Goal: Task Accomplishment & Management: Manage account settings

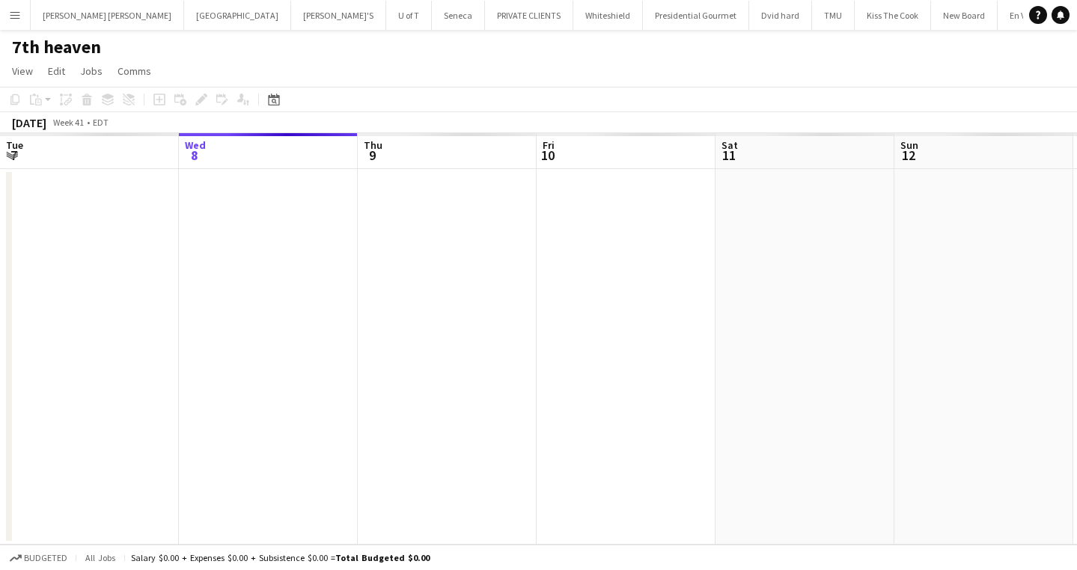
scroll to position [0, 376]
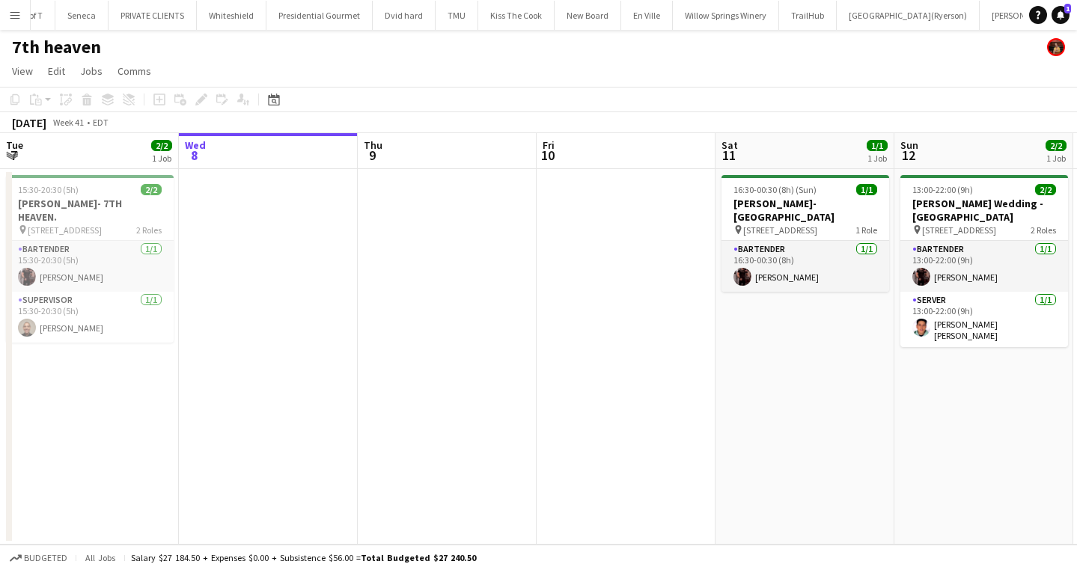
click at [13, 11] on app-icon "Menu" at bounding box center [15, 15] width 12 height 12
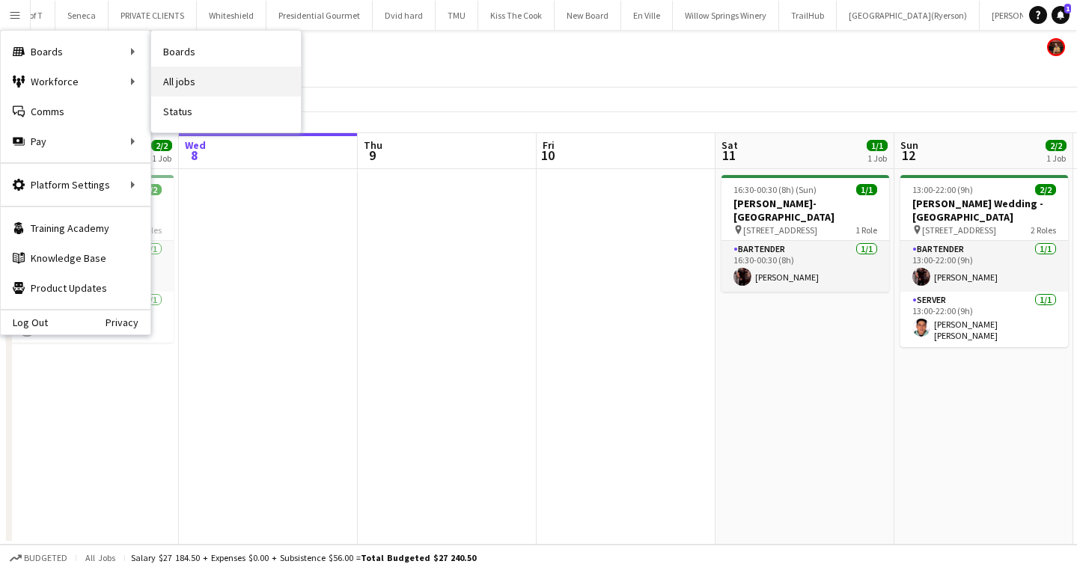
click at [205, 78] on link "All jobs" at bounding box center [226, 82] width 150 height 30
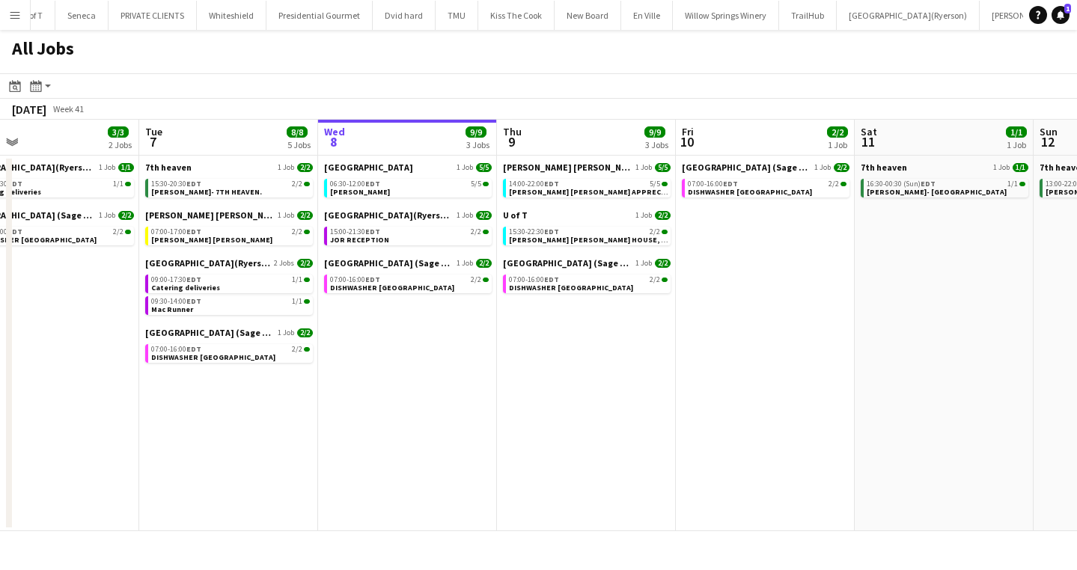
scroll to position [0, 395]
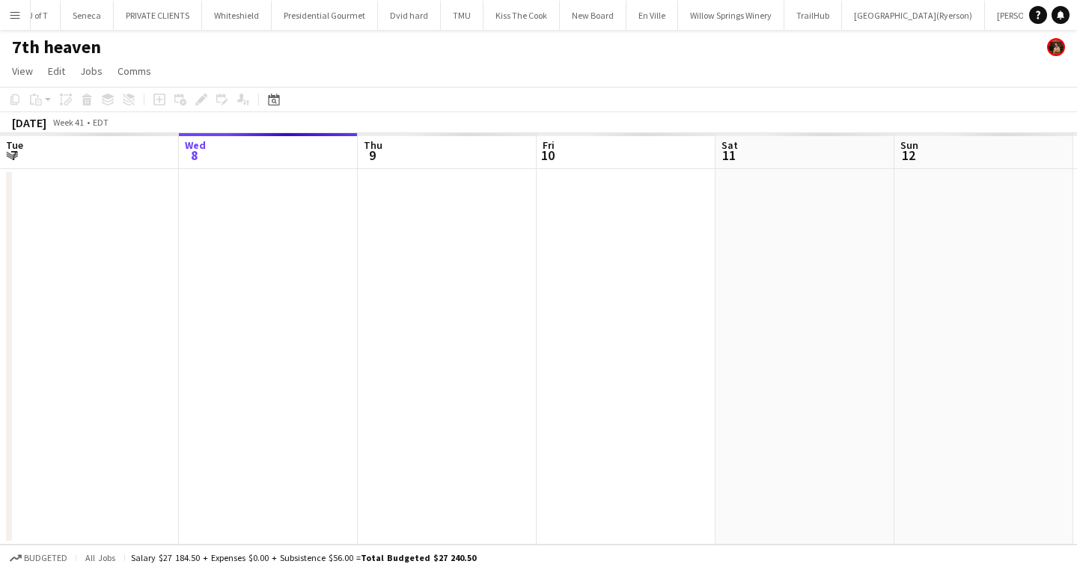
scroll to position [0, 376]
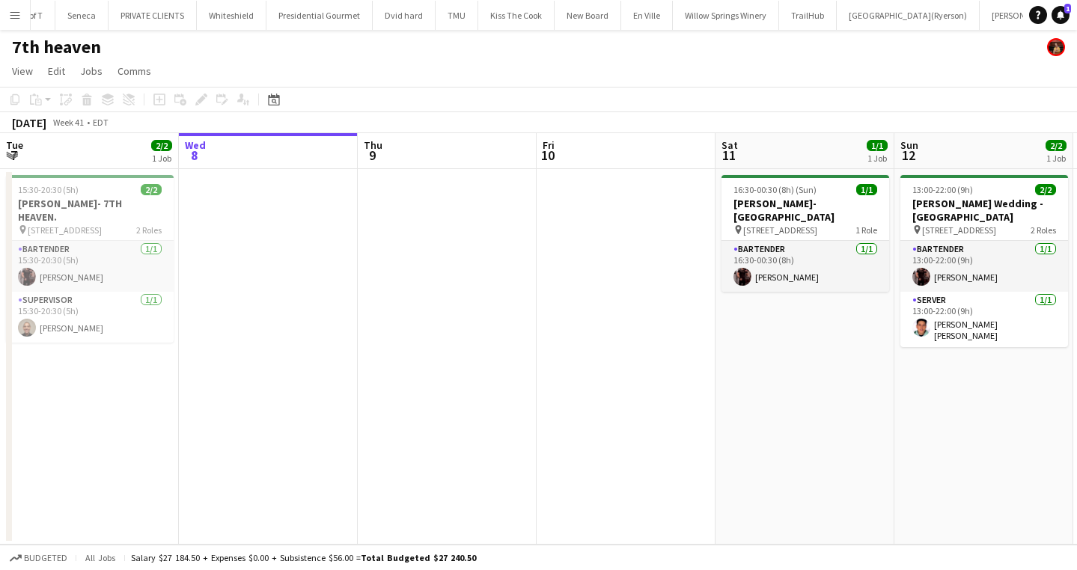
click at [18, 6] on button "Menu" at bounding box center [15, 15] width 30 height 30
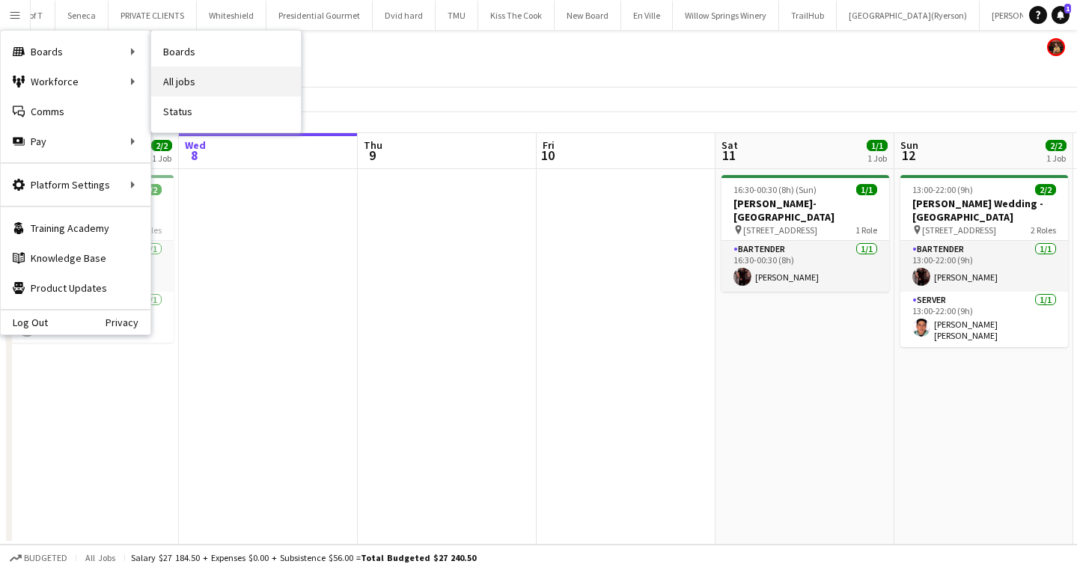
click at [197, 70] on link "All jobs" at bounding box center [226, 82] width 150 height 30
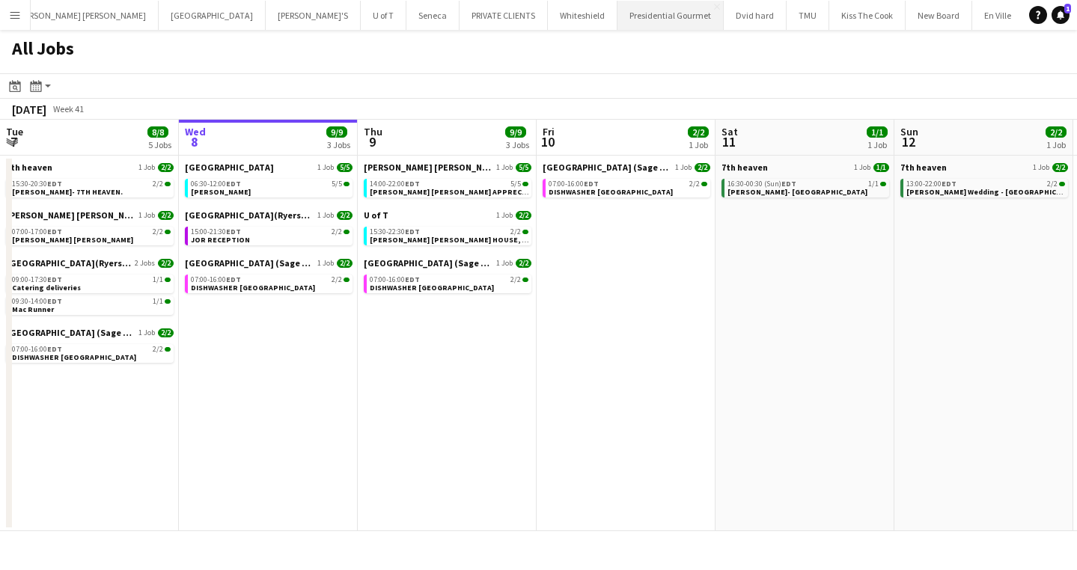
scroll to position [0, 22]
click at [162, 15] on button "Holy Trinity School Close" at bounding box center [215, 15] width 107 height 29
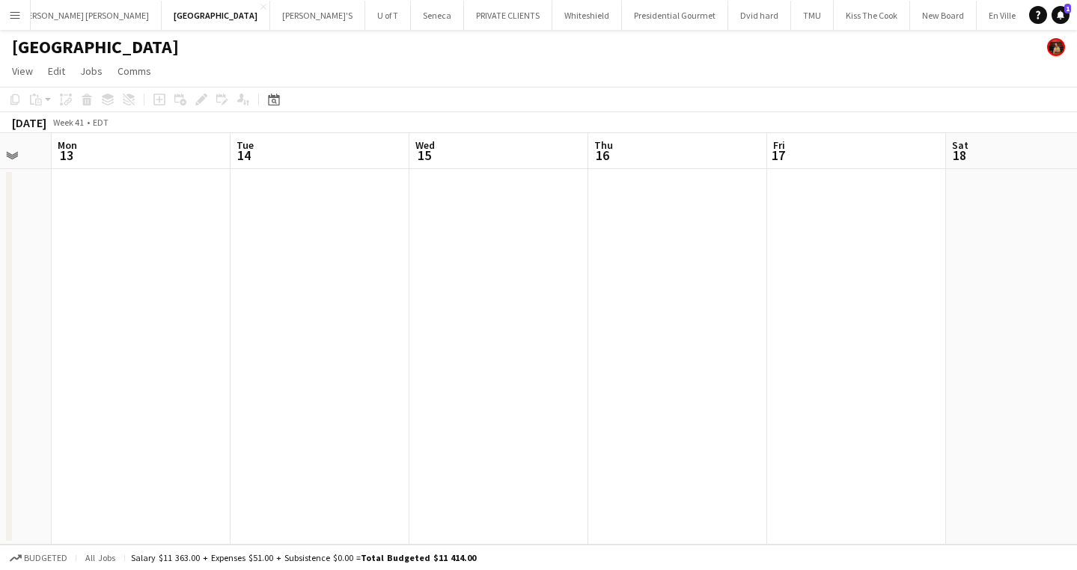
scroll to position [0, 706]
click at [495, 272] on app-date-cell at bounding box center [456, 357] width 179 height 376
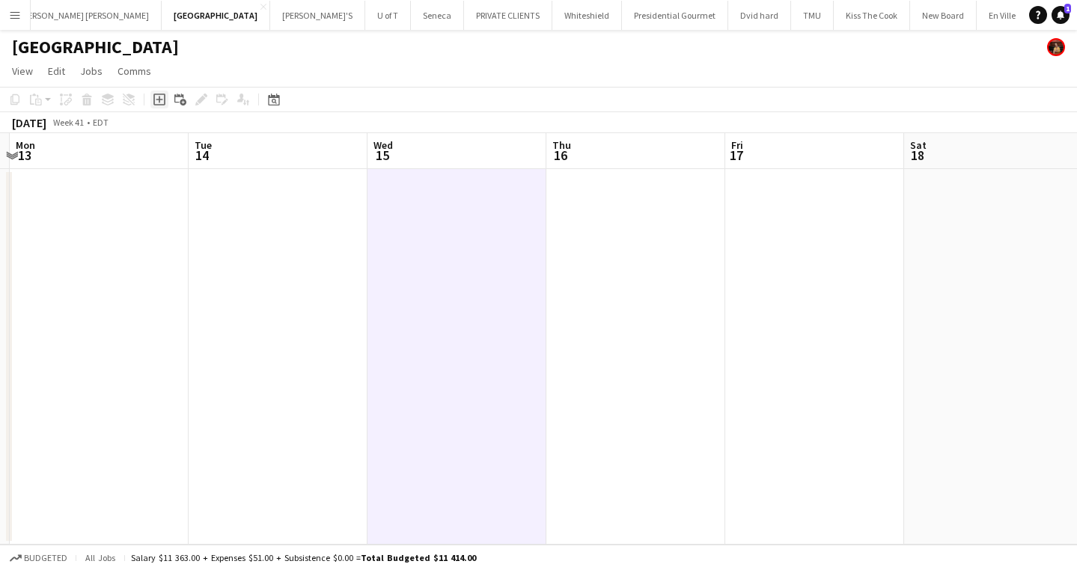
click at [162, 98] on icon "Add job" at bounding box center [159, 100] width 12 height 12
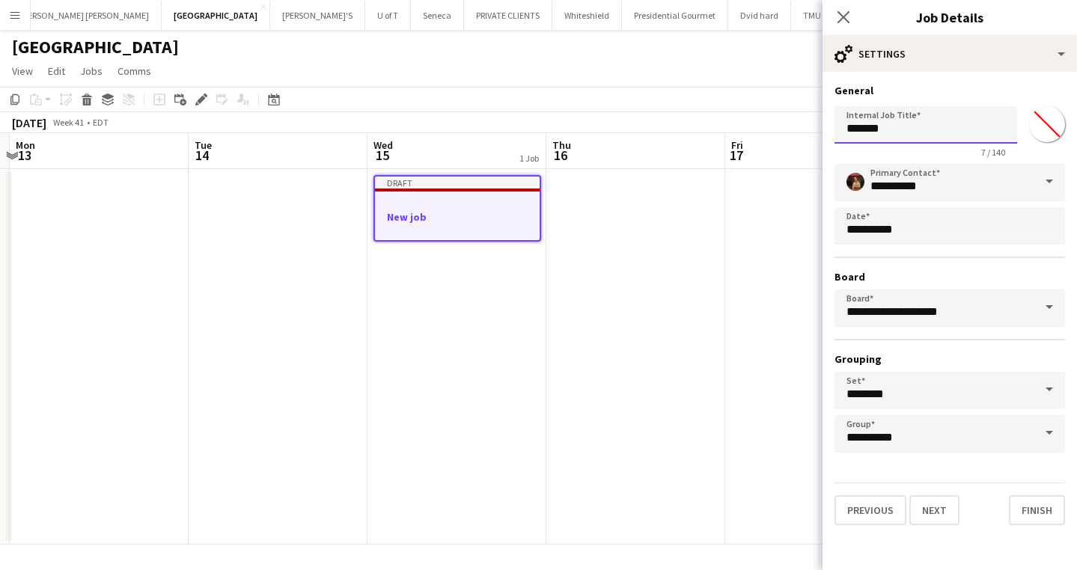
click at [908, 132] on input "*******" at bounding box center [925, 124] width 183 height 37
type input "*"
type input "**********"
click at [1052, 138] on input "*******" at bounding box center [1047, 124] width 54 height 54
type input "*******"
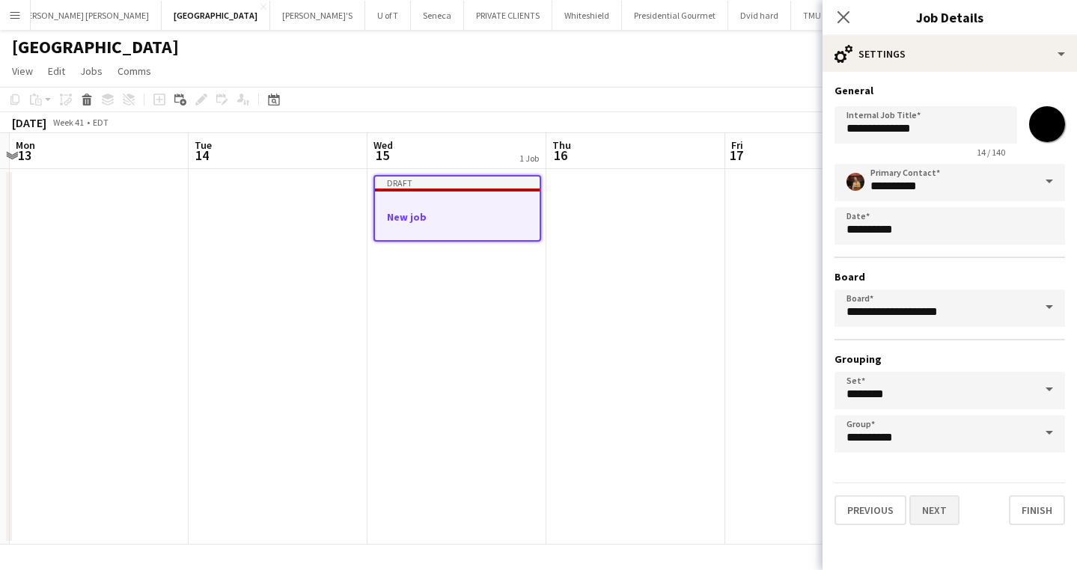
click at [940, 505] on button "Next" at bounding box center [934, 510] width 50 height 30
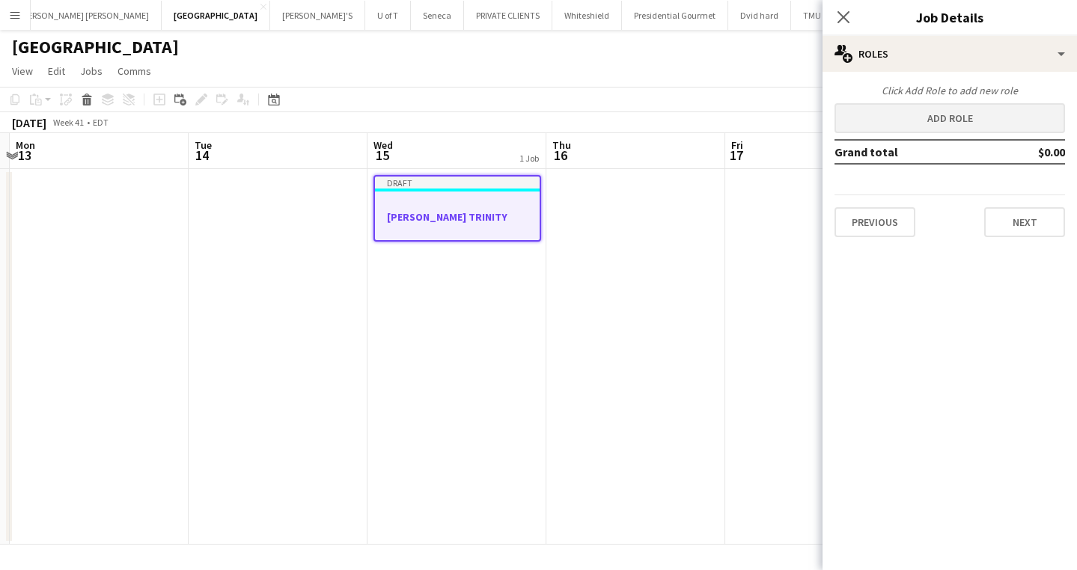
click at [969, 120] on button "Add role" at bounding box center [949, 118] width 230 height 30
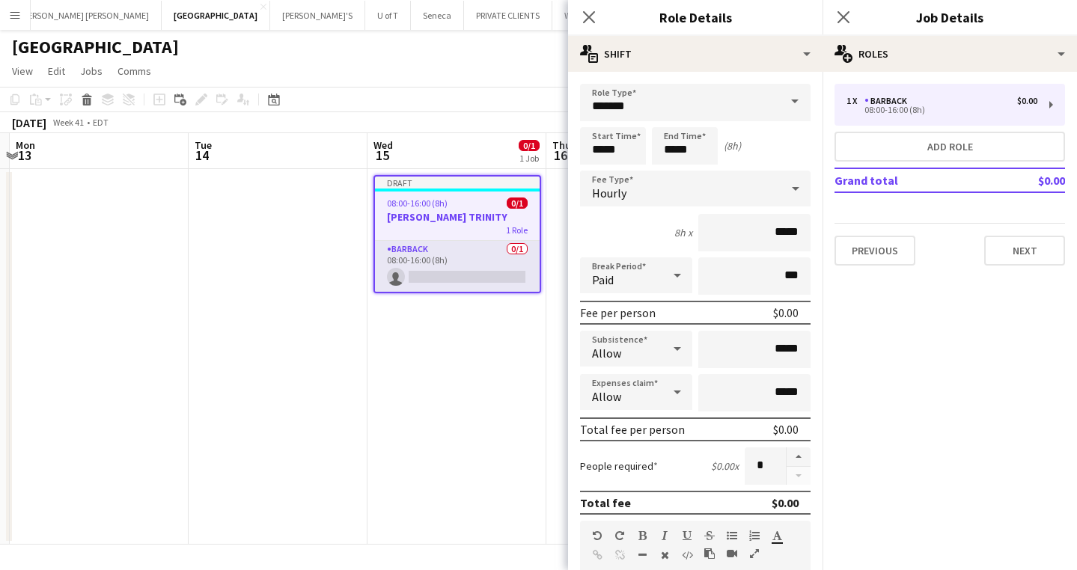
click at [798, 97] on span at bounding box center [794, 102] width 31 height 36
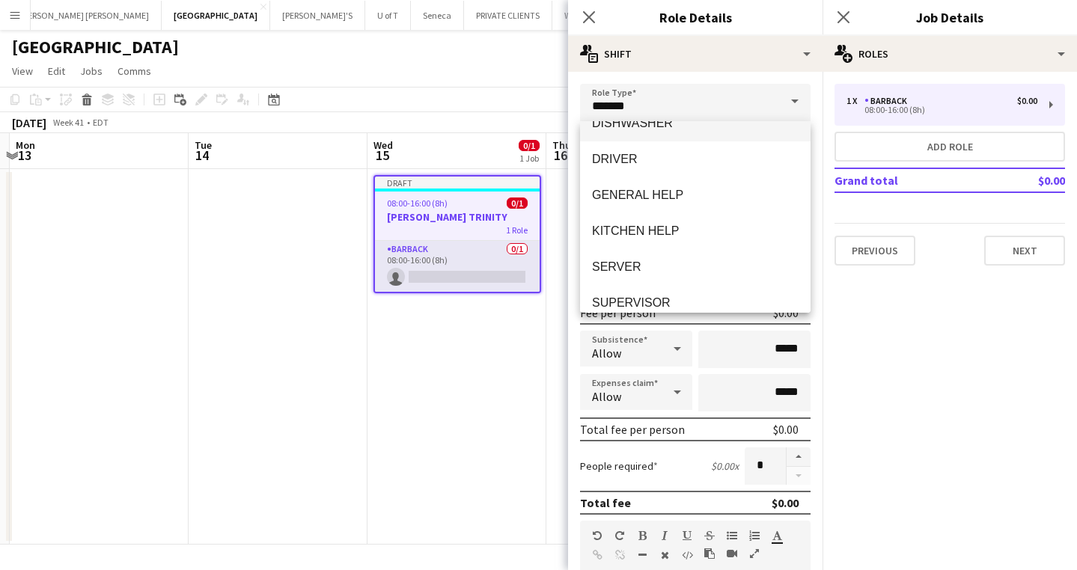
scroll to position [240, 0]
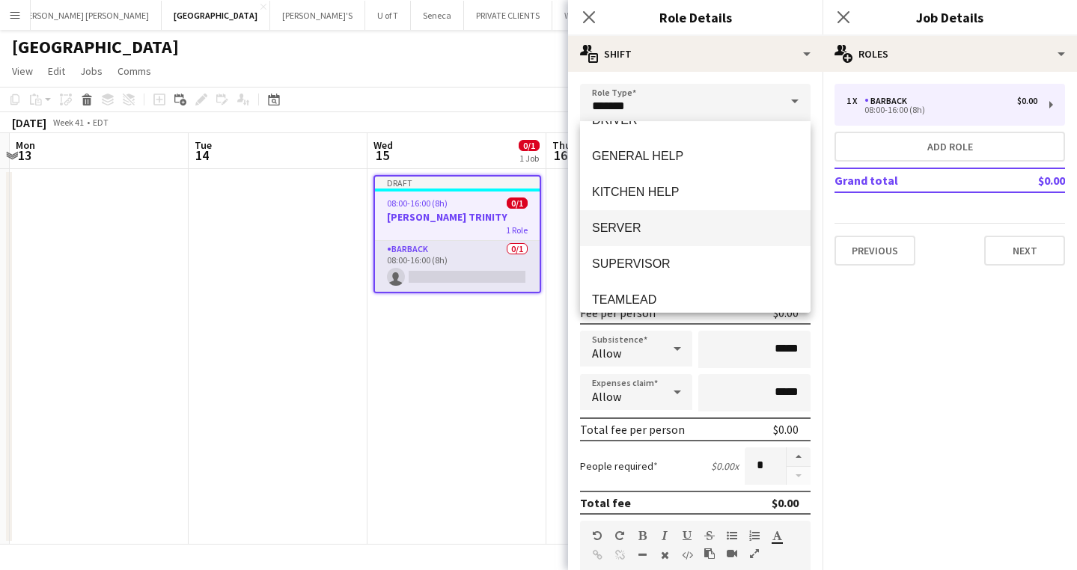
click at [670, 224] on span "SERVER" at bounding box center [695, 228] width 207 height 14
type input "******"
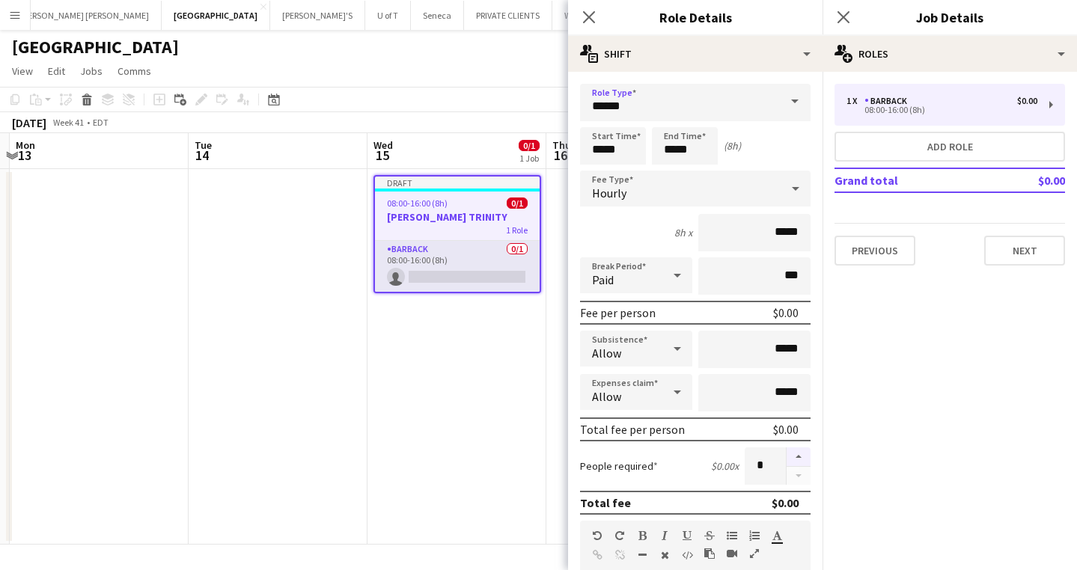
click at [798, 459] on button "button" at bounding box center [798, 456] width 24 height 19
type input "*"
click at [634, 154] on input "*****" at bounding box center [613, 145] width 66 height 37
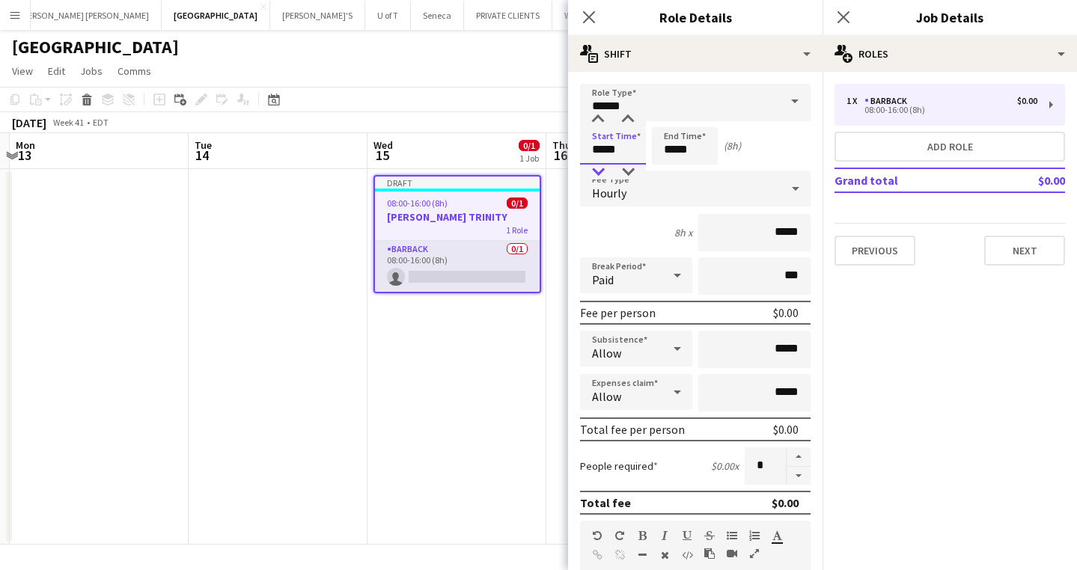
click at [596, 170] on div at bounding box center [598, 172] width 30 height 15
type input "*****"
click at [596, 170] on div at bounding box center [598, 172] width 30 height 15
click at [703, 151] on input "*****" at bounding box center [685, 145] width 66 height 37
click at [671, 169] on div at bounding box center [670, 172] width 30 height 15
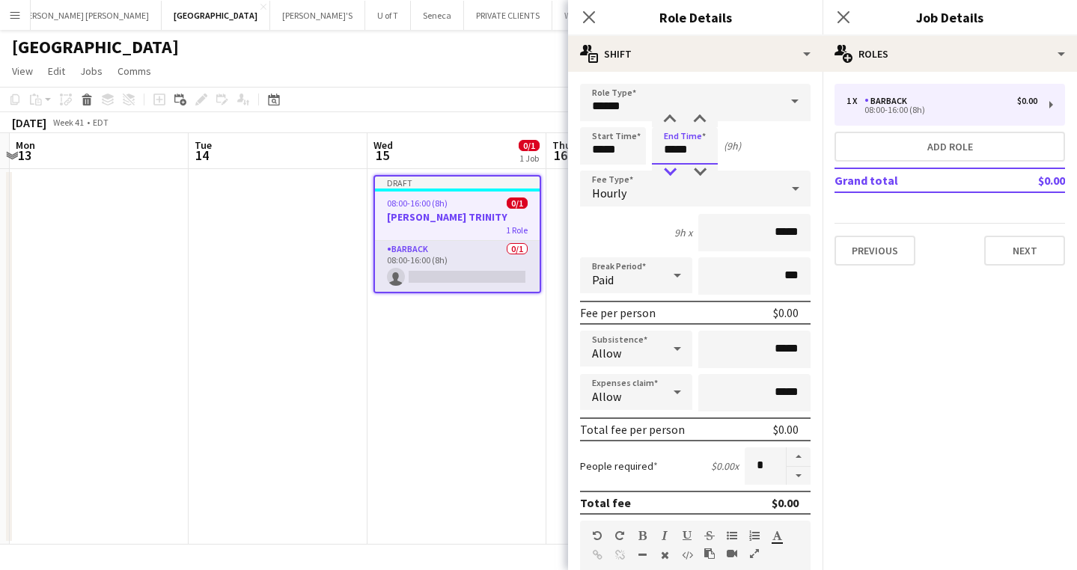
click at [671, 169] on div at bounding box center [670, 172] width 30 height 15
type input "*****"
click at [671, 169] on div at bounding box center [670, 172] width 30 height 15
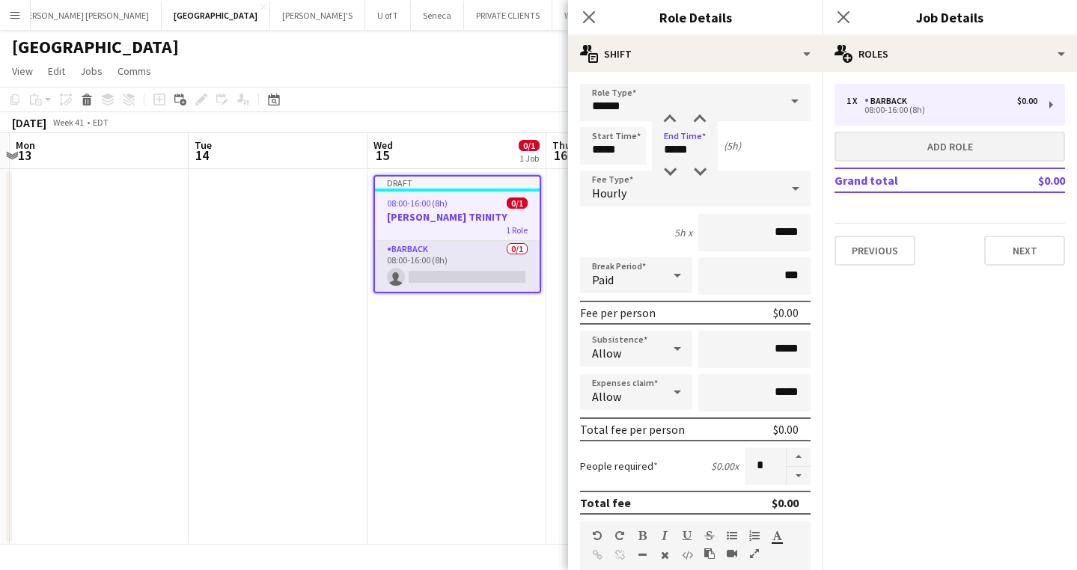
click at [873, 148] on button "Add role" at bounding box center [949, 147] width 230 height 30
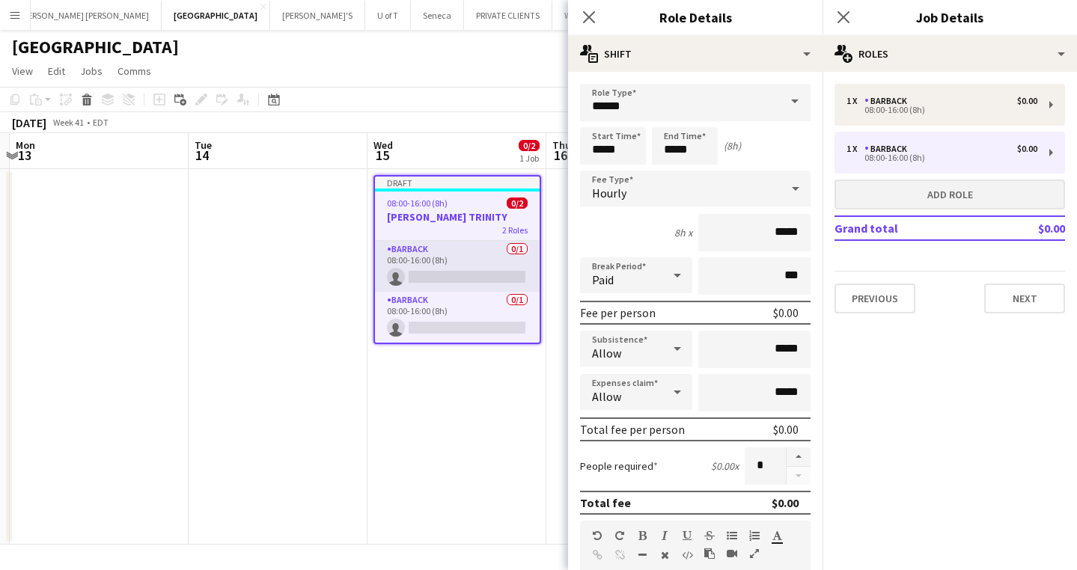
type input "*******"
type input "*****"
type input "*"
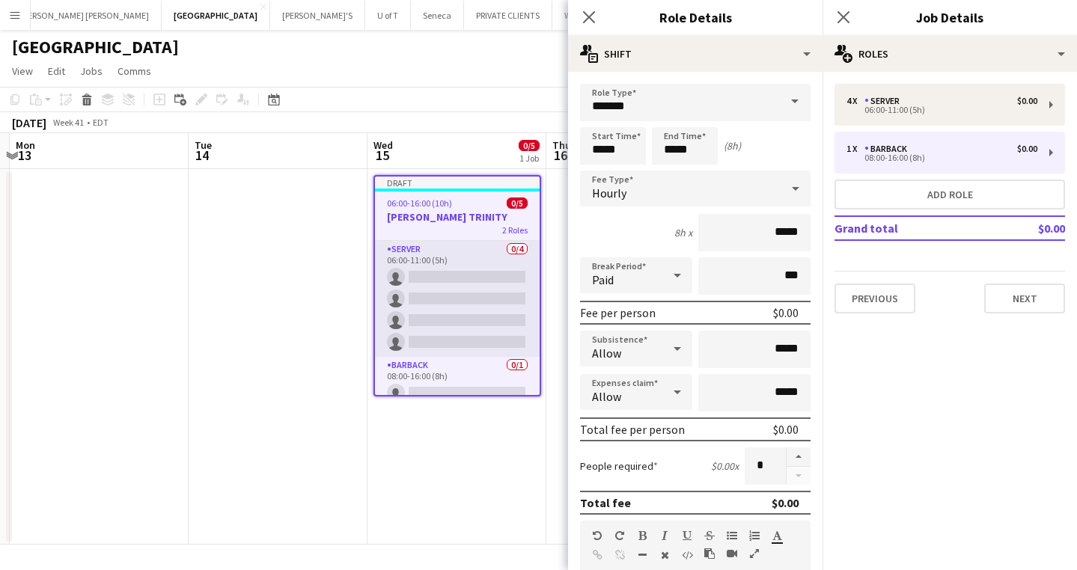
click at [792, 94] on span at bounding box center [794, 102] width 31 height 36
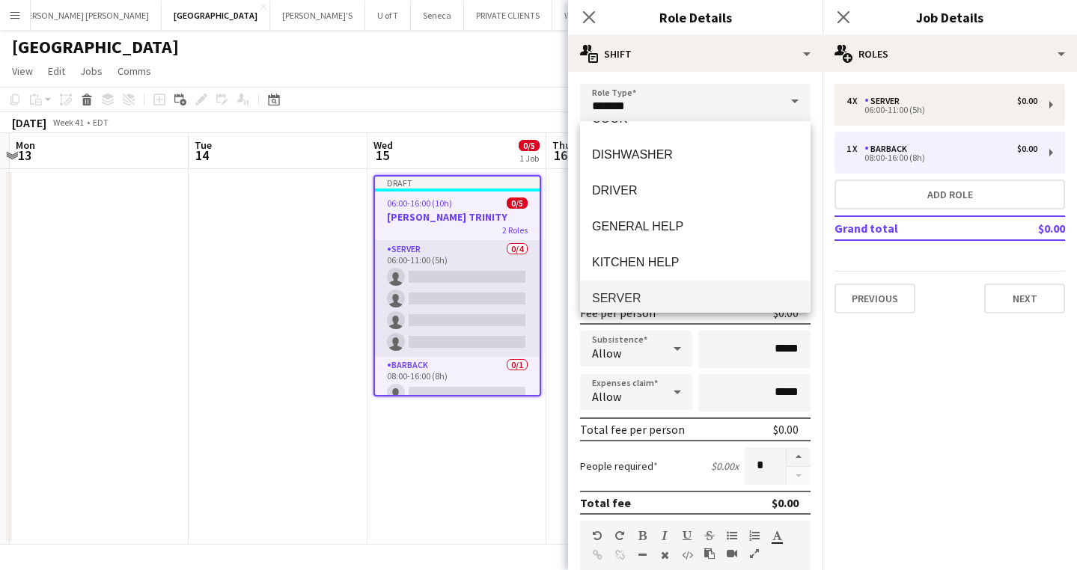
scroll to position [182, 0]
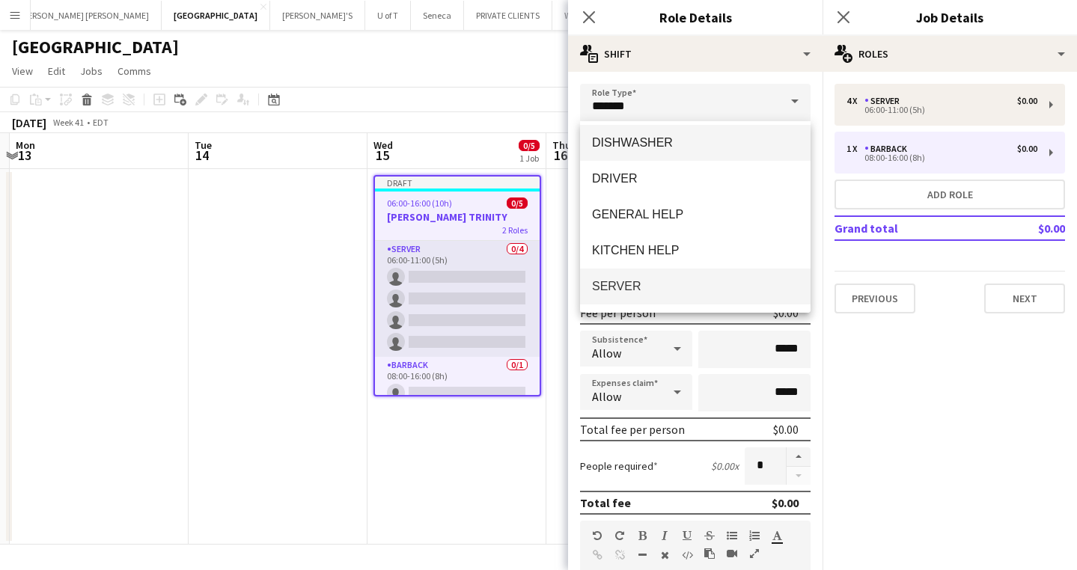
click at [649, 150] on span "DISHWASHER" at bounding box center [695, 142] width 207 height 14
type input "**********"
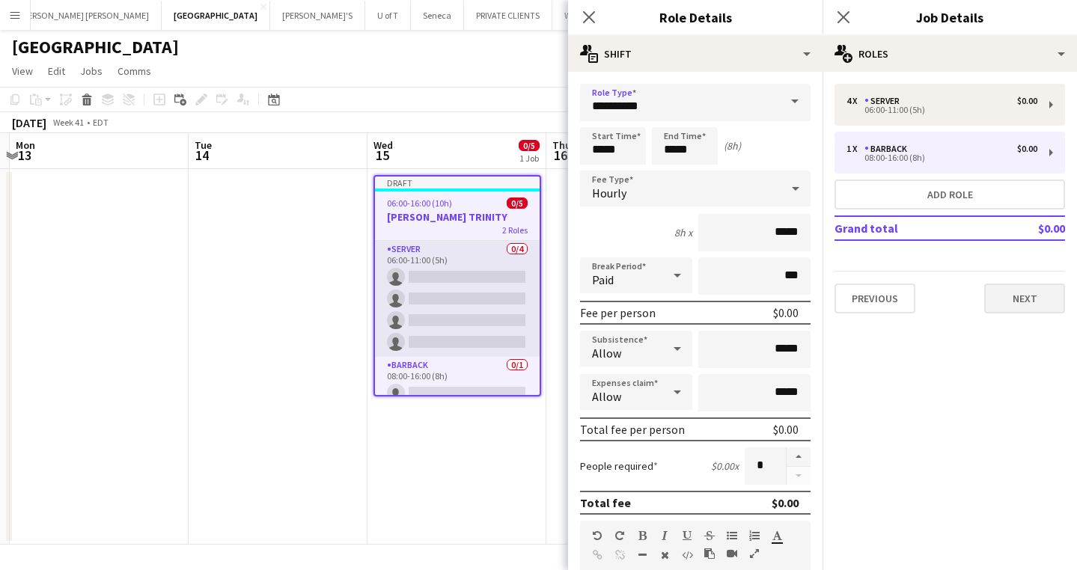
click at [1032, 293] on button "Next" at bounding box center [1024, 299] width 81 height 30
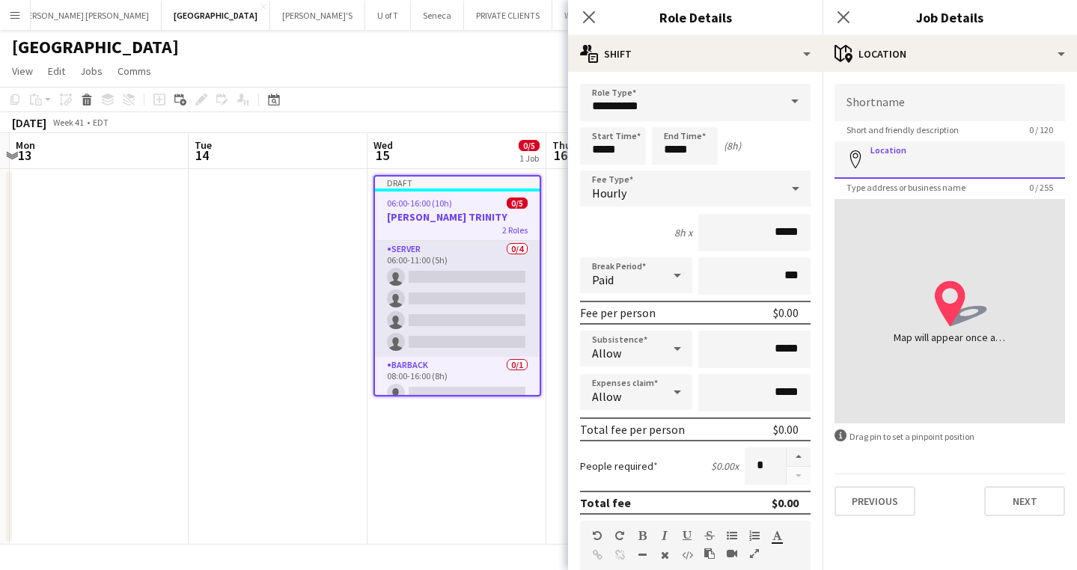
click at [916, 155] on input "Location" at bounding box center [949, 159] width 230 height 37
type input "**********"
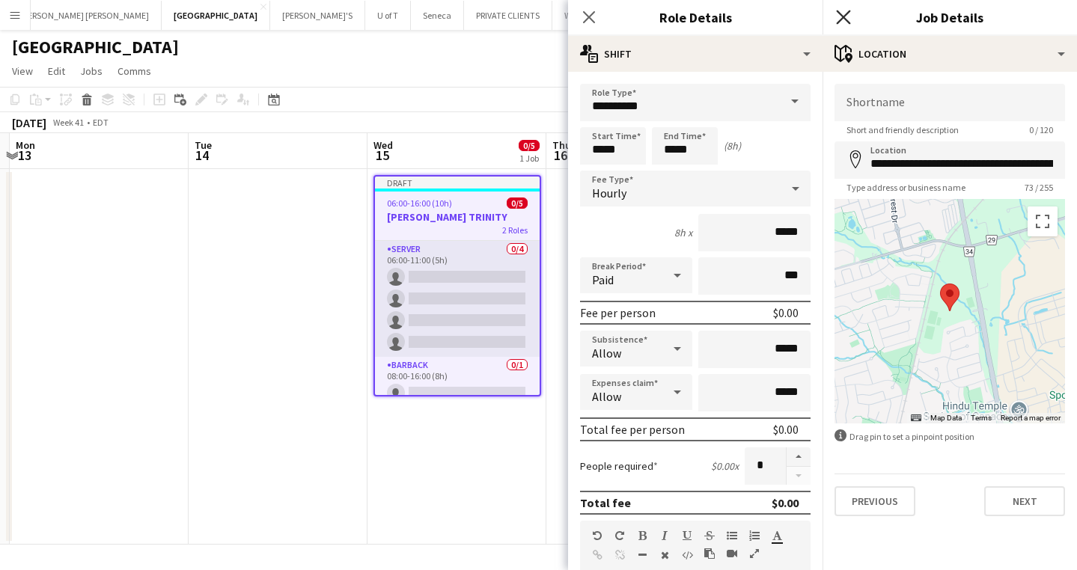
click at [844, 12] on icon "Close pop-in" at bounding box center [843, 17] width 14 height 14
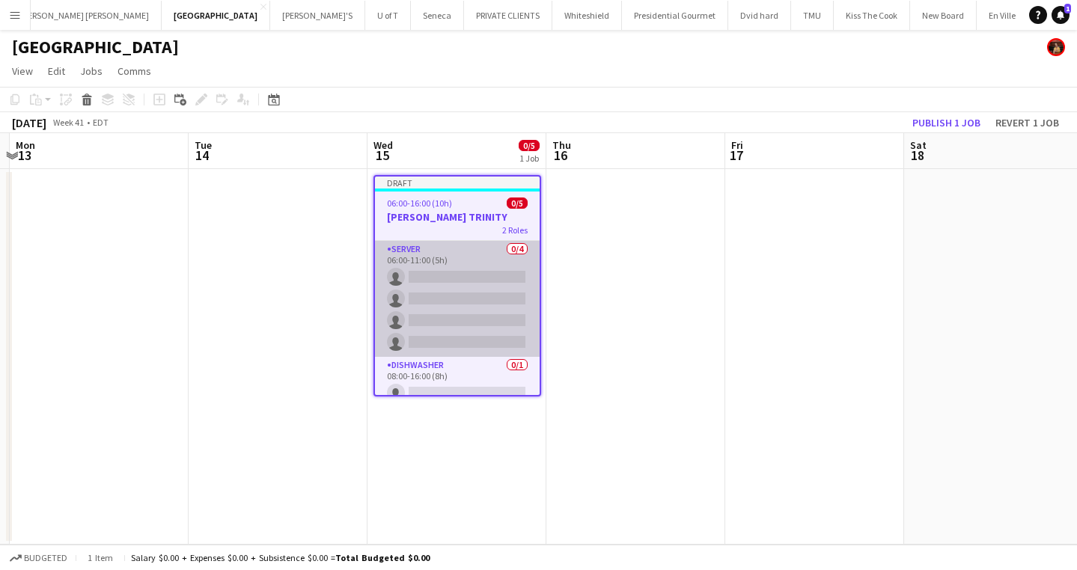
click at [470, 304] on app-card-role "SERVER 0/4 06:00-11:00 (5h) single-neutral-actions single-neutral-actions singl…" at bounding box center [457, 299] width 165 height 116
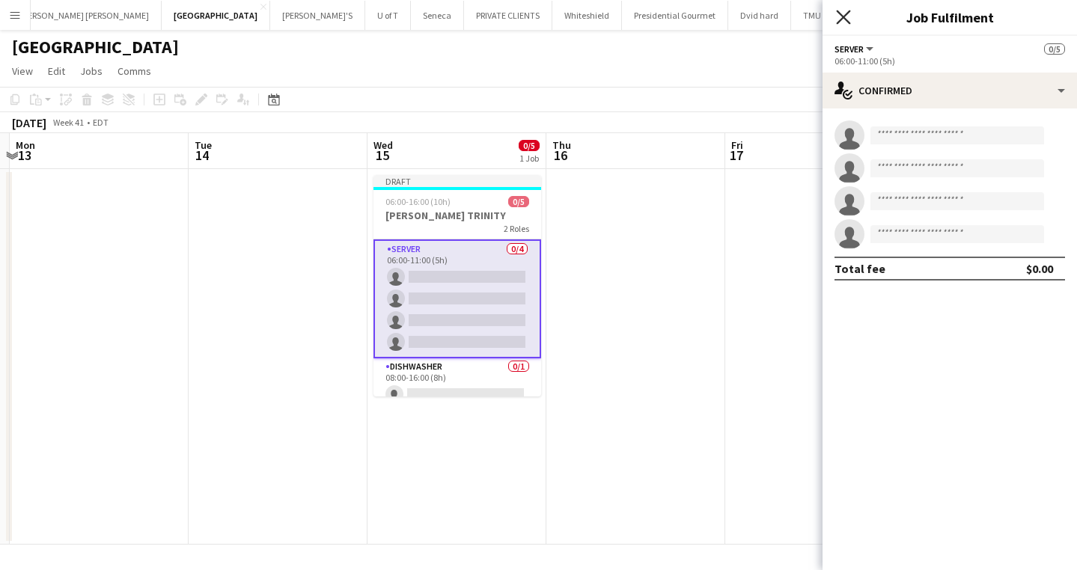
click at [846, 13] on icon "Close pop-in" at bounding box center [843, 17] width 14 height 14
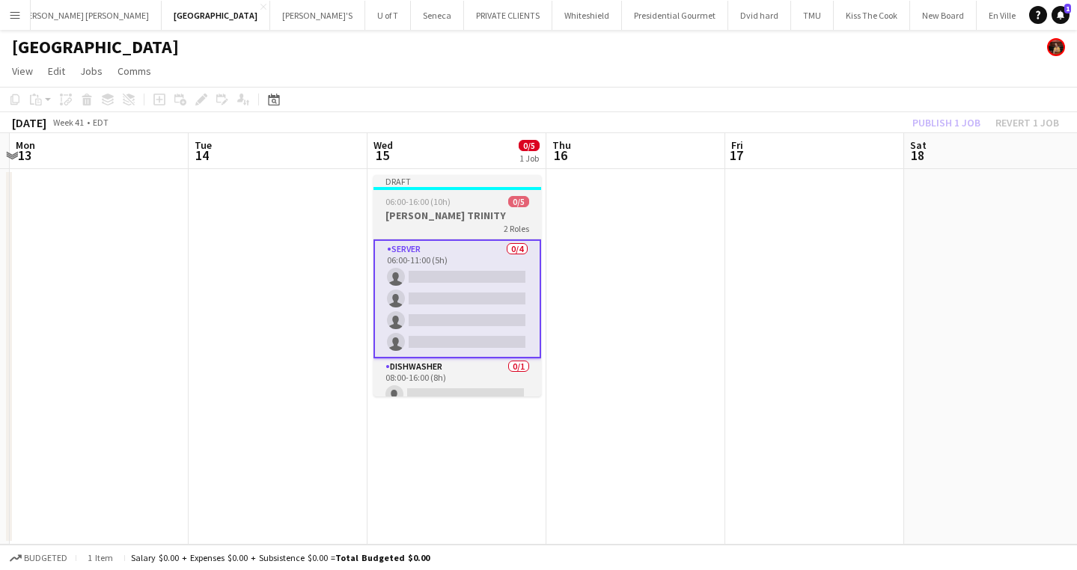
click at [487, 207] on app-job-card "Draft 06:00-16:00 (10h) 0/5 HOLLY TRINITY 2 Roles SERVER 0/4 06:00-11:00 (5h) s…" at bounding box center [457, 285] width 168 height 221
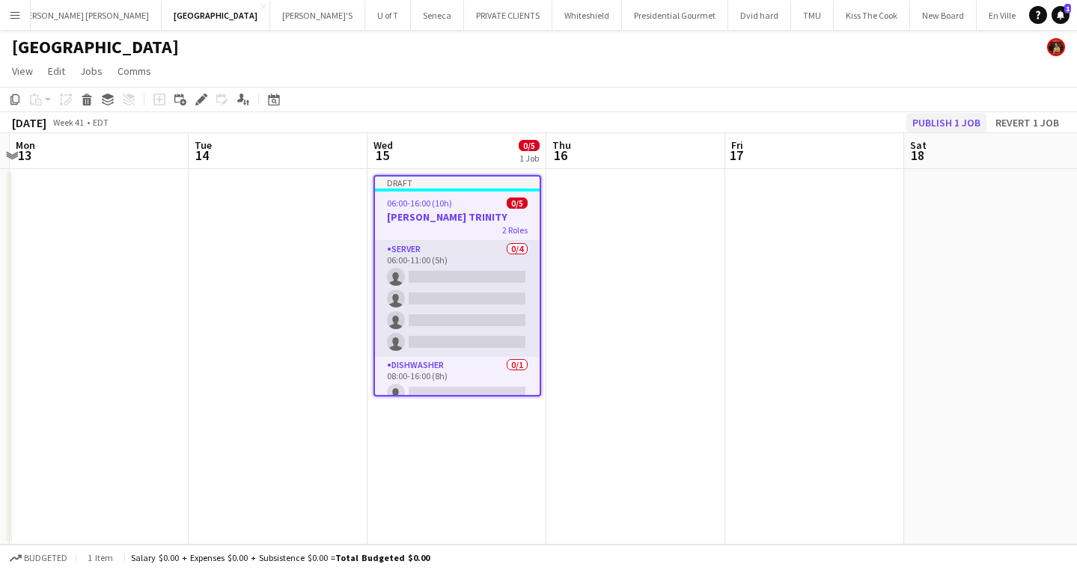
click at [939, 120] on button "Publish 1 job" at bounding box center [946, 122] width 80 height 19
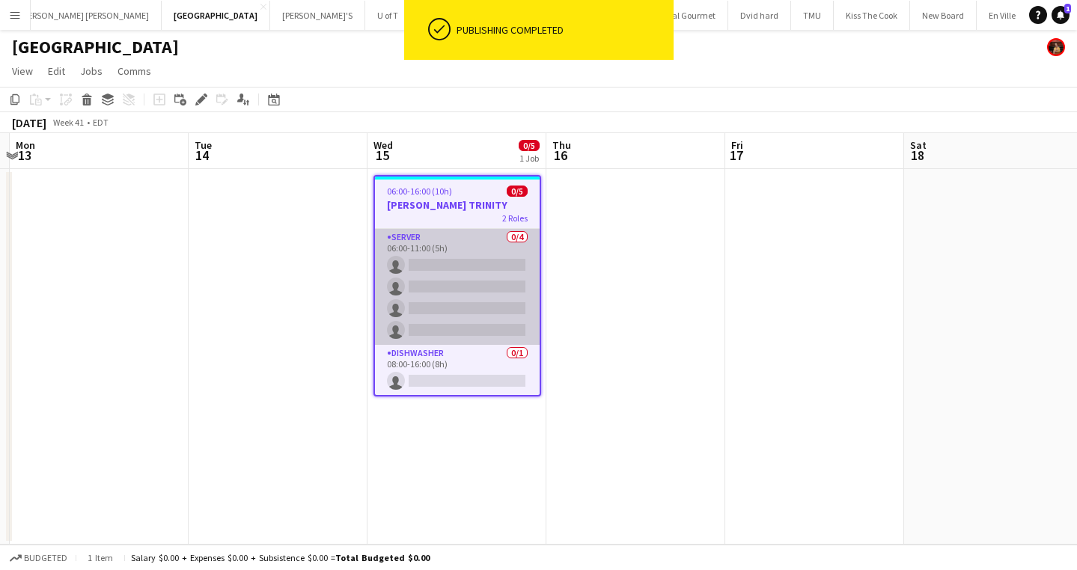
click at [465, 292] on app-card-role "SERVER 0/4 06:00-11:00 (5h) single-neutral-actions single-neutral-actions singl…" at bounding box center [457, 287] width 165 height 116
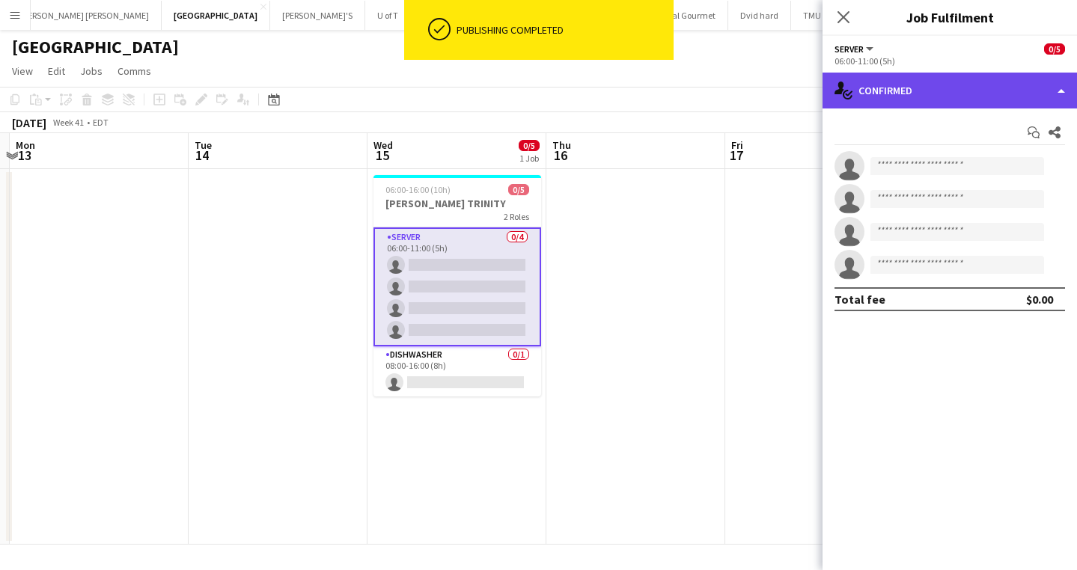
click at [962, 92] on div "single-neutral-actions-check-2 Confirmed" at bounding box center [949, 91] width 254 height 36
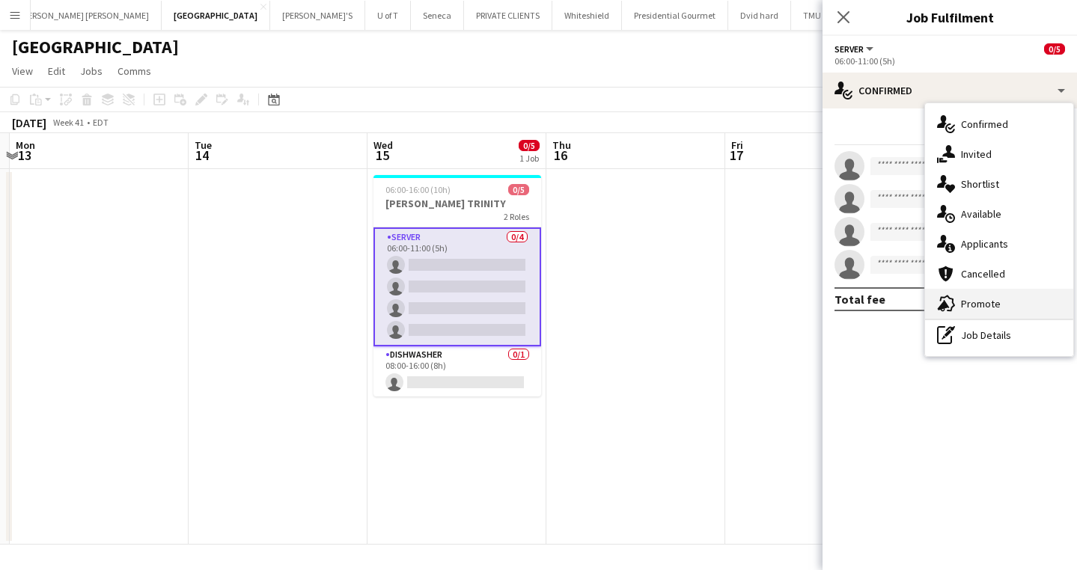
click at [987, 296] on div "advertising-megaphone Promote" at bounding box center [999, 304] width 148 height 30
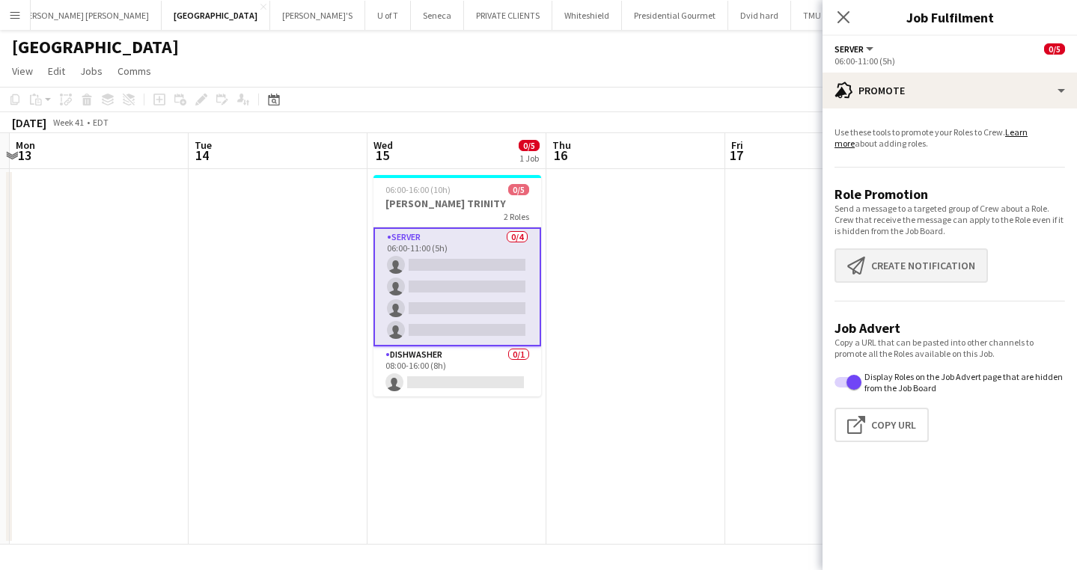
click at [924, 260] on button "Create notification Create notification" at bounding box center [910, 265] width 153 height 34
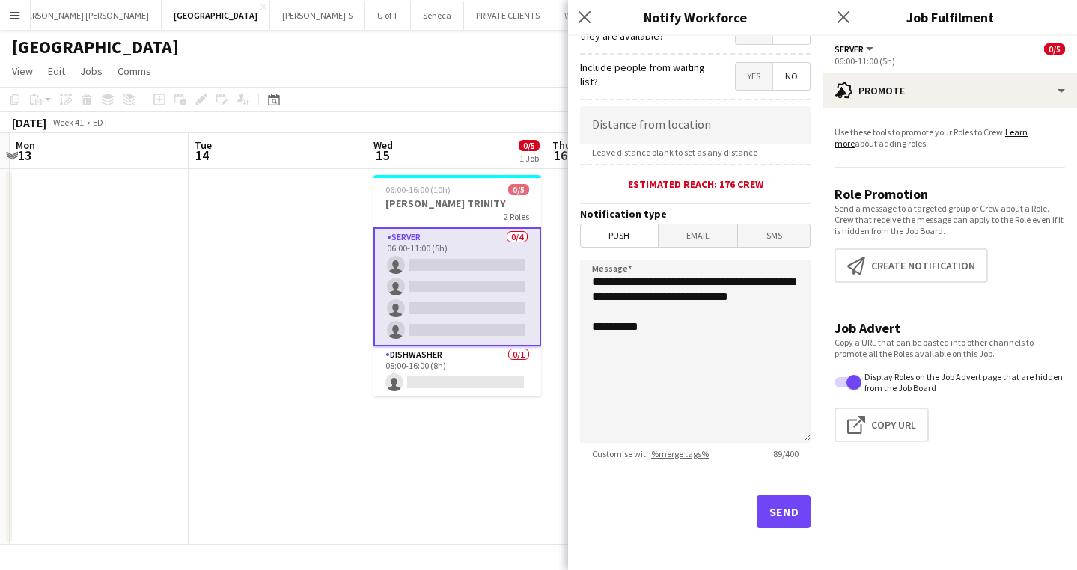
scroll to position [254, 0]
click at [777, 508] on button "Send" at bounding box center [784, 511] width 54 height 33
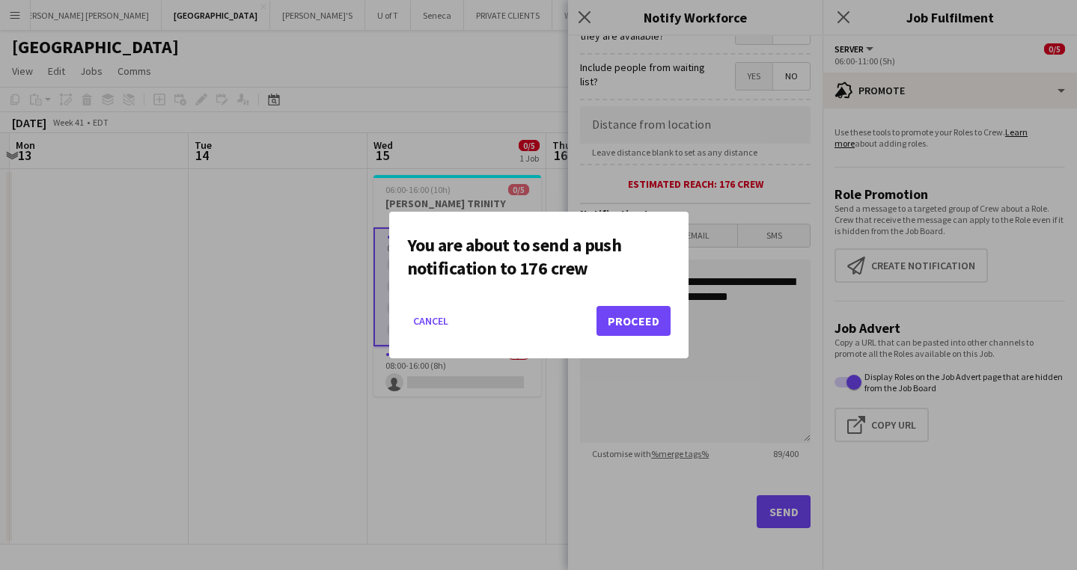
click at [620, 314] on button "Proceed" at bounding box center [633, 321] width 74 height 30
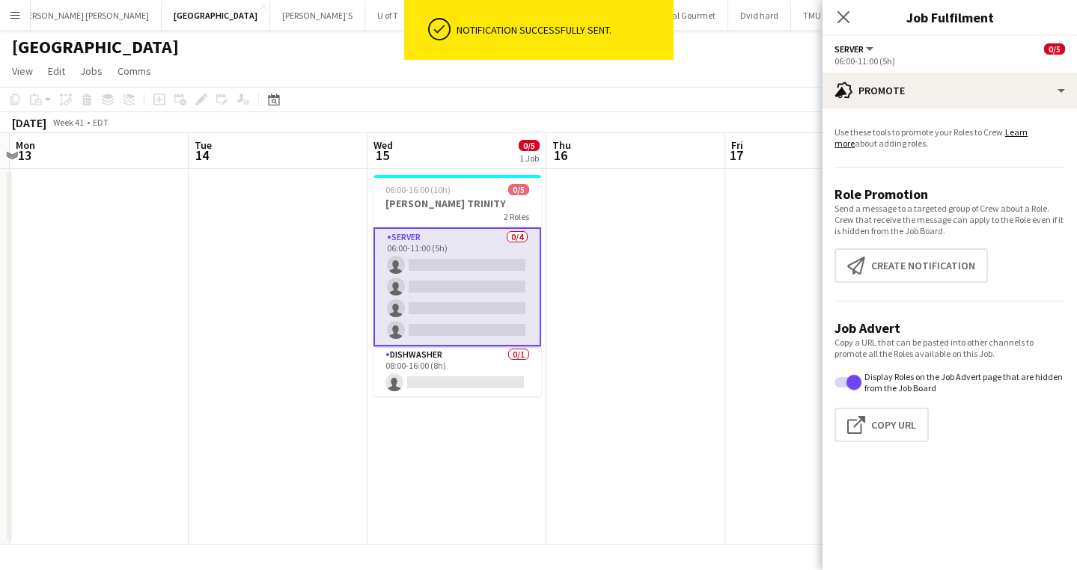
click at [424, 269] on app-card-role "SERVER 0/4 06:00-11:00 (5h) single-neutral-actions single-neutral-actions singl…" at bounding box center [457, 286] width 168 height 119
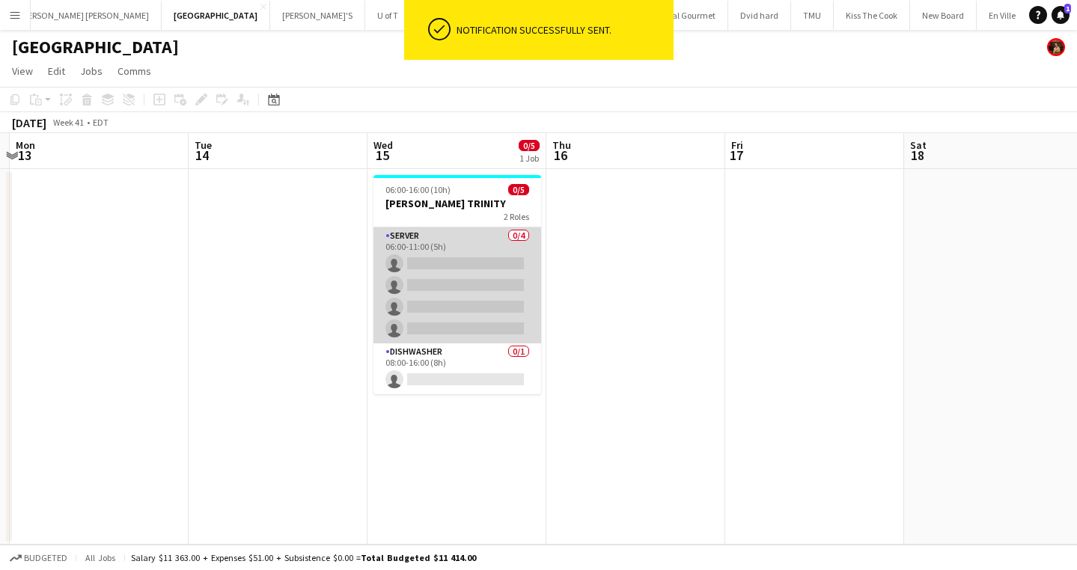
click at [424, 269] on app-card-role "SERVER 0/4 06:00-11:00 (5h) single-neutral-actions single-neutral-actions singl…" at bounding box center [457, 285] width 168 height 116
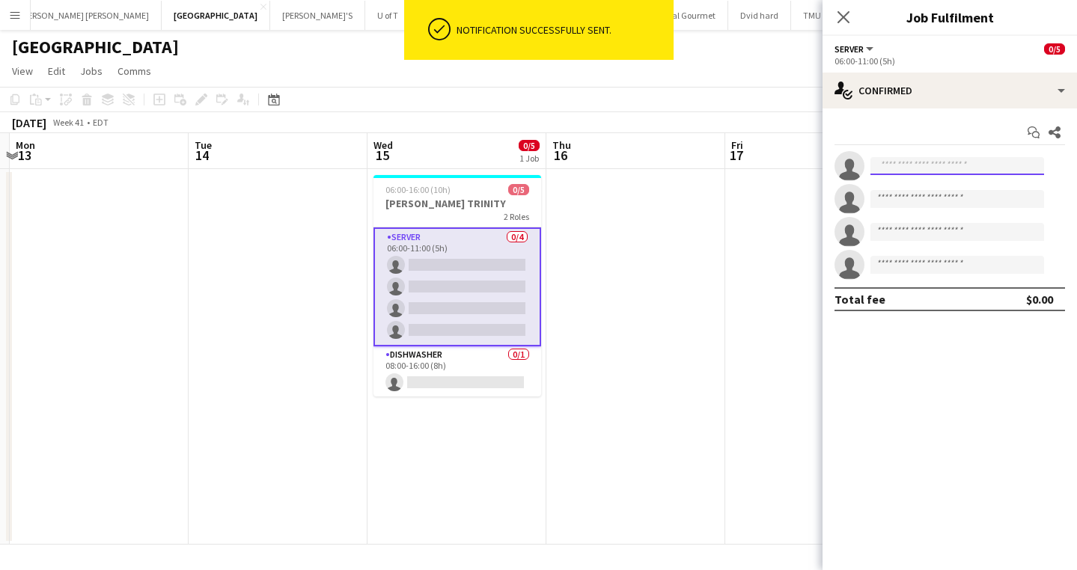
click at [950, 165] on input at bounding box center [957, 166] width 174 height 18
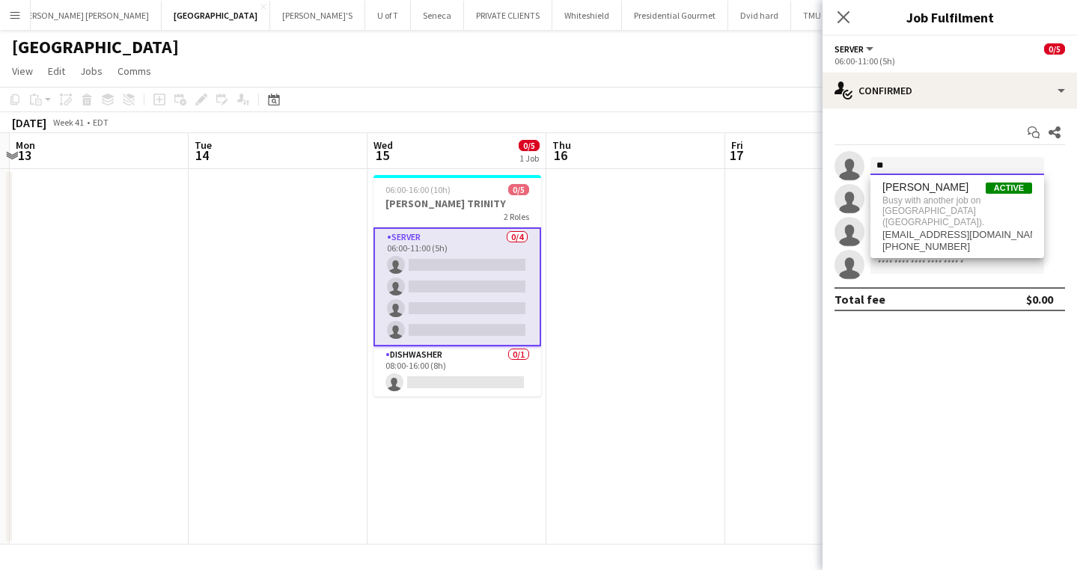
type input "*"
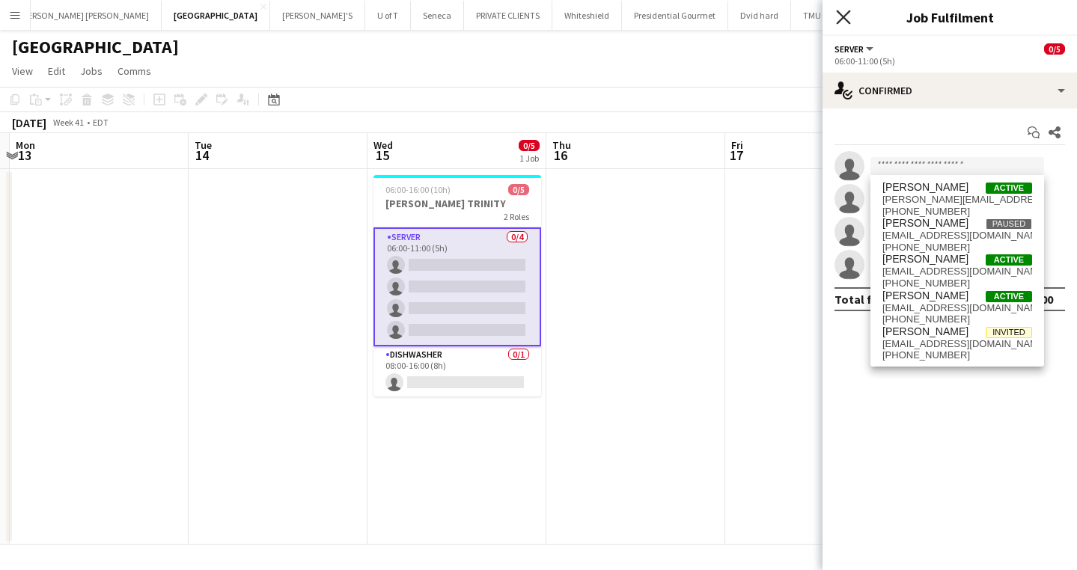
click at [839, 17] on icon "Close pop-in" at bounding box center [843, 17] width 14 height 14
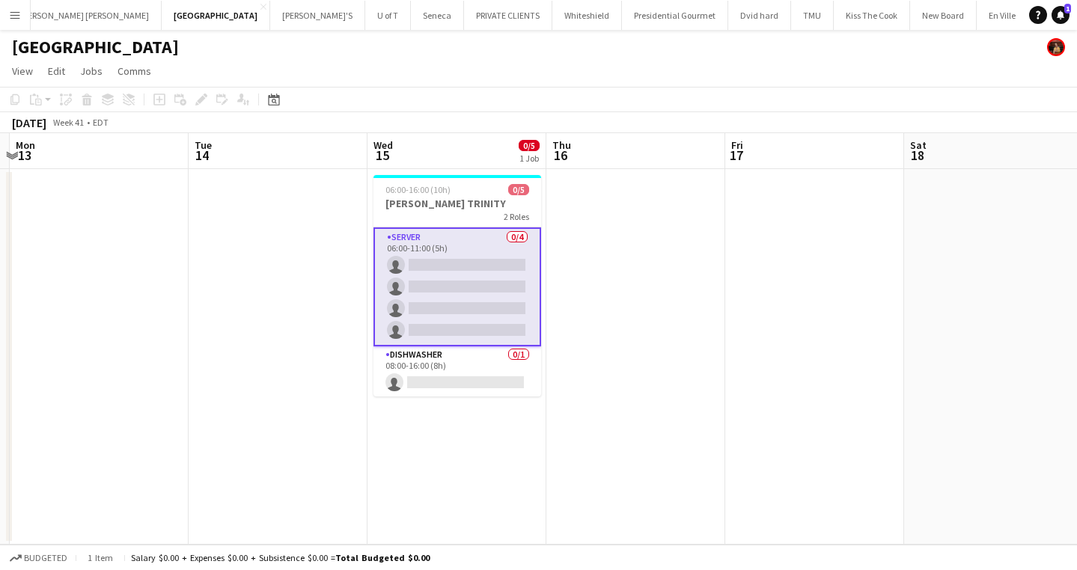
click at [479, 290] on app-card-role "SERVER 0/4 06:00-11:00 (5h) single-neutral-actions single-neutral-actions singl…" at bounding box center [457, 286] width 168 height 119
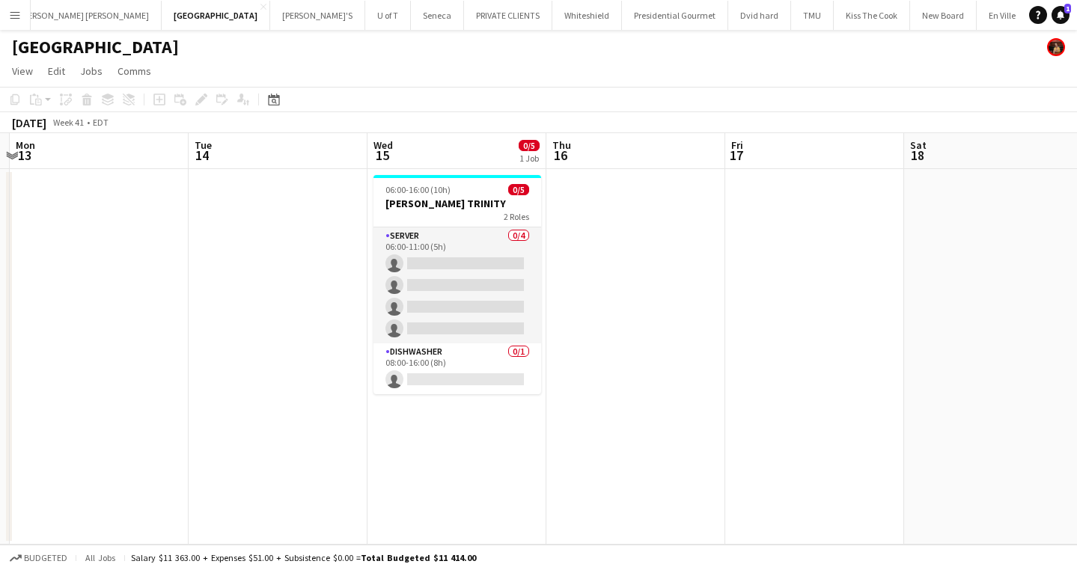
click at [21, 18] on button "Menu" at bounding box center [15, 15] width 30 height 30
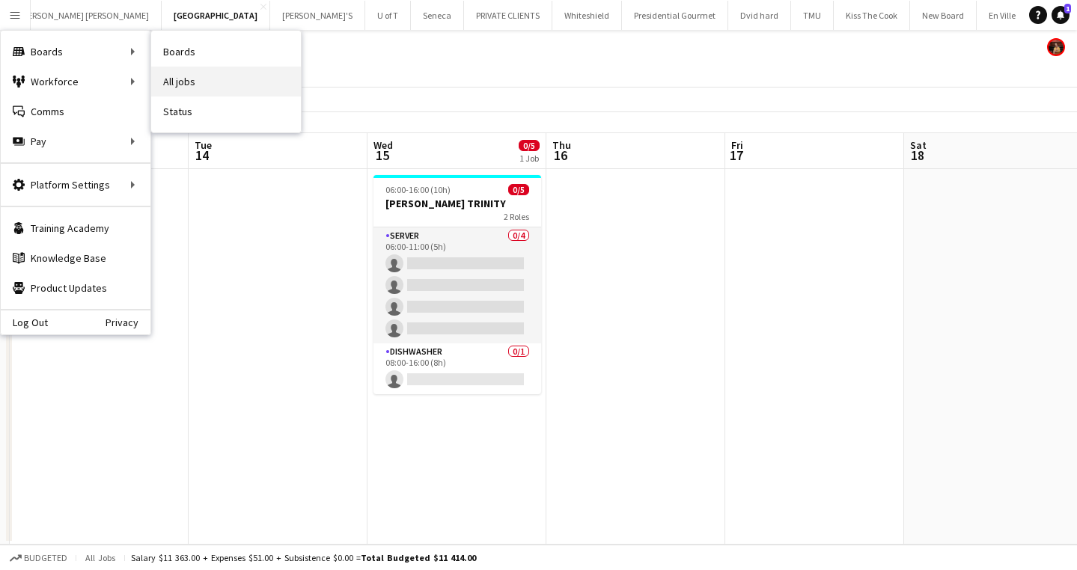
click at [208, 74] on link "All jobs" at bounding box center [226, 82] width 150 height 30
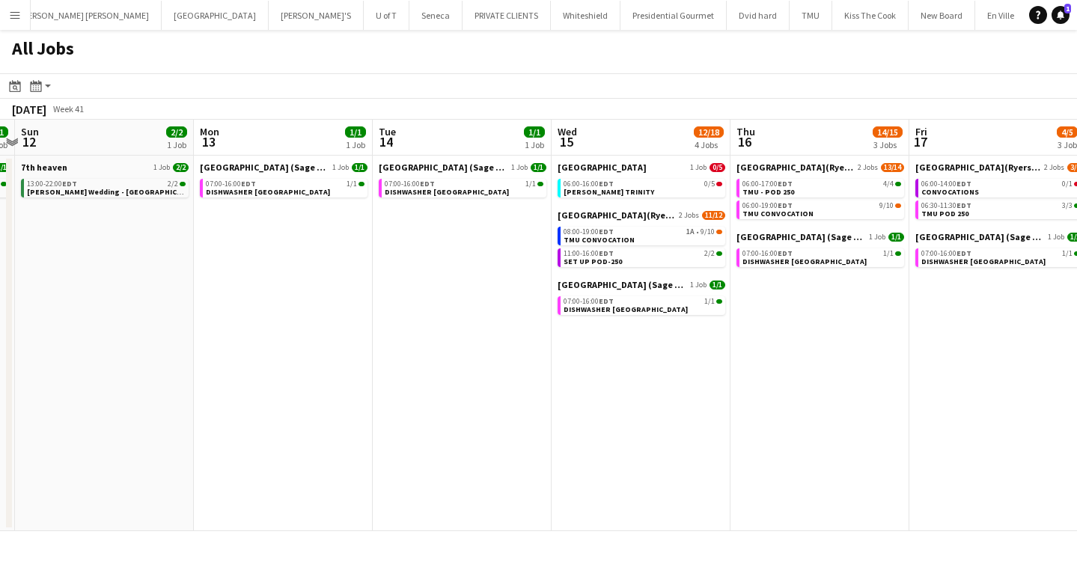
scroll to position [0, 557]
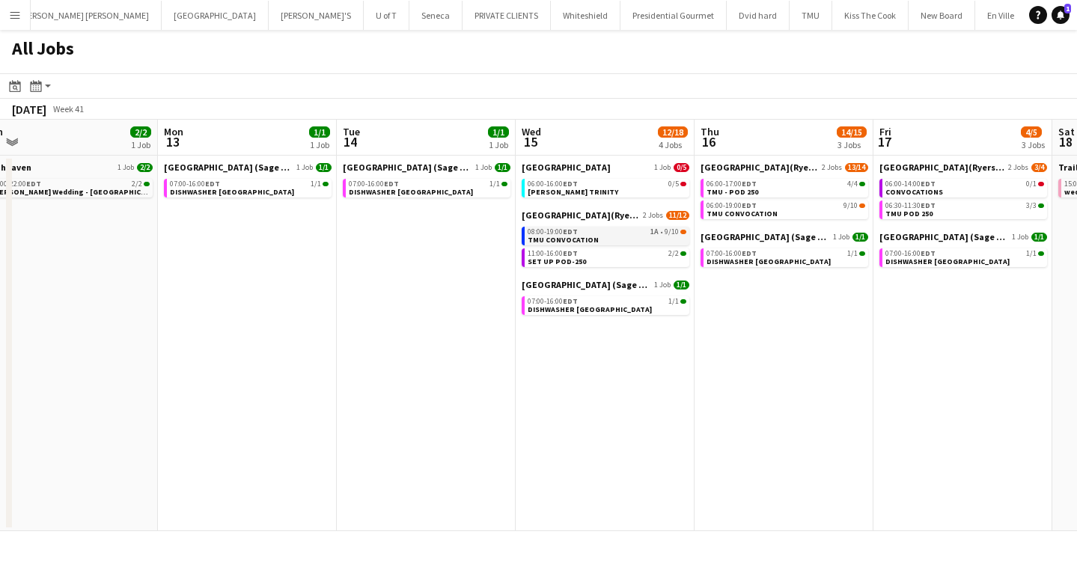
click at [581, 233] on div "08:00-19:00 EDT 1A • 9/10" at bounding box center [607, 231] width 159 height 7
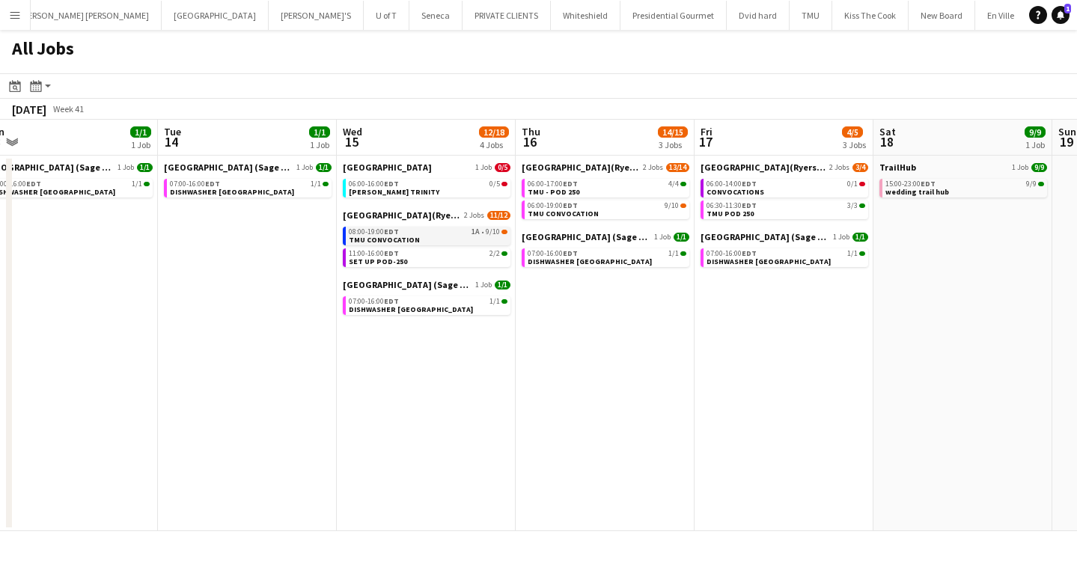
click at [417, 239] on link "08:00-19:00 EDT 1A • 9/10 TMU CONVOCATION" at bounding box center [428, 235] width 159 height 17
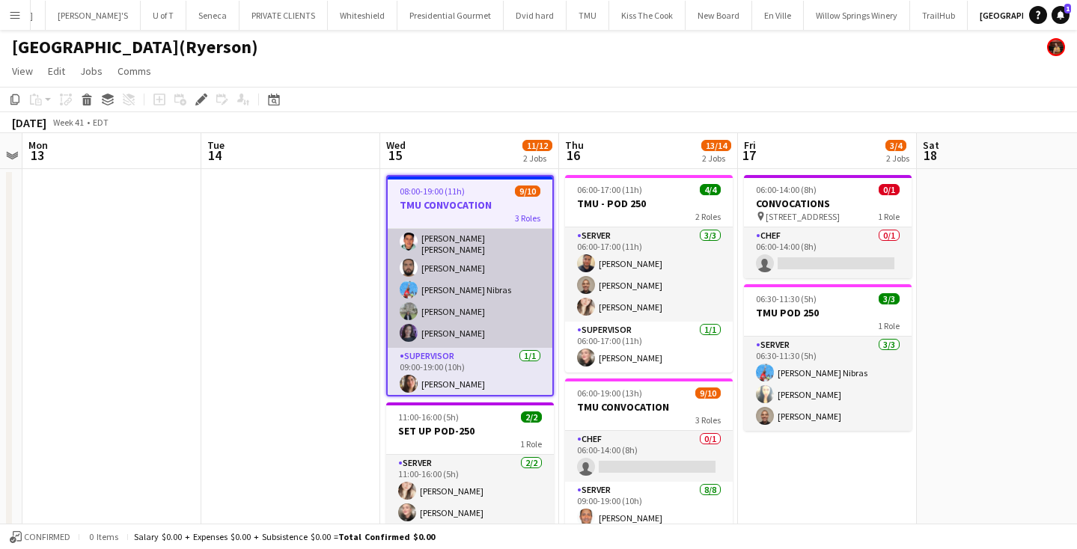
scroll to position [138, 0]
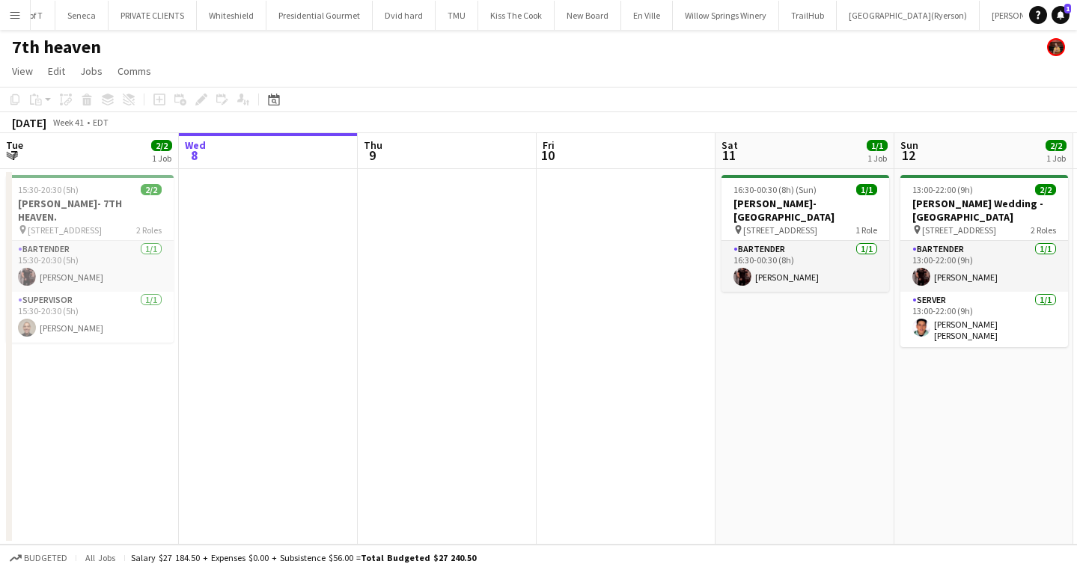
click at [19, 19] on app-icon "Menu" at bounding box center [15, 15] width 12 height 12
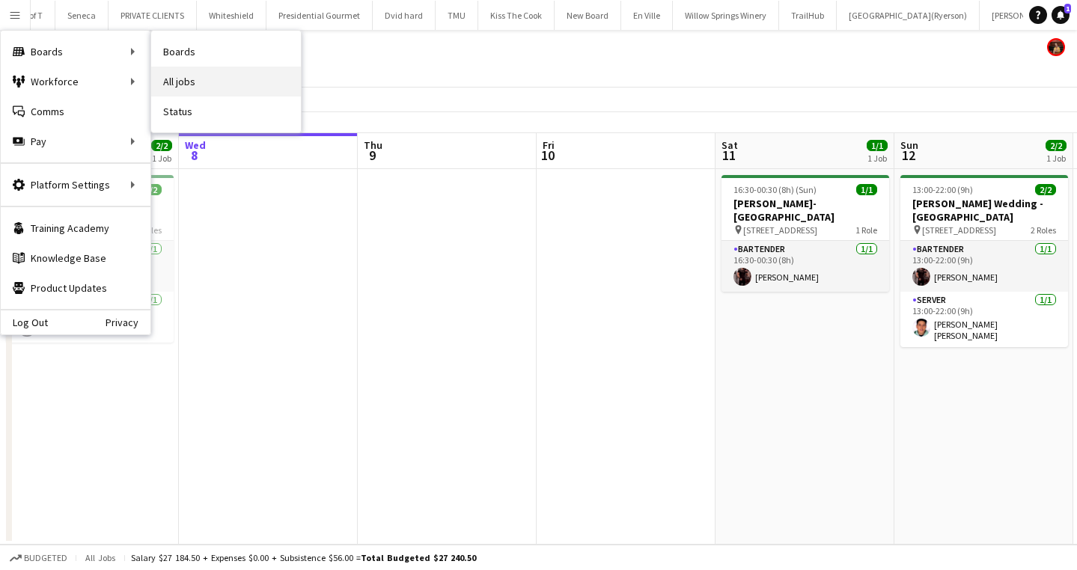
click at [230, 74] on link "All jobs" at bounding box center [226, 82] width 150 height 30
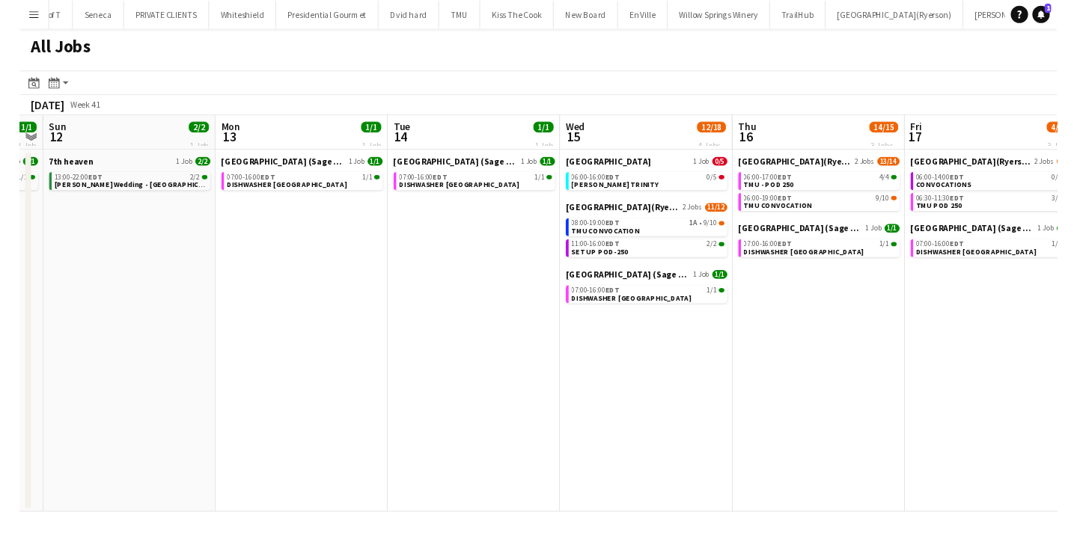
scroll to position [0, 513]
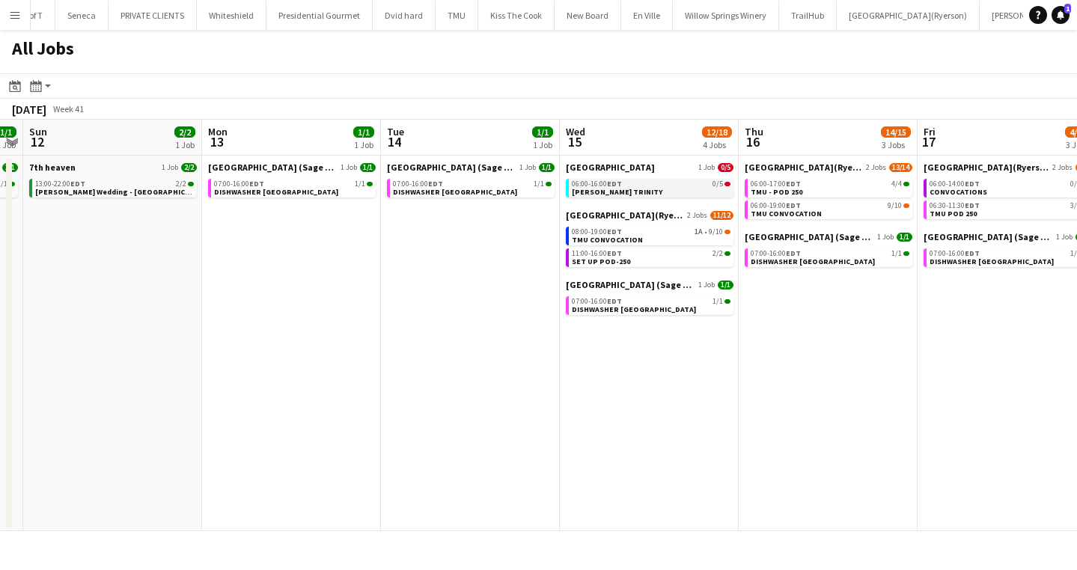
click at [636, 180] on div "06:00-16:00 EDT 0/5" at bounding box center [651, 183] width 159 height 7
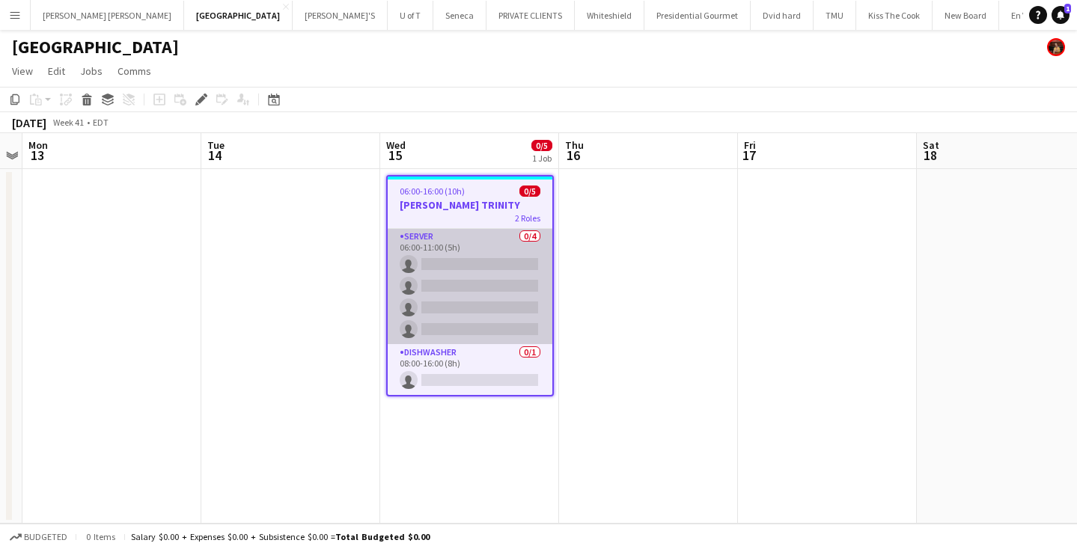
scroll to position [1, 0]
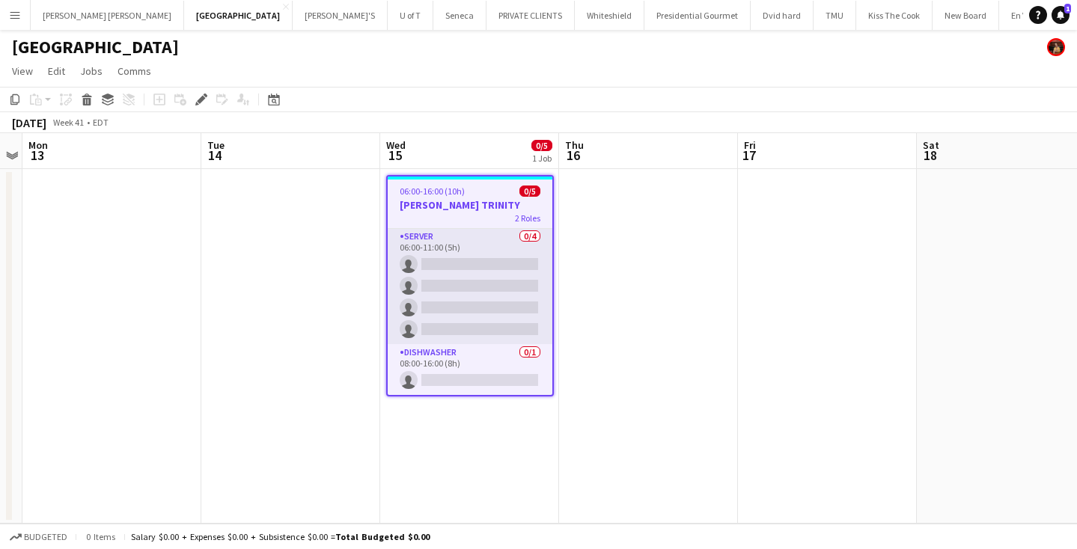
click at [468, 198] on app-job-card "06:00-16:00 (10h) 0/5 HOLLY TRINITY 2 Roles SERVER 0/4 06:00-11:00 (5h) single-…" at bounding box center [470, 285] width 168 height 221
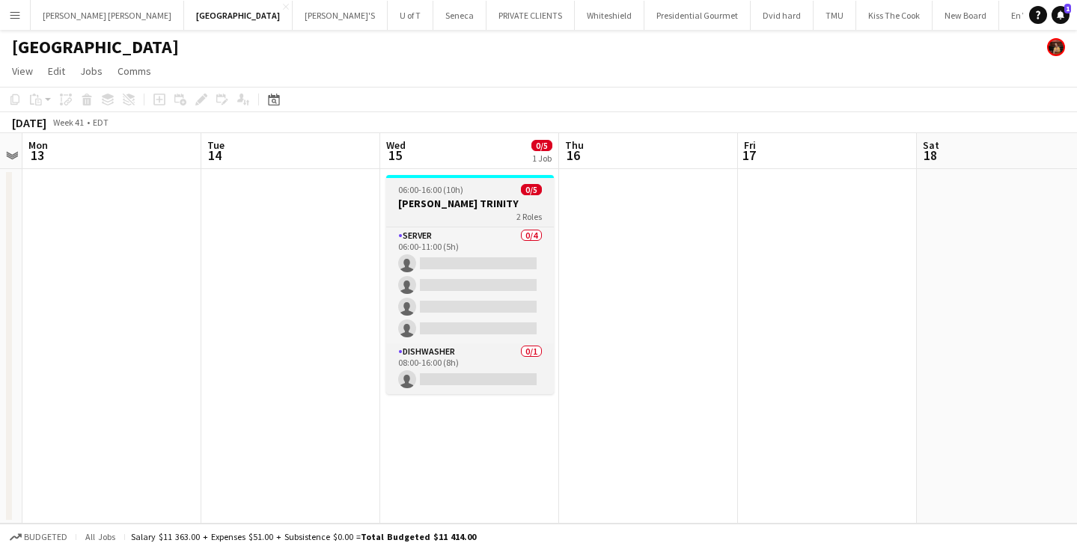
click at [468, 198] on h3 "[PERSON_NAME] TRINITY" at bounding box center [470, 203] width 168 height 13
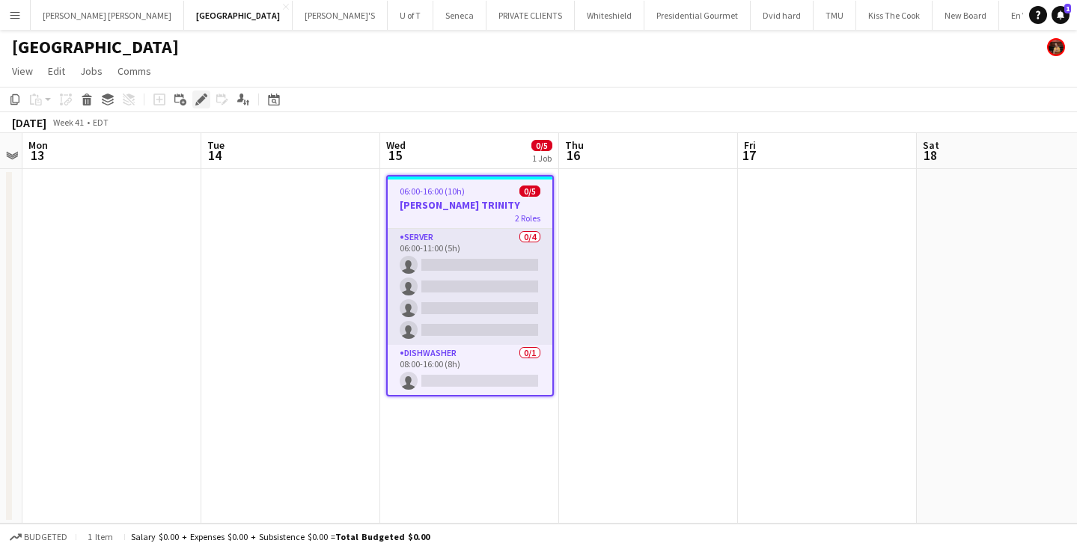
click at [197, 97] on icon "Edit" at bounding box center [201, 100] width 12 height 12
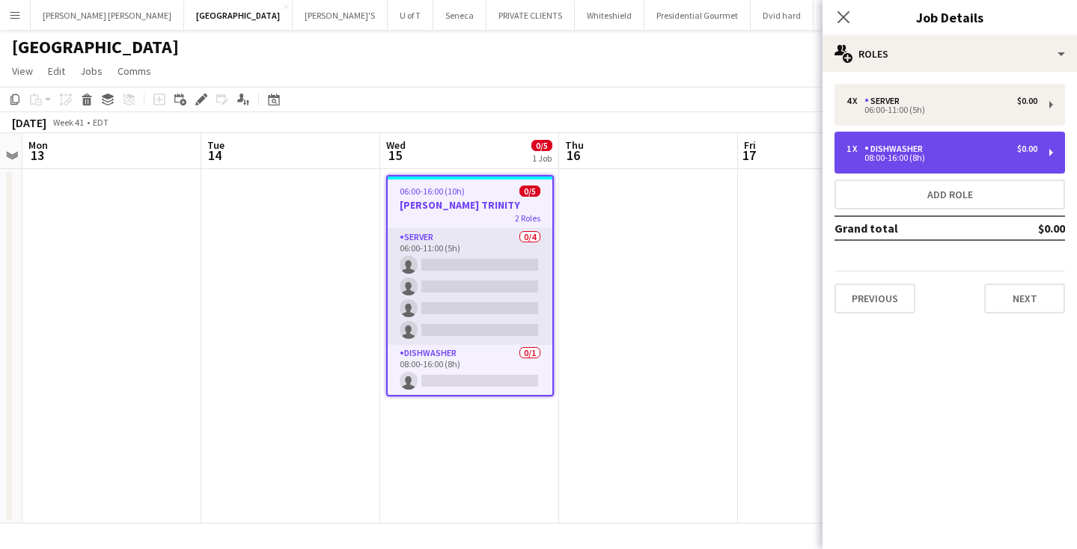
click at [949, 160] on div "08:00-16:00 (8h)" at bounding box center [941, 157] width 191 height 7
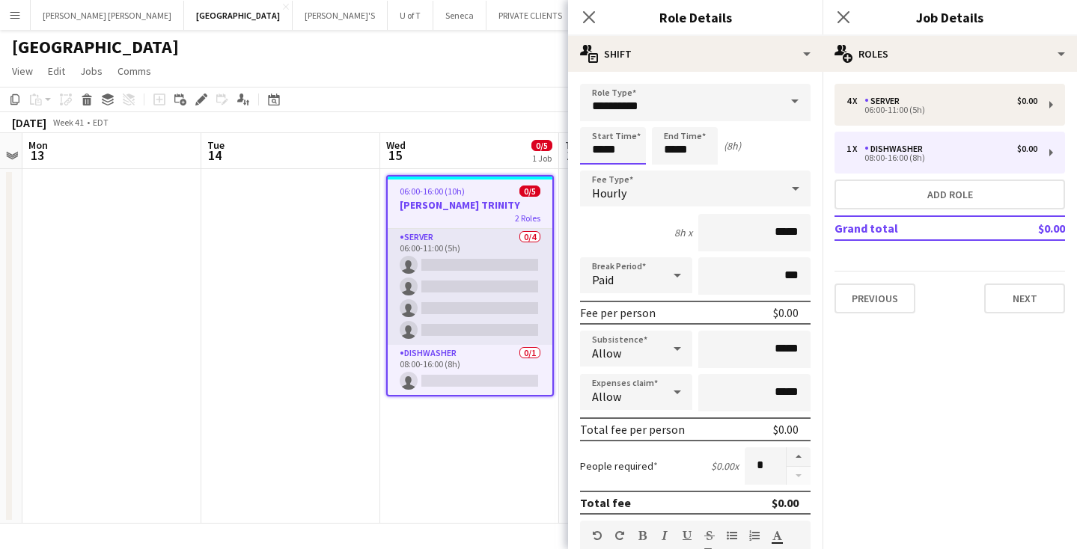
click at [636, 145] on input "*****" at bounding box center [613, 145] width 66 height 37
click at [596, 167] on div at bounding box center [598, 172] width 30 height 15
type input "*****"
click at [596, 167] on div at bounding box center [598, 172] width 30 height 15
click at [846, 13] on icon "Close pop-in" at bounding box center [843, 17] width 14 height 14
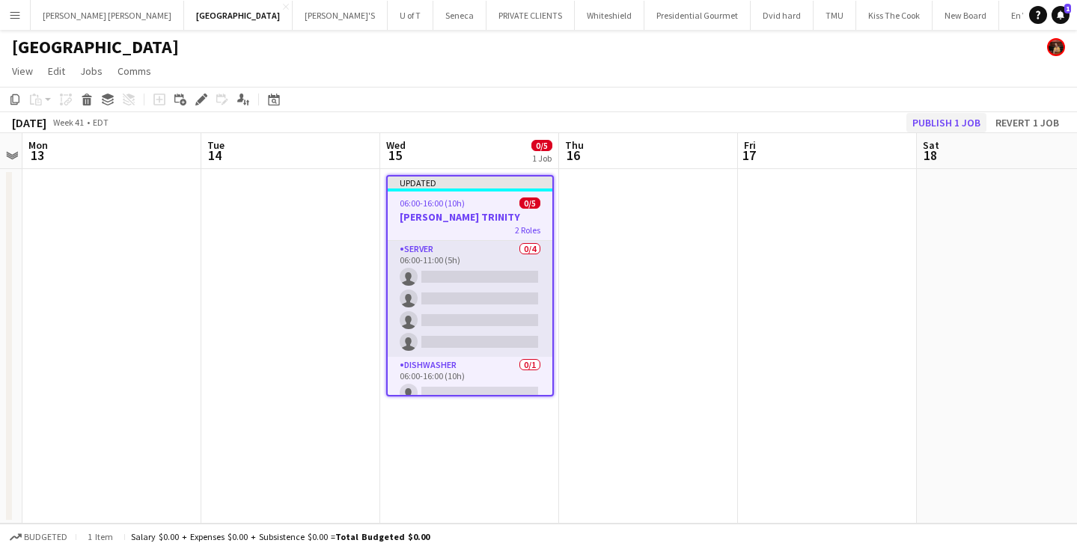
click at [955, 122] on button "Publish 1 job" at bounding box center [946, 122] width 80 height 19
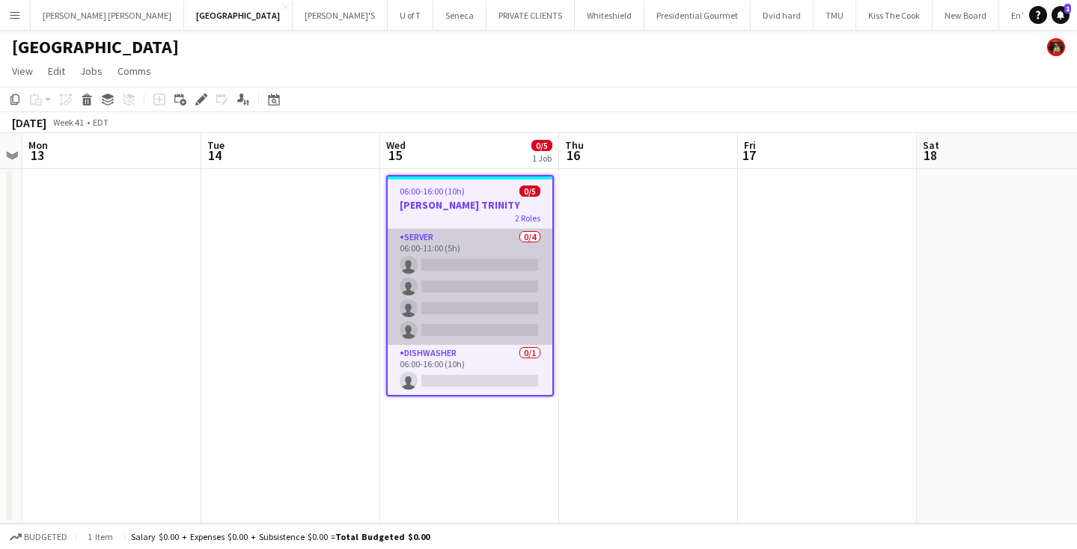
click at [477, 284] on app-card-role "SERVER 0/4 06:00-11:00 (5h) single-neutral-actions single-neutral-actions singl…" at bounding box center [470, 287] width 165 height 116
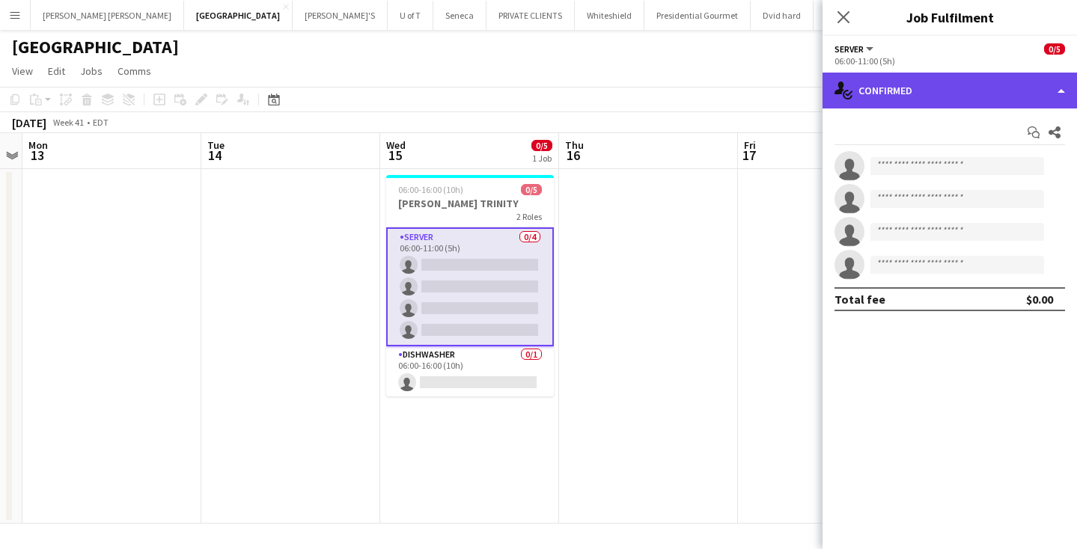
click at [945, 82] on div "single-neutral-actions-check-2 Confirmed" at bounding box center [949, 91] width 254 height 36
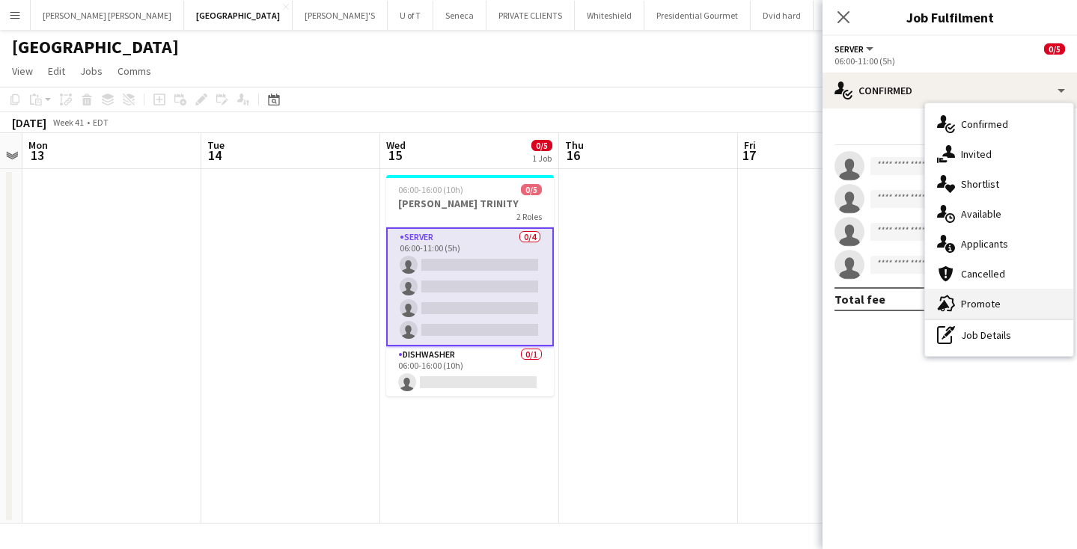
click at [1010, 303] on div "advertising-megaphone Promote" at bounding box center [999, 304] width 148 height 30
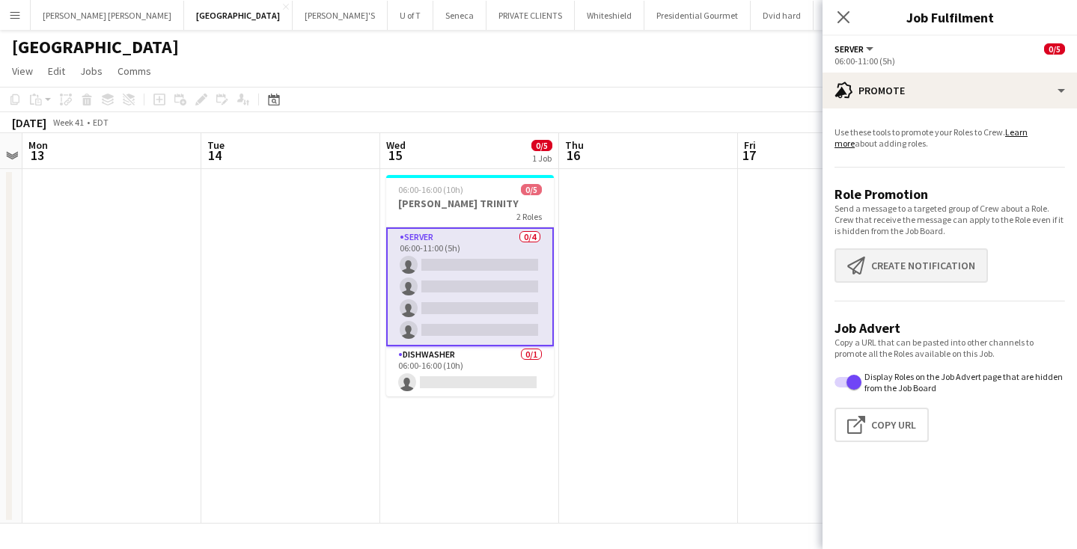
click at [948, 274] on button "Create notification Create notification" at bounding box center [910, 265] width 153 height 34
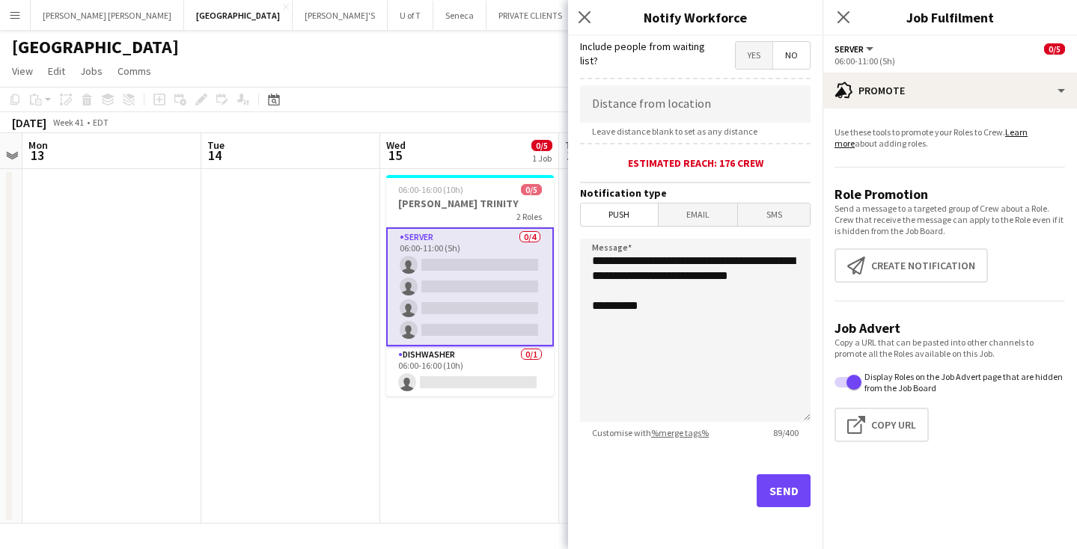
scroll to position [275, 0]
click at [787, 487] on button "Send" at bounding box center [784, 490] width 54 height 33
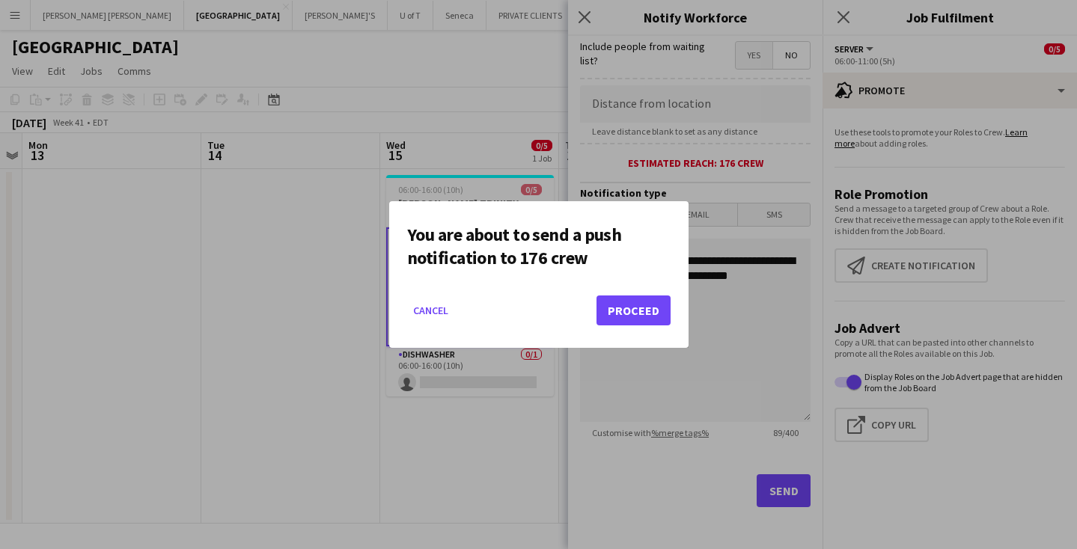
click at [645, 305] on button "Proceed" at bounding box center [633, 311] width 74 height 30
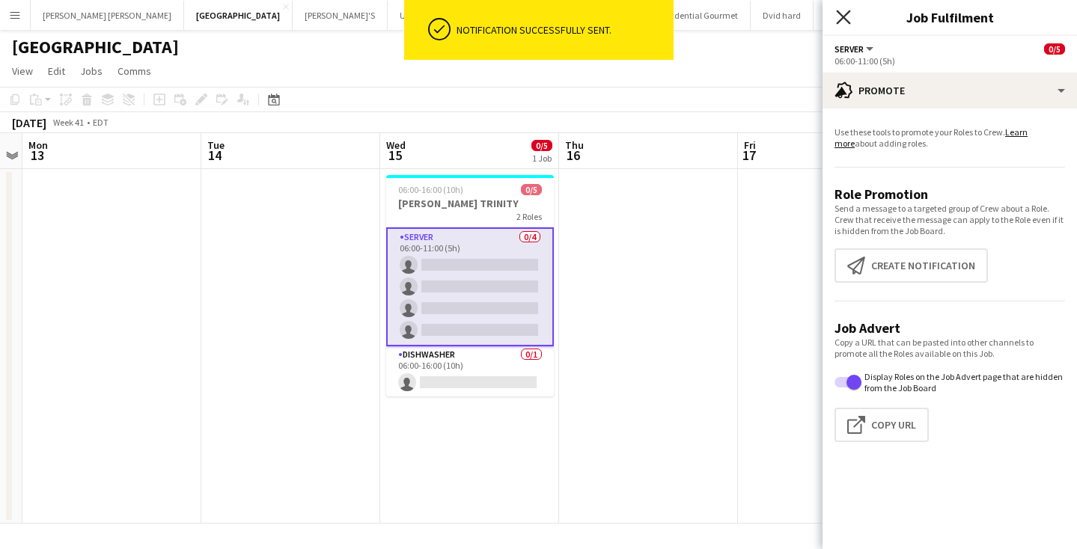
click at [843, 13] on icon "Close pop-in" at bounding box center [843, 17] width 14 height 14
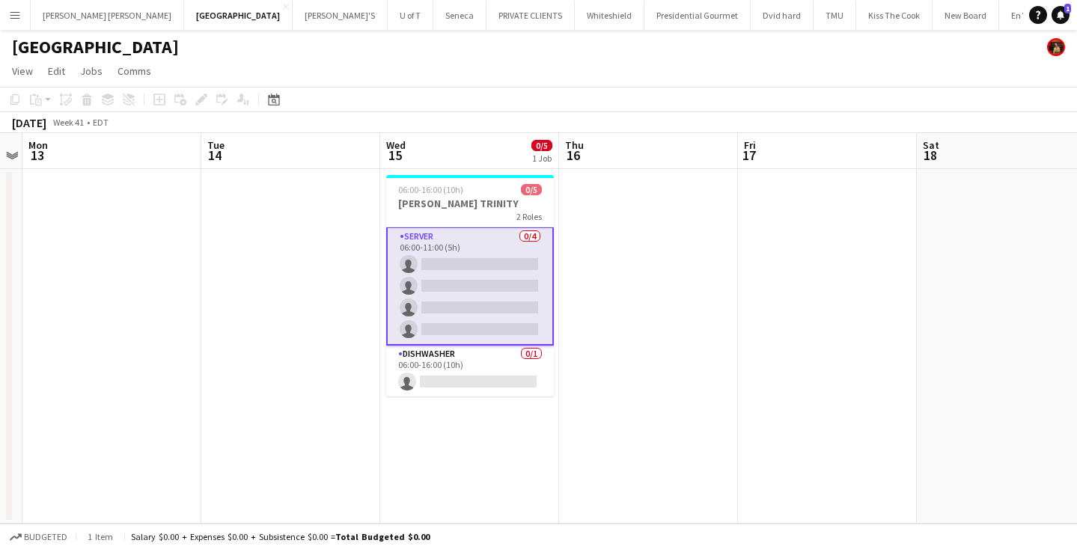
scroll to position [1, 0]
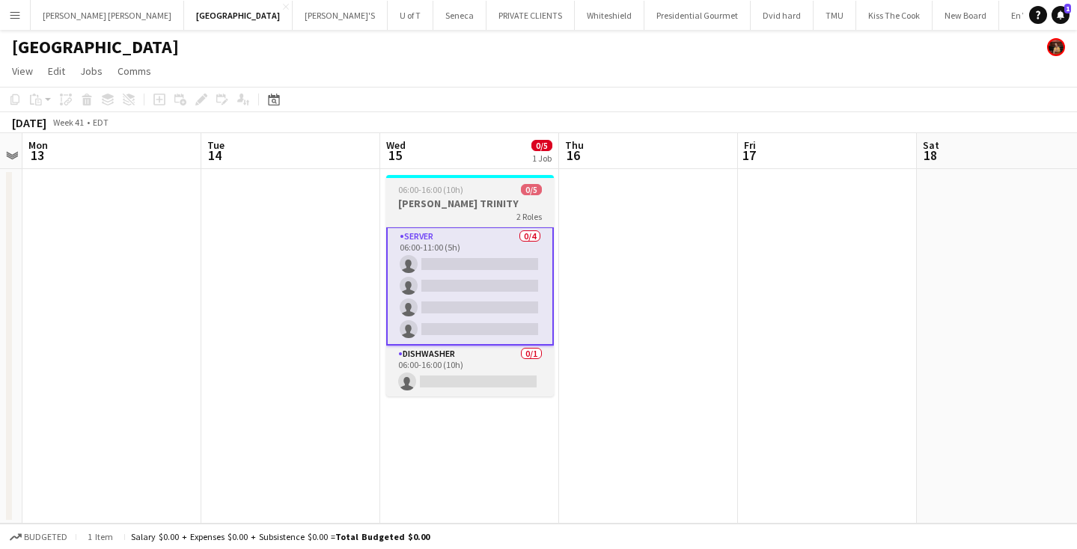
click at [480, 208] on h3 "[PERSON_NAME] TRINITY" at bounding box center [470, 203] width 168 height 13
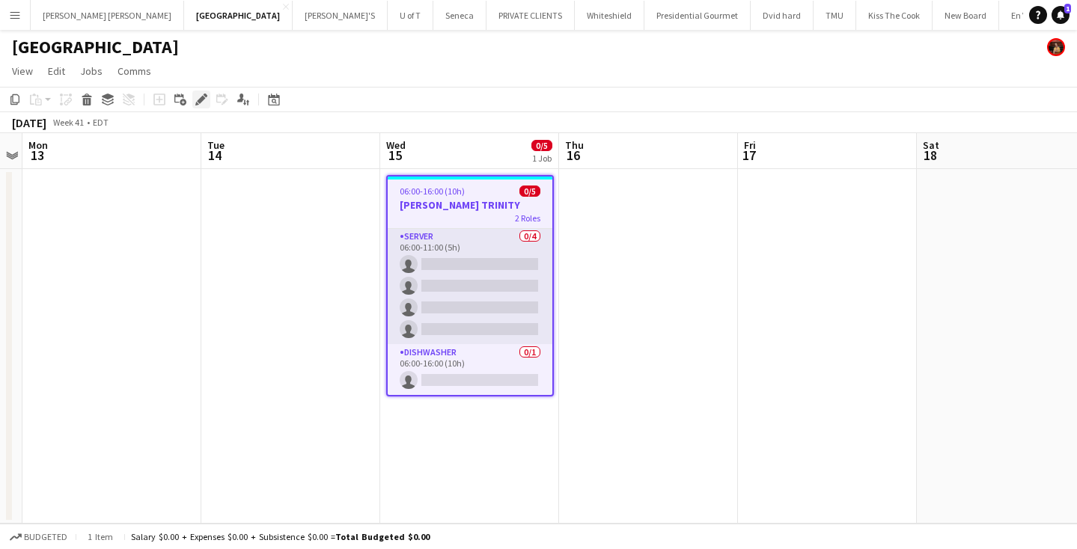
click at [201, 103] on icon "Edit" at bounding box center [201, 100] width 12 height 12
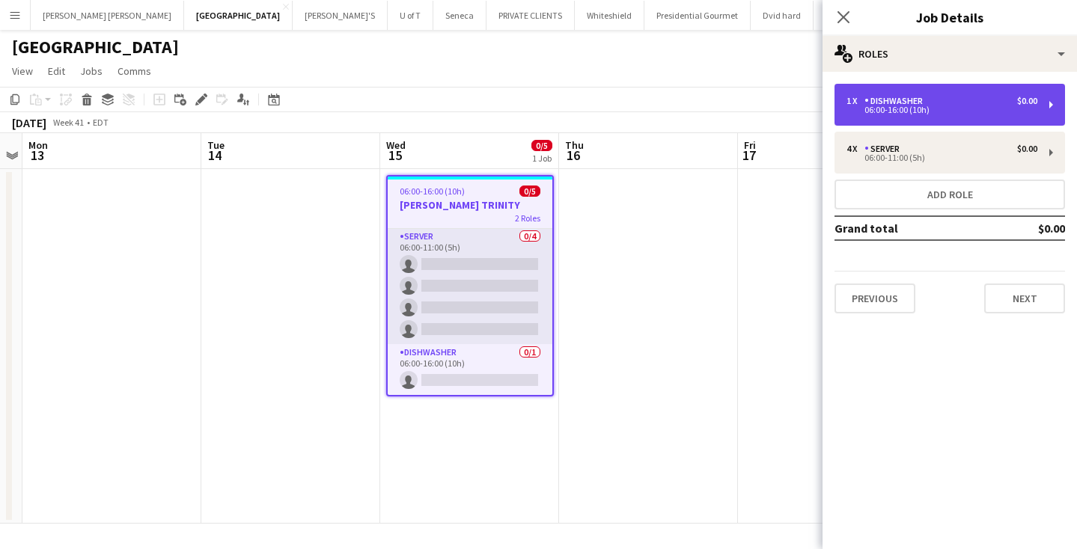
click at [916, 98] on div "DISHWASHER" at bounding box center [896, 101] width 64 height 10
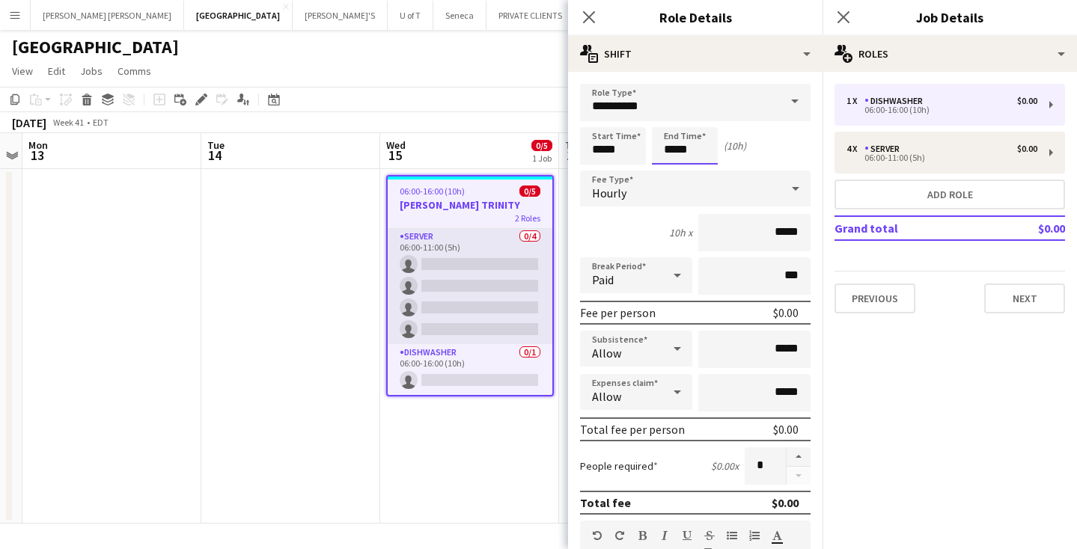
click at [700, 152] on input "*****" at bounding box center [685, 145] width 66 height 37
click at [665, 171] on div at bounding box center [670, 172] width 30 height 15
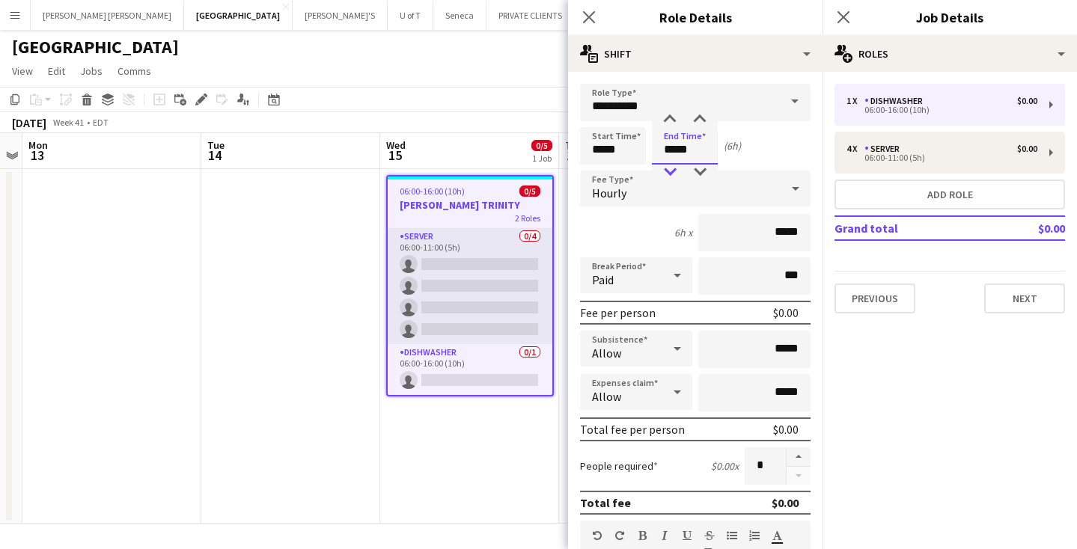
type input "*****"
click at [665, 171] on div at bounding box center [670, 172] width 30 height 15
click at [844, 17] on icon at bounding box center [843, 17] width 14 height 14
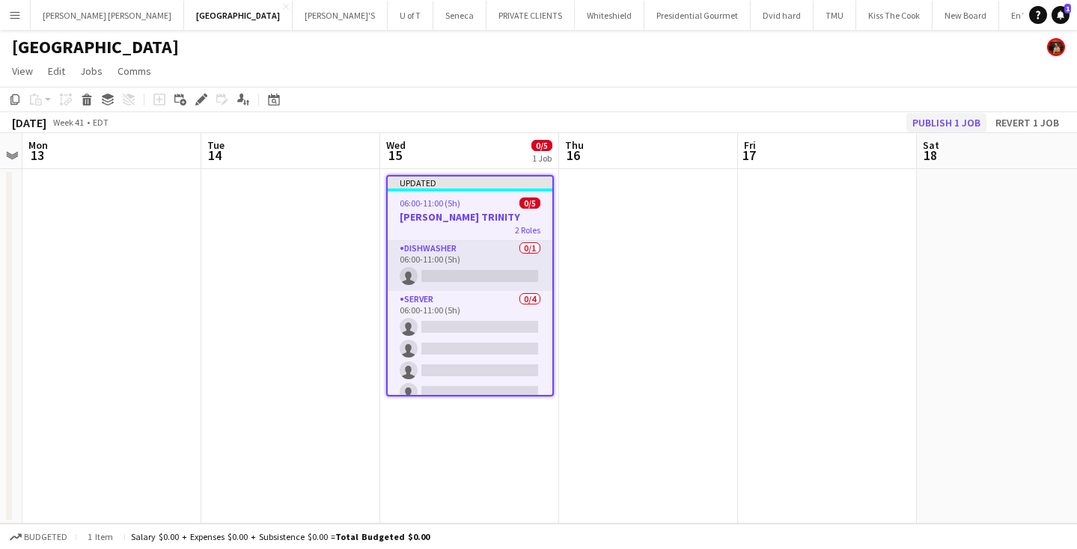
click at [932, 117] on button "Publish 1 job" at bounding box center [946, 122] width 80 height 19
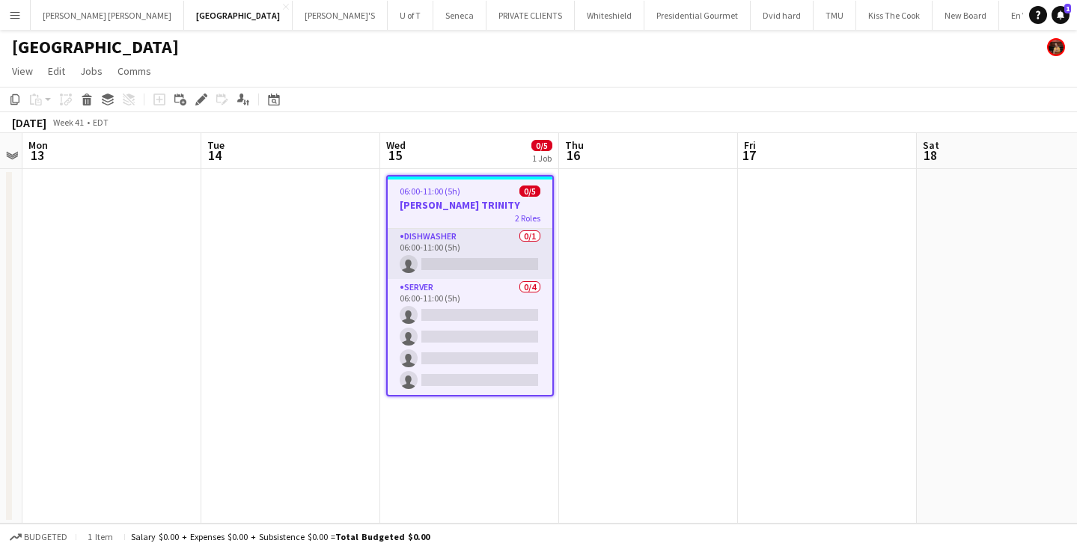
click at [15, 10] on app-icon "Menu" at bounding box center [15, 15] width 12 height 12
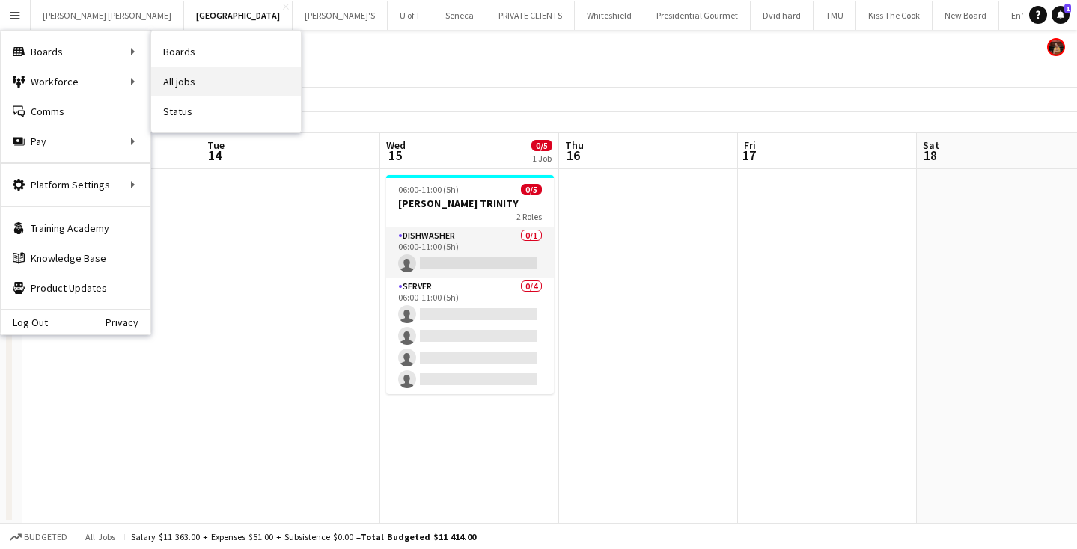
click at [200, 75] on link "All jobs" at bounding box center [226, 82] width 150 height 30
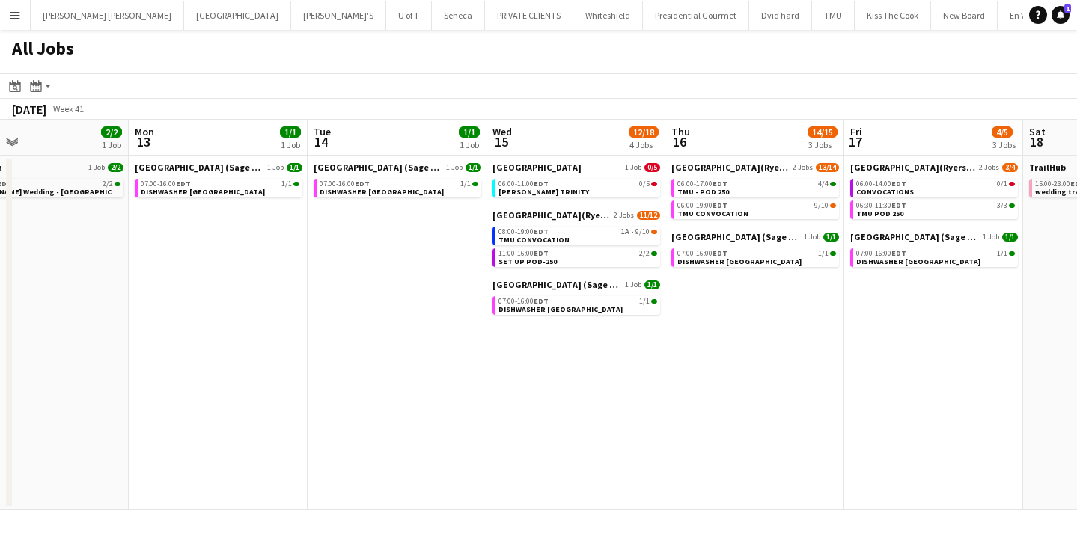
scroll to position [0, 597]
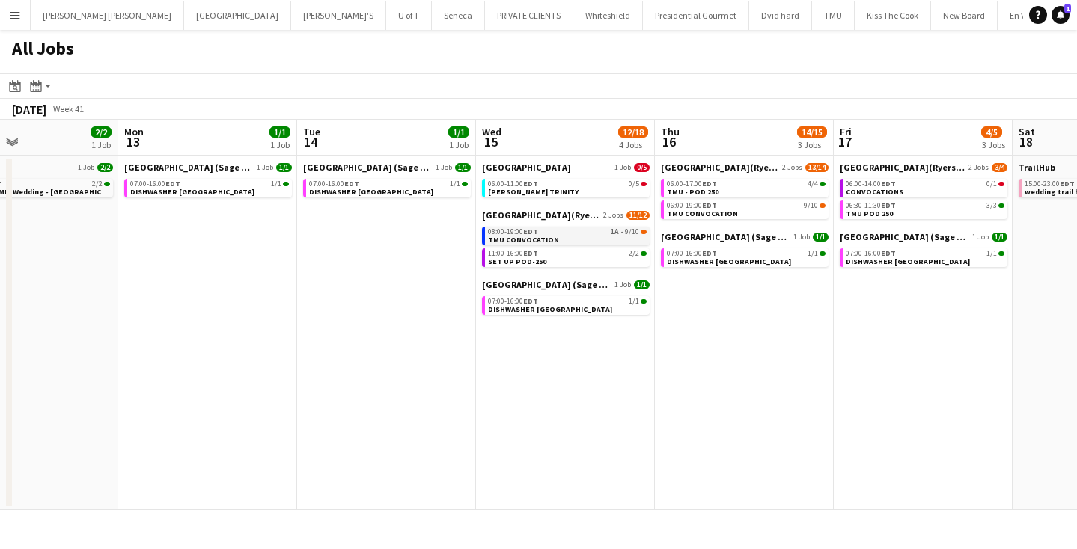
click at [573, 236] on link "08:00-19:00 EDT 1A • 9/10 TMU CONVOCATION" at bounding box center [567, 235] width 159 height 17
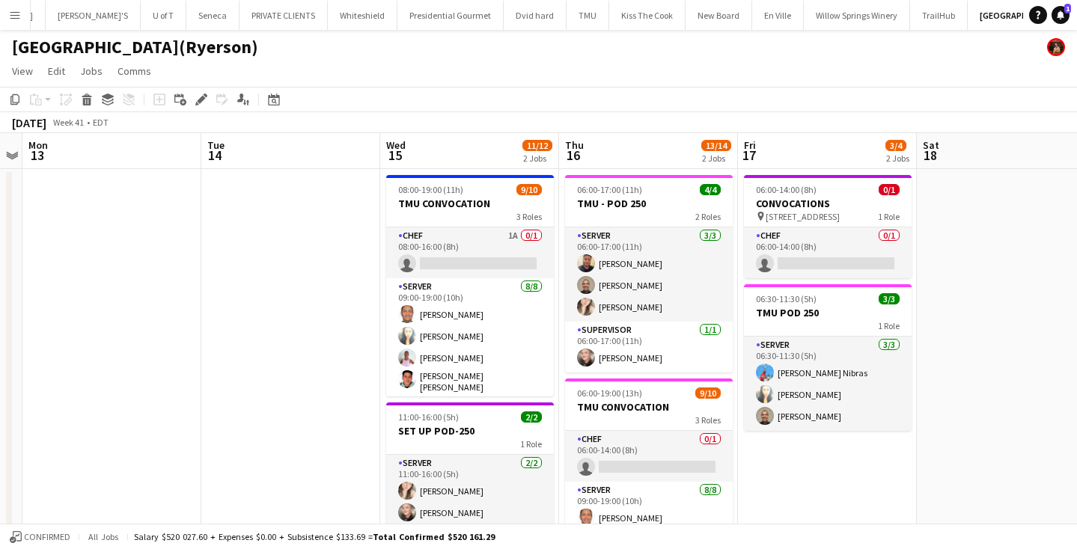
click at [11, 16] on app-icon "Menu" at bounding box center [15, 15] width 12 height 12
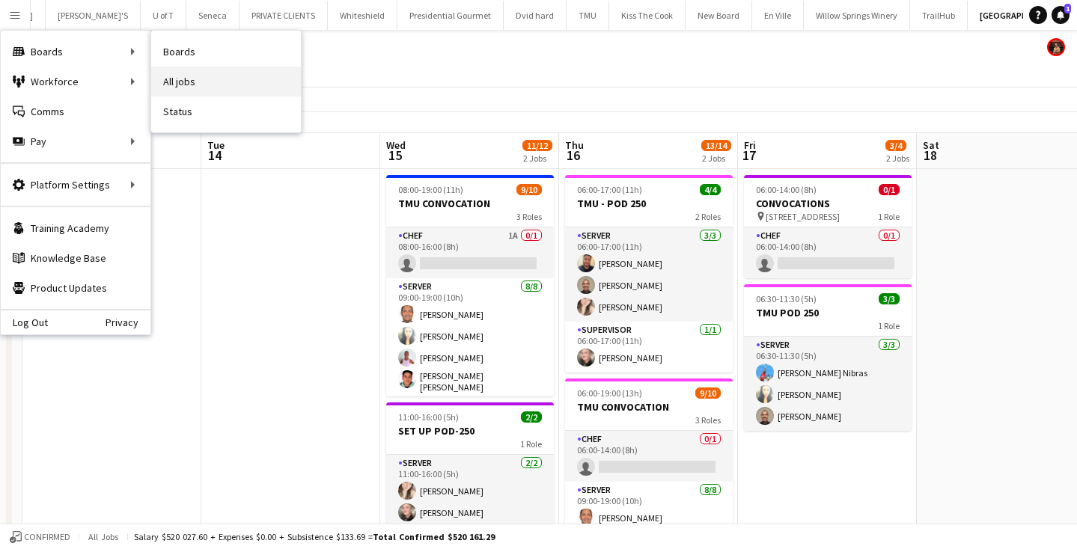
click at [202, 86] on link "All jobs" at bounding box center [226, 82] width 150 height 30
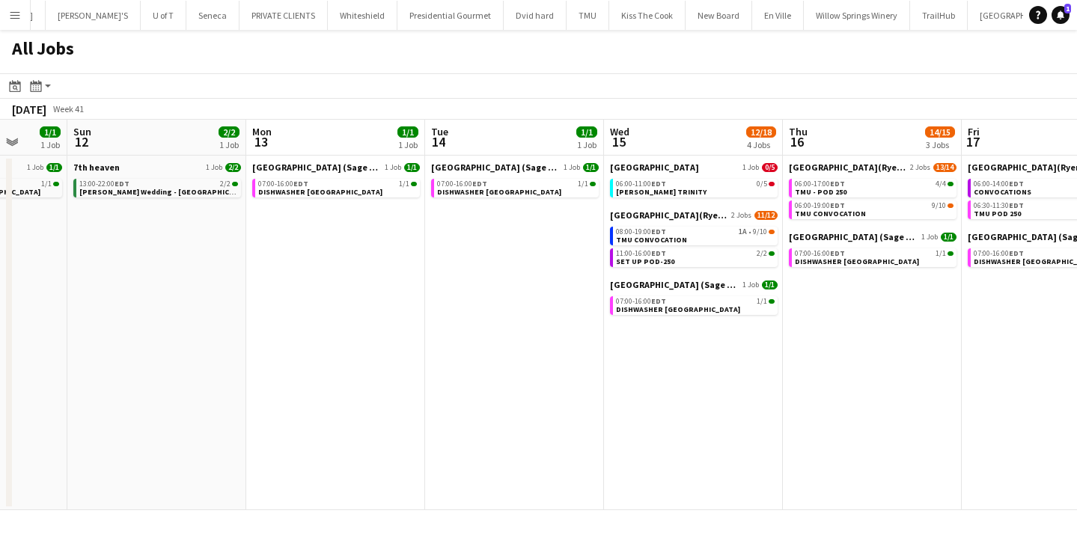
scroll to position [0, 481]
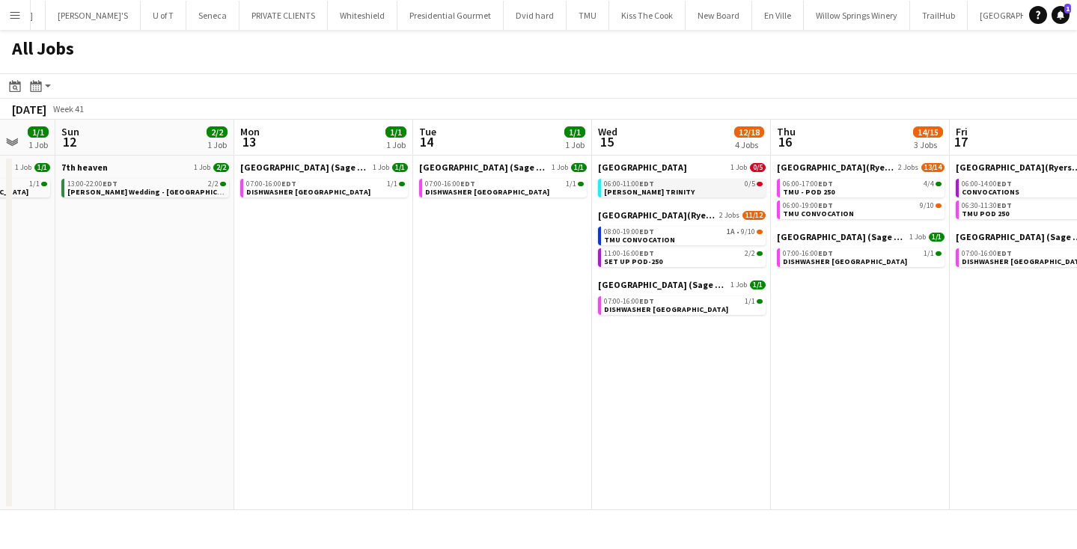
click at [652, 190] on span "[PERSON_NAME] TRINITY" at bounding box center [649, 192] width 91 height 10
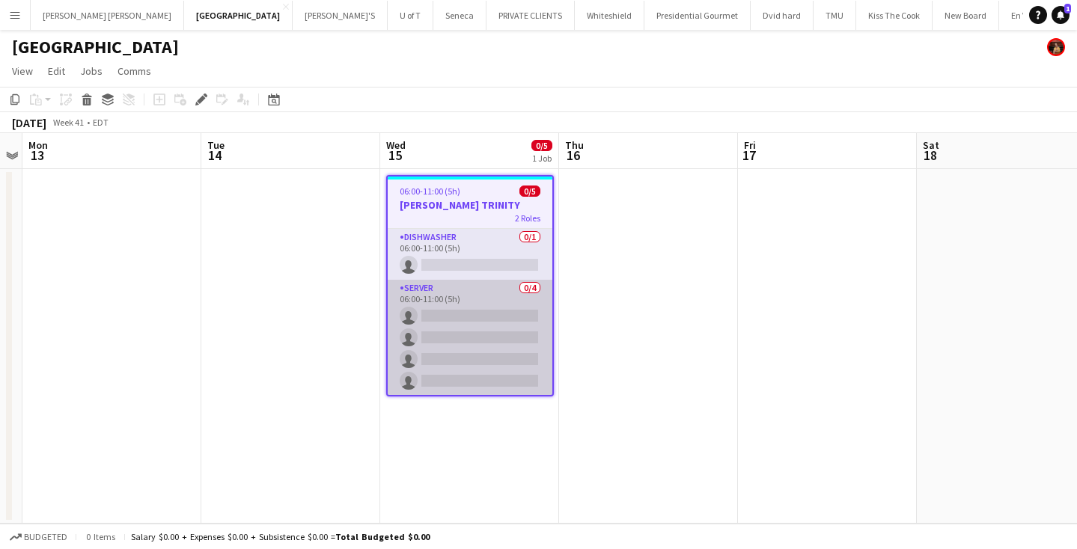
click at [447, 327] on app-card-role "SERVER 0/4 06:00-11:00 (5h) single-neutral-actions single-neutral-actions singl…" at bounding box center [470, 338] width 165 height 116
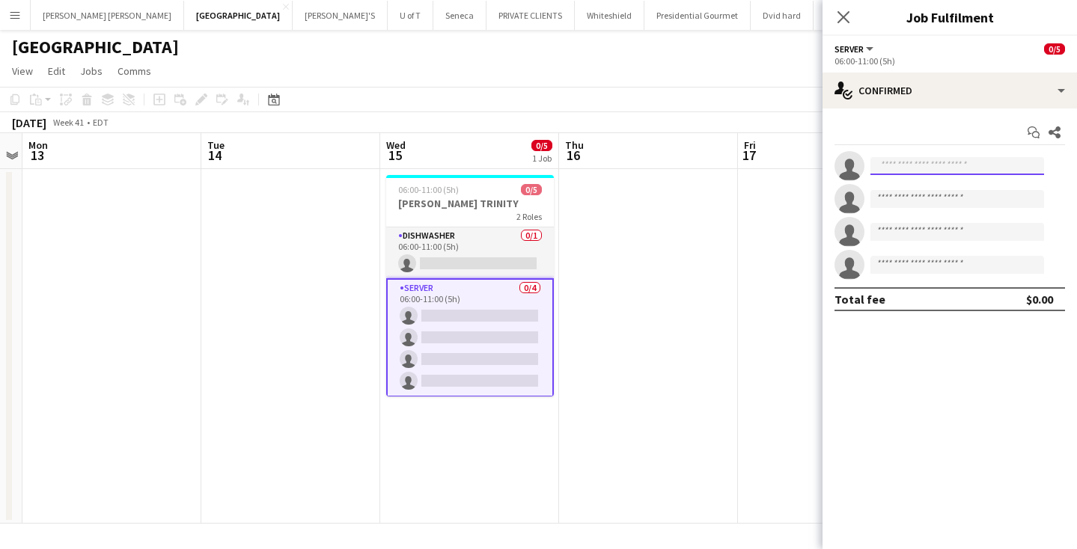
click at [921, 168] on input at bounding box center [957, 166] width 174 height 18
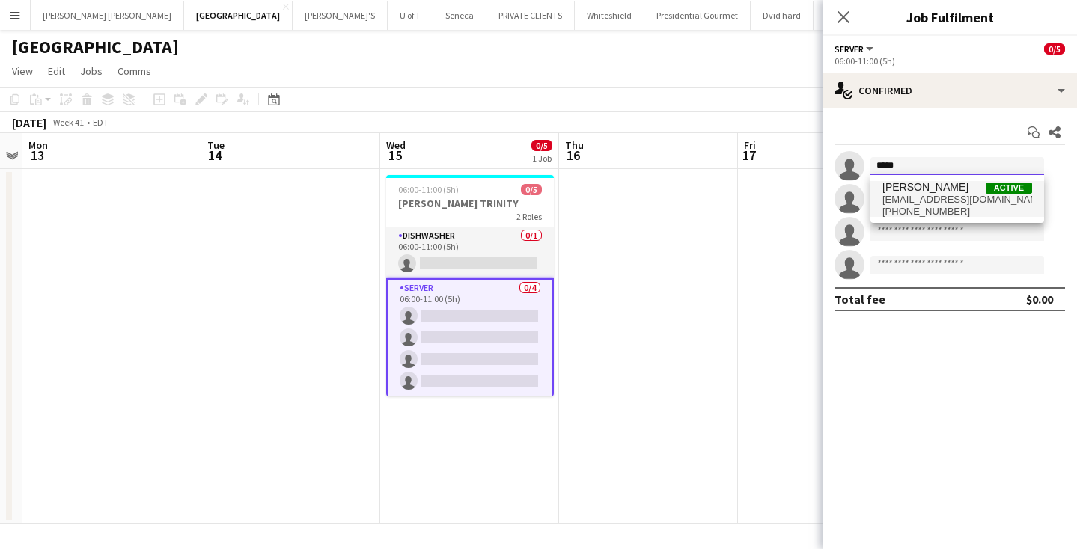
type input "*****"
click at [949, 198] on span "mgar2020@gmail.com" at bounding box center [957, 200] width 150 height 12
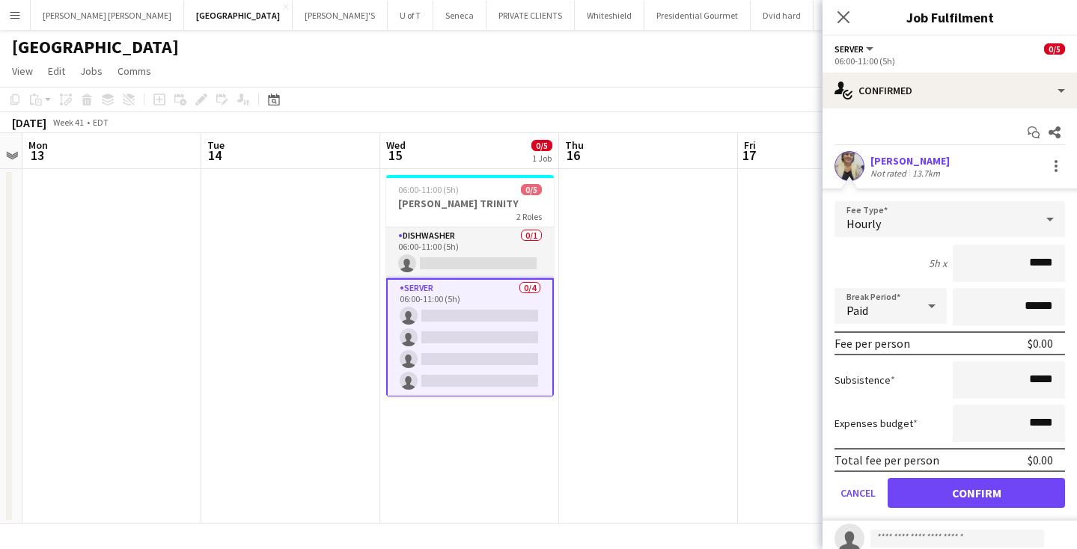
click at [1031, 265] on input "*****" at bounding box center [1009, 263] width 112 height 37
type input "******"
click at [938, 494] on button "Confirm" at bounding box center [975, 493] width 177 height 30
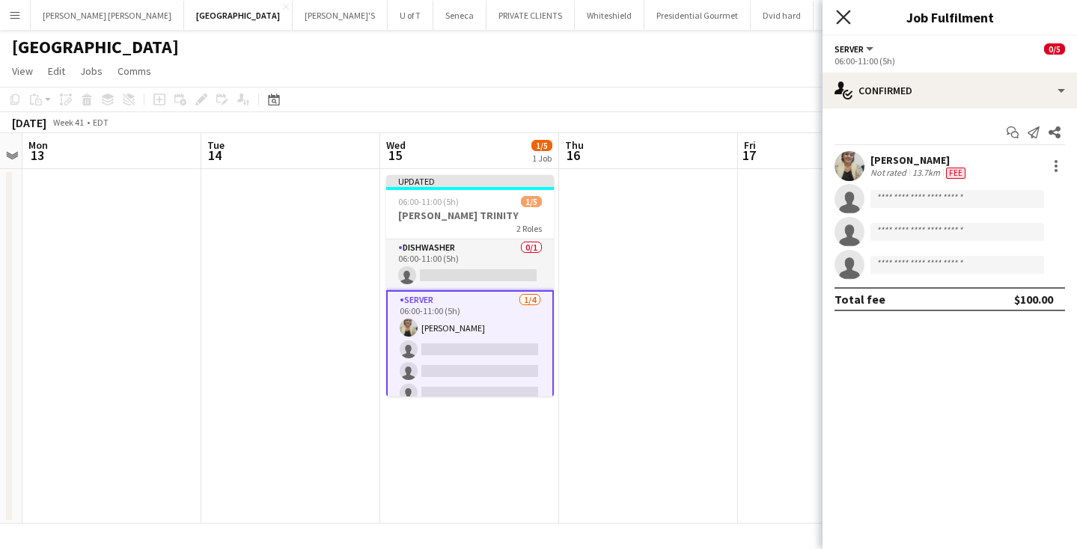
click at [840, 17] on icon "Close pop-in" at bounding box center [843, 17] width 14 height 14
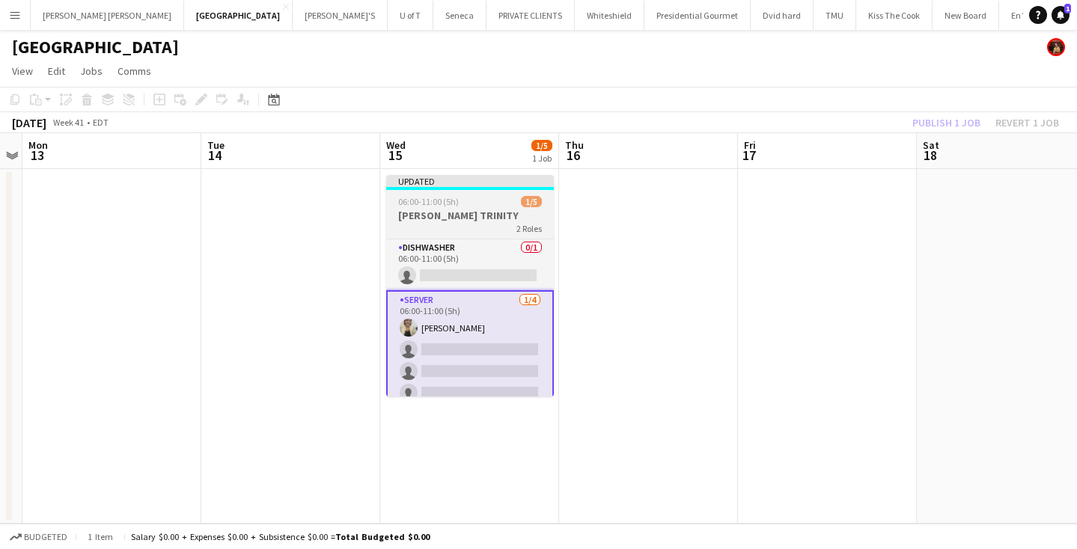
click at [459, 204] on div "06:00-11:00 (5h) 1/5" at bounding box center [470, 201] width 168 height 11
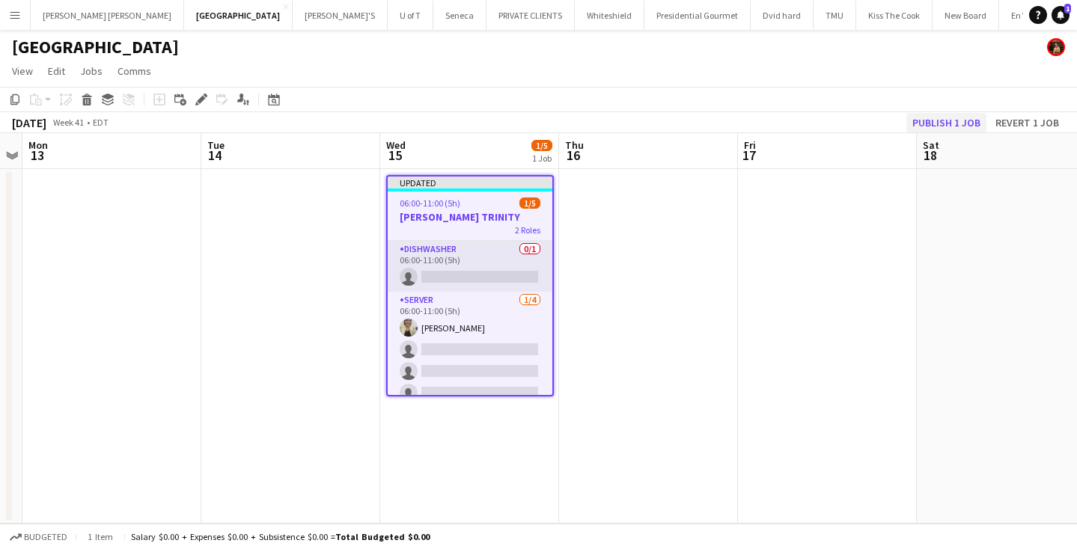
click at [944, 116] on button "Publish 1 job" at bounding box center [946, 122] width 80 height 19
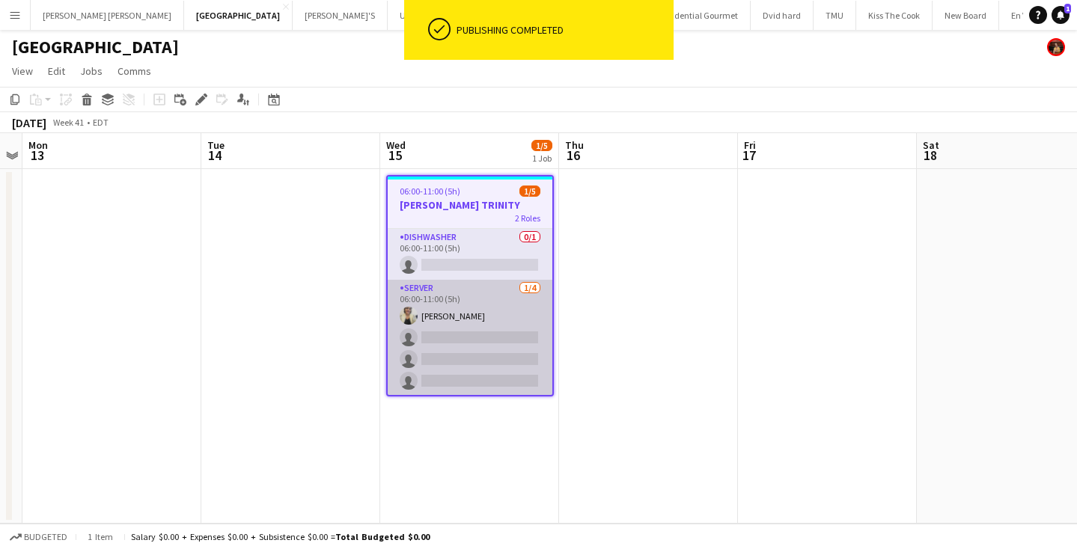
click at [471, 359] on app-card-role "SERVER 1/4 06:00-11:00 (5h) Maira Garcia single-neutral-actions single-neutral-…" at bounding box center [470, 338] width 165 height 116
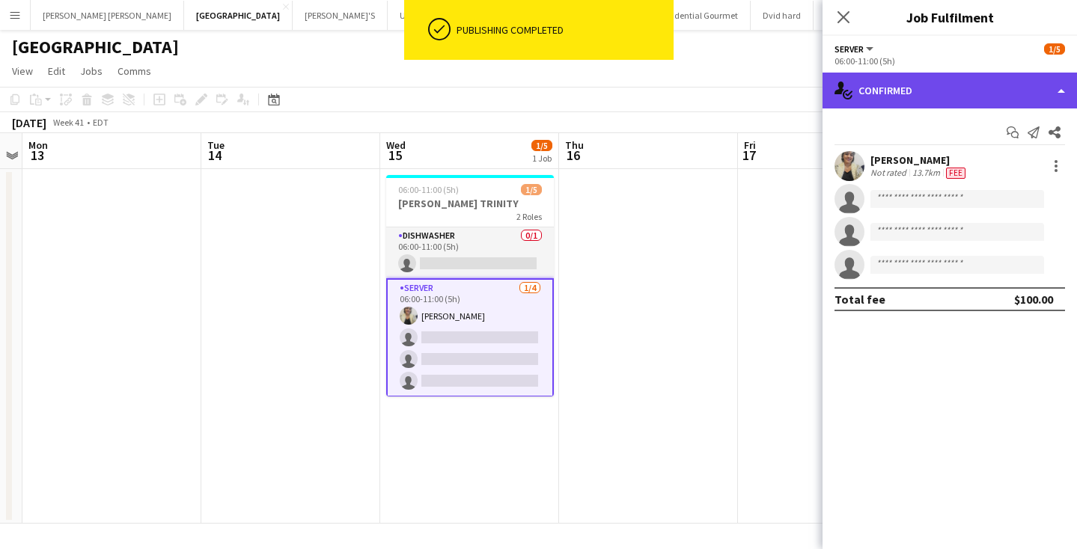
click at [950, 84] on div "single-neutral-actions-check-2 Confirmed" at bounding box center [949, 91] width 254 height 36
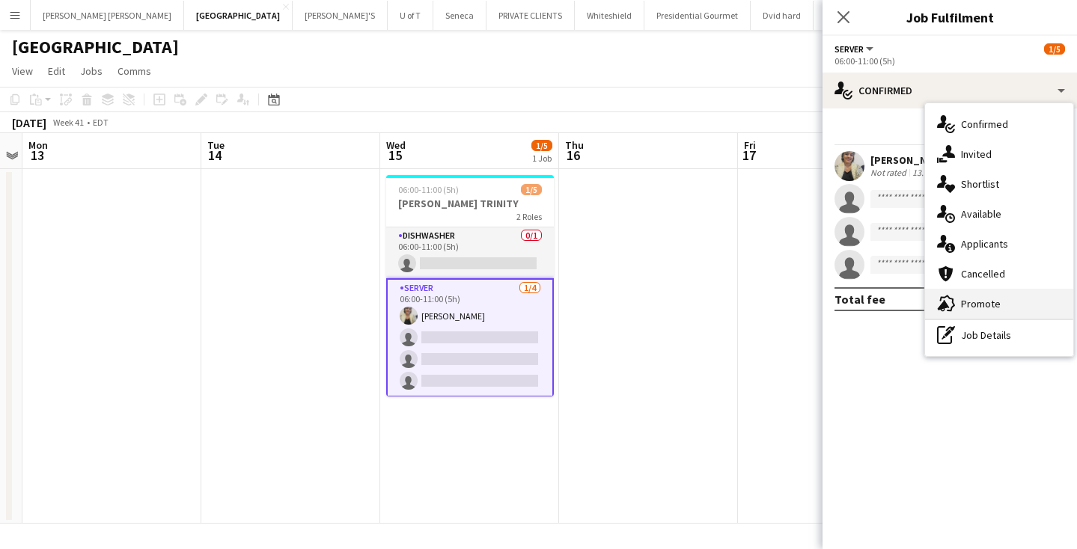
click at [985, 299] on span "Promote" at bounding box center [981, 303] width 40 height 13
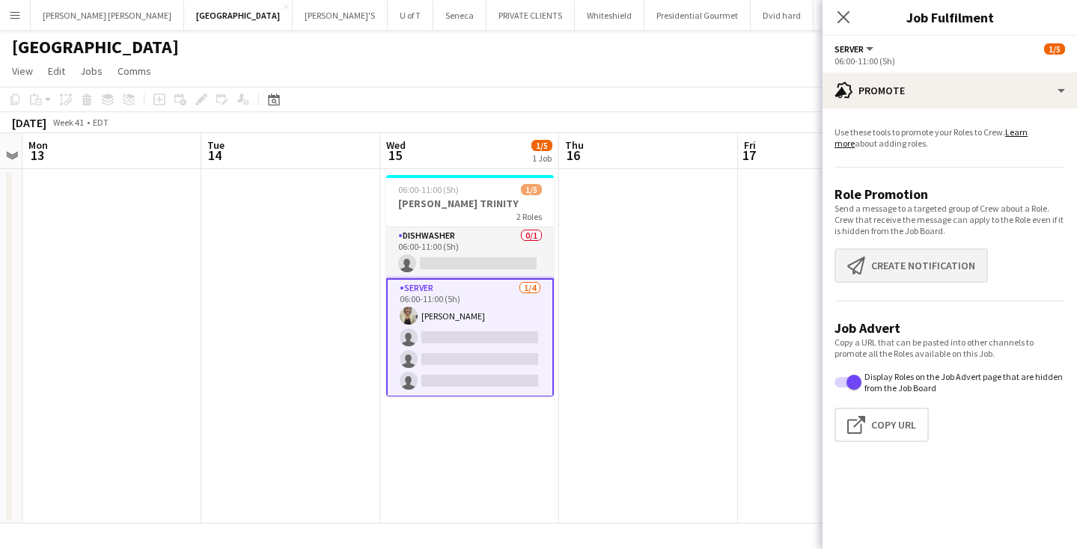
click at [926, 265] on button "Create notification Create notification" at bounding box center [910, 265] width 153 height 34
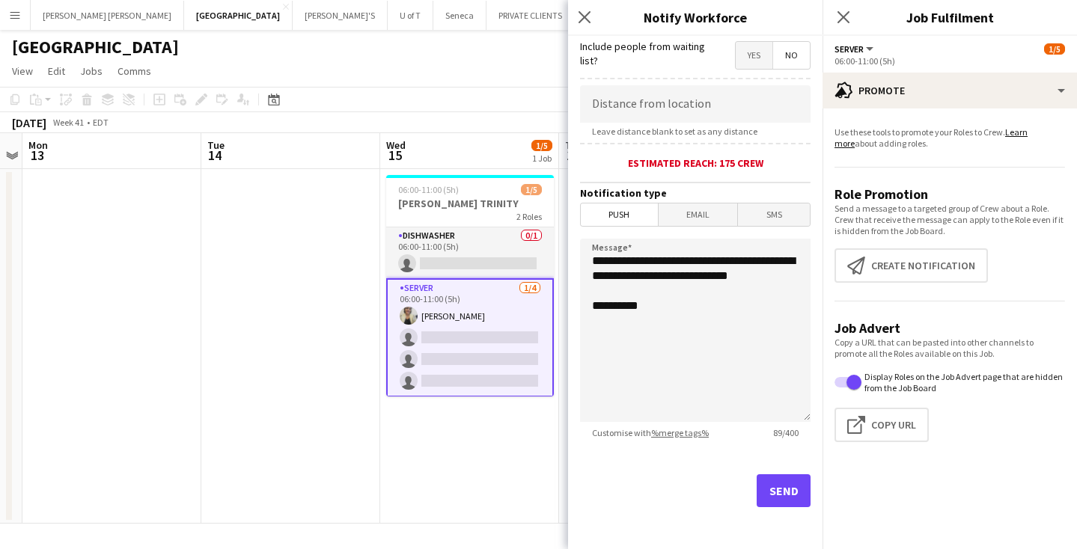
scroll to position [275, 0]
click at [768, 489] on button "Send" at bounding box center [784, 490] width 54 height 33
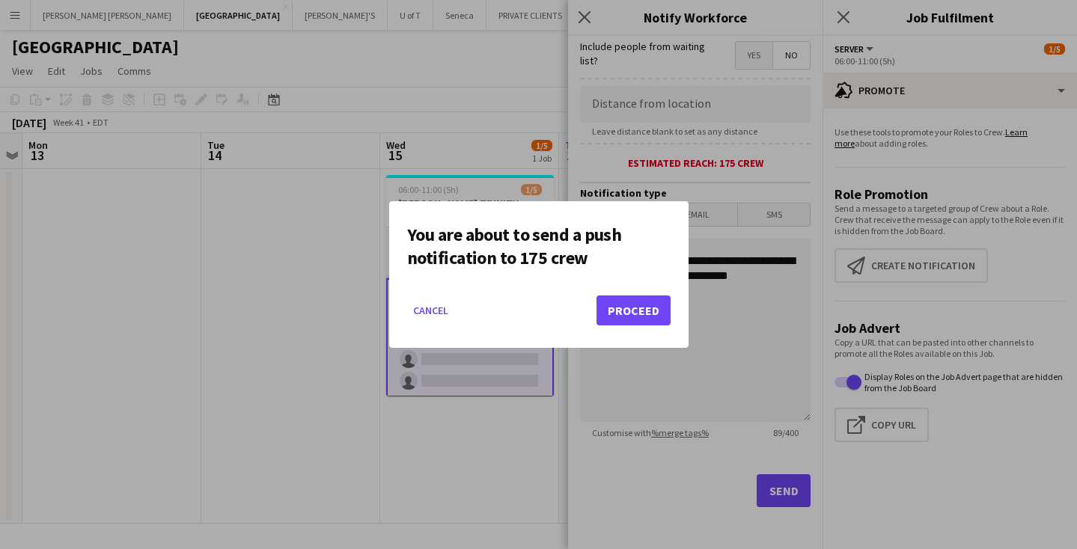
click at [644, 311] on button "Proceed" at bounding box center [633, 311] width 74 height 30
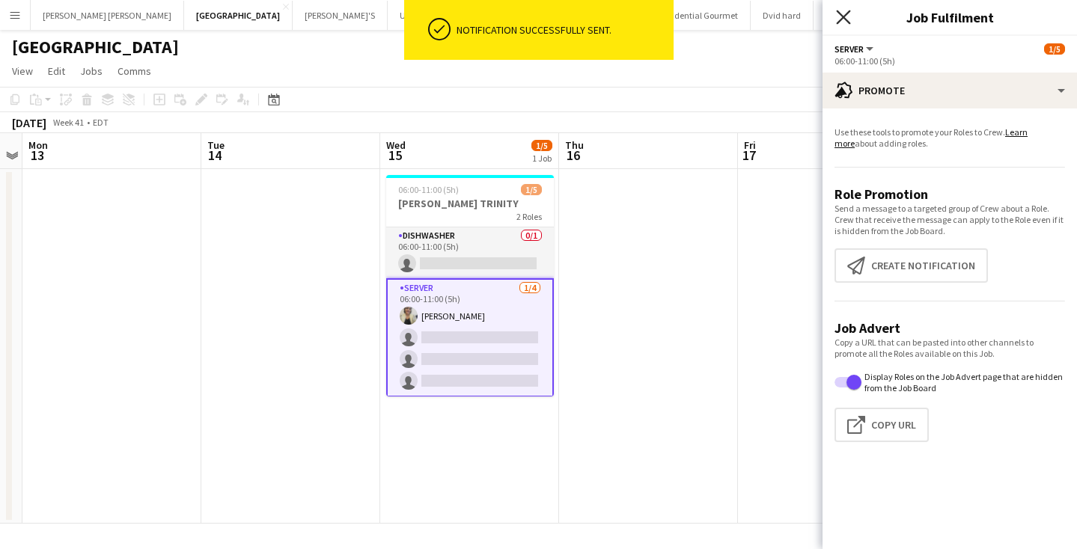
click at [839, 16] on icon "Close pop-in" at bounding box center [843, 17] width 14 height 14
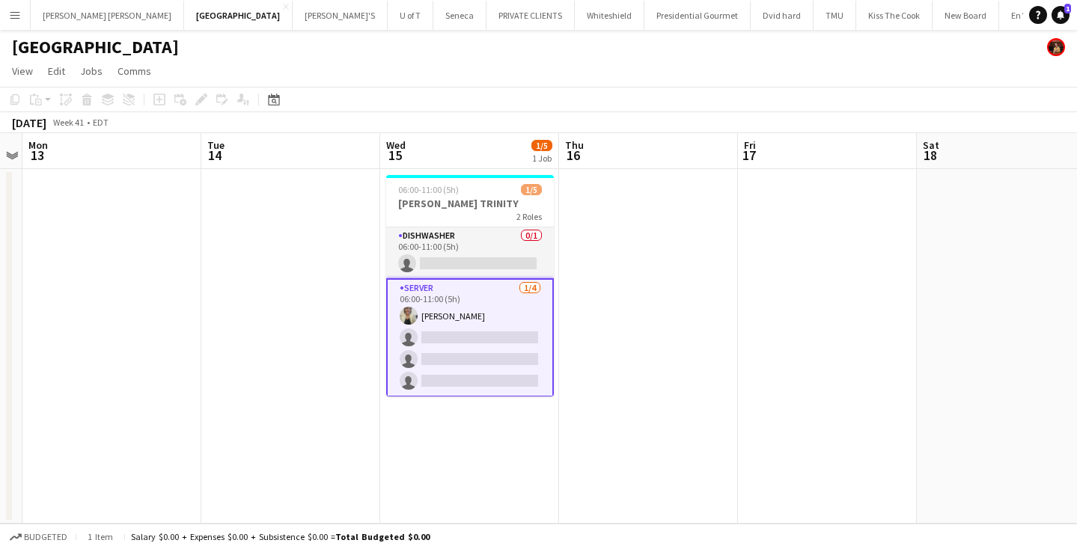
click at [8, 15] on button "Menu" at bounding box center [15, 15] width 30 height 30
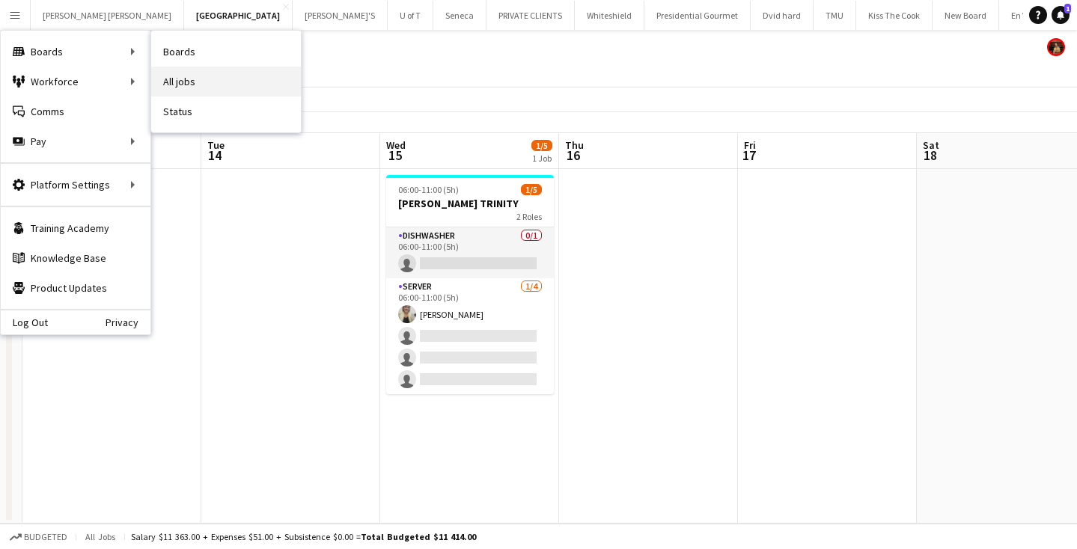
click at [174, 72] on link "All jobs" at bounding box center [226, 82] width 150 height 30
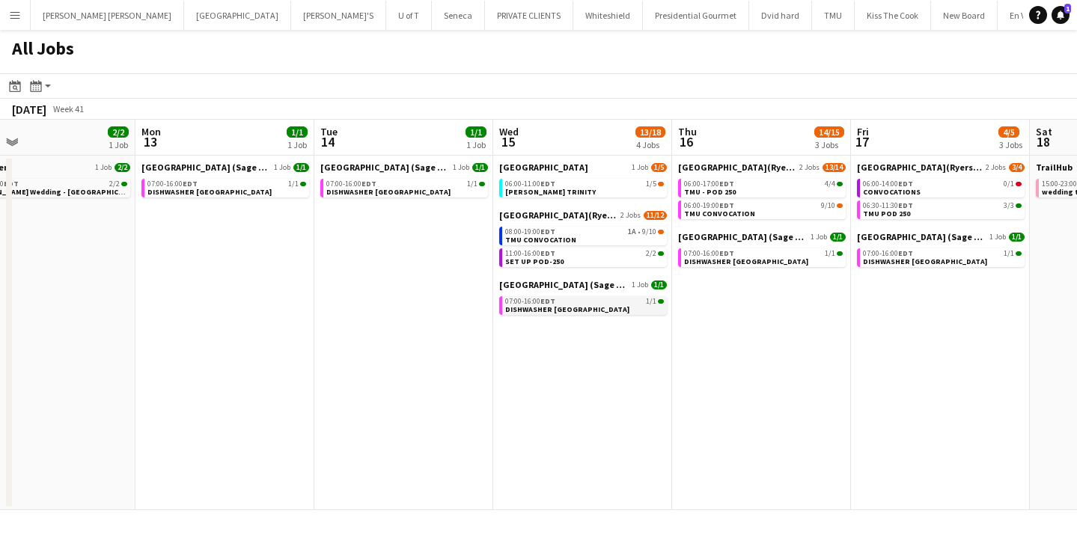
scroll to position [0, 582]
click at [551, 230] on span "EDT" at bounding box center [545, 232] width 15 height 10
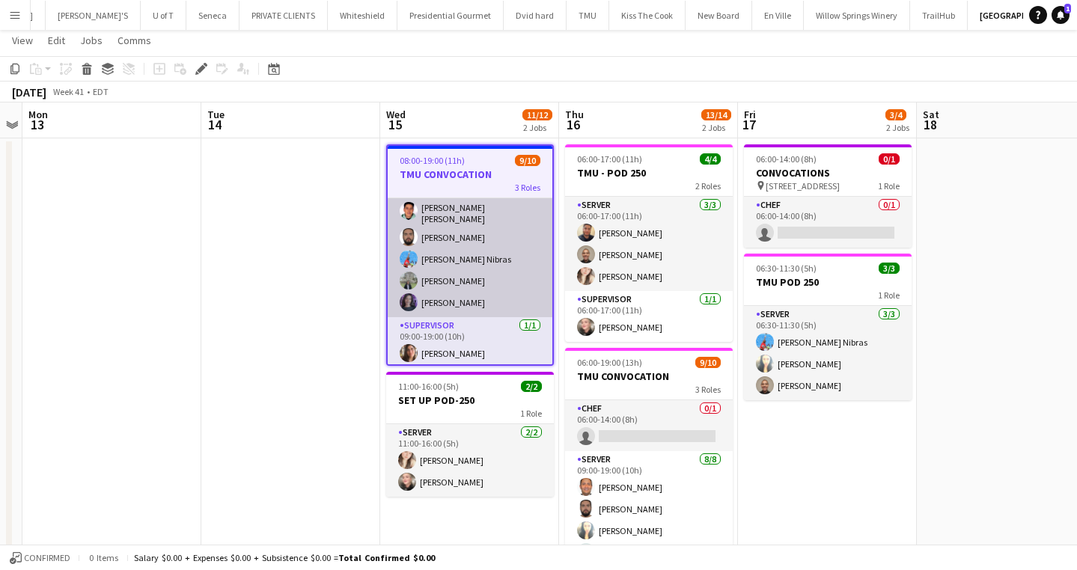
scroll to position [138, 0]
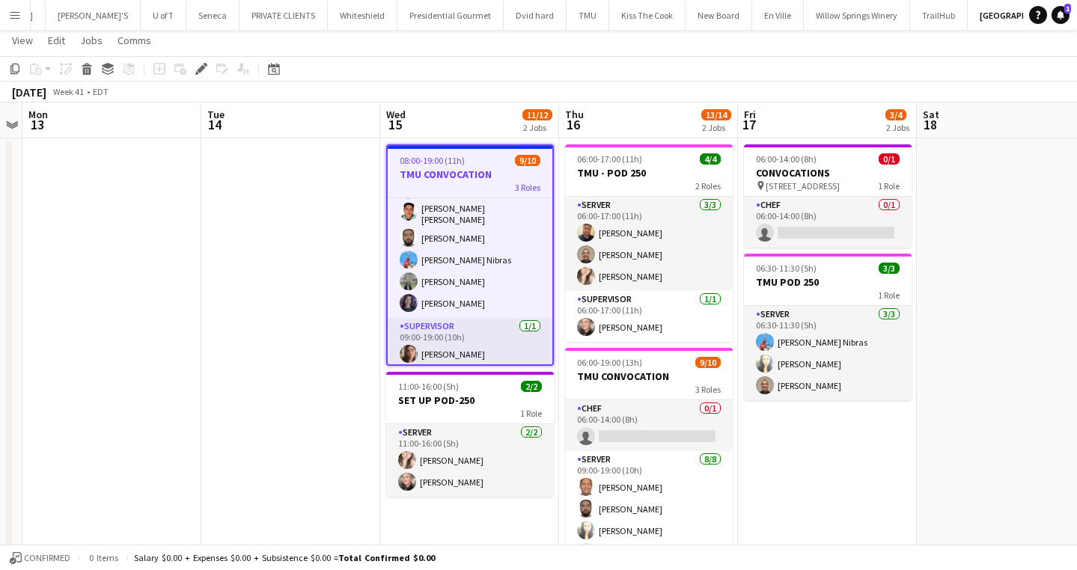
click at [16, 16] on app-icon "Menu" at bounding box center [15, 15] width 12 height 12
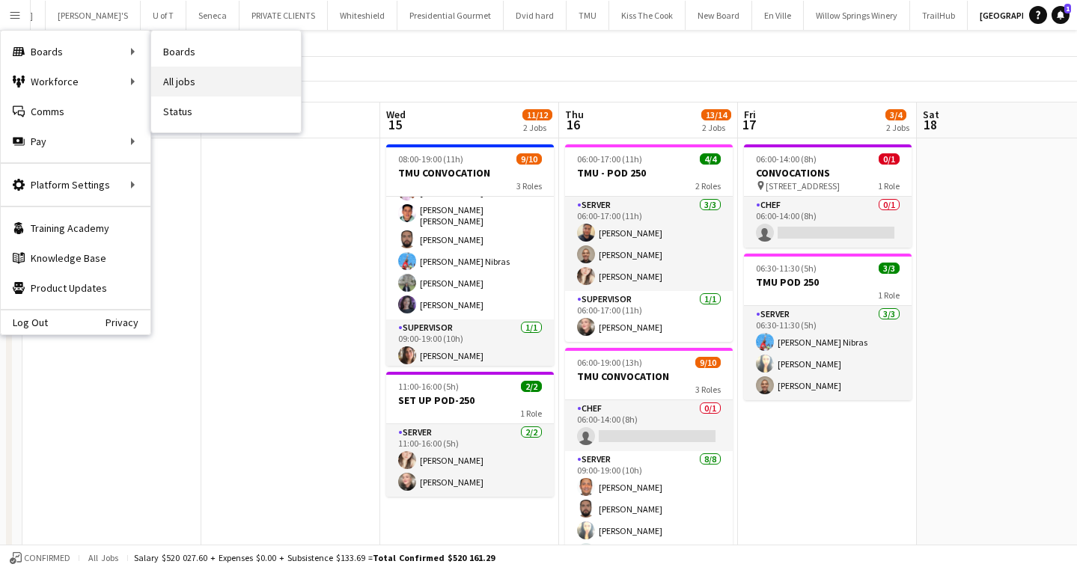
click at [216, 78] on link "All jobs" at bounding box center [226, 82] width 150 height 30
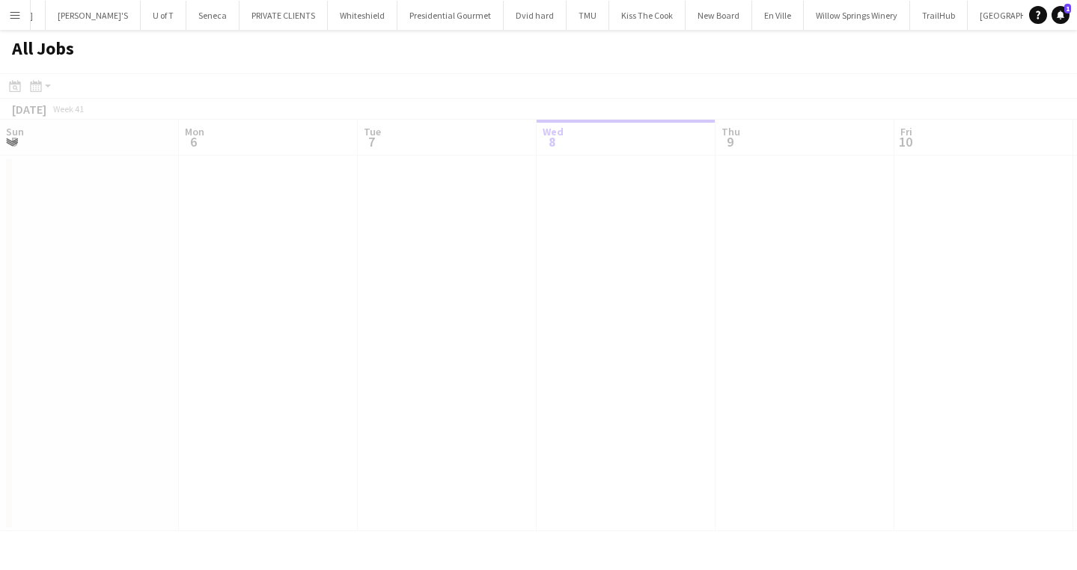
scroll to position [0, 358]
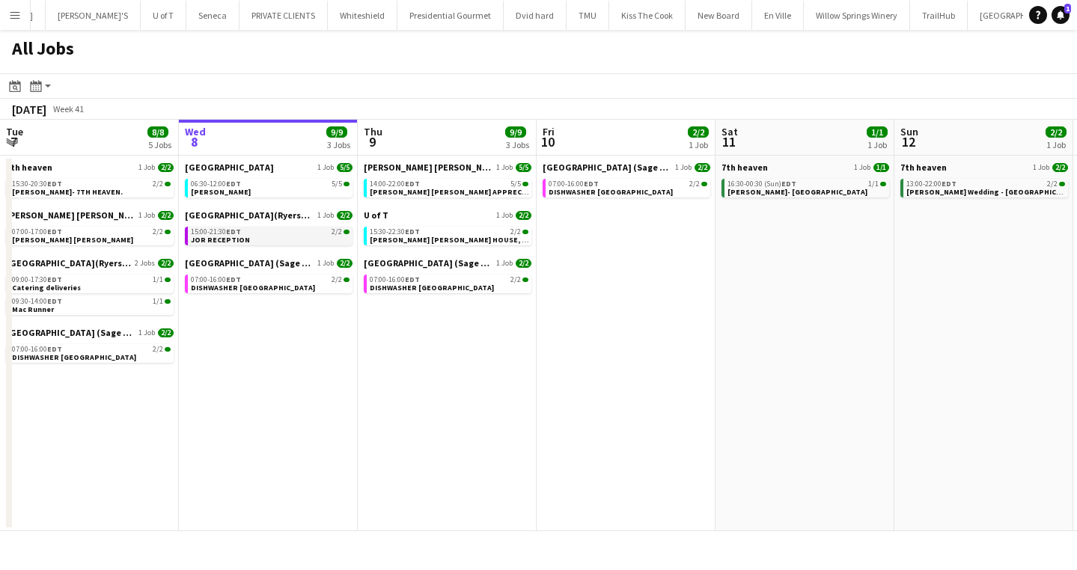
click at [284, 239] on link "15:00-21:30 EDT 2/2 JOR RECEPTION" at bounding box center [270, 235] width 159 height 17
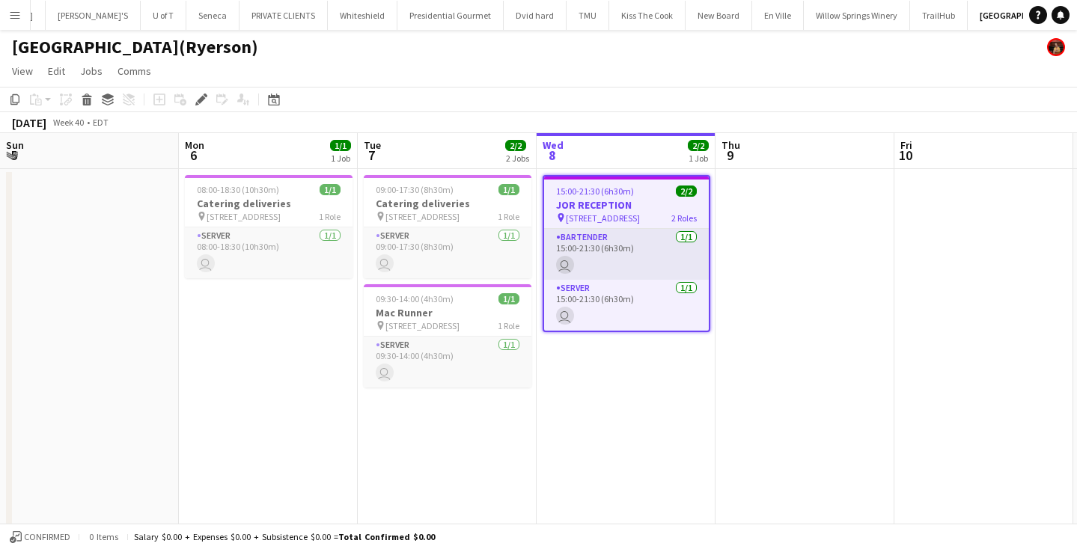
scroll to position [0, 514]
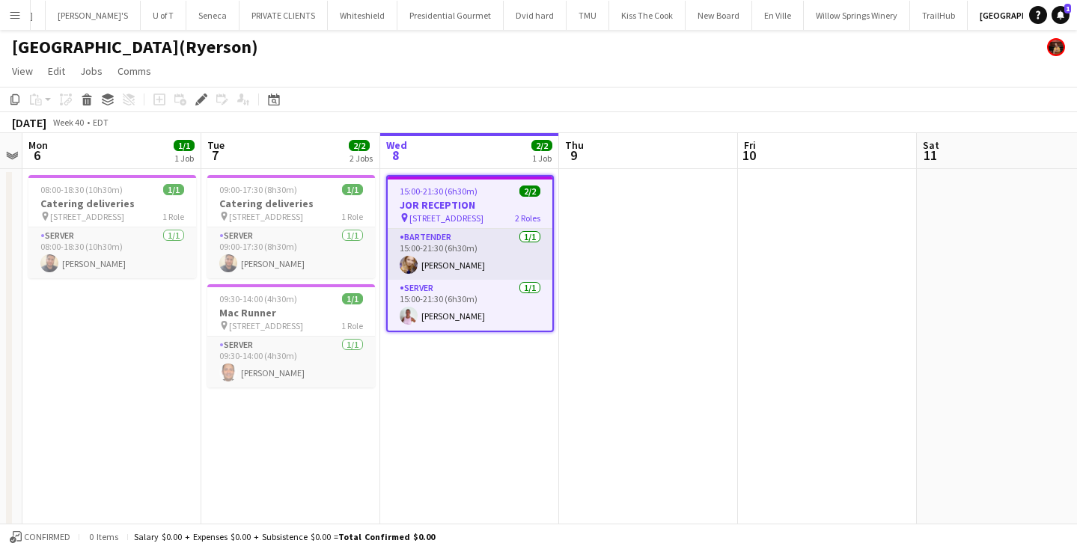
click at [14, 18] on app-icon "Menu" at bounding box center [15, 15] width 12 height 12
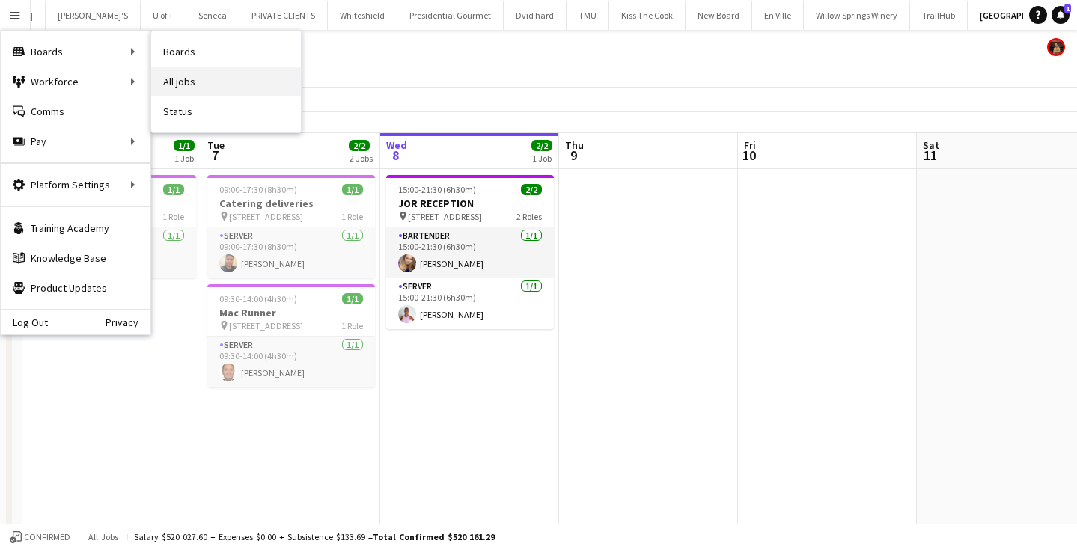
click at [208, 76] on link "All jobs" at bounding box center [226, 82] width 150 height 30
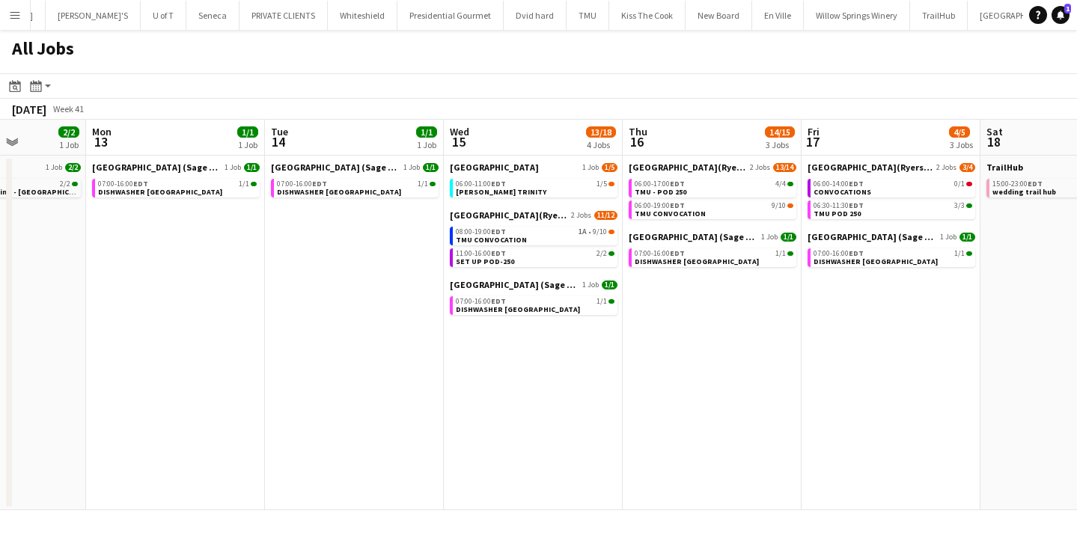
scroll to position [0, 650]
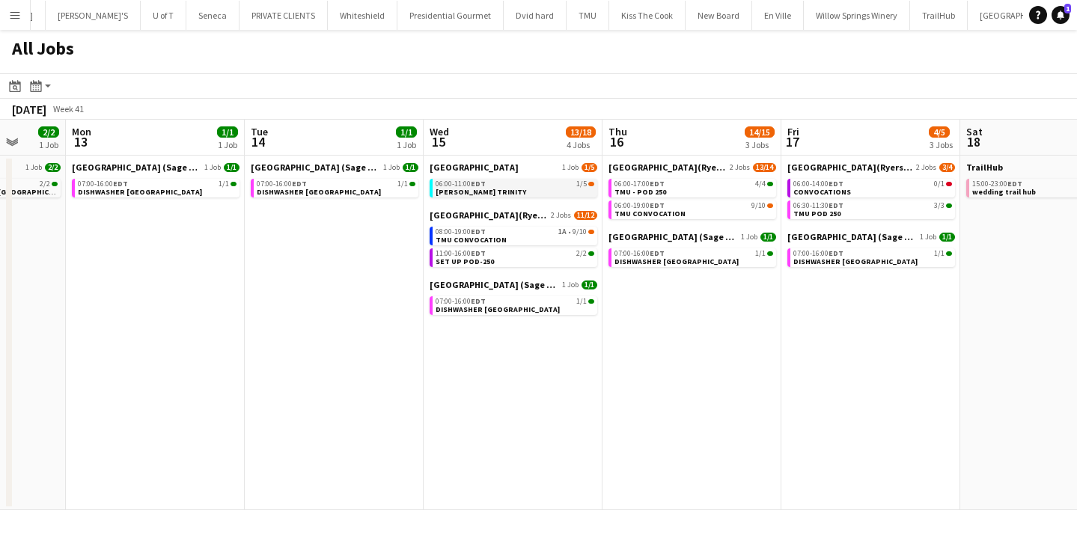
click at [488, 185] on div "06:00-11:00 EDT 1/5" at bounding box center [515, 183] width 159 height 7
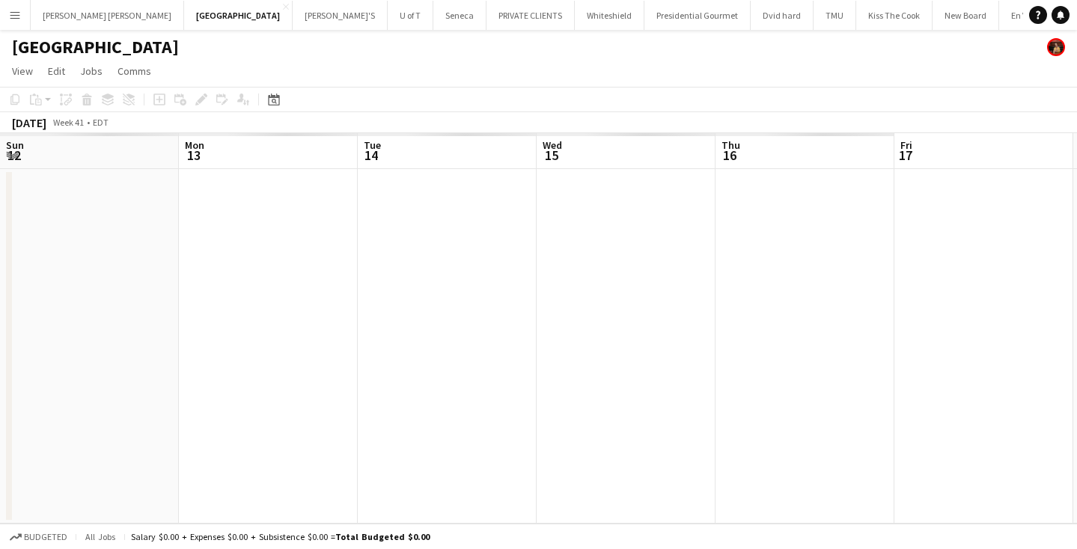
scroll to position [0, 514]
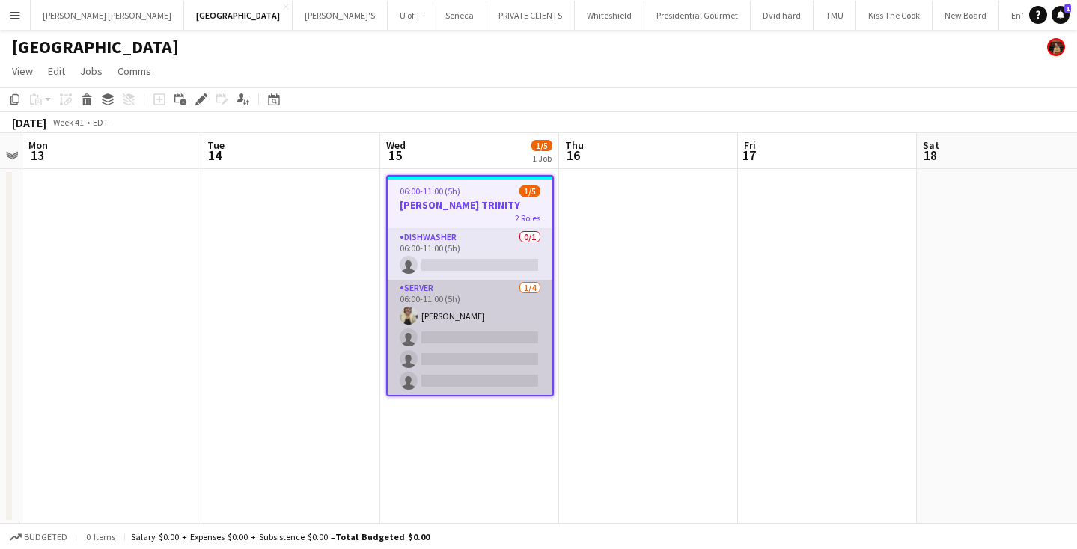
click at [482, 369] on app-card-role "SERVER [DATE] 06:00-11:00 (5h) [PERSON_NAME] single-neutral-actions single-neut…" at bounding box center [470, 338] width 165 height 116
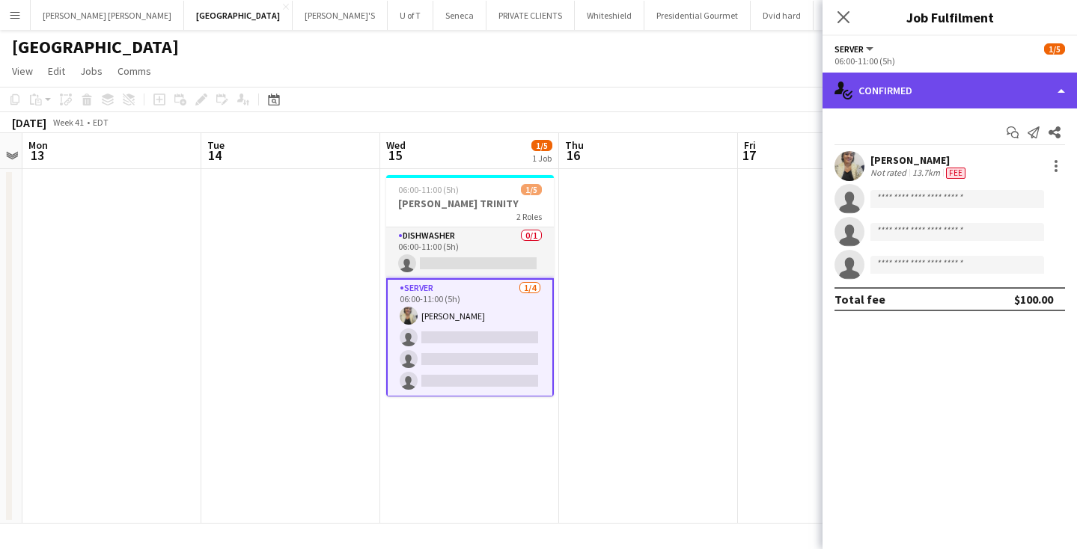
click at [943, 87] on div "single-neutral-actions-check-2 Confirmed" at bounding box center [949, 91] width 254 height 36
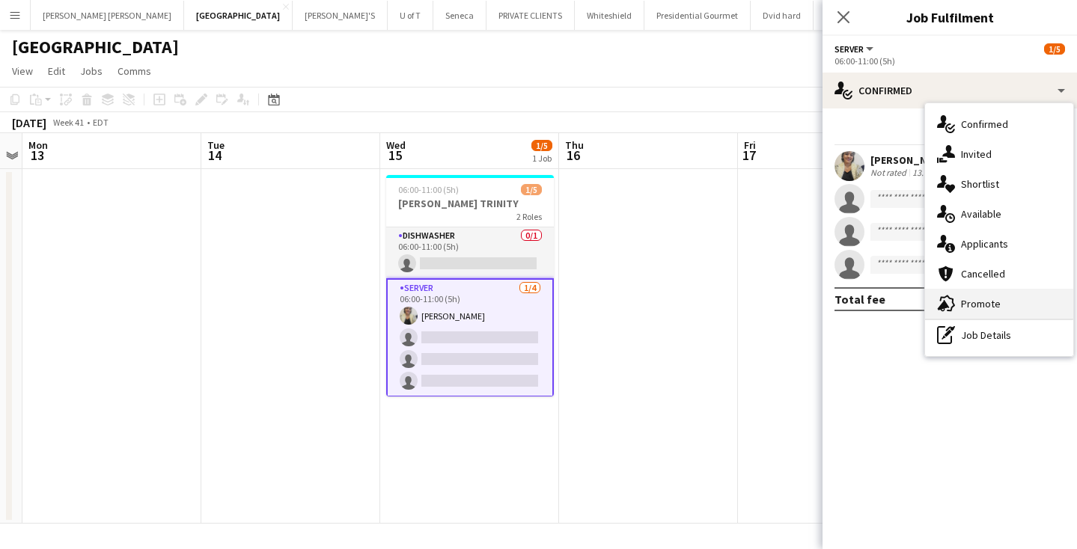
click at [1012, 293] on div "advertising-megaphone Promote" at bounding box center [999, 304] width 148 height 30
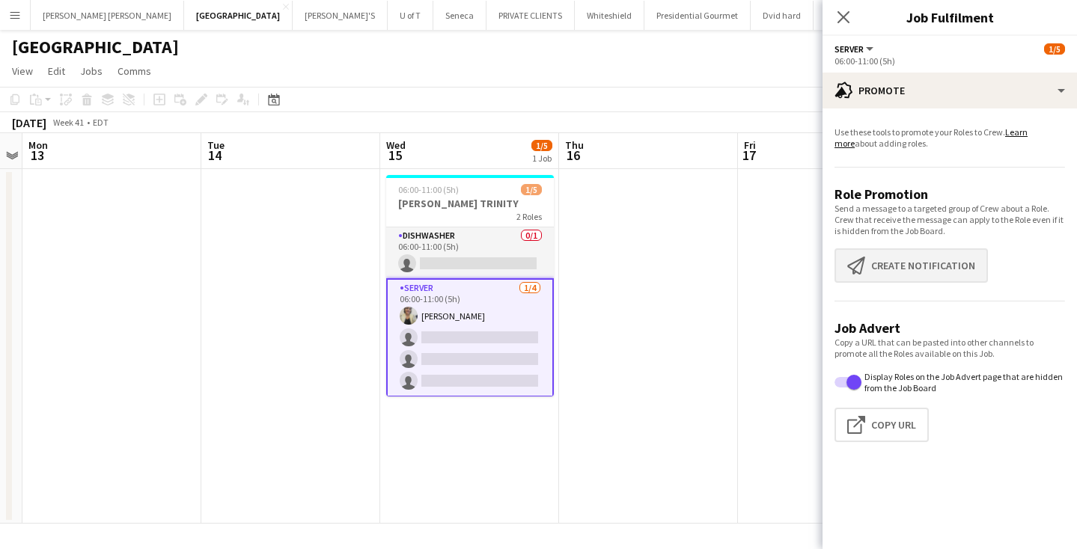
click at [950, 266] on button "Create notification Create notification" at bounding box center [910, 265] width 153 height 34
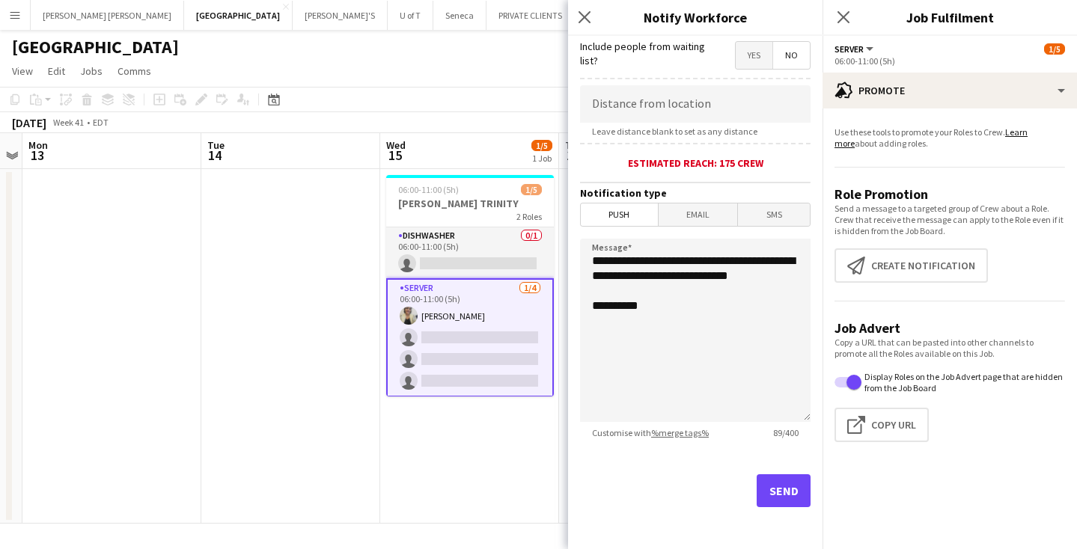
scroll to position [275, 0]
click at [779, 486] on button "Send" at bounding box center [784, 490] width 54 height 33
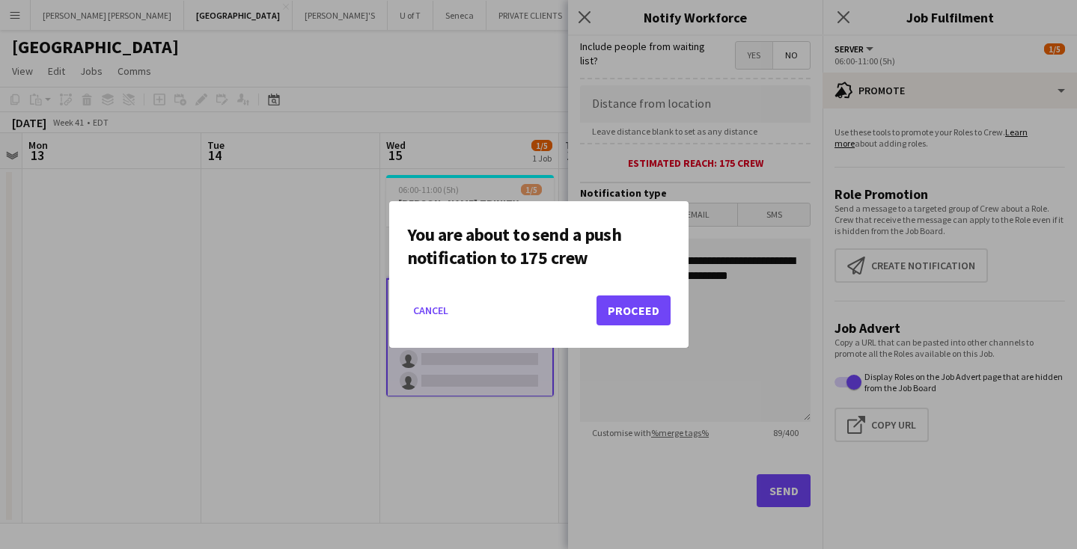
click at [641, 313] on button "Proceed" at bounding box center [633, 311] width 74 height 30
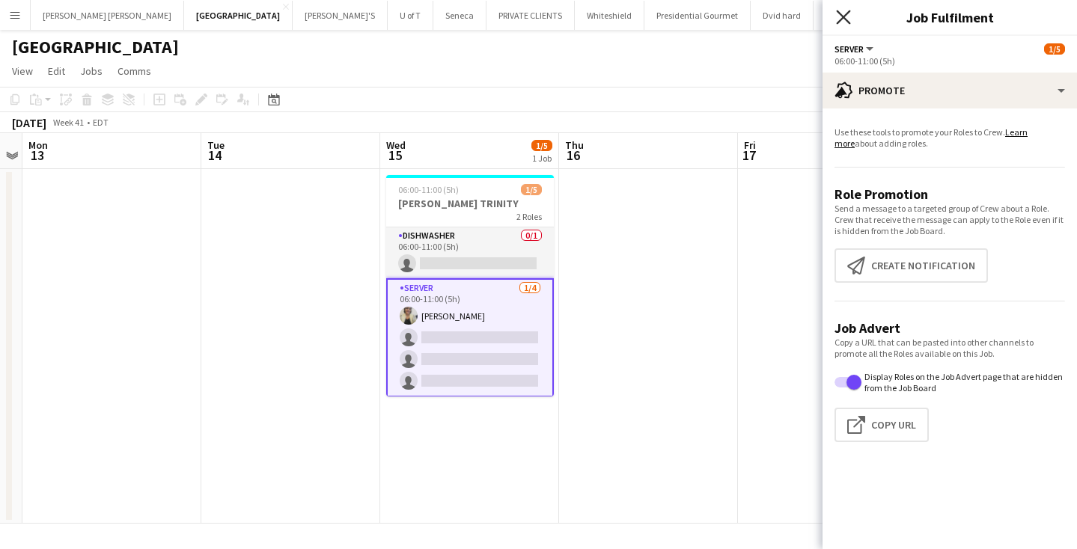
click at [845, 12] on icon "Close pop-in" at bounding box center [843, 17] width 14 height 14
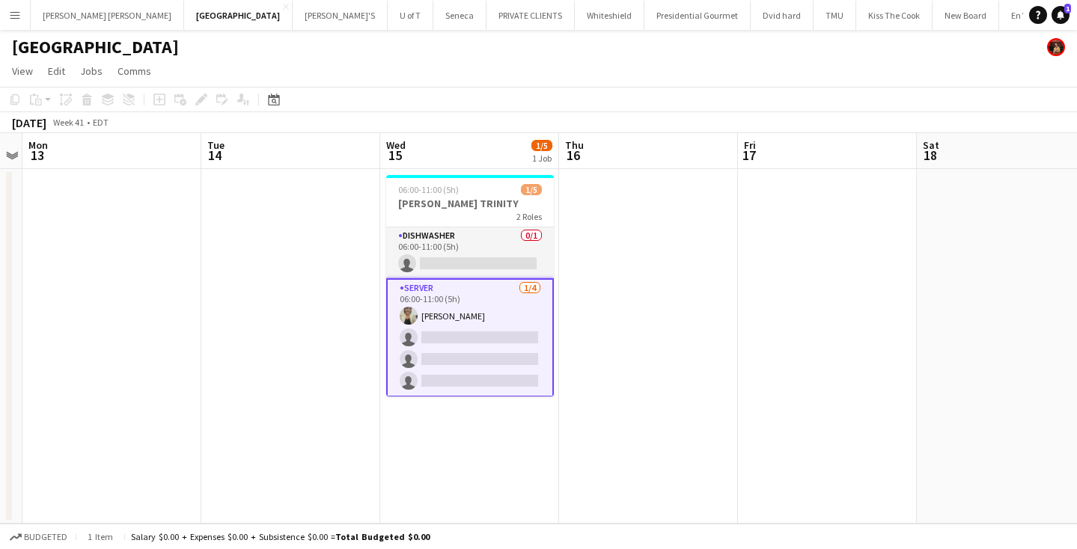
click at [13, 13] on app-icon "Menu" at bounding box center [15, 15] width 12 height 12
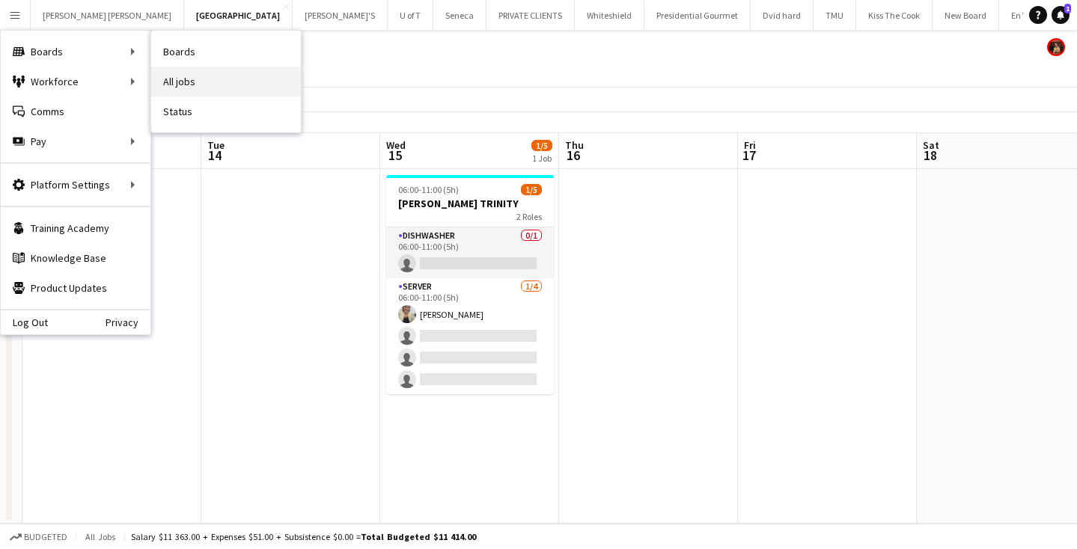
click at [185, 83] on link "All jobs" at bounding box center [226, 82] width 150 height 30
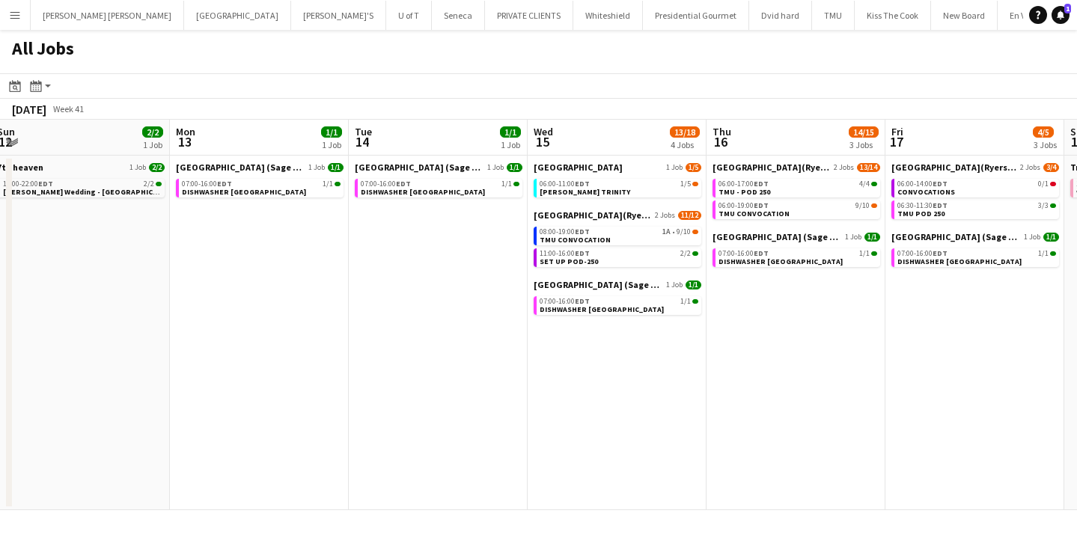
scroll to position [0, 547]
click at [614, 259] on link "11:00-16:00 EDT 2/2 SET UP POD-250" at bounding box center [617, 256] width 159 height 17
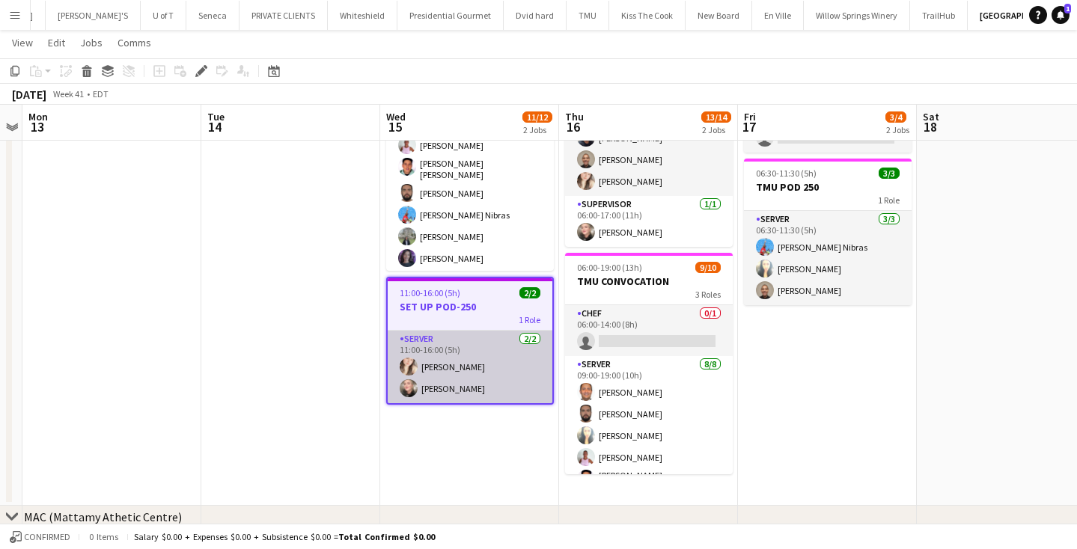
scroll to position [126, 0]
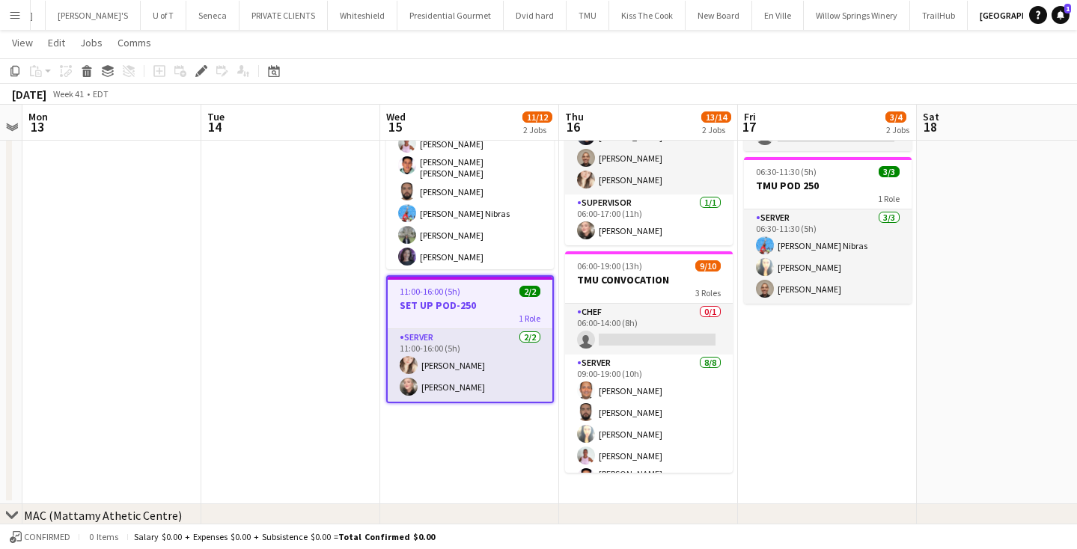
click at [17, 16] on app-icon "Menu" at bounding box center [15, 15] width 12 height 12
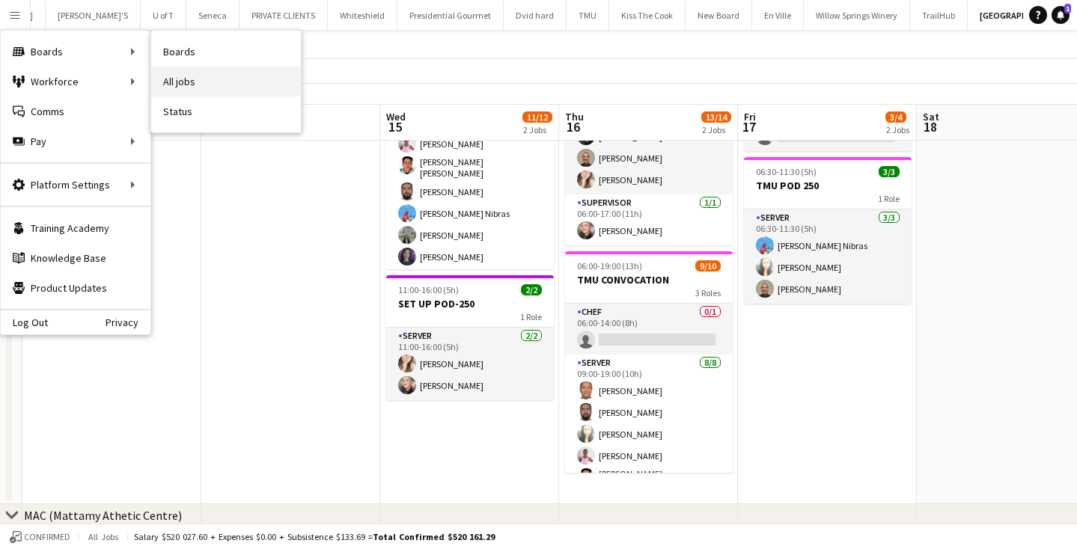
click at [222, 76] on link "All jobs" at bounding box center [226, 82] width 150 height 30
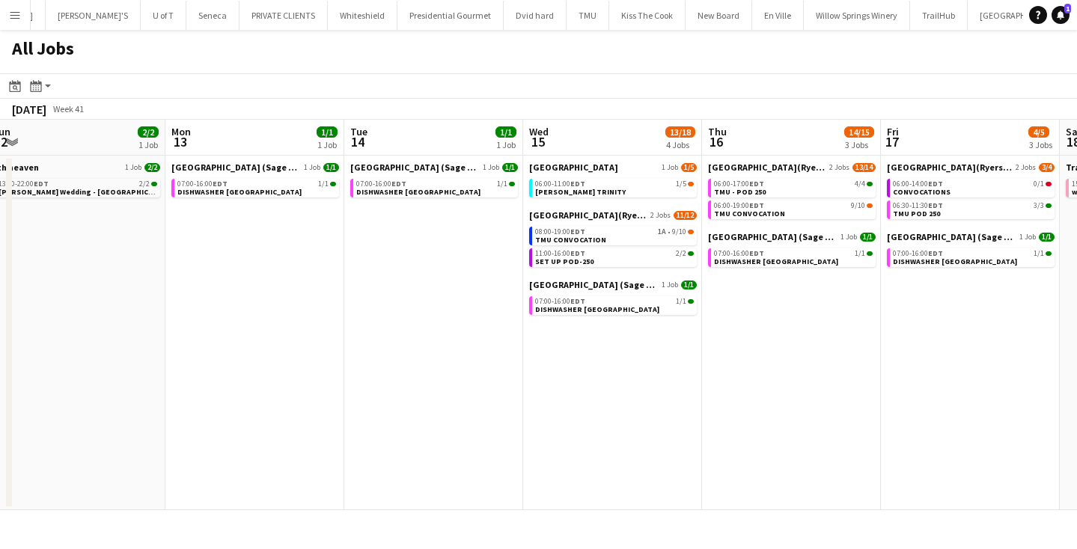
scroll to position [0, 561]
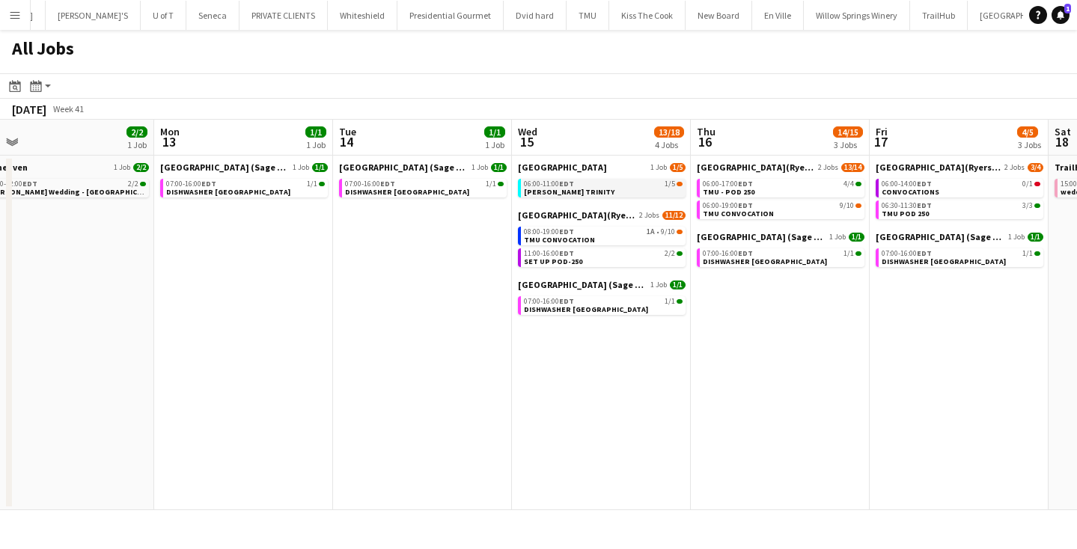
click at [575, 186] on div "06:00-11:00 EDT 1/5" at bounding box center [603, 183] width 159 height 7
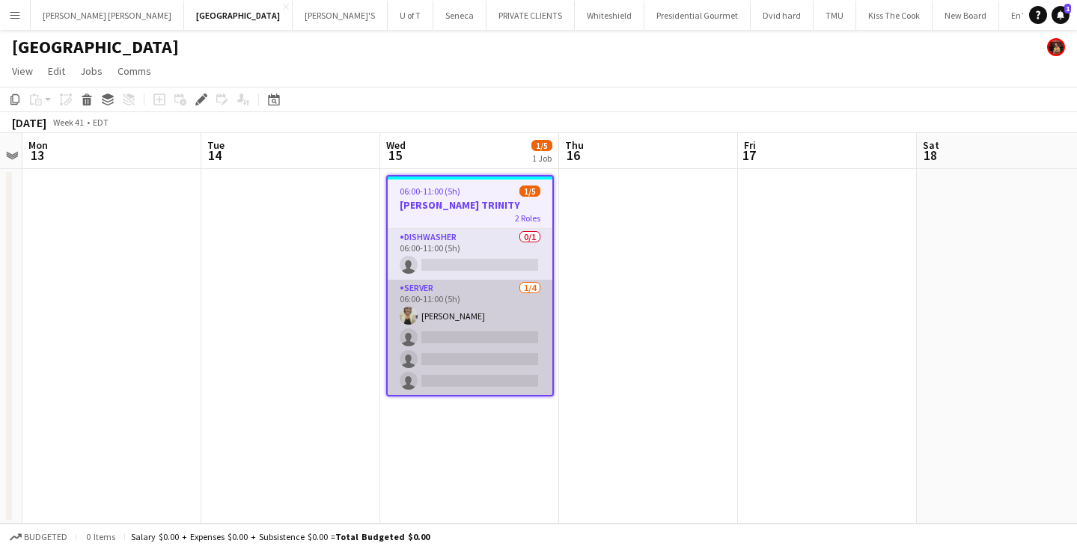
click at [449, 337] on app-card-role "SERVER 1/4 06:00-11:00 (5h) Maira Garcia single-neutral-actions single-neutral-…" at bounding box center [470, 338] width 165 height 116
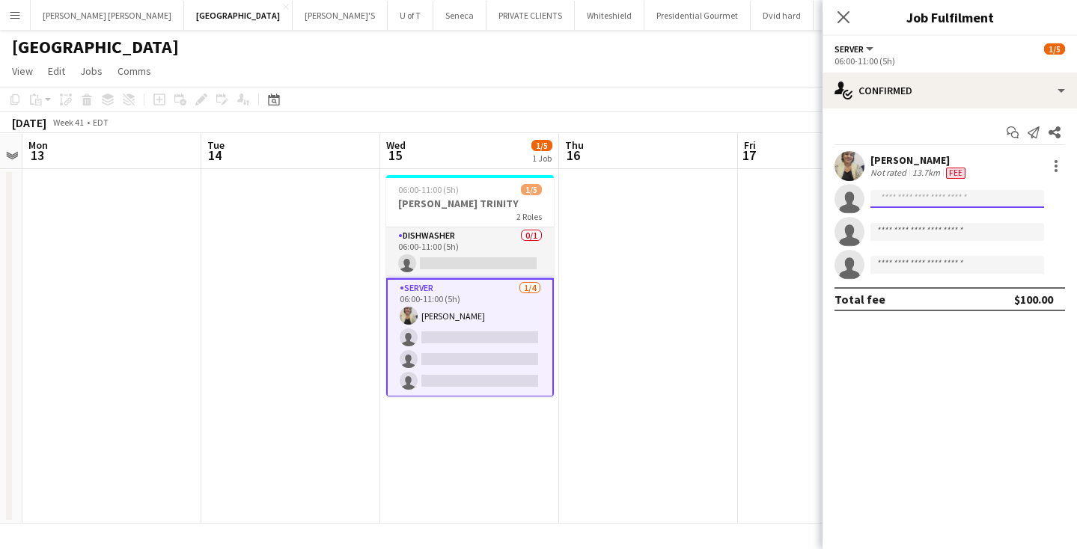
click at [904, 198] on input at bounding box center [957, 199] width 174 height 18
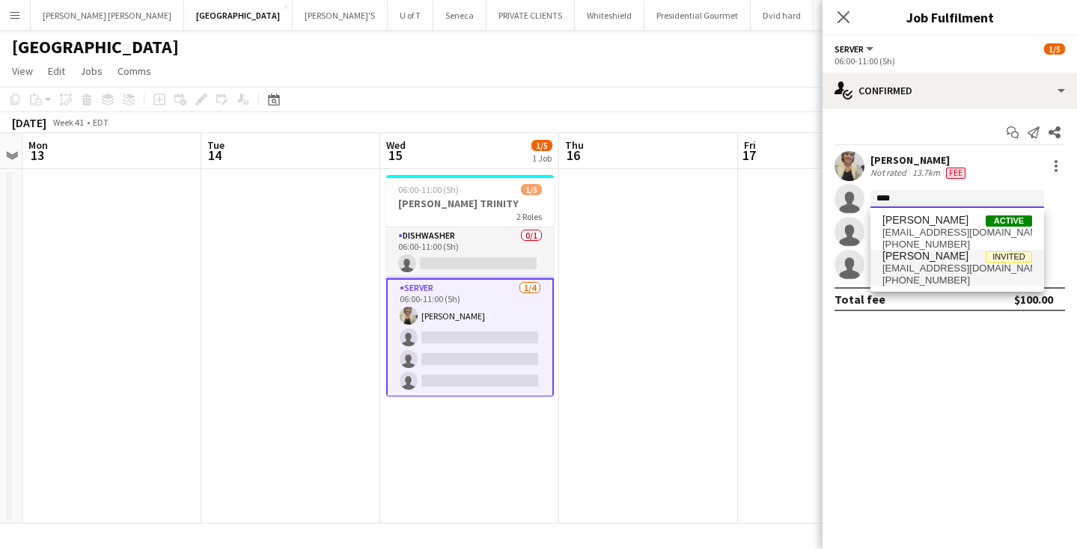
type input "****"
click at [959, 264] on span "samanthariquelme1507@gmail.com" at bounding box center [957, 269] width 150 height 12
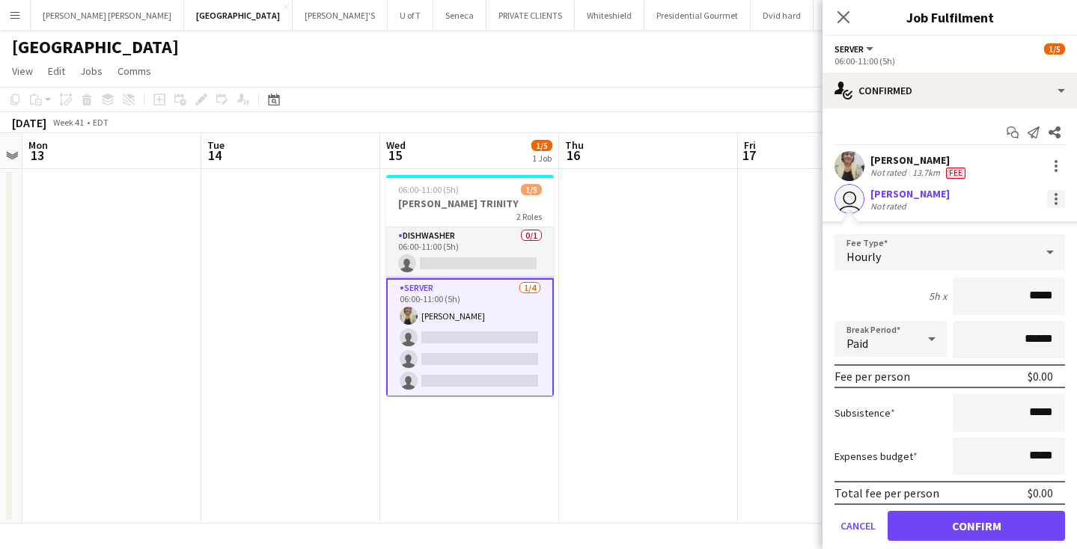
click at [1053, 196] on div at bounding box center [1056, 199] width 18 height 18
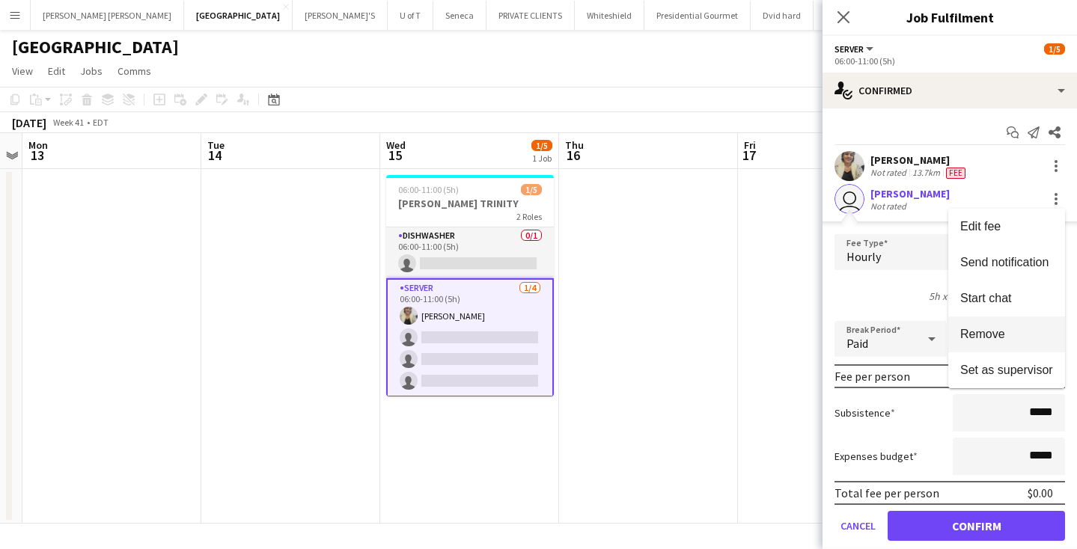
click at [983, 326] on button "Remove" at bounding box center [1006, 335] width 117 height 36
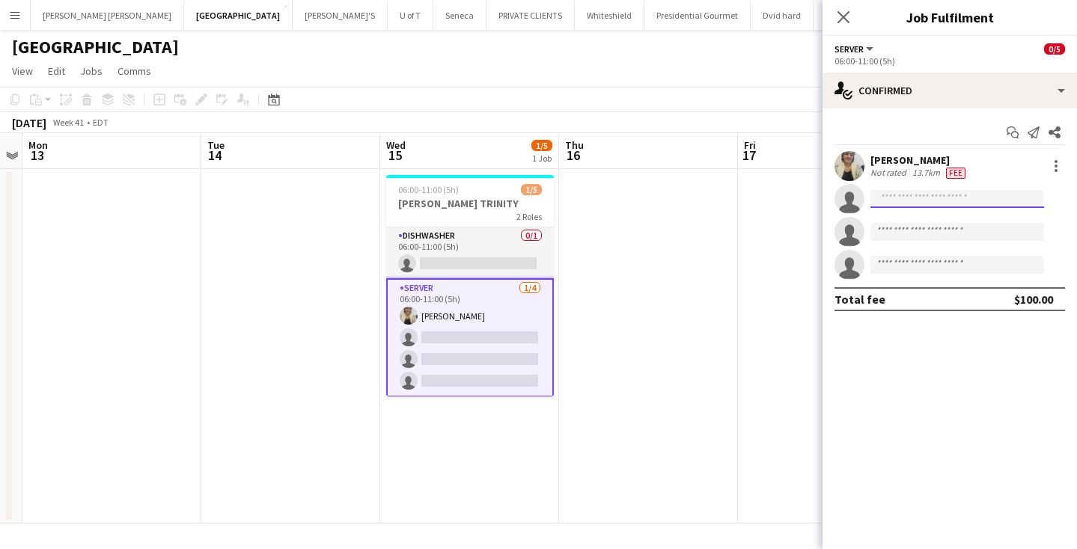
click at [914, 195] on input at bounding box center [957, 199] width 174 height 18
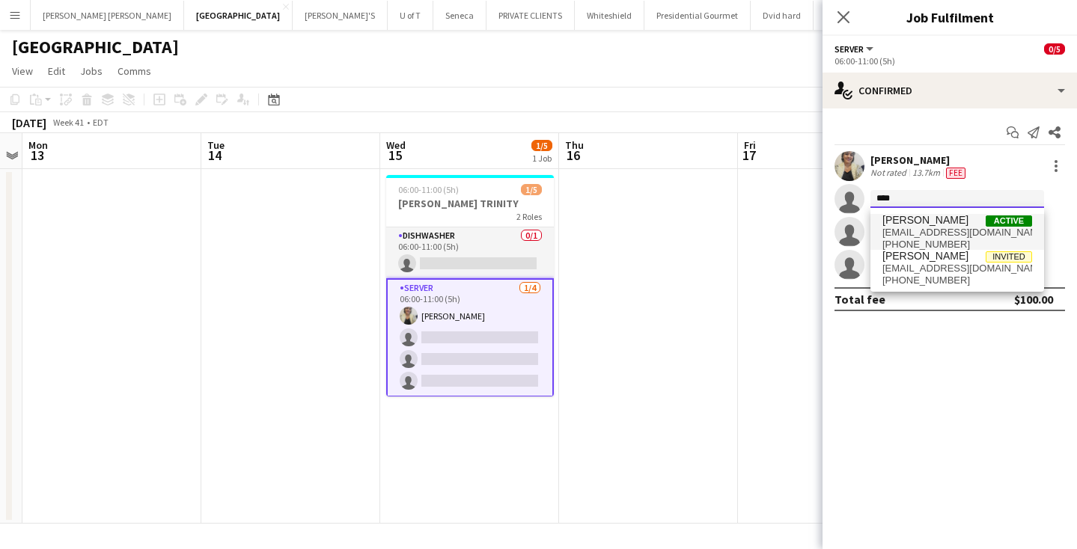
type input "****"
click at [958, 226] on span "Samantha RIQUELME" at bounding box center [925, 220] width 86 height 13
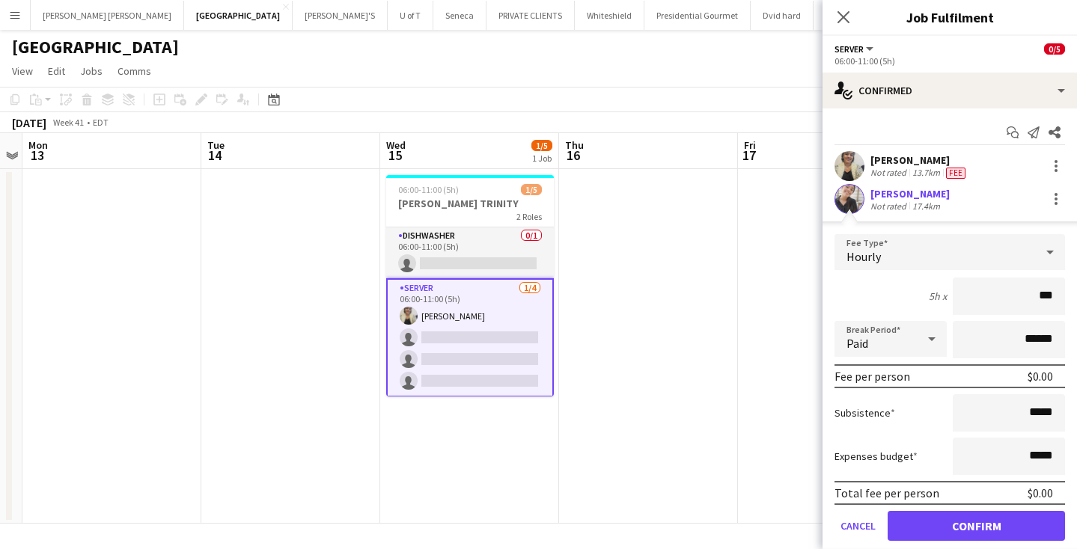
type input "**"
type input "***"
click at [963, 528] on button "Confirm" at bounding box center [975, 526] width 177 height 30
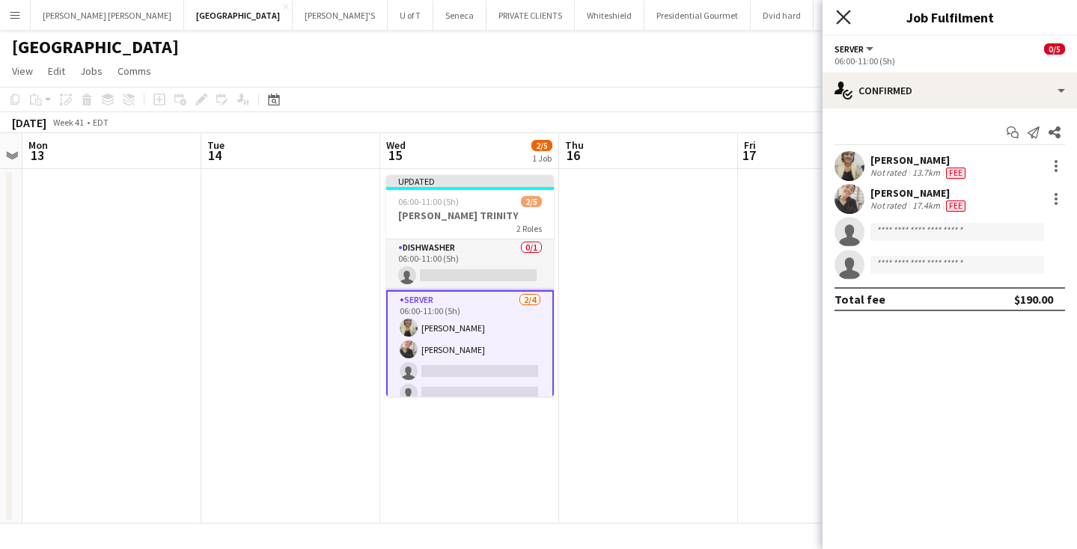
click at [843, 16] on icon "Close pop-in" at bounding box center [843, 17] width 14 height 14
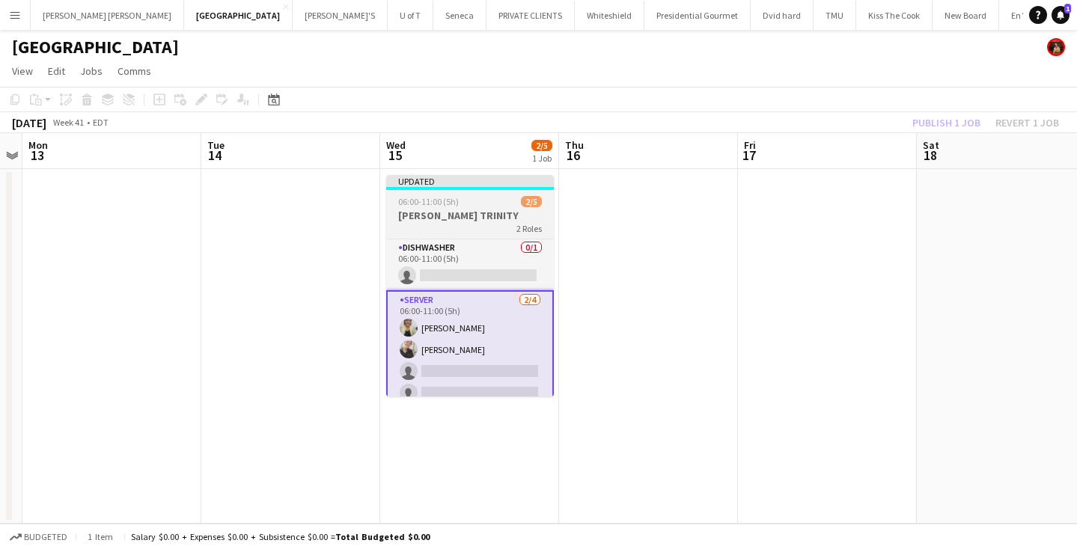
click at [467, 215] on h3 "HOLLY TRINITY" at bounding box center [470, 215] width 168 height 13
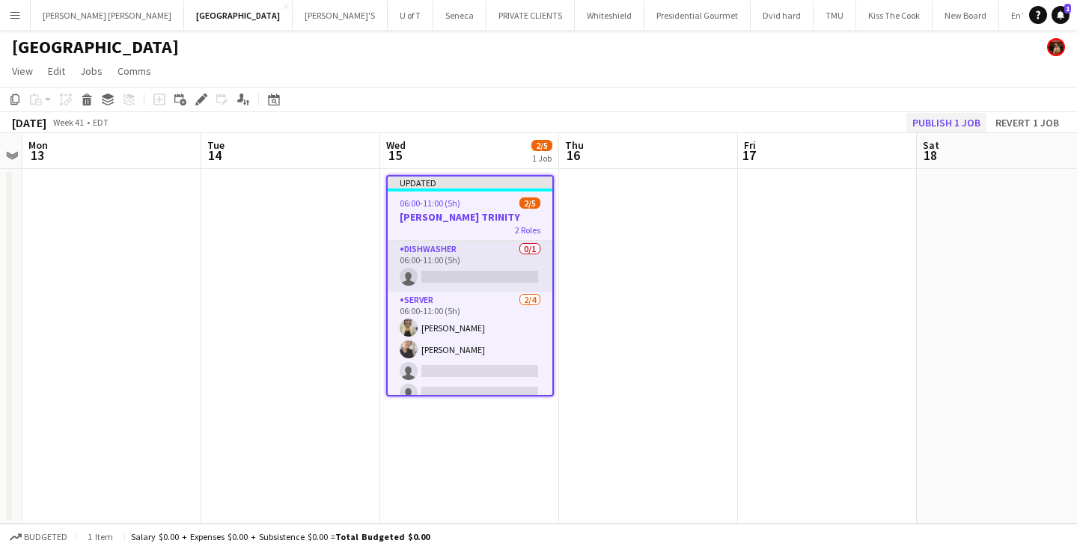
click at [961, 129] on button "Publish 1 job" at bounding box center [946, 122] width 80 height 19
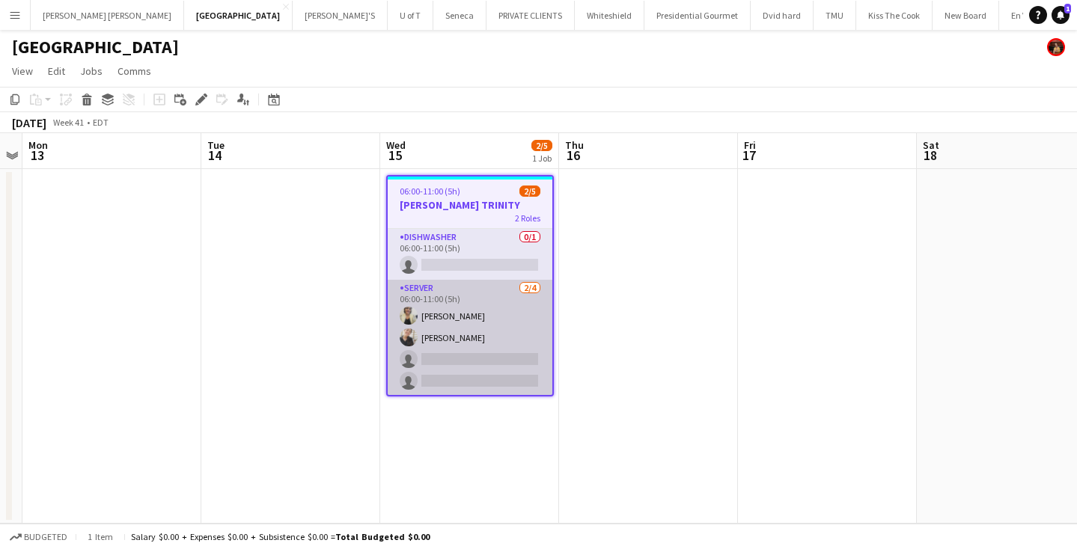
click at [468, 367] on app-card-role "SERVER 2/4 06:00-11:00 (5h) Maira Garcia Samantha RIQUELME single-neutral-actio…" at bounding box center [470, 338] width 165 height 116
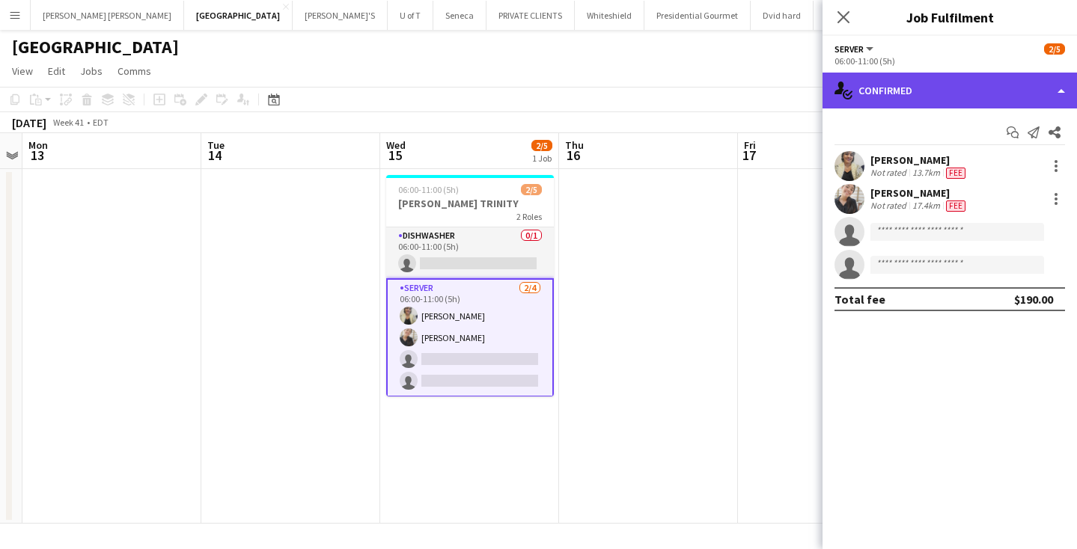
click at [944, 95] on div "single-neutral-actions-check-2 Confirmed" at bounding box center [949, 91] width 254 height 36
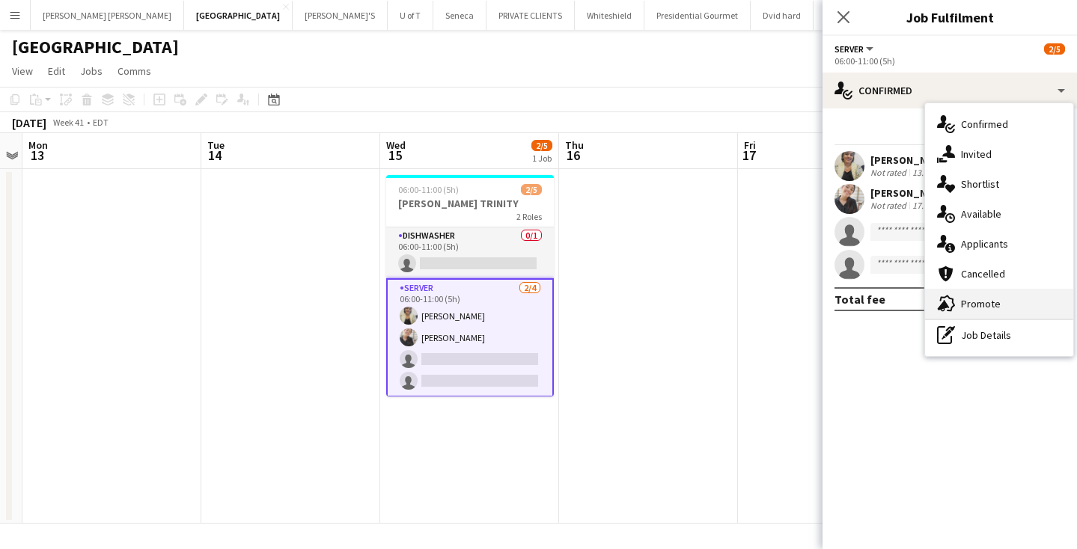
click at [977, 306] on span "Promote" at bounding box center [981, 303] width 40 height 13
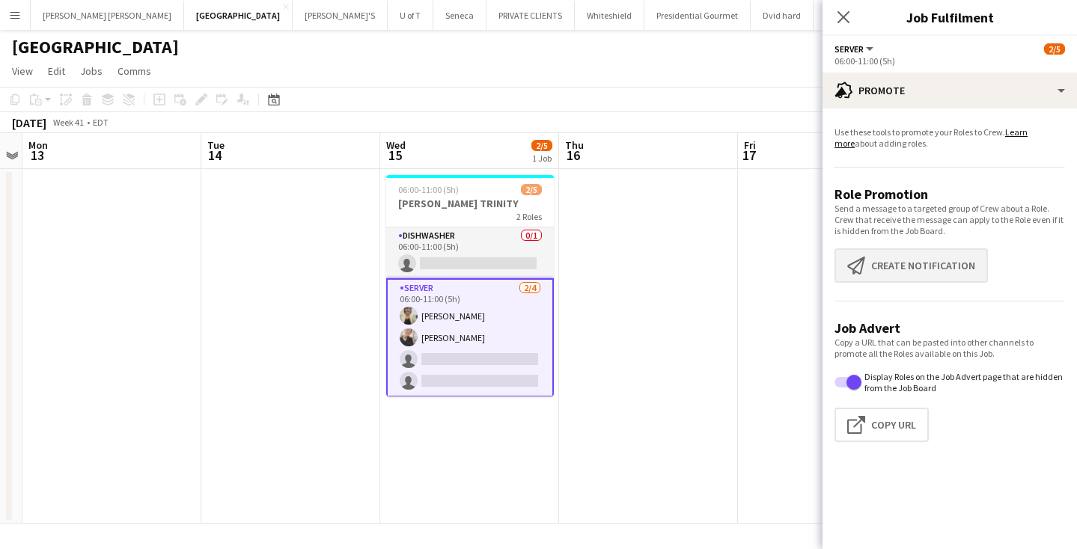
click at [936, 273] on button "Create notification Create notification" at bounding box center [910, 265] width 153 height 34
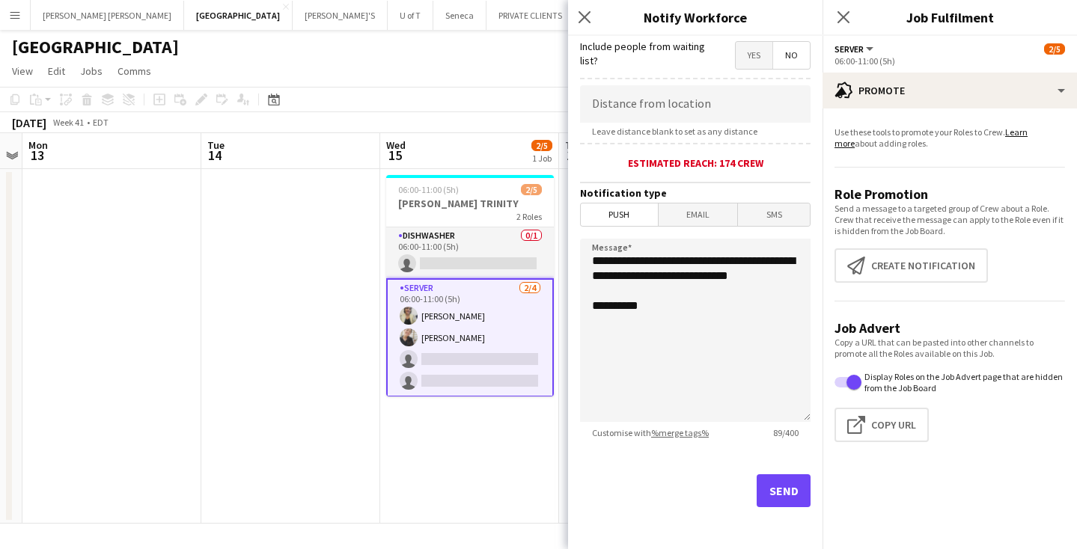
scroll to position [275, 0]
click at [780, 487] on button "Send" at bounding box center [784, 490] width 54 height 33
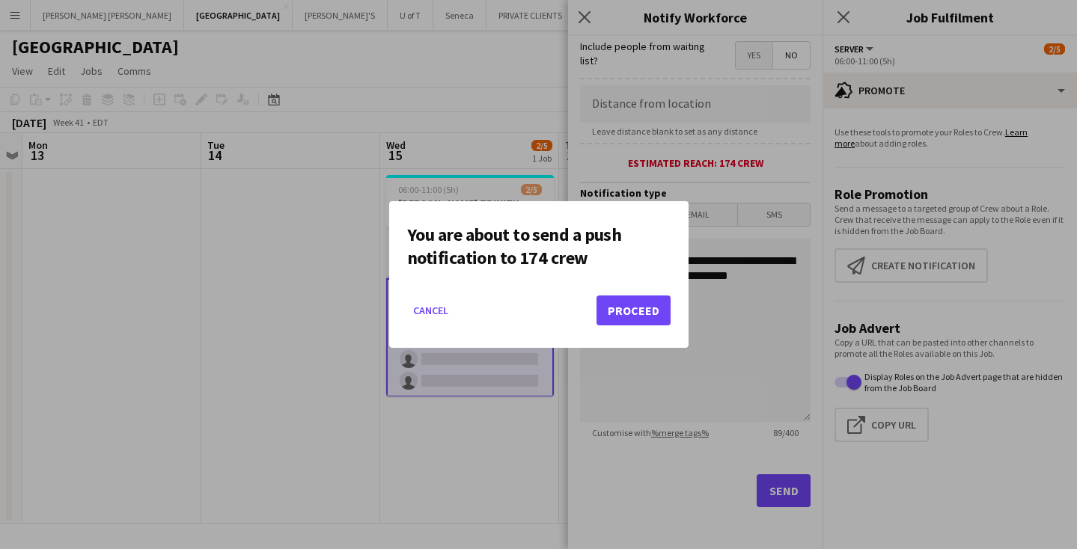
click at [637, 305] on button "Proceed" at bounding box center [633, 311] width 74 height 30
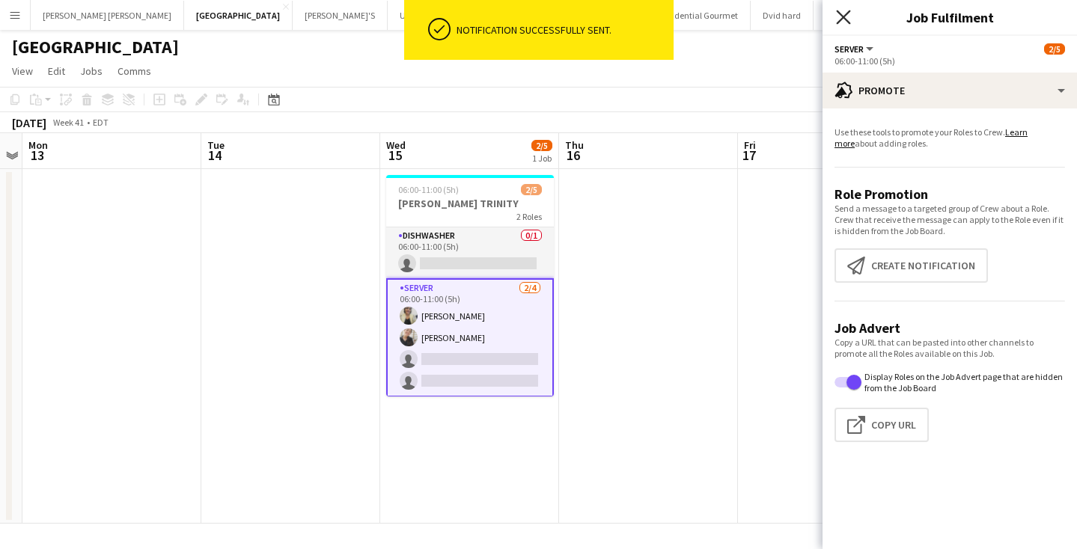
click at [845, 12] on icon "Close pop-in" at bounding box center [843, 17] width 14 height 14
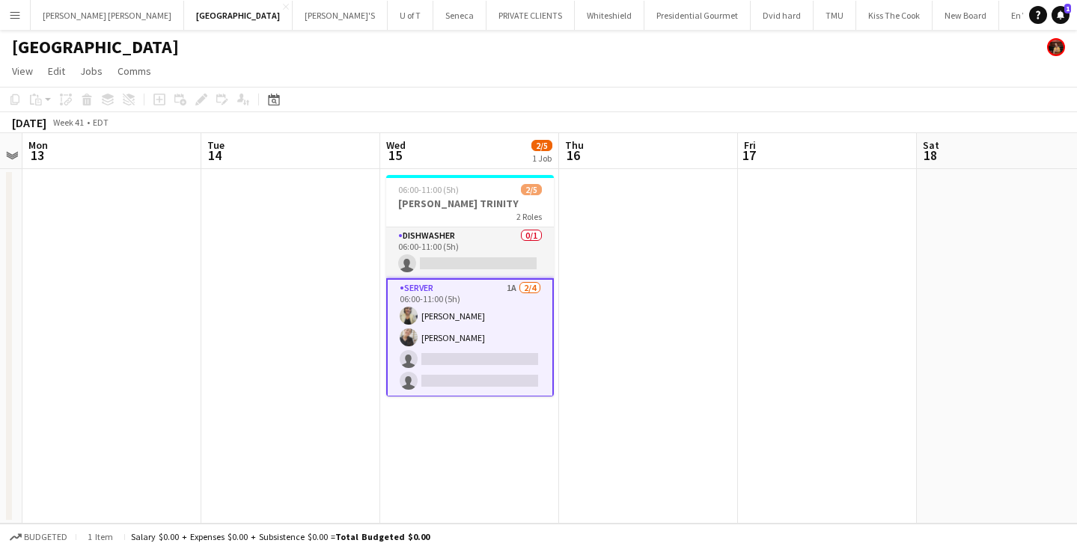
click at [495, 361] on app-card-role "SERVER 1A 2/4 06:00-11:00 (5h) Maira Garcia Samantha RIQUELME single-neutral-ac…" at bounding box center [470, 337] width 168 height 119
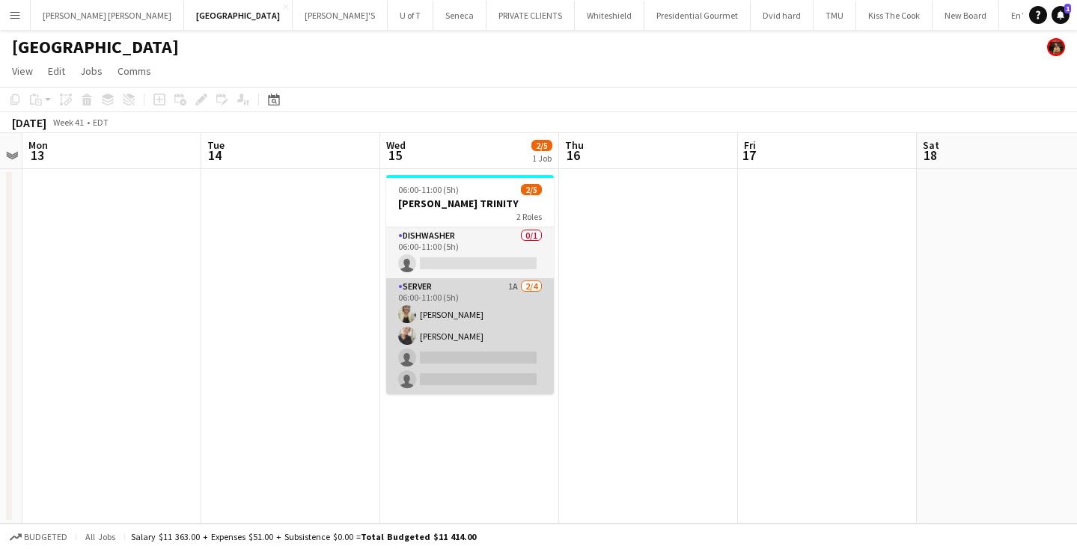
click at [495, 361] on app-card-role "SERVER 1A 2/4 06:00-11:00 (5h) Maira Garcia Samantha RIQUELME single-neutral-ac…" at bounding box center [470, 336] width 168 height 116
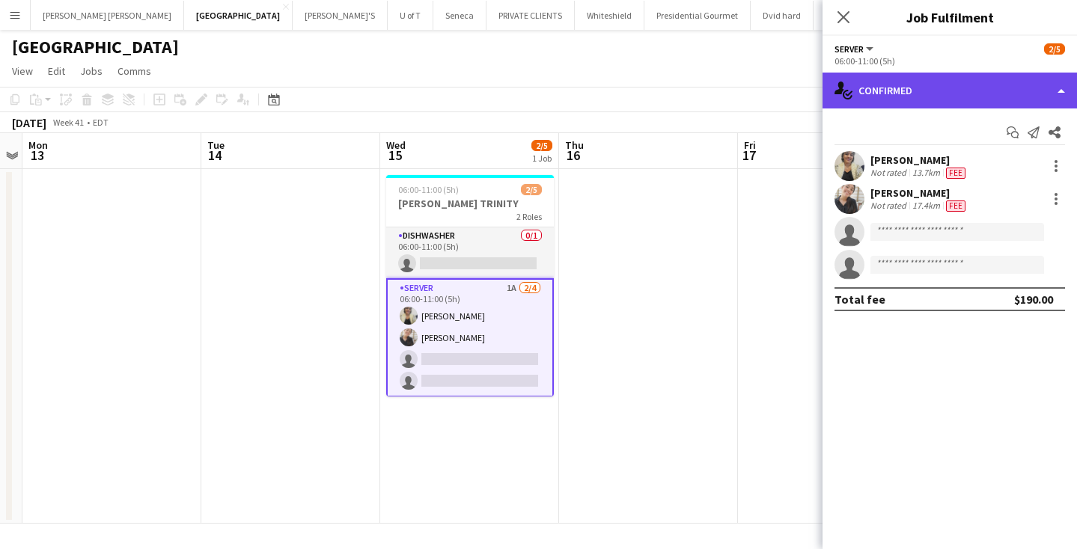
click at [939, 96] on div "single-neutral-actions-check-2 Confirmed" at bounding box center [949, 91] width 254 height 36
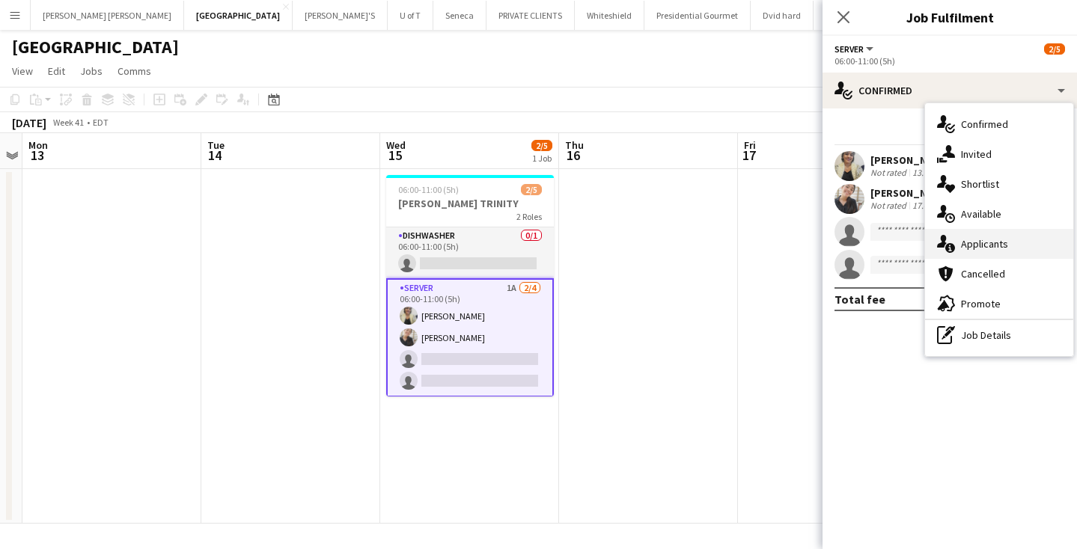
click at [1003, 242] on span "Applicants" at bounding box center [984, 243] width 47 height 13
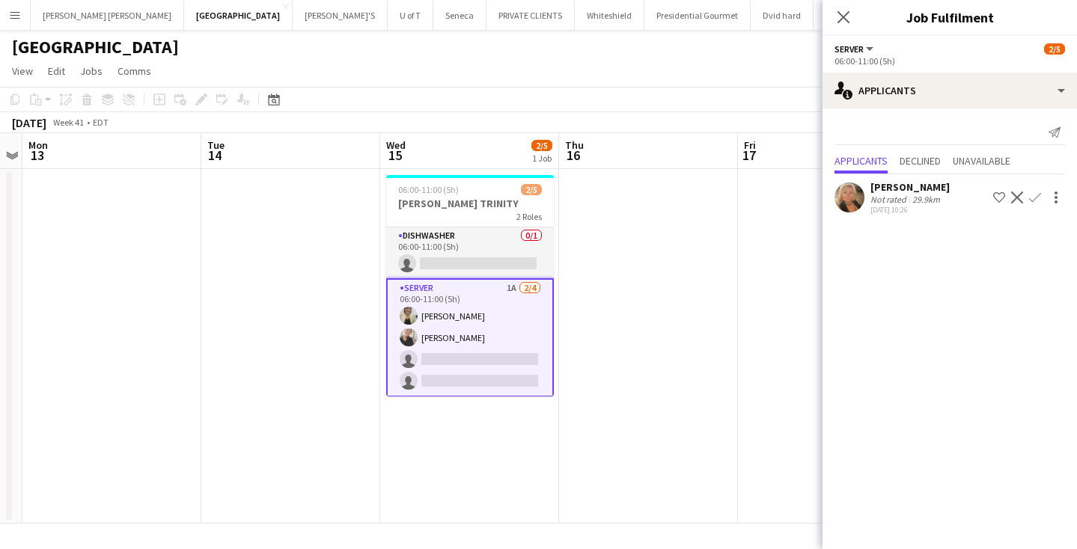
click at [1036, 196] on app-icon "Confirm" at bounding box center [1035, 198] width 12 height 12
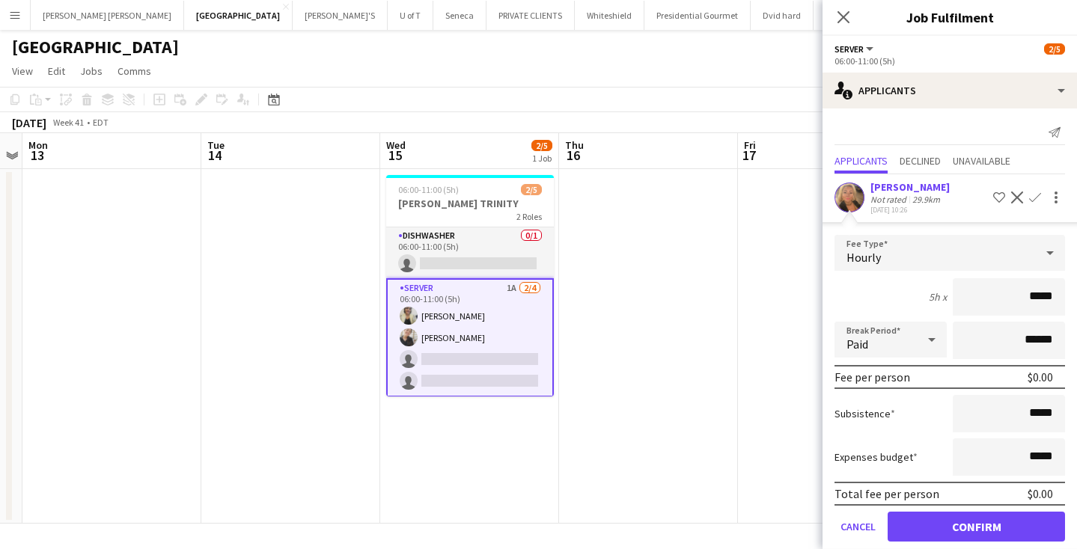
click at [1031, 300] on input "*****" at bounding box center [1009, 296] width 112 height 37
type input "******"
click at [979, 526] on button "Confirm" at bounding box center [975, 527] width 177 height 30
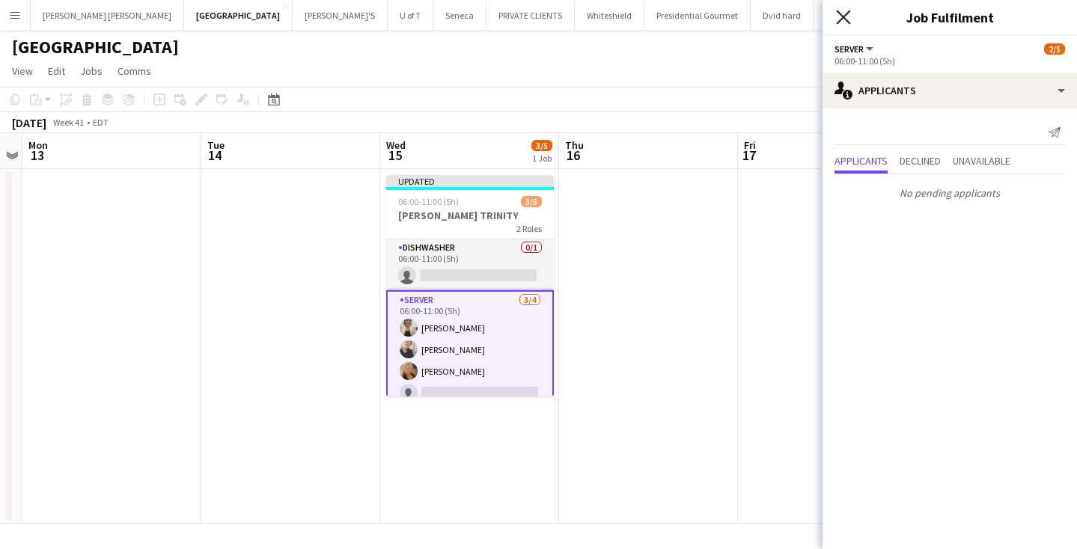
click at [840, 15] on icon "Close pop-in" at bounding box center [843, 17] width 14 height 14
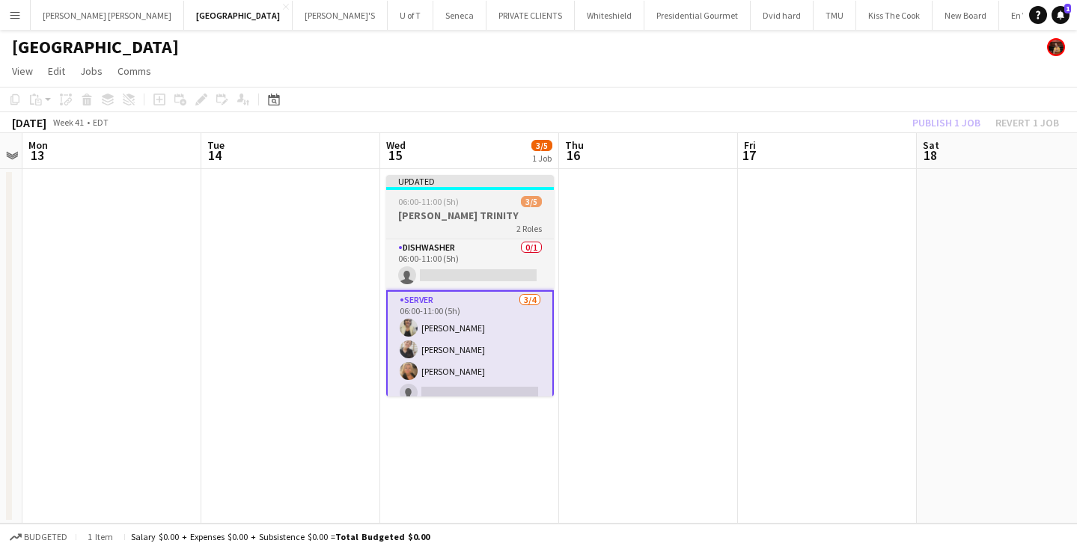
click at [467, 198] on div "06:00-11:00 (5h) 3/5" at bounding box center [470, 201] width 168 height 11
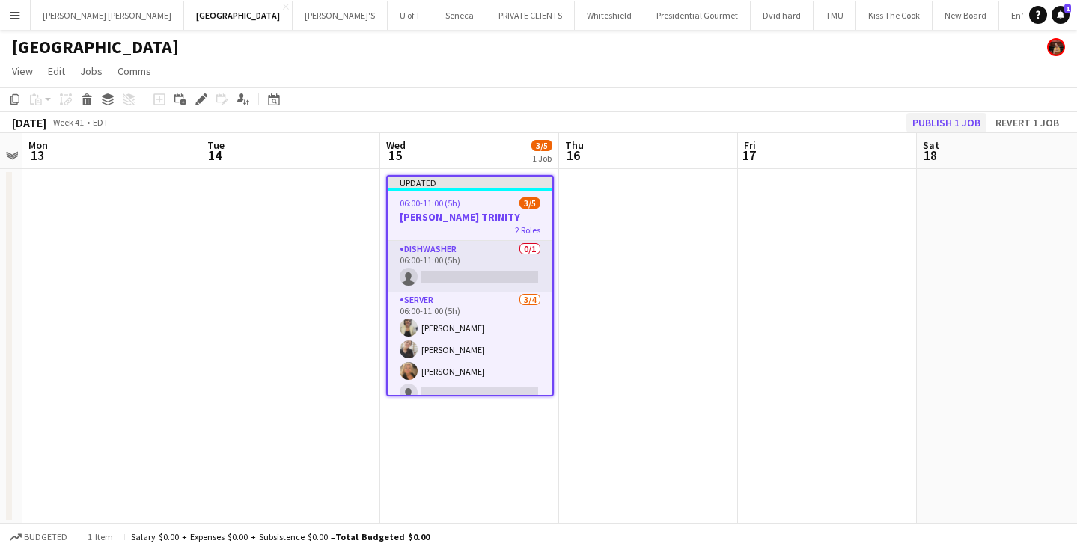
click at [957, 126] on button "Publish 1 job" at bounding box center [946, 122] width 80 height 19
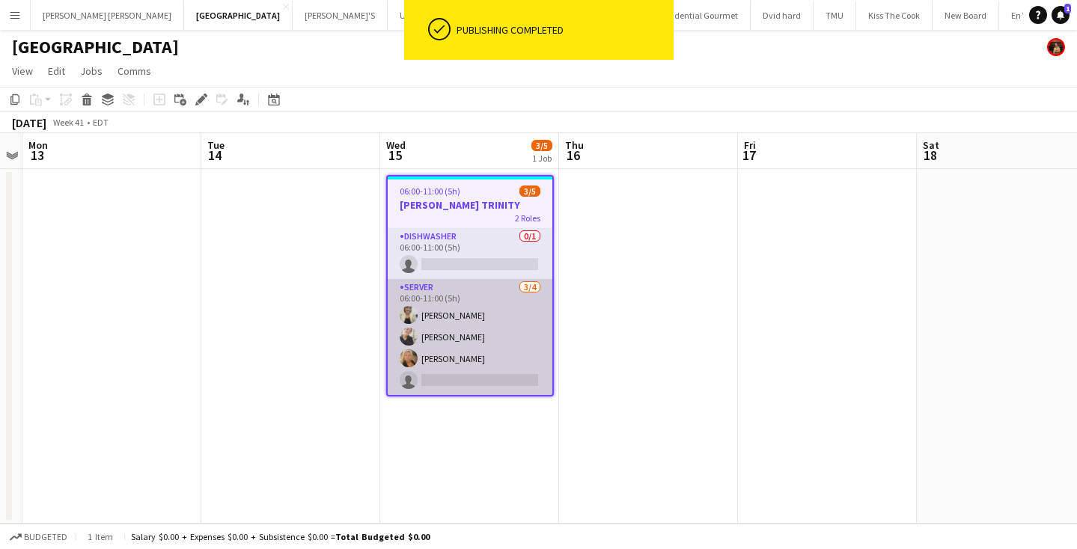
scroll to position [1, 0]
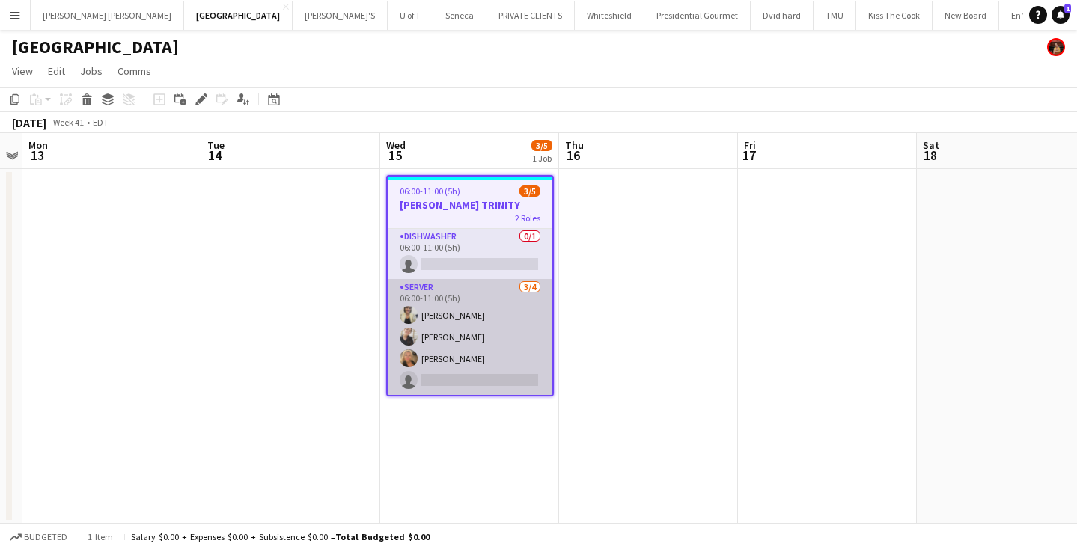
click at [456, 382] on app-card-role "SERVER 3/4 06:00-11:00 (5h) Maira Garcia Samantha RIQUELME Geanina Dumescu sing…" at bounding box center [470, 337] width 165 height 116
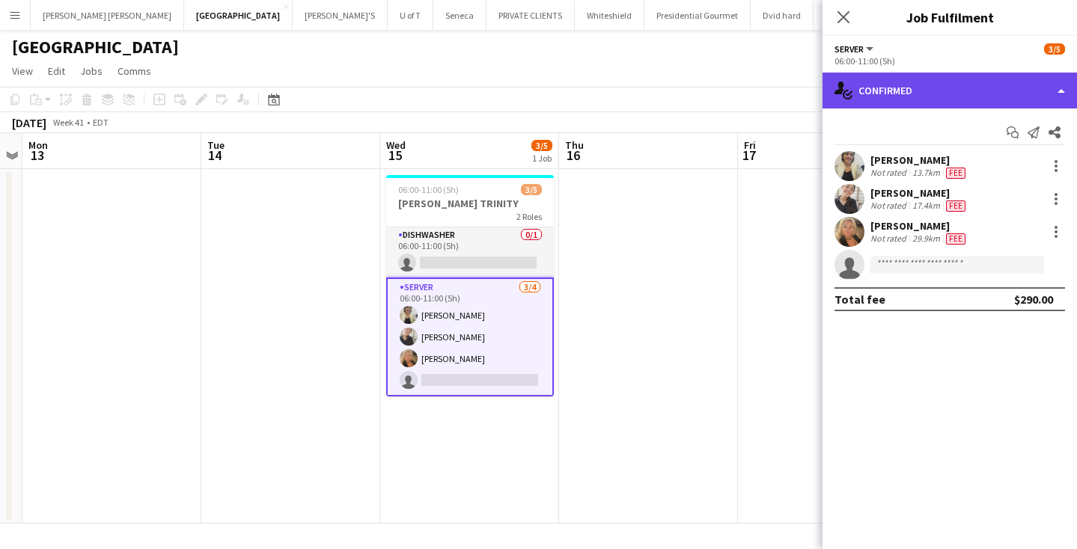
click at [953, 89] on div "single-neutral-actions-check-2 Confirmed" at bounding box center [949, 91] width 254 height 36
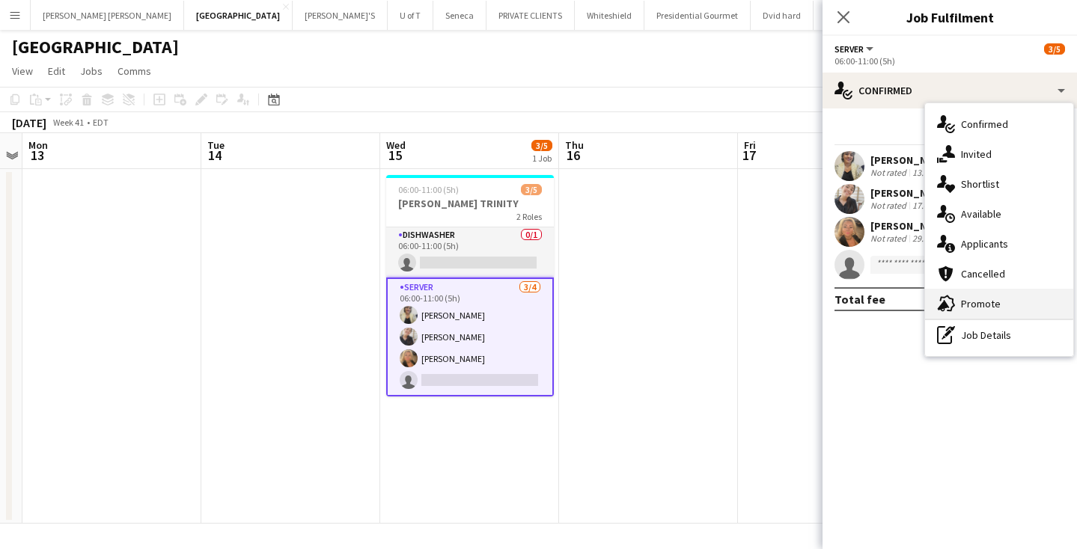
click at [1002, 304] on div "advertising-megaphone Promote" at bounding box center [999, 304] width 148 height 30
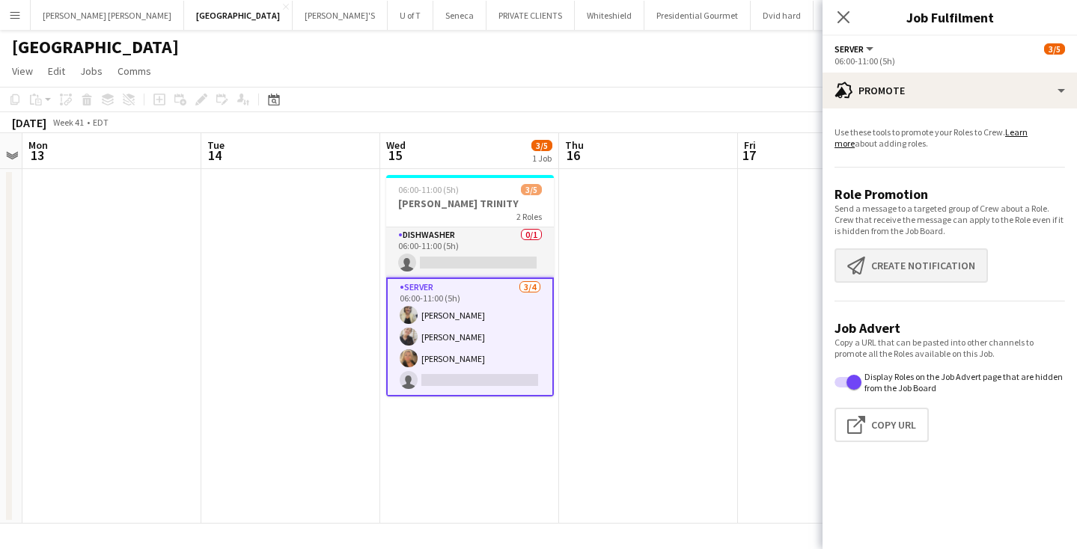
click at [941, 263] on button "Create notification Create notification" at bounding box center [910, 265] width 153 height 34
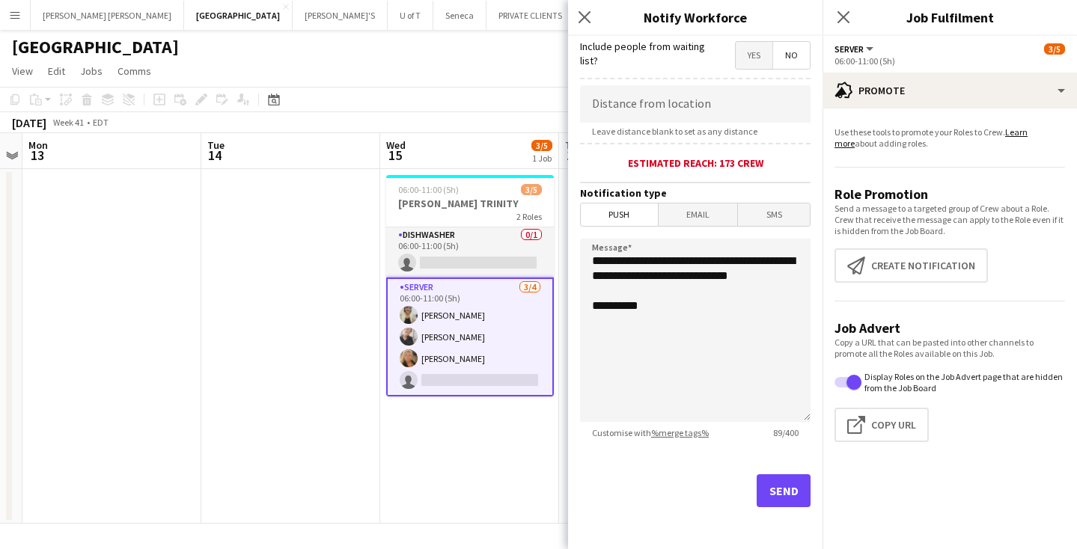
scroll to position [275, 0]
click at [785, 492] on button "Send" at bounding box center [784, 490] width 54 height 33
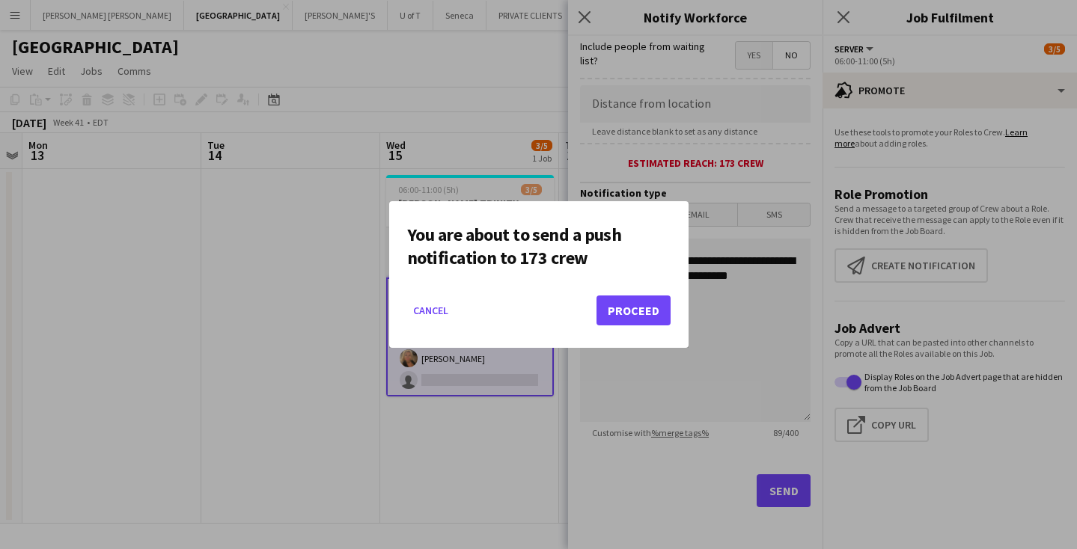
click at [652, 317] on button "Proceed" at bounding box center [633, 311] width 74 height 30
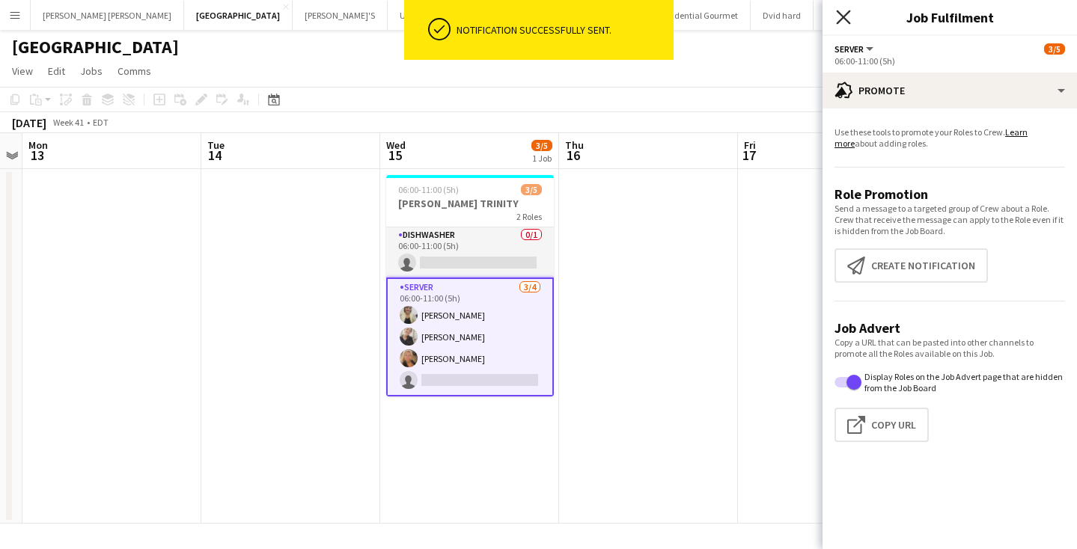
click at [843, 17] on icon at bounding box center [843, 17] width 14 height 14
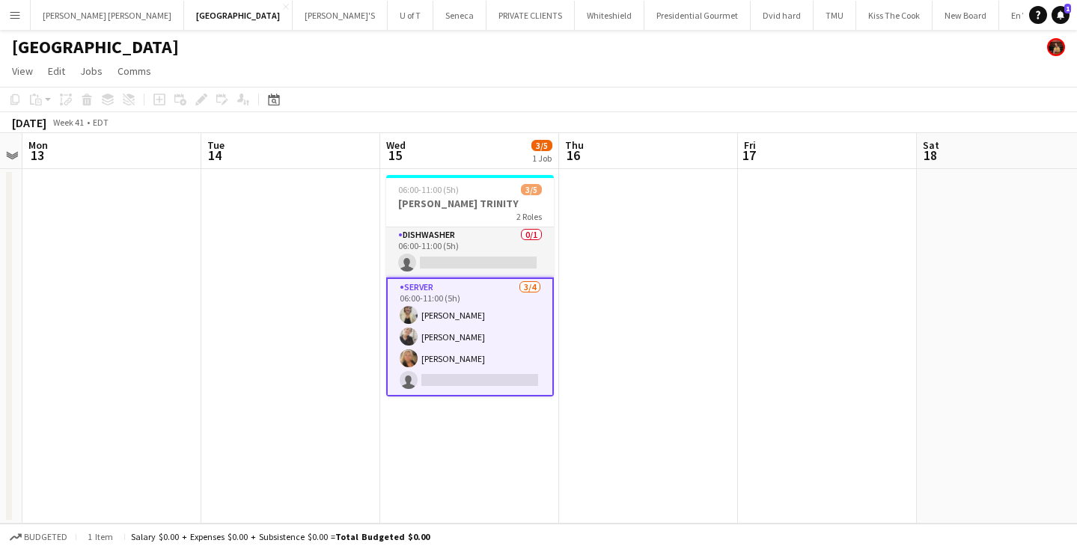
click at [493, 379] on app-card-role "SERVER 3/4 06:00-11:00 (5h) Maira Garcia Samantha RIQUELME Geanina Dumescu sing…" at bounding box center [470, 337] width 168 height 119
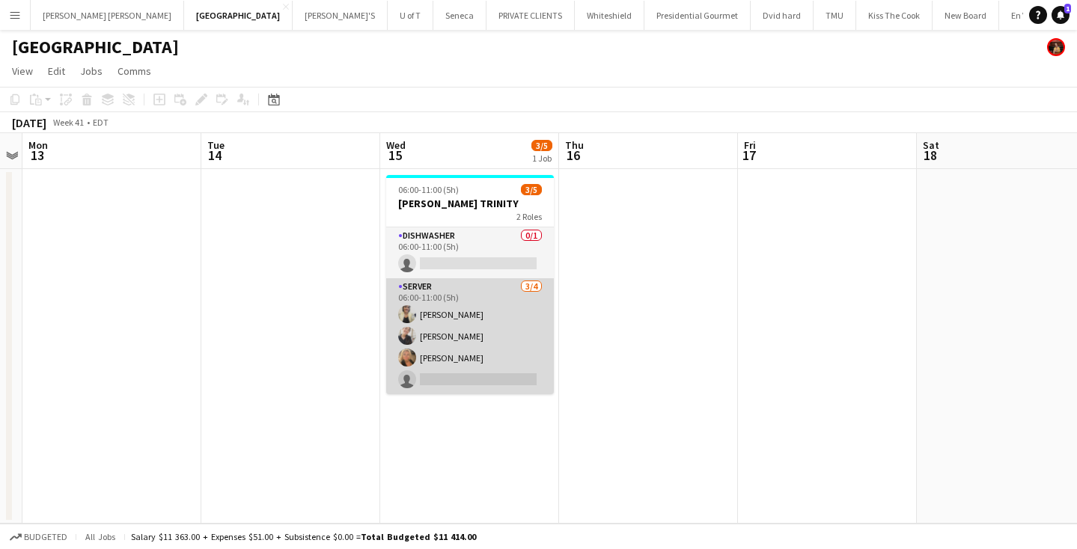
scroll to position [0, 0]
click at [493, 379] on app-card-role "SERVER 3/4 06:00-11:00 (5h) Maira Garcia Samantha RIQUELME Geanina Dumescu sing…" at bounding box center [470, 336] width 168 height 116
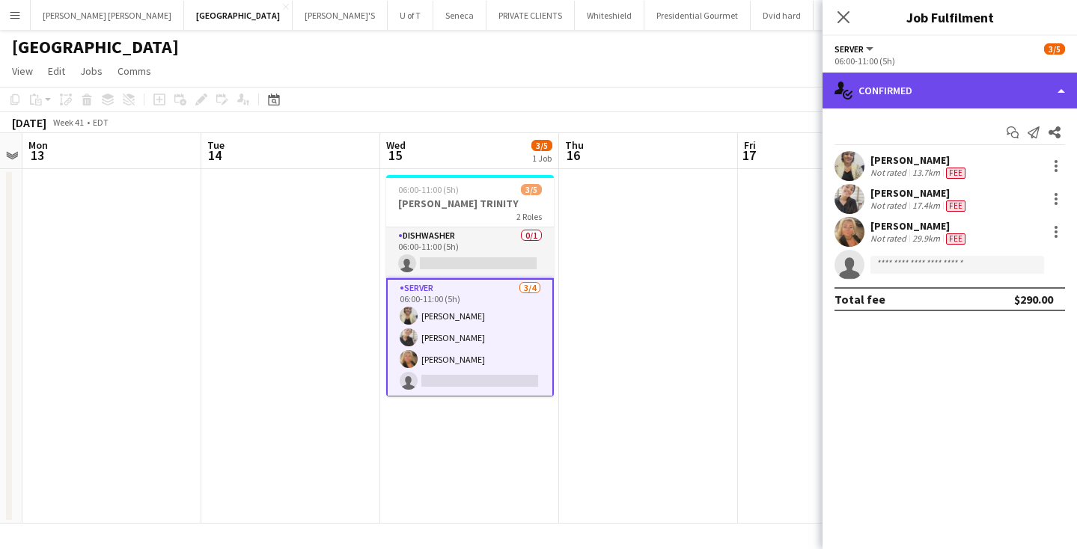
click at [960, 85] on div "single-neutral-actions-check-2 Confirmed" at bounding box center [949, 91] width 254 height 36
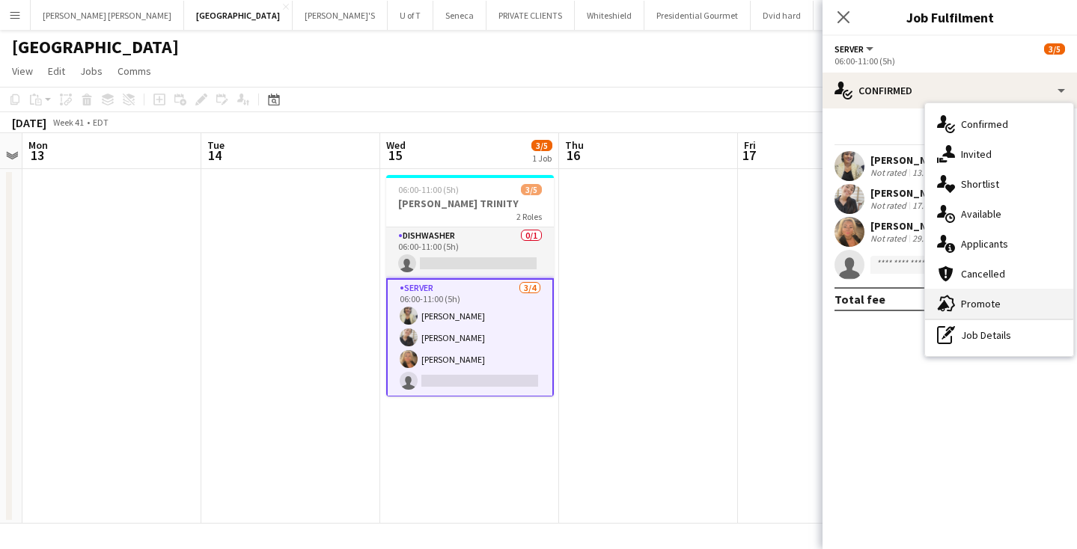
click at [985, 296] on div "advertising-megaphone Promote" at bounding box center [999, 304] width 148 height 30
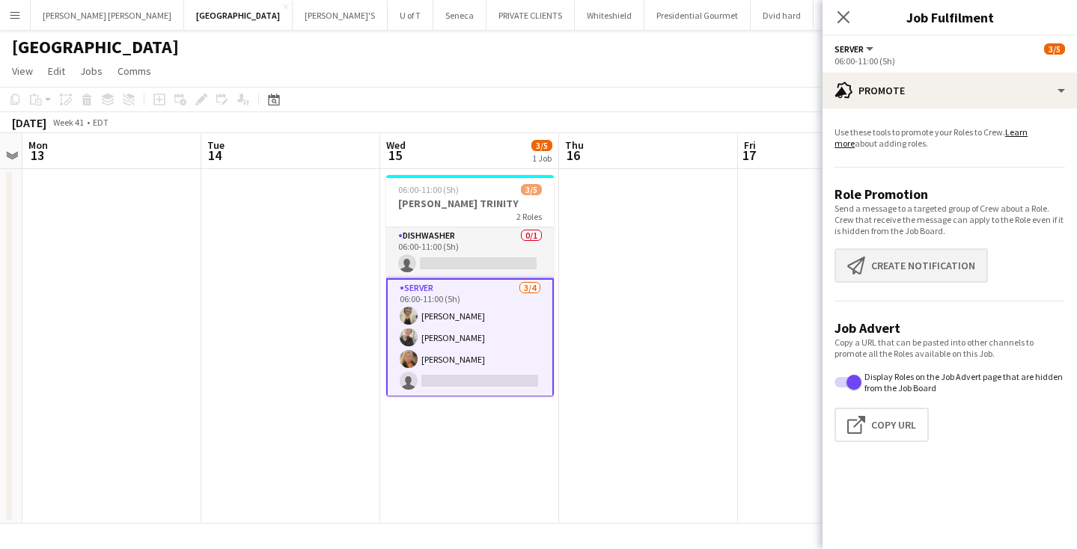
click at [942, 277] on button "Create notification Create notification" at bounding box center [910, 265] width 153 height 34
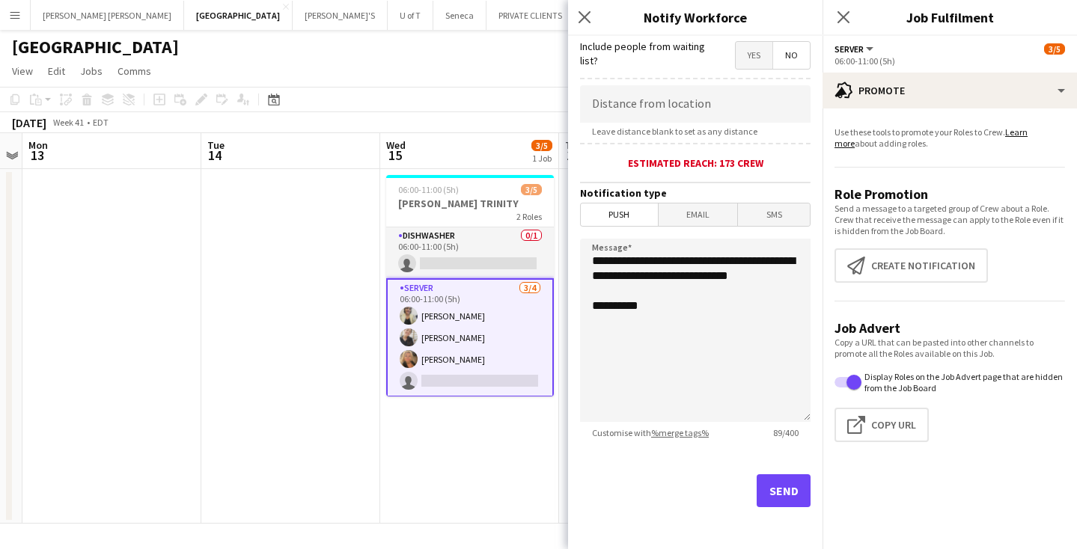
scroll to position [275, 0]
click at [786, 481] on button "Send" at bounding box center [784, 490] width 54 height 33
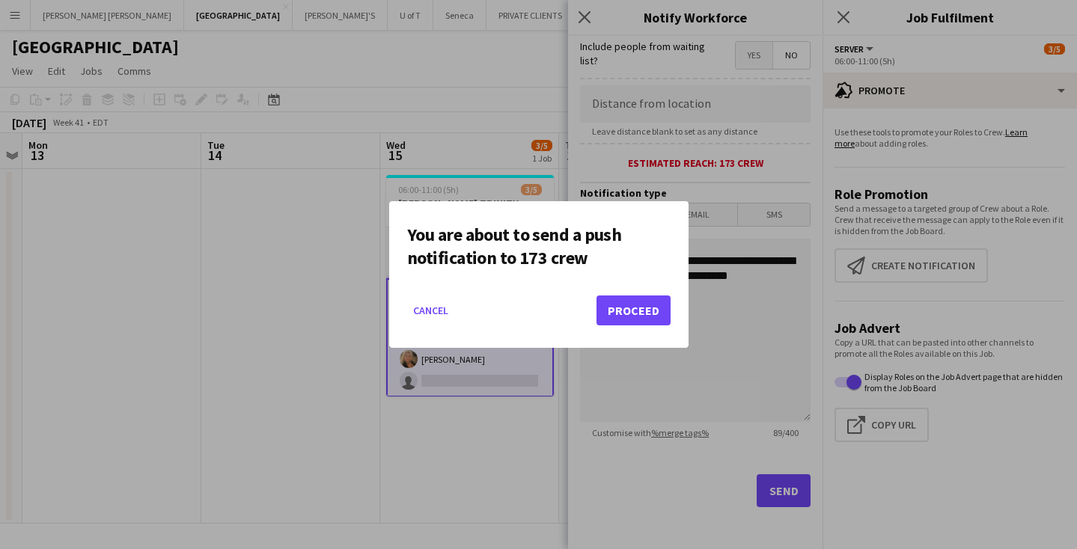
click at [658, 319] on button "Proceed" at bounding box center [633, 311] width 74 height 30
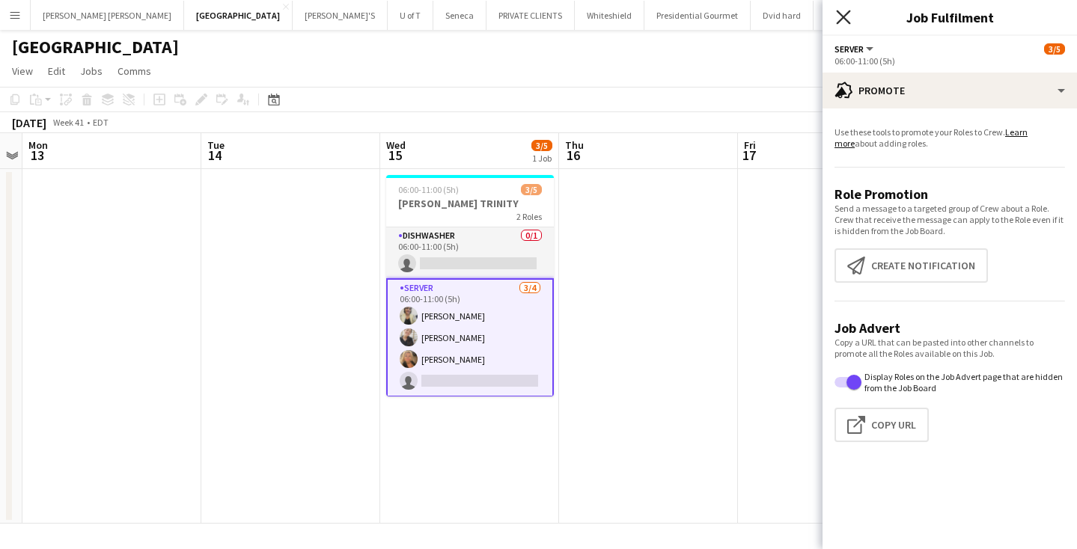
click at [840, 19] on icon "Close pop-in" at bounding box center [843, 17] width 14 height 14
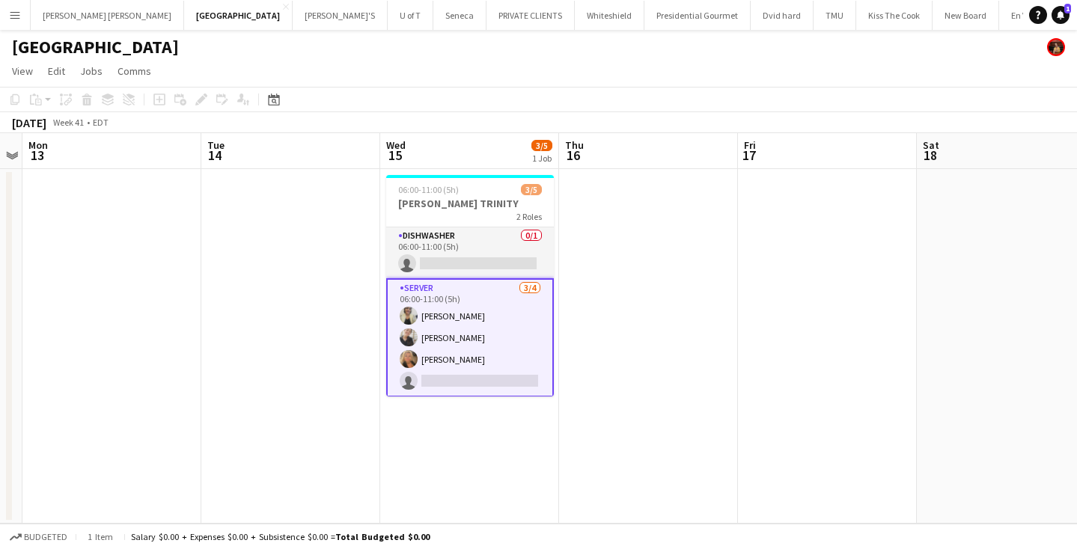
click at [436, 382] on app-card-role "SERVER 3/4 06:00-11:00 (5h) Maira Garcia Samantha RIQUELME Geanina Dumescu sing…" at bounding box center [470, 337] width 168 height 119
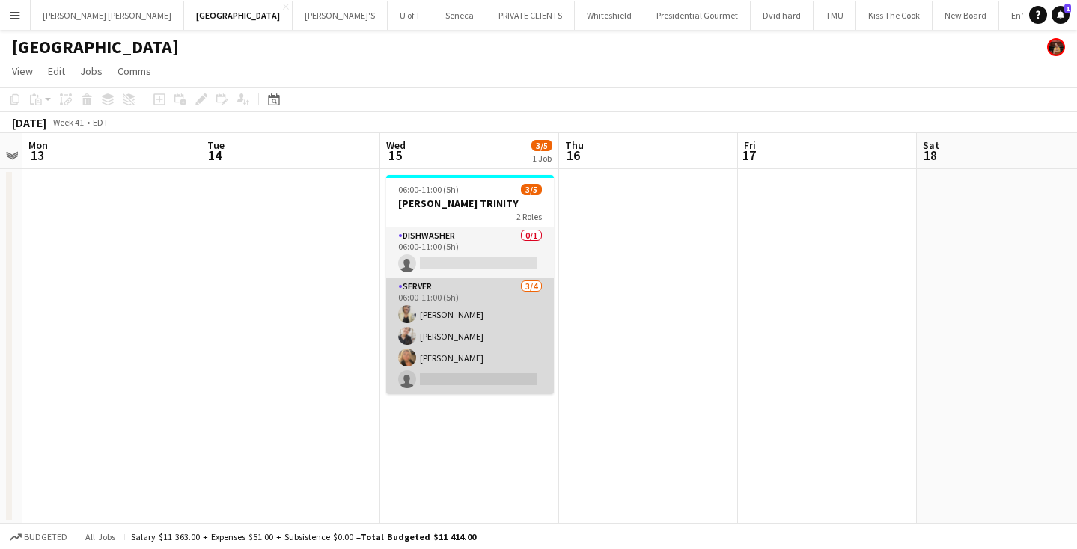
click at [436, 382] on app-card-role "SERVER 3/4 06:00-11:00 (5h) Maira Garcia Samantha RIQUELME Geanina Dumescu sing…" at bounding box center [470, 336] width 168 height 116
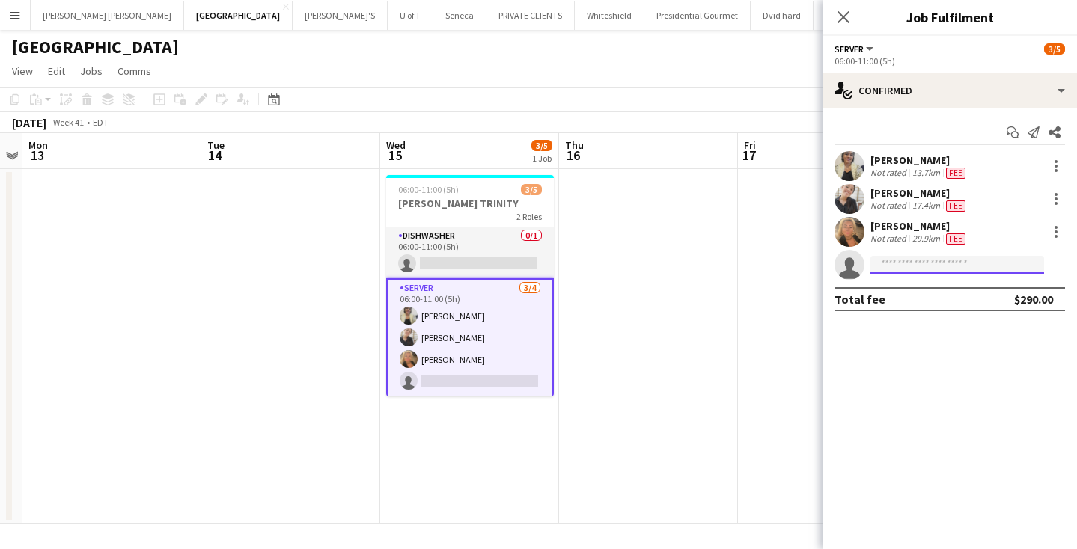
click at [943, 264] on input at bounding box center [957, 265] width 174 height 18
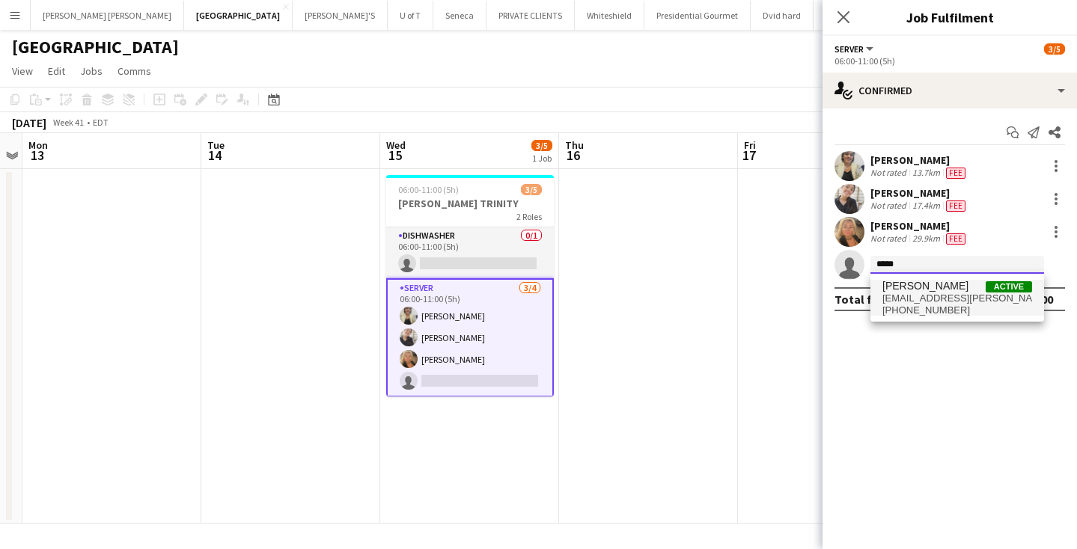
type input "*****"
click at [971, 292] on span "Perla Aquino Active" at bounding box center [957, 286] width 150 height 13
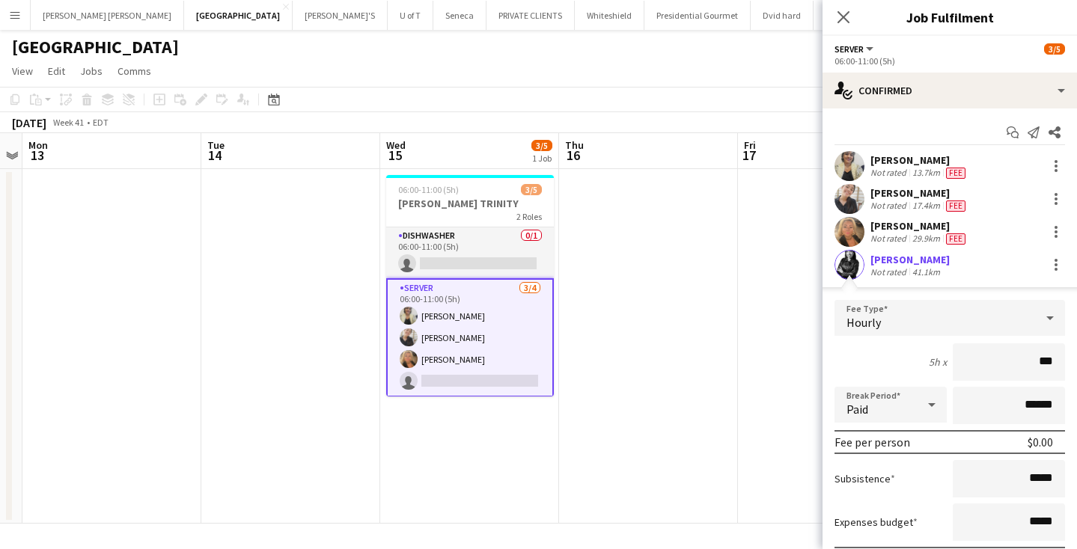
type input "**"
type input "***"
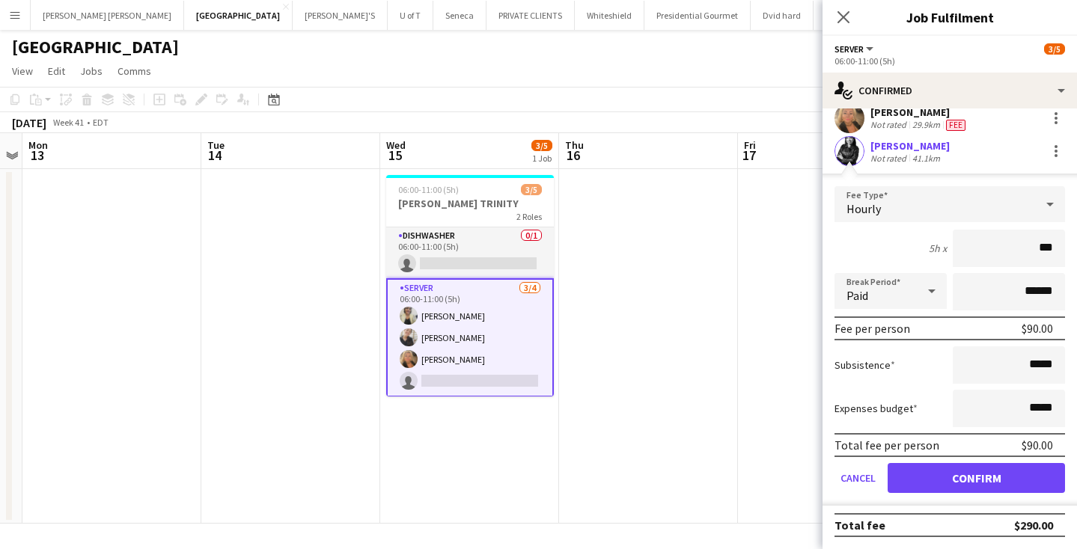
scroll to position [114, 0]
click at [975, 476] on button "Confirm" at bounding box center [975, 478] width 177 height 30
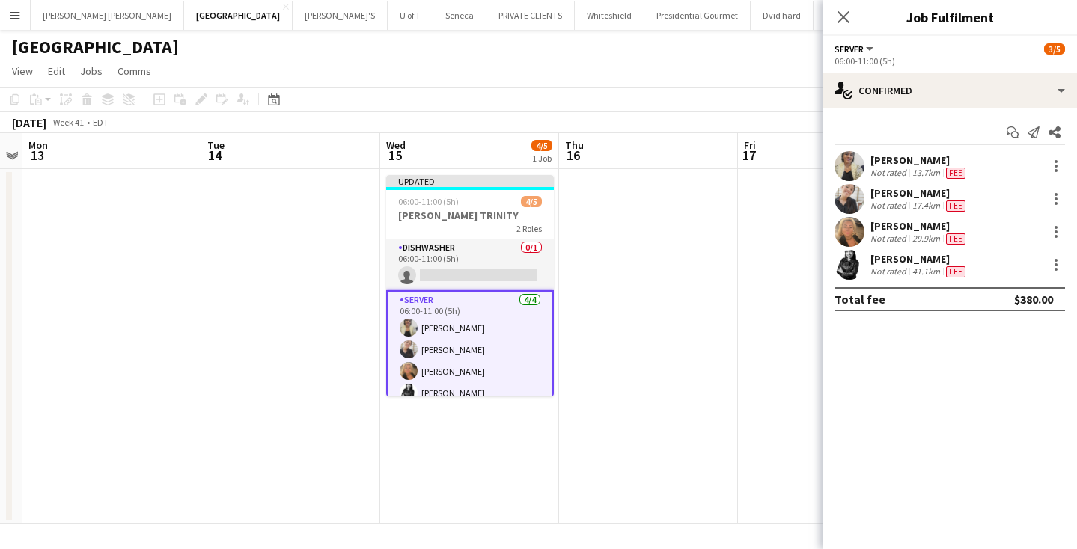
scroll to position [0, 0]
click at [842, 12] on icon "Close pop-in" at bounding box center [843, 17] width 14 height 14
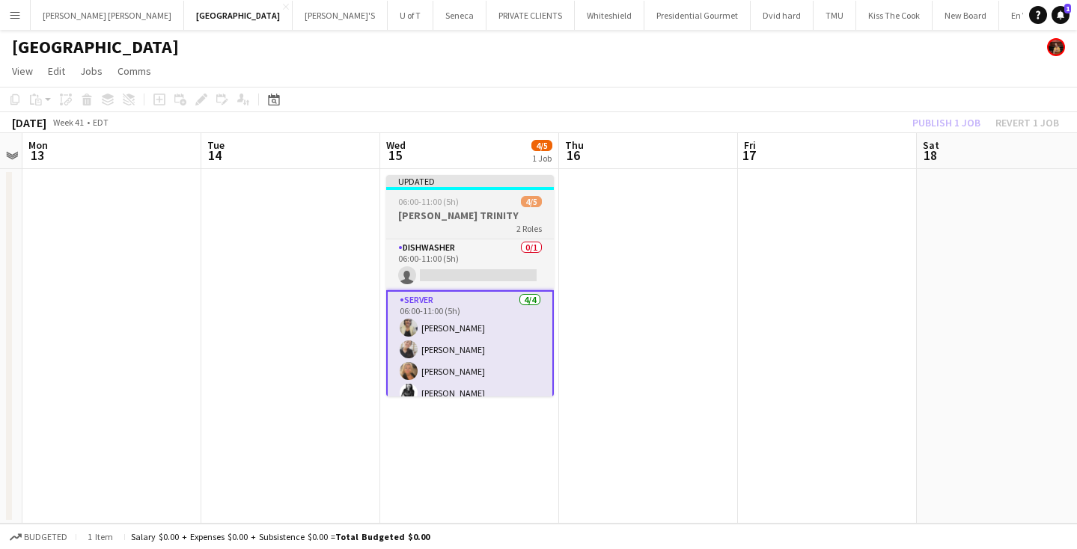
click at [489, 198] on div "06:00-11:00 (5h) 4/5" at bounding box center [470, 201] width 168 height 11
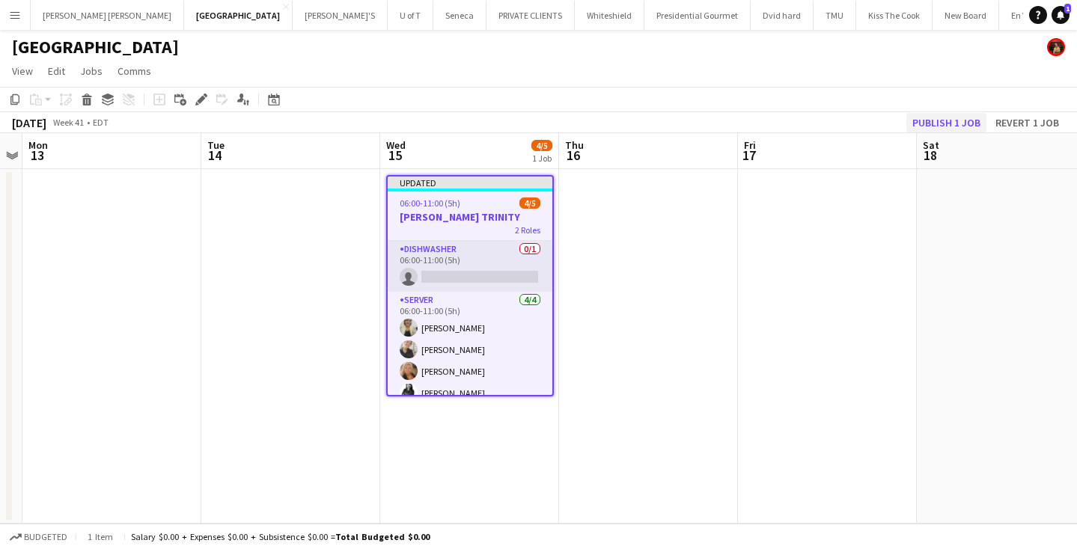
click at [970, 116] on button "Publish 1 job" at bounding box center [946, 122] width 80 height 19
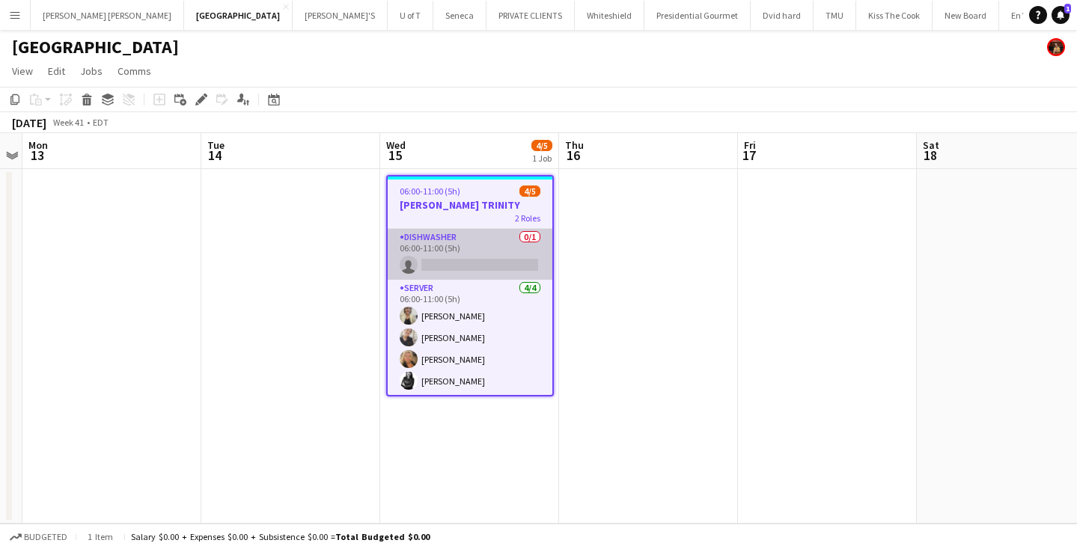
click at [496, 261] on app-card-role "DISHWASHER 0/1 06:00-11:00 (5h) single-neutral-actions" at bounding box center [470, 254] width 165 height 51
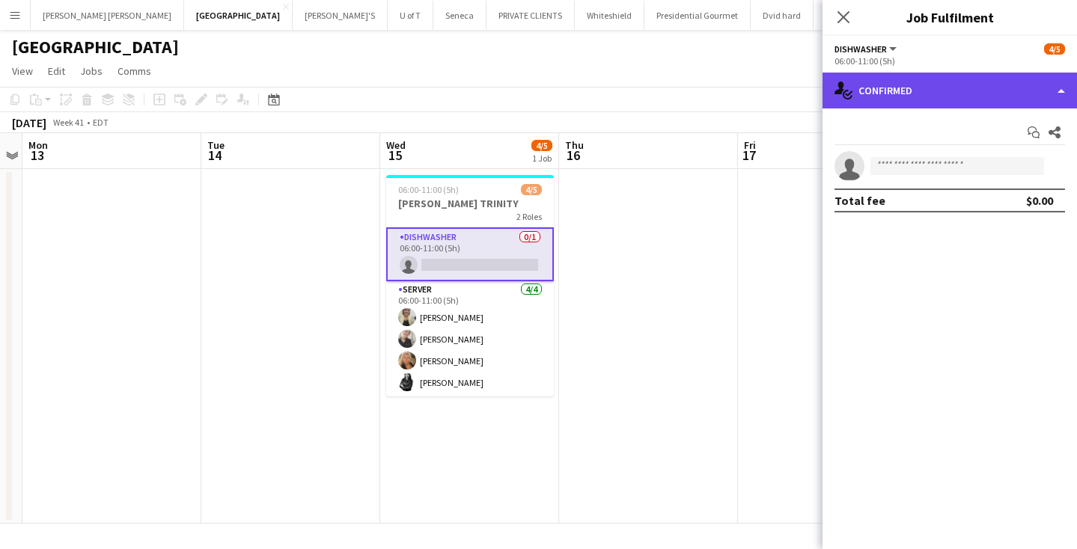
click at [966, 97] on div "single-neutral-actions-check-2 Confirmed" at bounding box center [949, 91] width 254 height 36
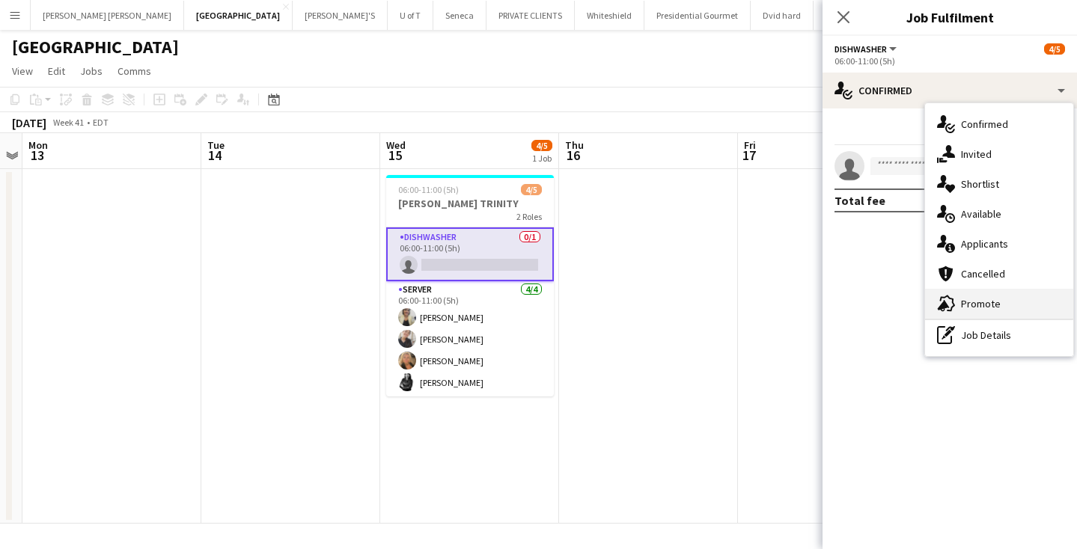
click at [995, 305] on span "Promote" at bounding box center [981, 303] width 40 height 13
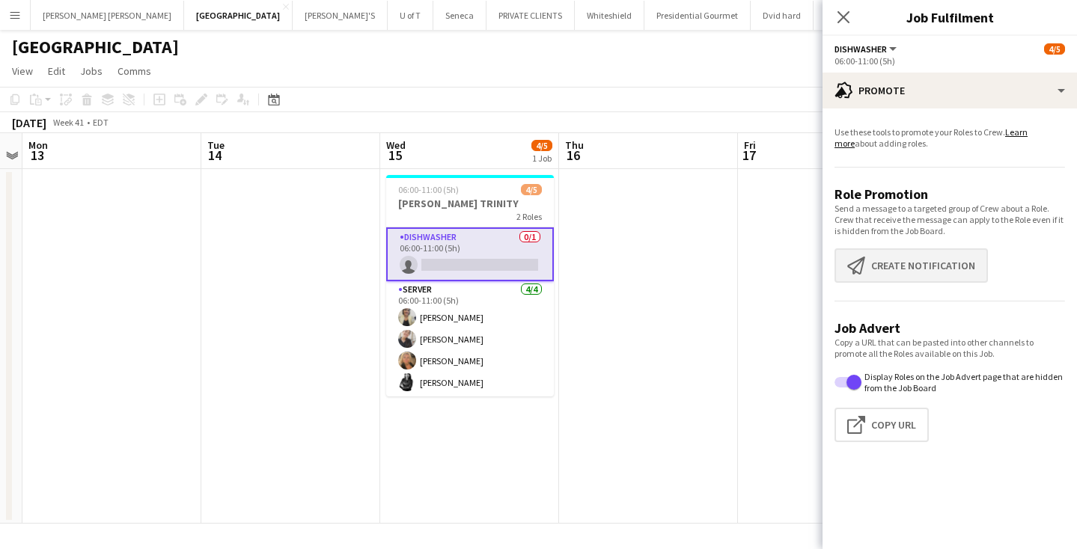
click at [944, 269] on button "Create notification Create notification" at bounding box center [910, 265] width 153 height 34
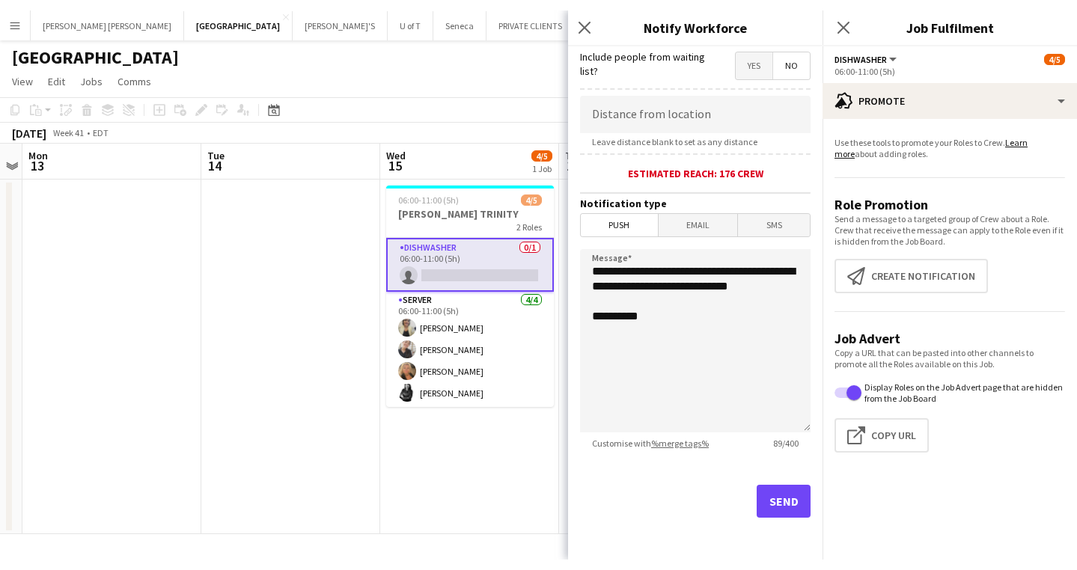
scroll to position [275, 0]
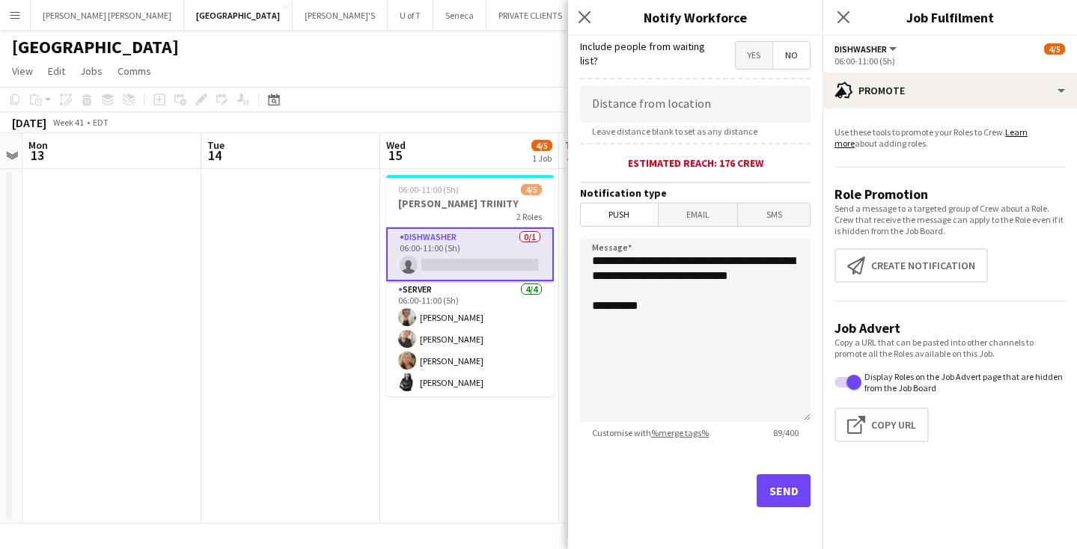
click at [794, 492] on button "Send" at bounding box center [784, 490] width 54 height 33
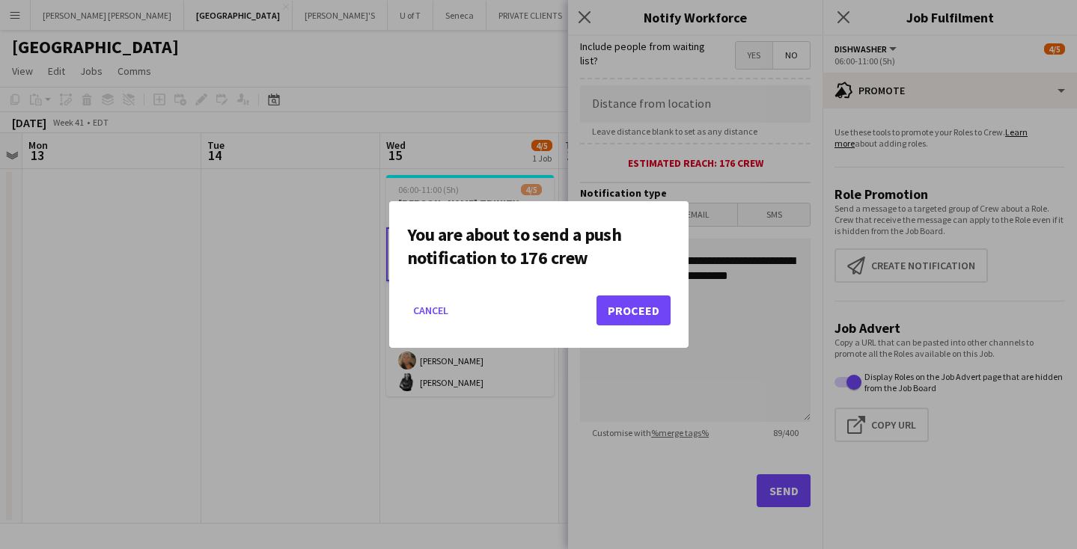
click at [636, 308] on button "Proceed" at bounding box center [633, 311] width 74 height 30
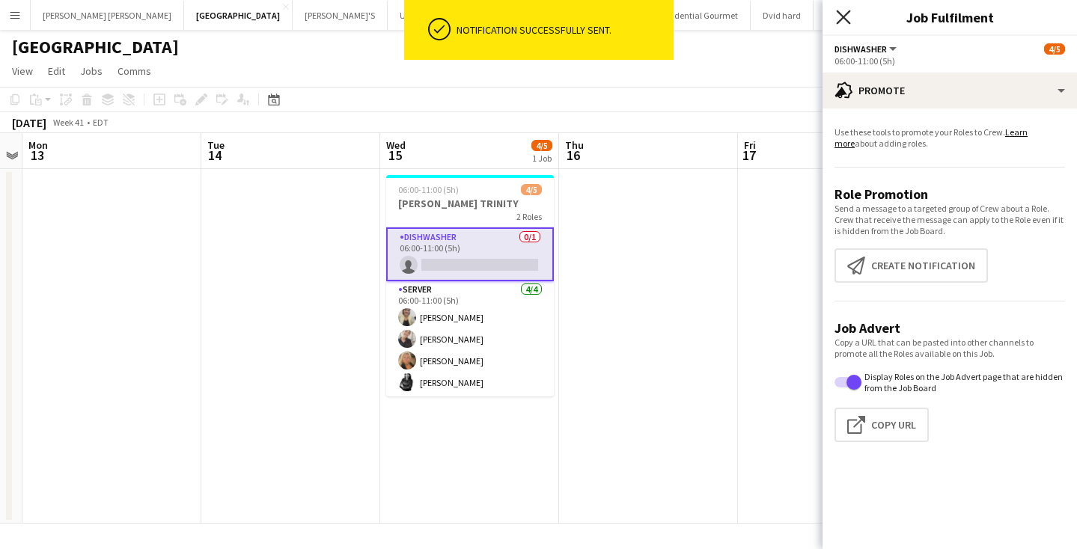
click at [845, 16] on icon at bounding box center [843, 17] width 14 height 14
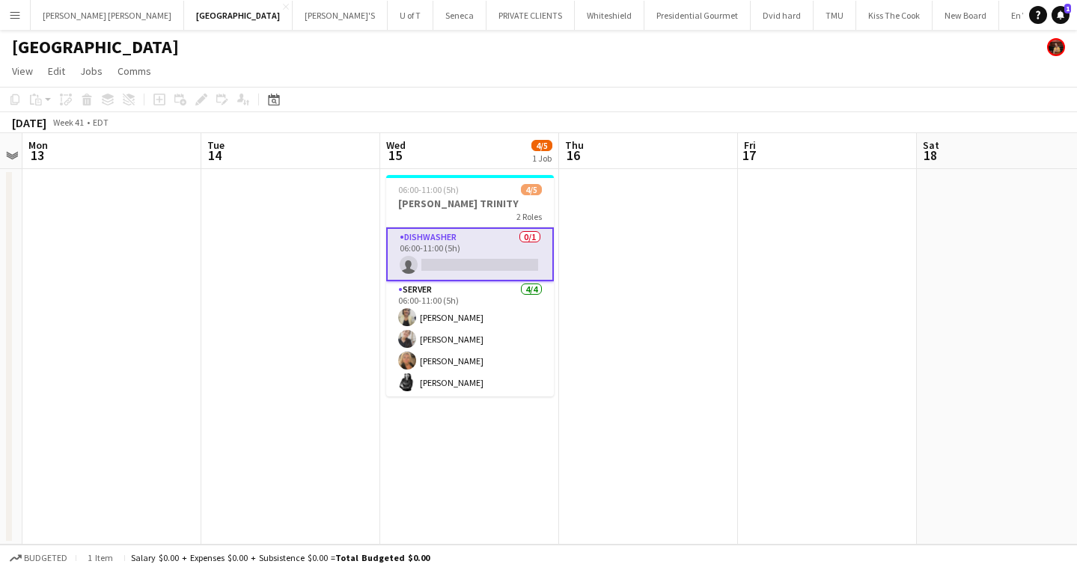
click at [14, 14] on app-icon "Menu" at bounding box center [15, 15] width 12 height 12
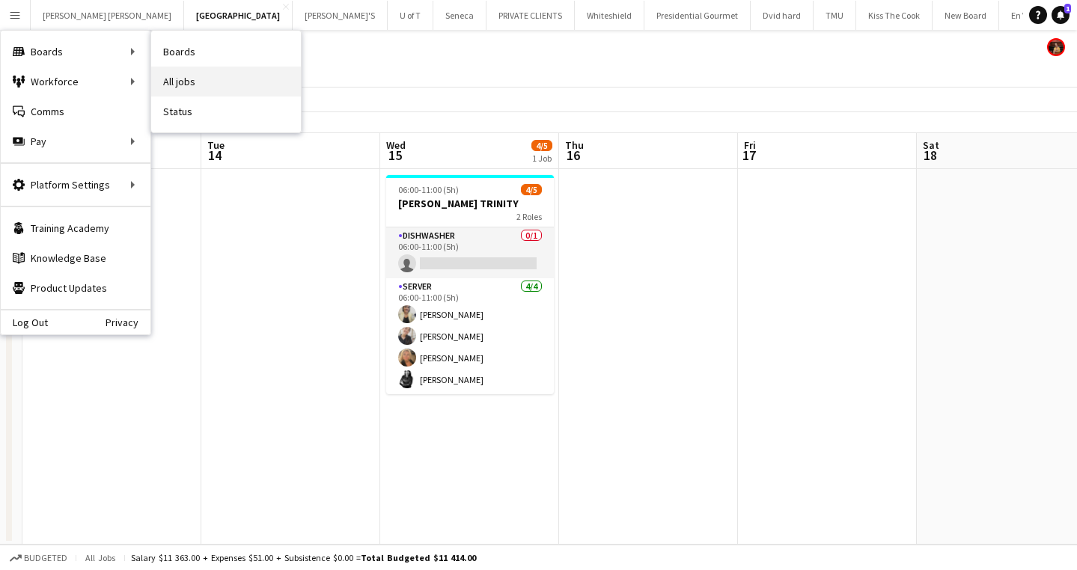
click at [216, 76] on link "All jobs" at bounding box center [226, 82] width 150 height 30
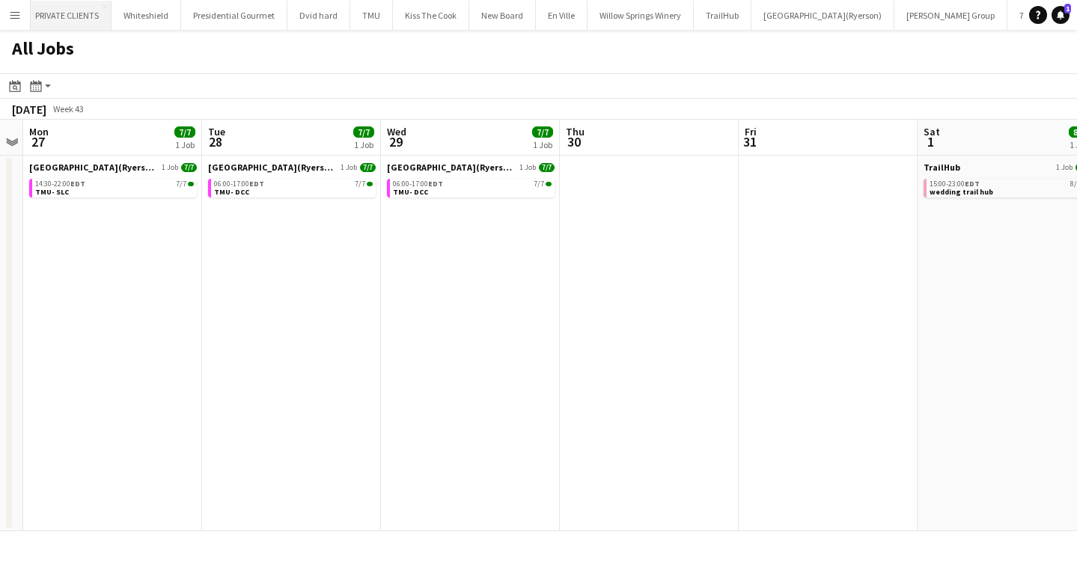
scroll to position [0, 483]
click at [730, 11] on button "Toronto Metropolitan University(Ryerson) Close" at bounding box center [801, 15] width 143 height 29
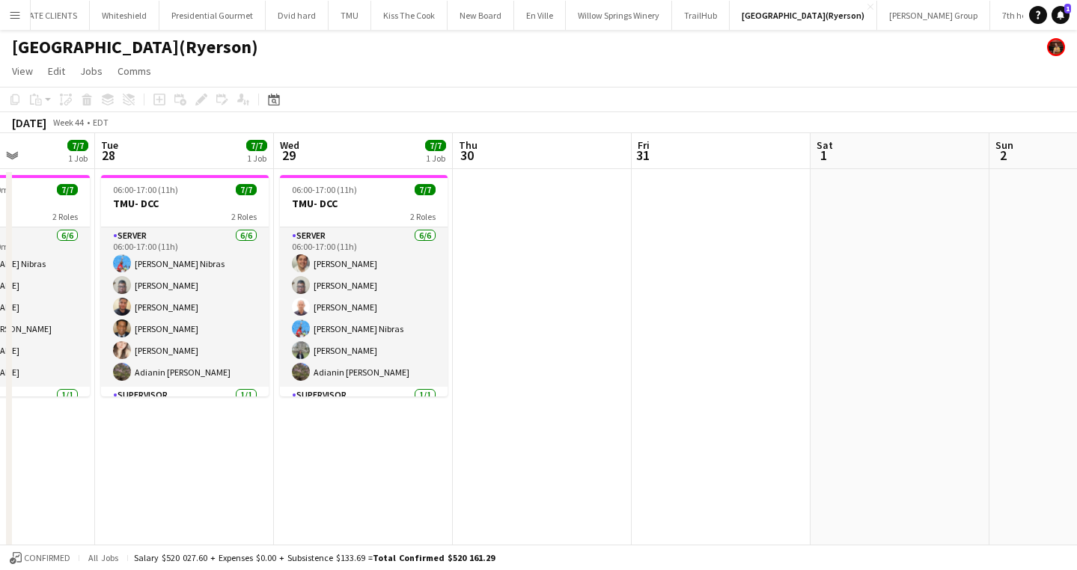
scroll to position [0, 450]
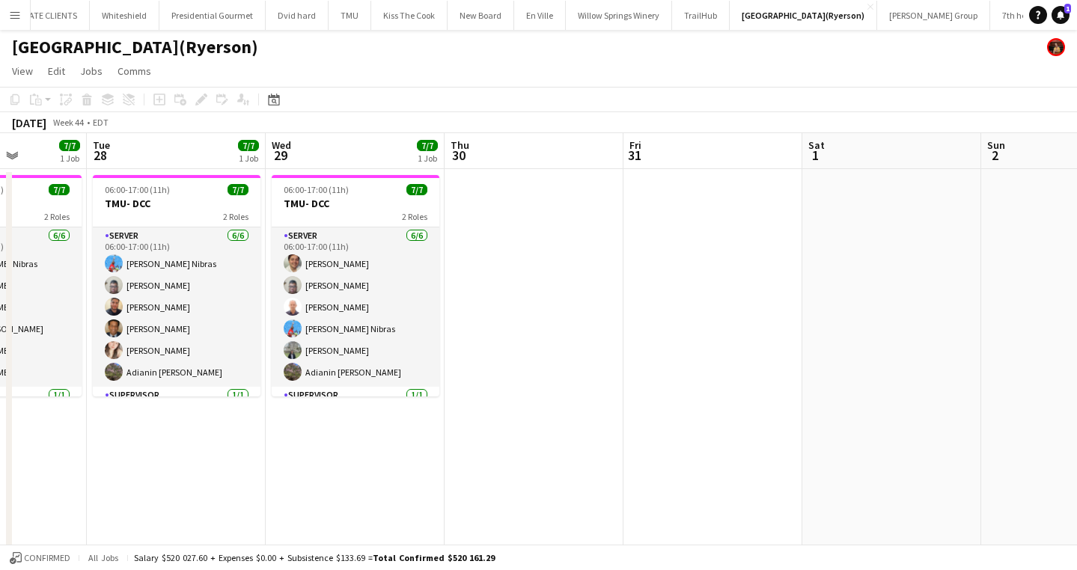
click at [561, 278] on app-date-cell at bounding box center [533, 400] width 179 height 462
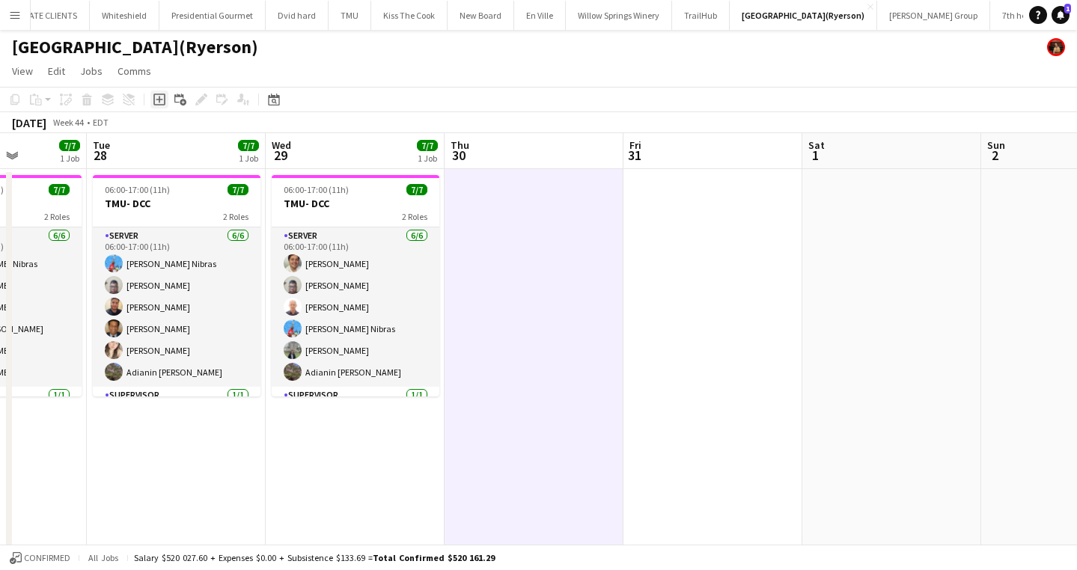
click at [163, 98] on icon "Add job" at bounding box center [159, 100] width 12 height 12
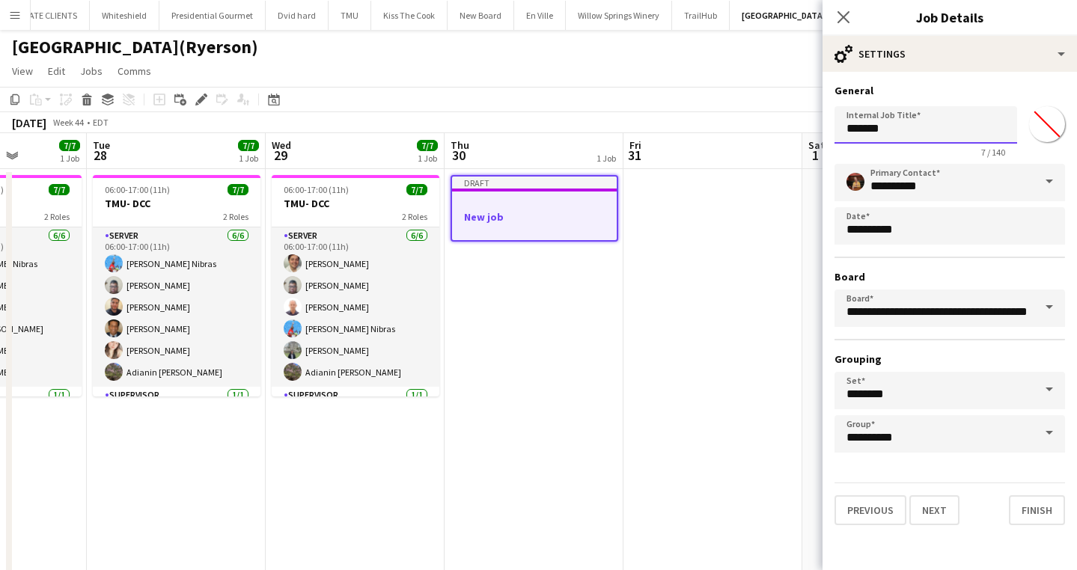
click at [902, 135] on input "*******" at bounding box center [925, 124] width 183 height 37
type input "*"
type input "***"
click at [1043, 118] on input "*******" at bounding box center [1047, 124] width 54 height 54
type input "*******"
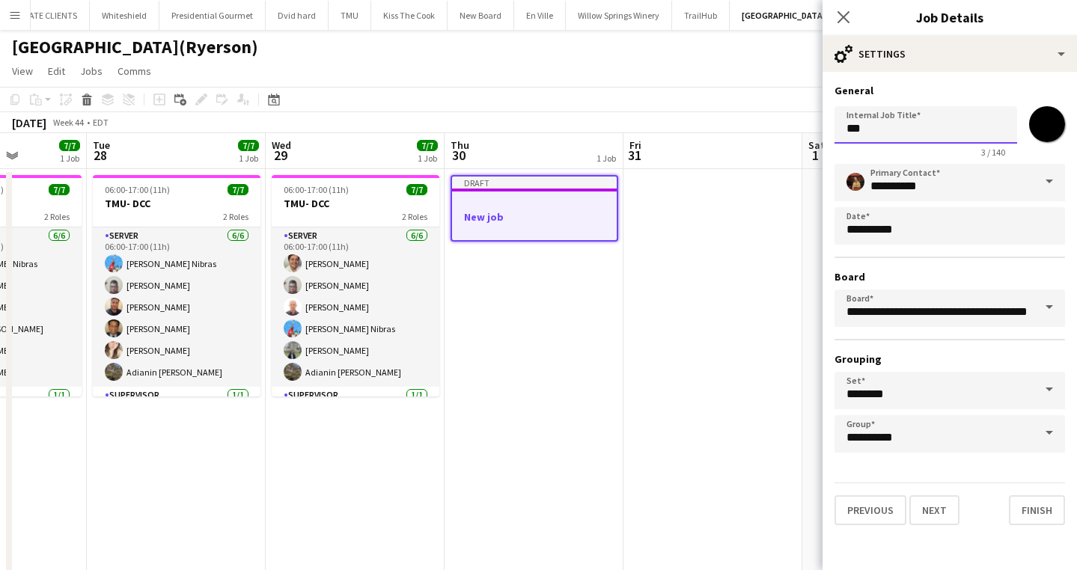
click at [911, 123] on input "***" at bounding box center [925, 124] width 183 height 37
type input "**********"
click at [941, 513] on button "Next" at bounding box center [934, 510] width 50 height 30
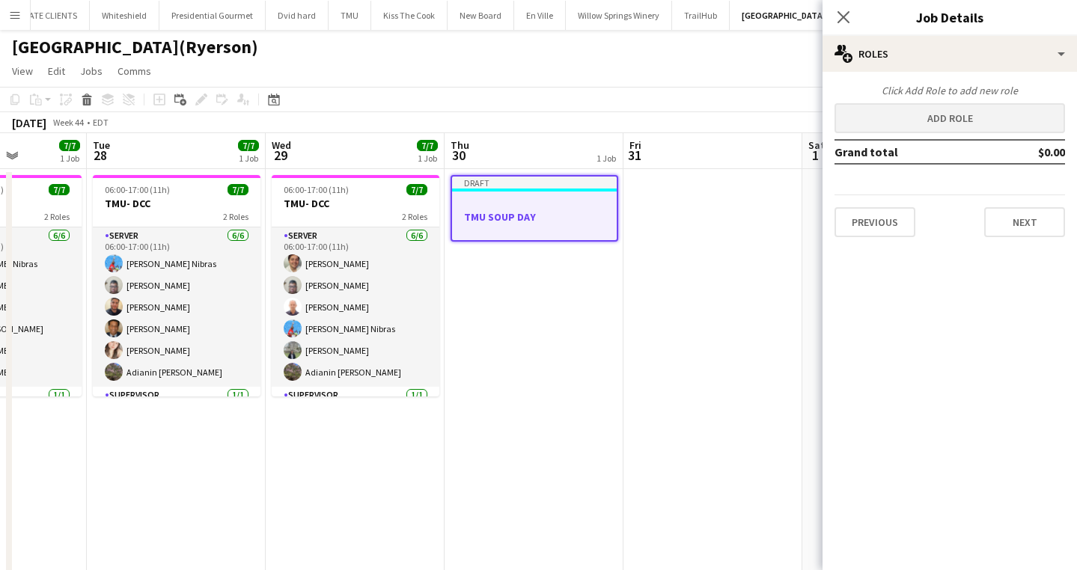
click at [959, 121] on button "Add role" at bounding box center [949, 118] width 230 height 30
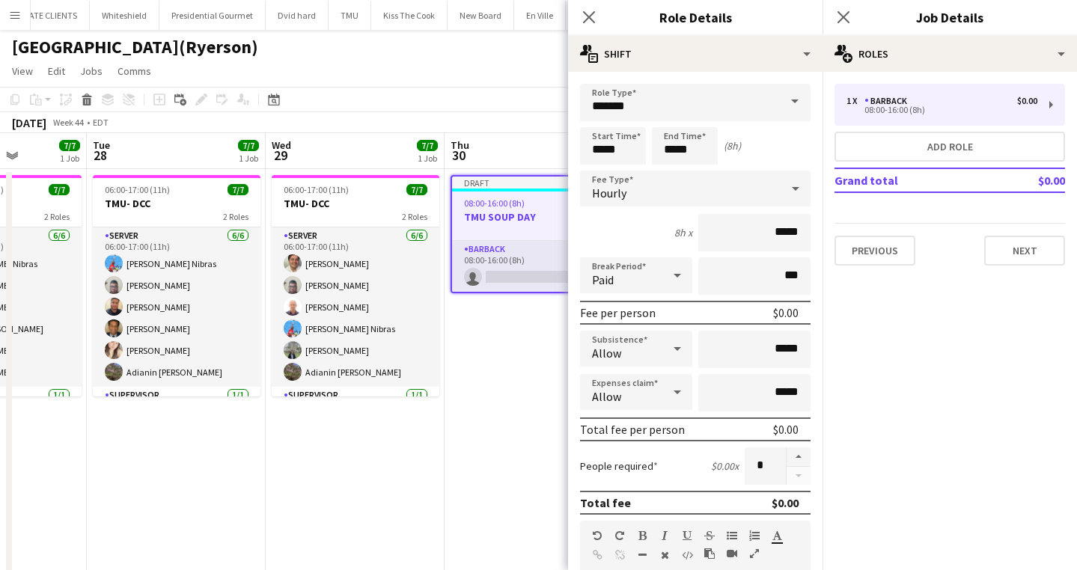
click at [793, 100] on span at bounding box center [794, 102] width 31 height 36
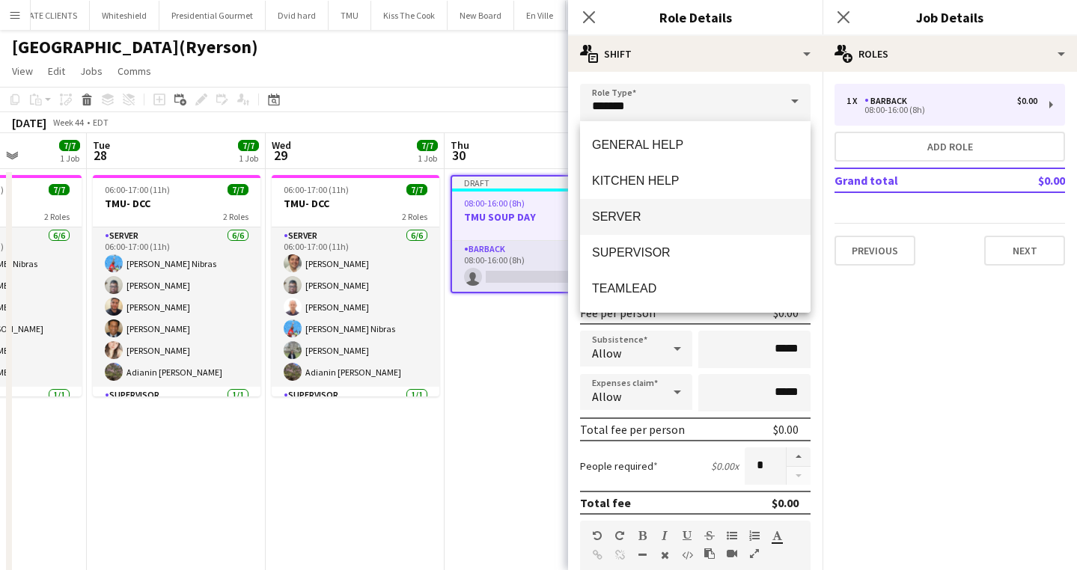
scroll to position [251, 0]
click at [664, 207] on mat-option "SERVER" at bounding box center [695, 217] width 230 height 36
type input "******"
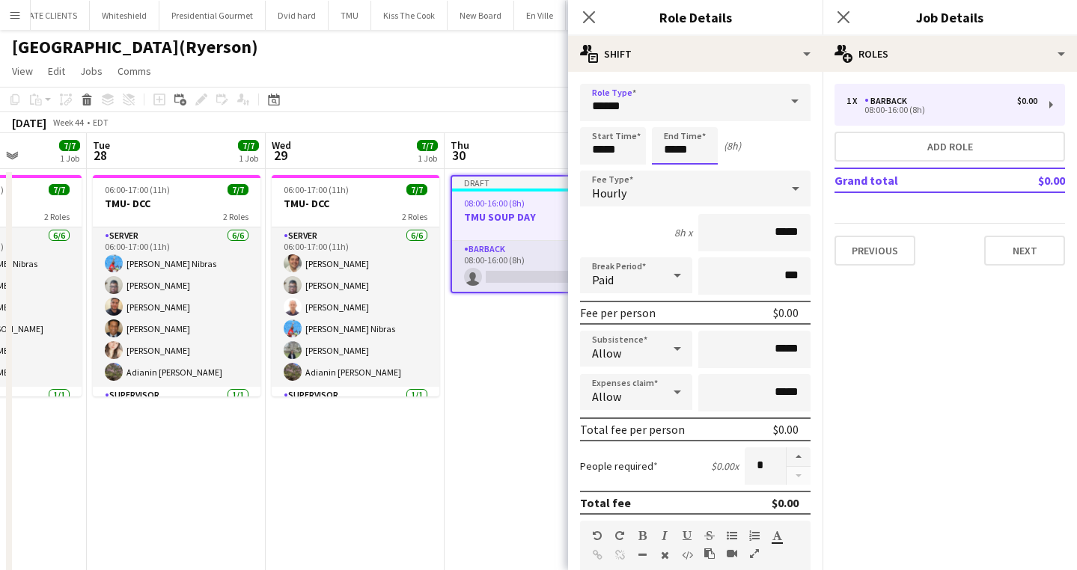
click at [700, 148] on input "*****" at bounding box center [685, 145] width 66 height 37
click at [667, 167] on div at bounding box center [670, 172] width 30 height 15
type input "*****"
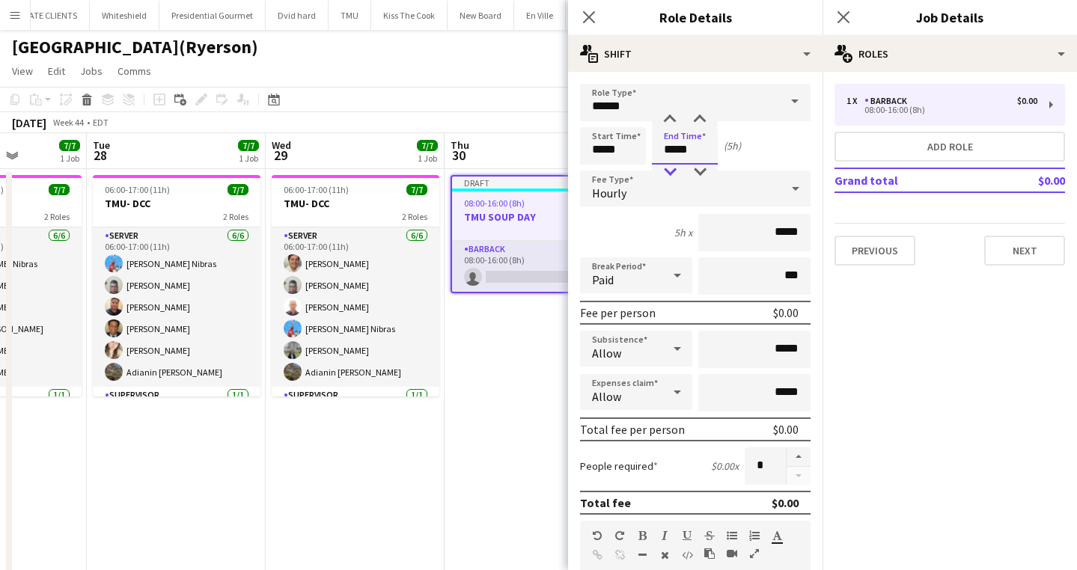
click at [667, 167] on div at bounding box center [670, 172] width 30 height 15
click at [891, 144] on button "Add role" at bounding box center [949, 147] width 230 height 30
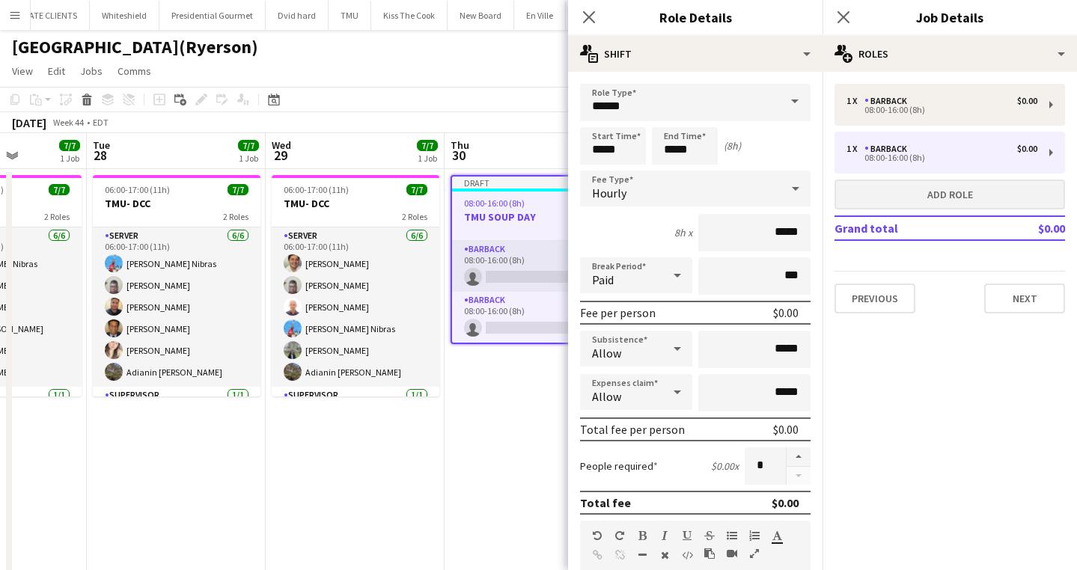
type input "*******"
type input "*****"
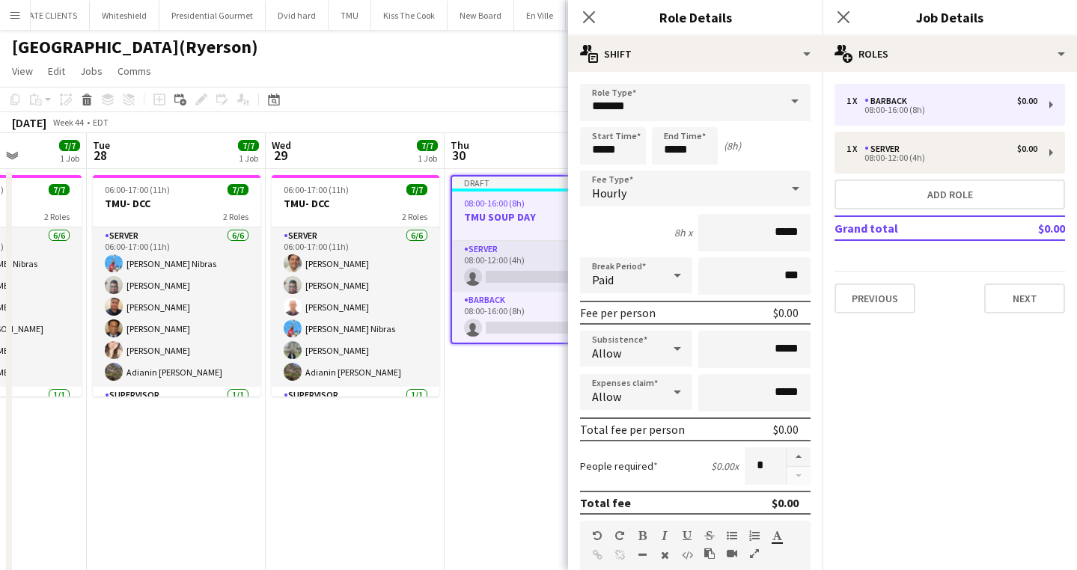
click at [793, 96] on span at bounding box center [794, 102] width 31 height 36
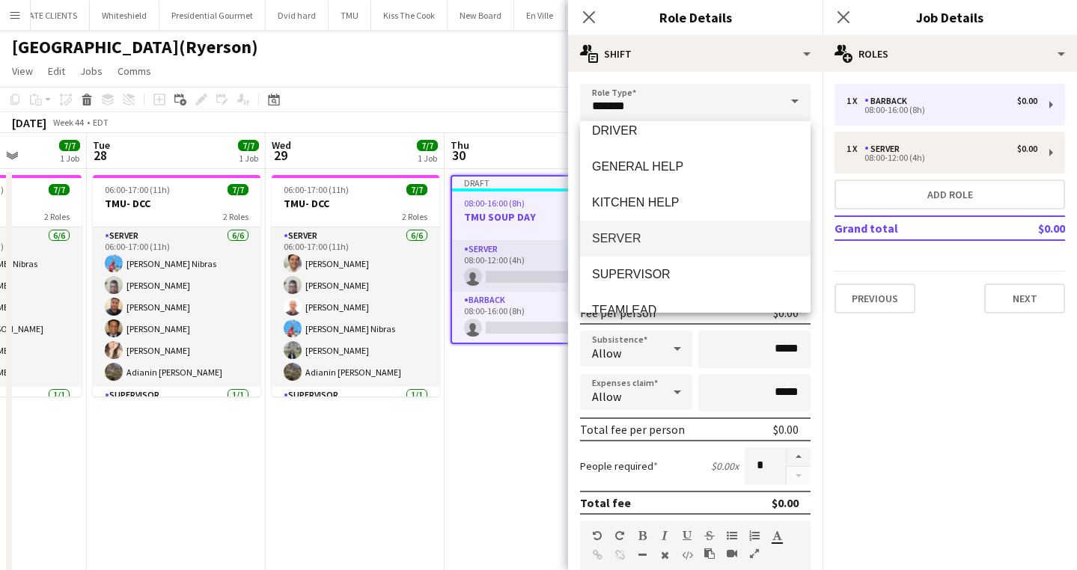
scroll to position [235, 0]
click at [649, 224] on mat-option "SERVER" at bounding box center [695, 234] width 230 height 36
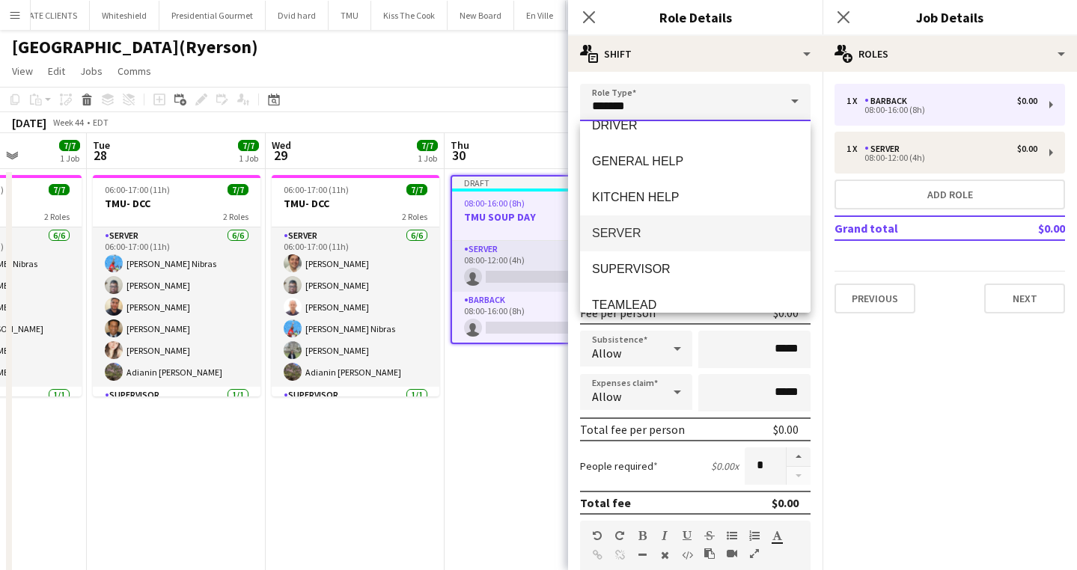
type input "******"
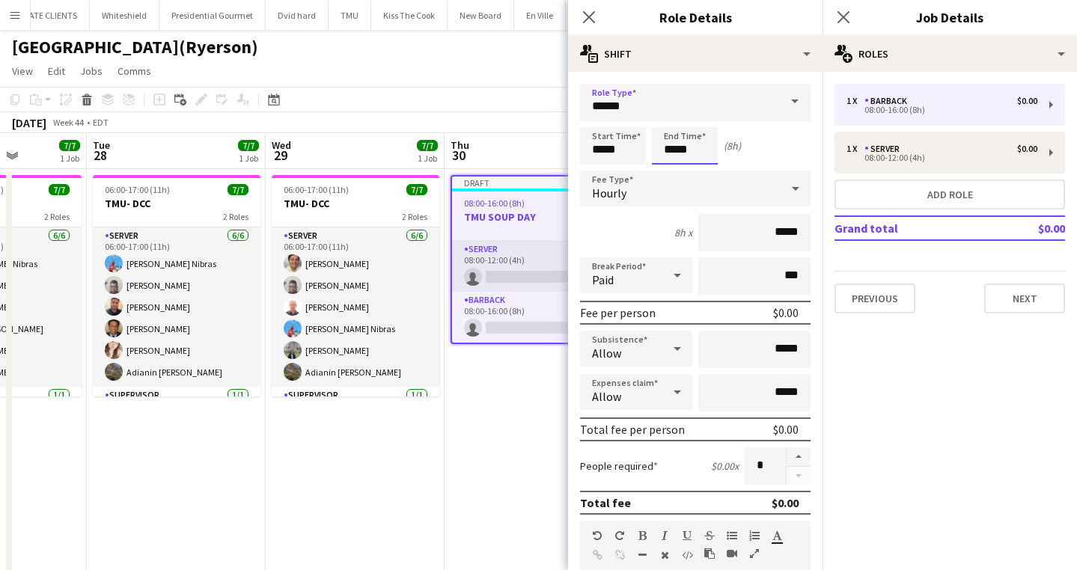
click at [695, 148] on input "*****" at bounding box center [685, 145] width 66 height 37
click at [670, 167] on div at bounding box center [670, 172] width 30 height 15
click at [699, 112] on div at bounding box center [700, 119] width 30 height 15
type input "*****"
click at [699, 112] on div at bounding box center [700, 119] width 30 height 15
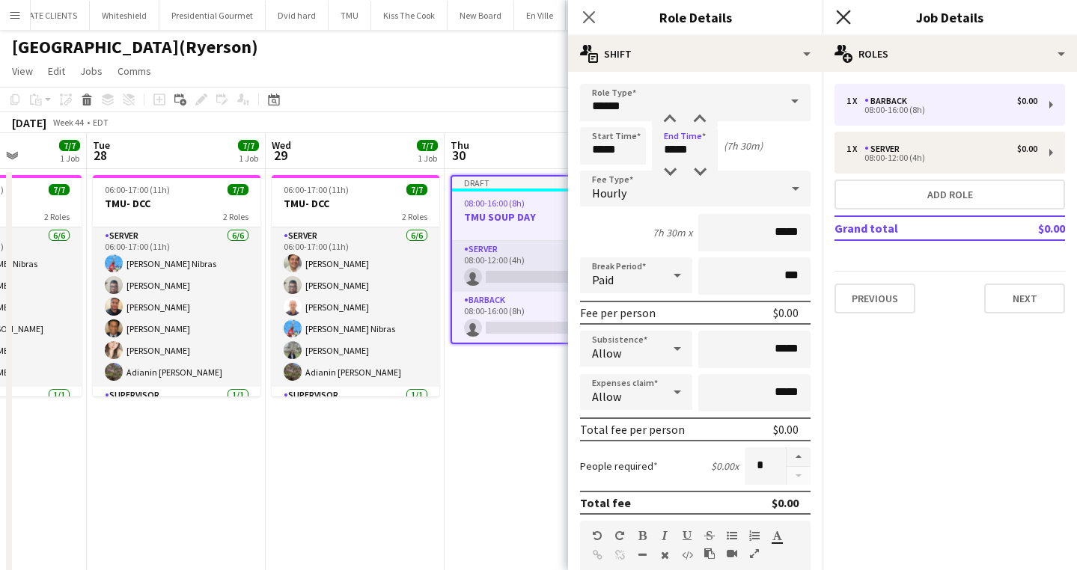
click at [845, 14] on icon "Close pop-in" at bounding box center [843, 17] width 14 height 14
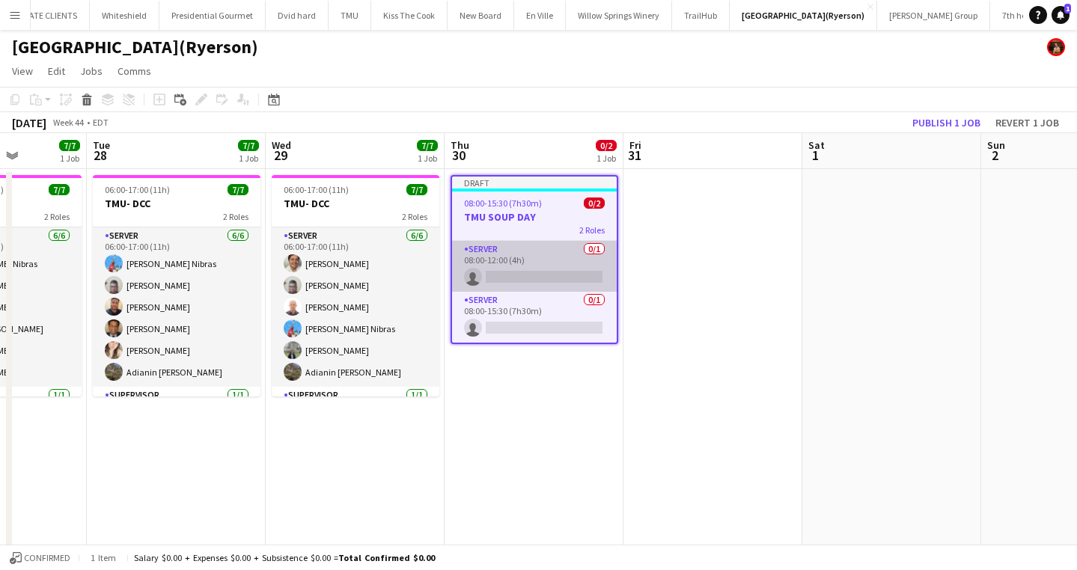
click at [507, 275] on app-card-role "SERVER 0/1 08:00-12:00 (4h) single-neutral-actions" at bounding box center [534, 266] width 165 height 51
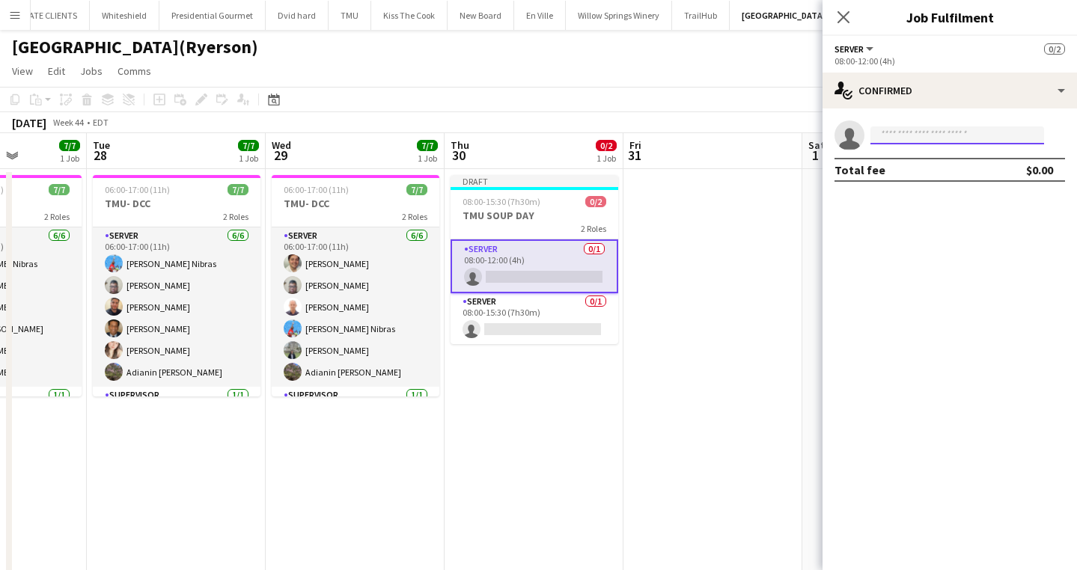
click at [905, 135] on input at bounding box center [957, 135] width 174 height 18
type input "****"
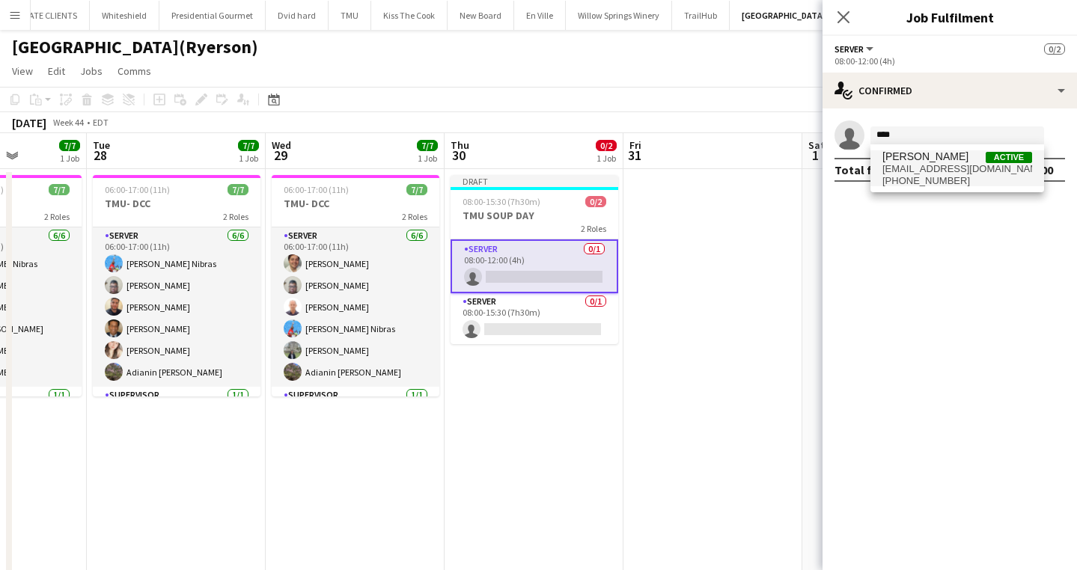
click at [913, 169] on span "danny_93100@hotmail.com" at bounding box center [957, 169] width 150 height 12
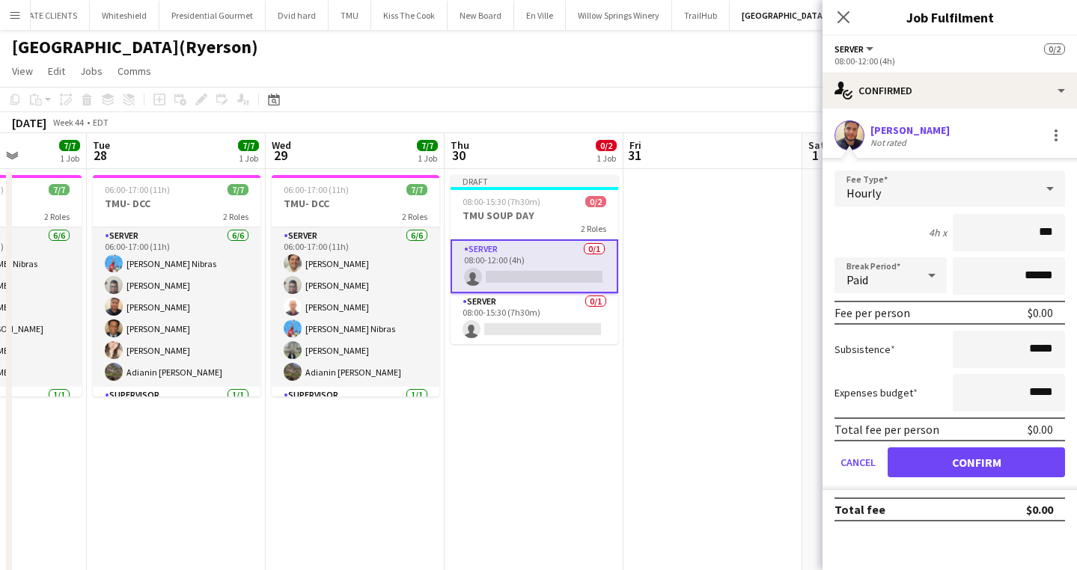
type input "**"
type input "***"
click at [940, 471] on button "Confirm" at bounding box center [975, 462] width 177 height 30
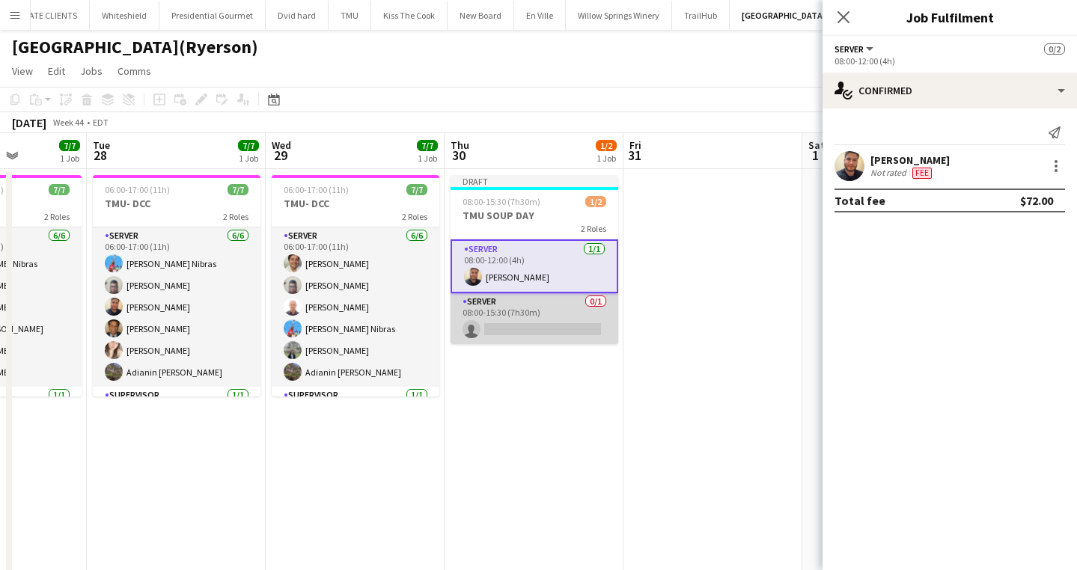
click at [513, 328] on app-card-role "SERVER 0/1 08:00-15:30 (7h30m) single-neutral-actions" at bounding box center [534, 318] width 168 height 51
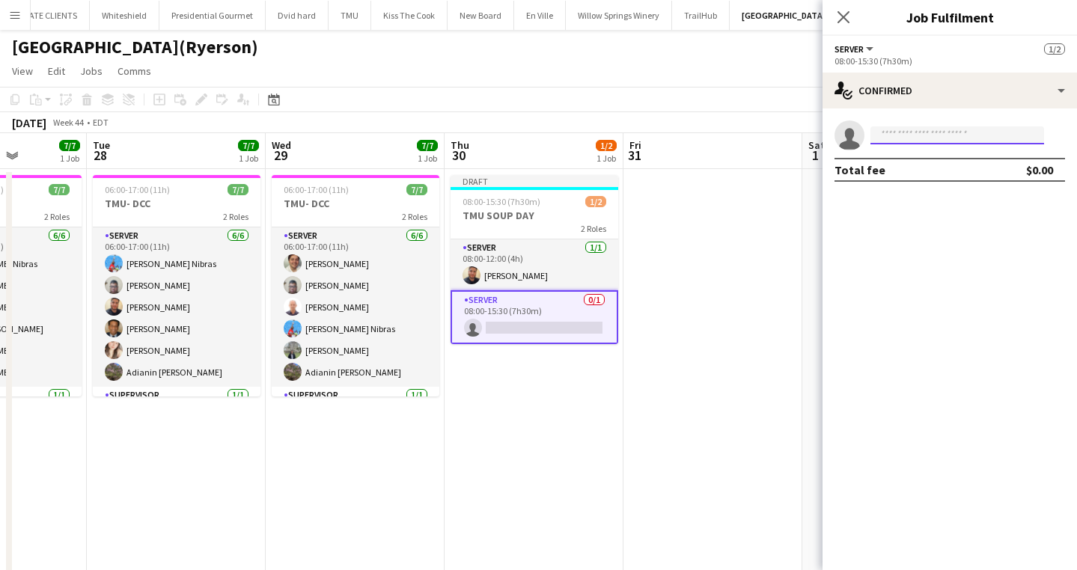
click at [926, 134] on input at bounding box center [957, 135] width 174 height 18
type input "***"
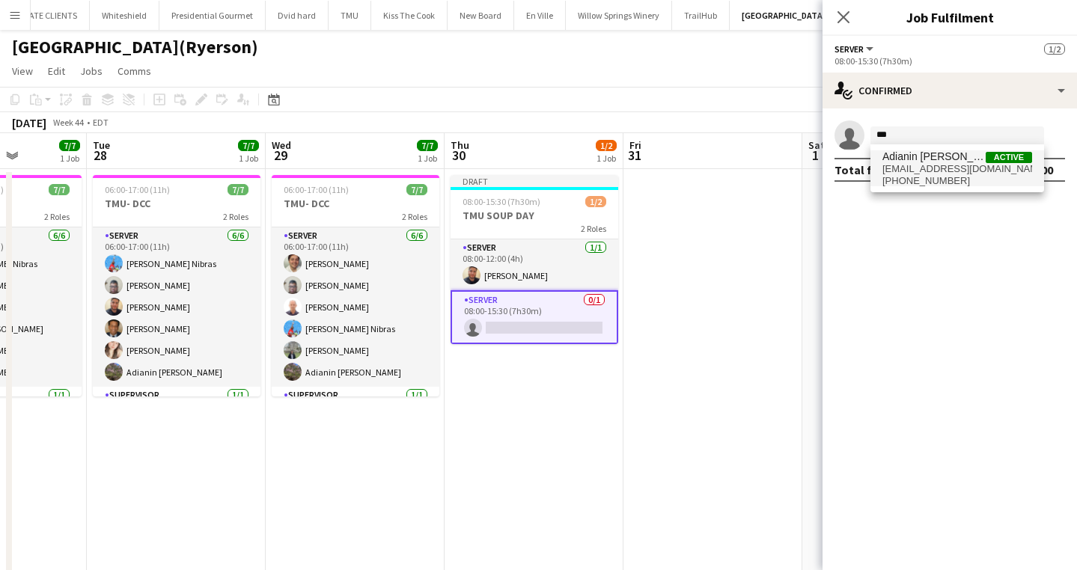
click at [899, 173] on span "adianinleon@gmail.com" at bounding box center [957, 169] width 150 height 12
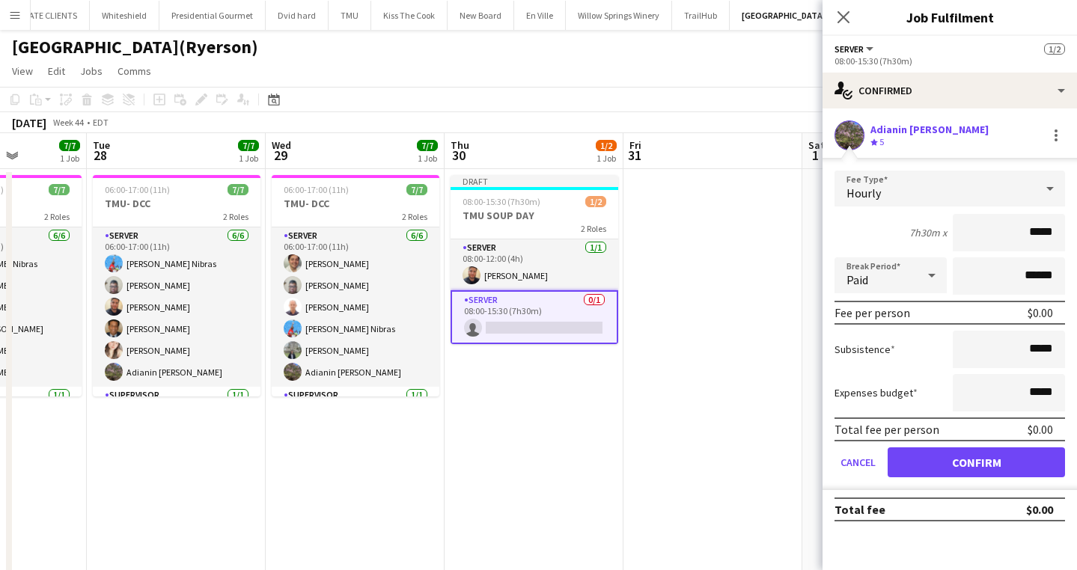
click at [1030, 233] on input "*****" at bounding box center [1009, 232] width 112 height 37
type input "******"
click at [946, 462] on button "Confirm" at bounding box center [975, 462] width 177 height 30
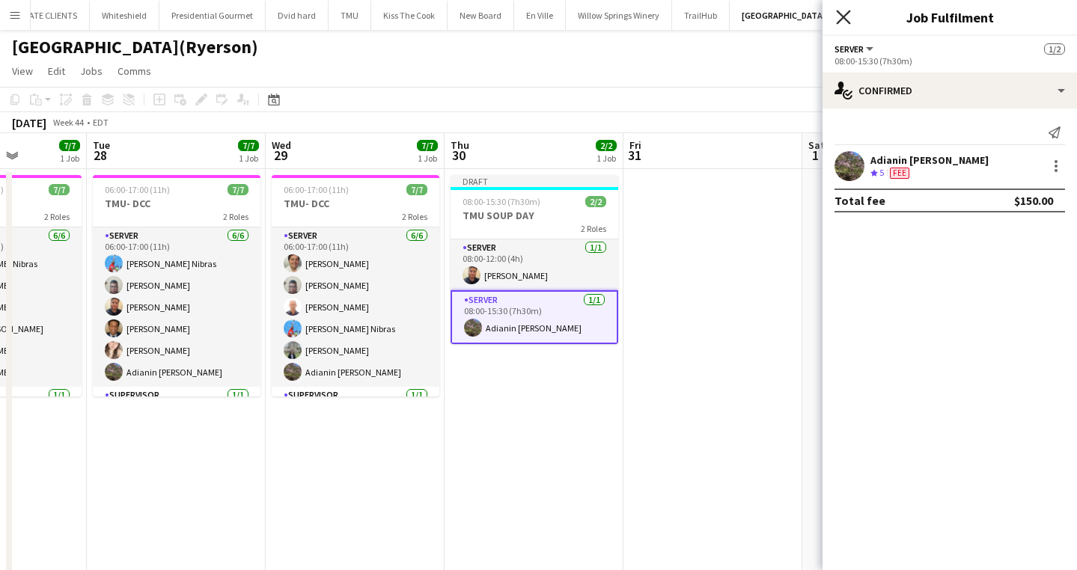
click at [846, 17] on icon "Close pop-in" at bounding box center [843, 17] width 14 height 14
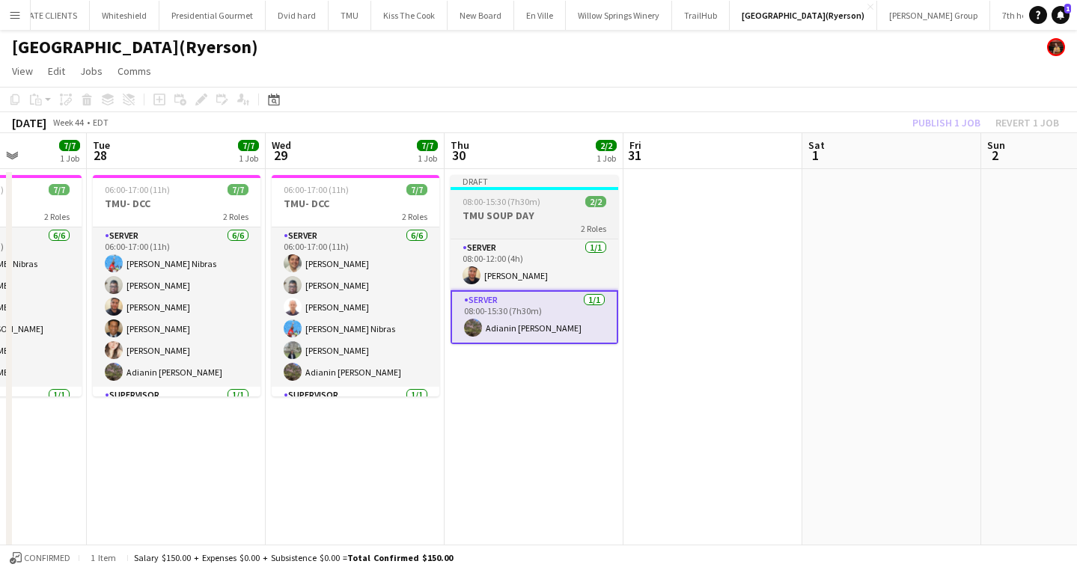
click at [572, 214] on h3 "TMU SOUP DAY" at bounding box center [534, 215] width 168 height 13
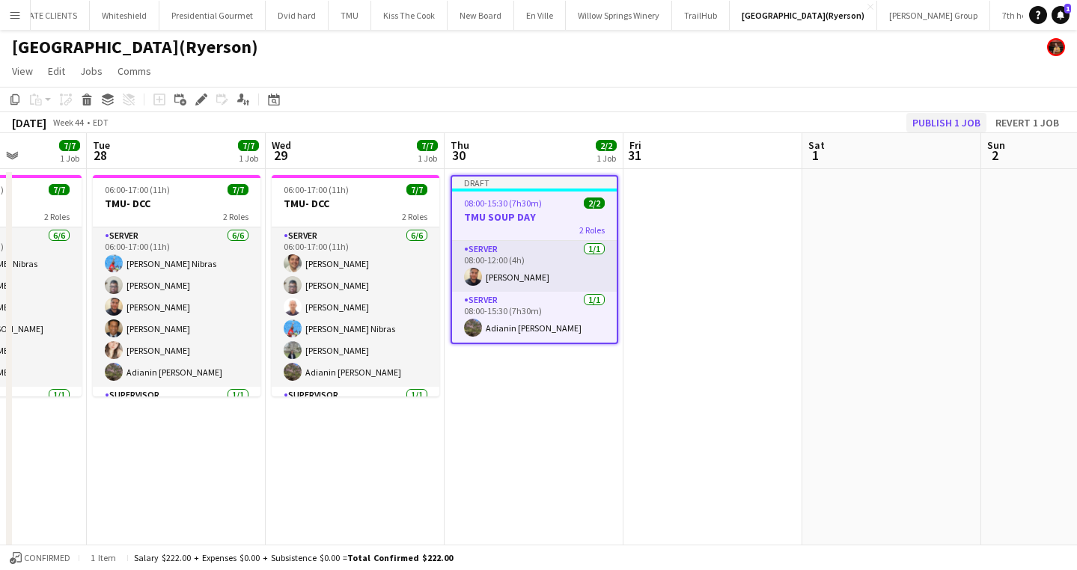
click at [935, 117] on button "Publish 1 job" at bounding box center [946, 122] width 80 height 19
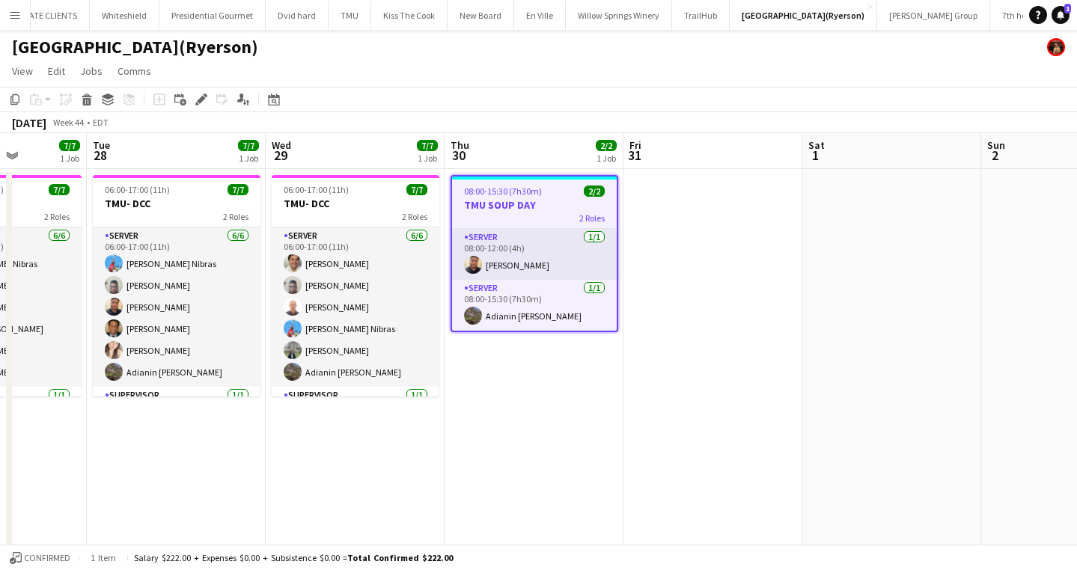
click at [16, 16] on app-icon "Menu" at bounding box center [15, 15] width 12 height 12
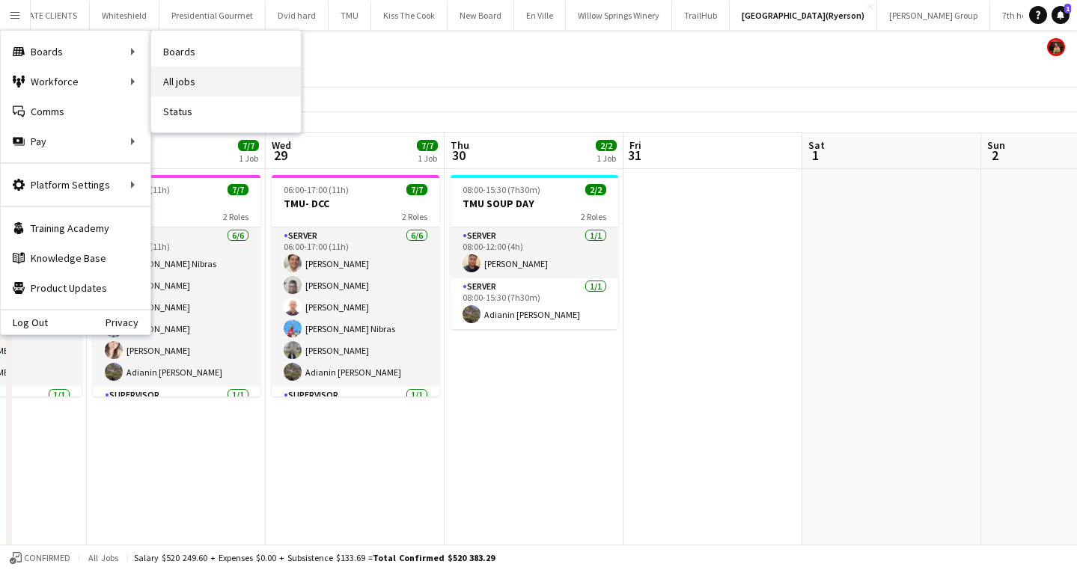
click at [183, 79] on link "All jobs" at bounding box center [226, 82] width 150 height 30
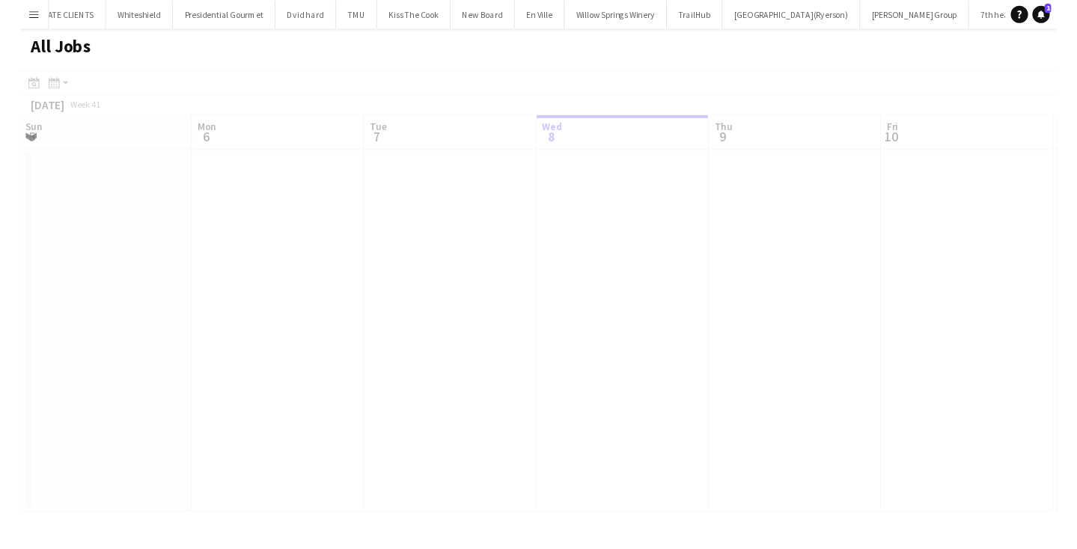
scroll to position [0, 358]
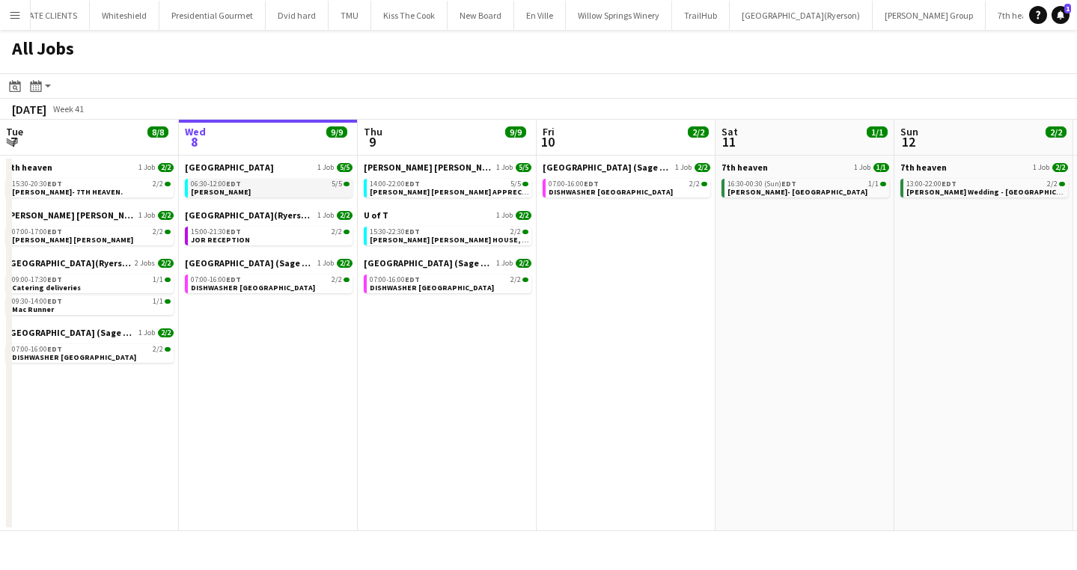
click at [293, 189] on link "06:30-12:00 EDT 5/5 Holly trinity" at bounding box center [270, 187] width 159 height 17
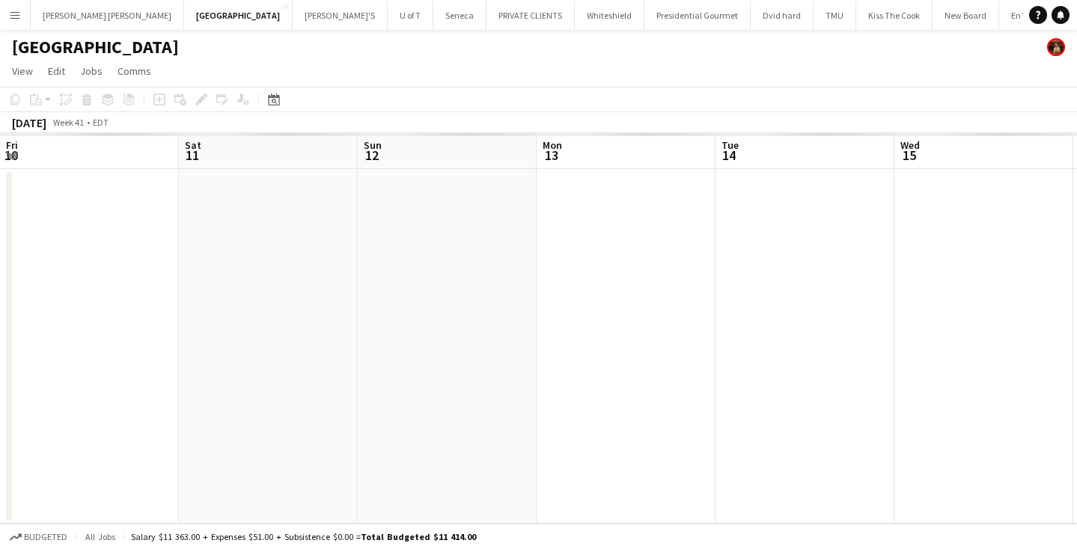
scroll to position [0, 514]
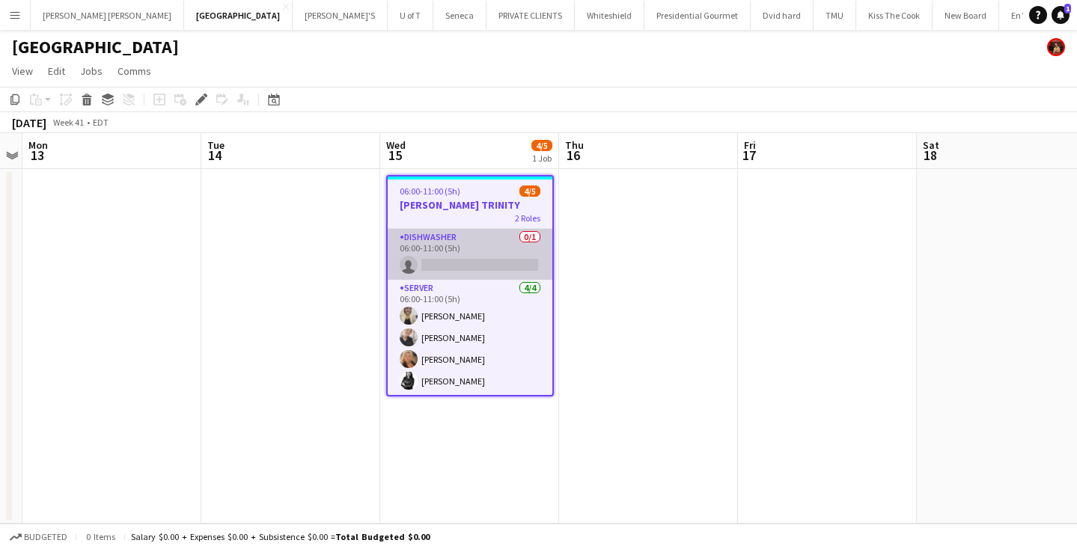
click at [459, 263] on app-card-role "DISHWASHER 0/1 06:00-11:00 (5h) single-neutral-actions" at bounding box center [470, 254] width 165 height 51
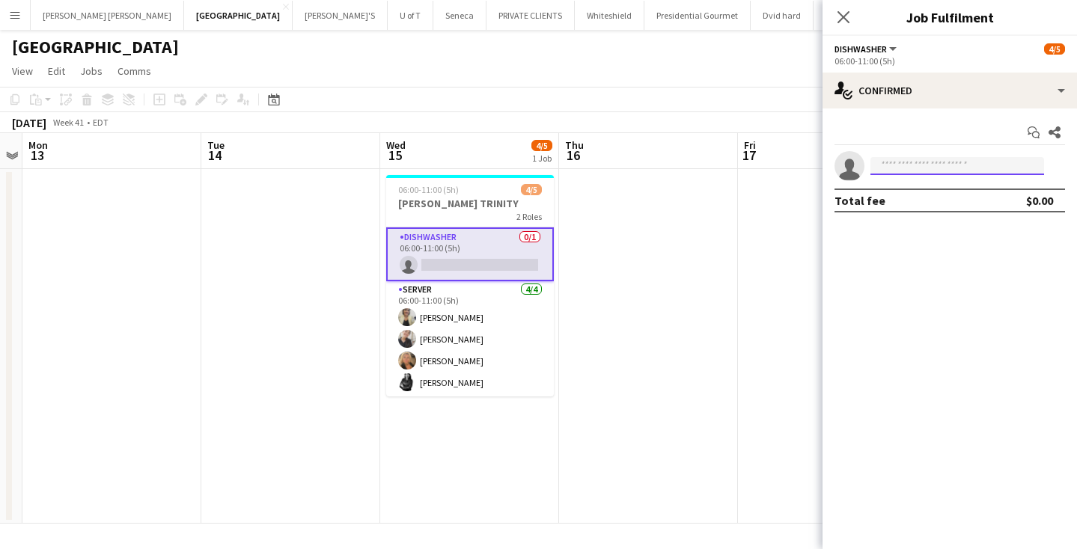
click at [947, 171] on input at bounding box center [957, 166] width 174 height 18
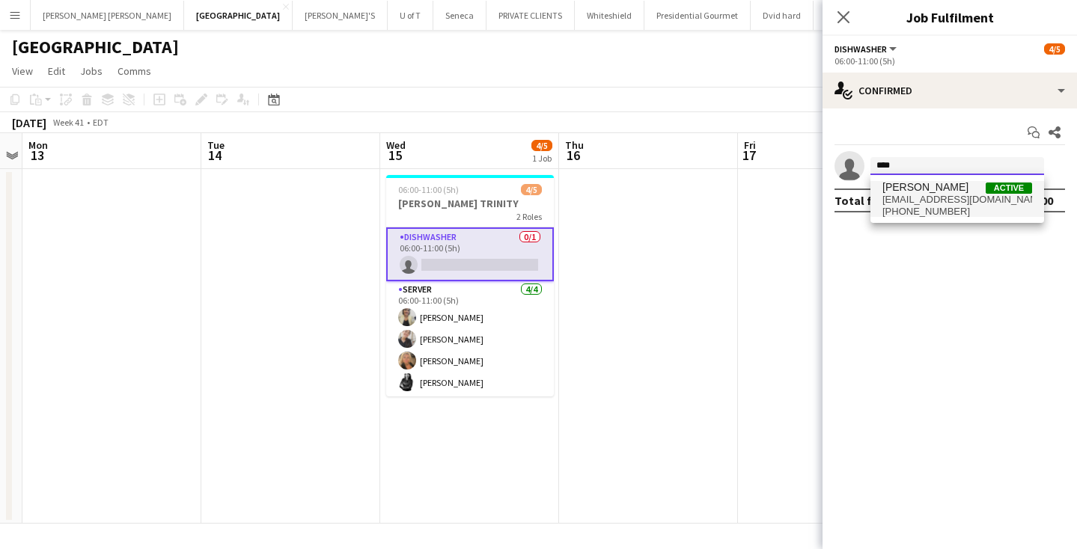
type input "****"
click at [953, 198] on span "[EMAIL_ADDRESS][DOMAIN_NAME]" at bounding box center [957, 200] width 150 height 12
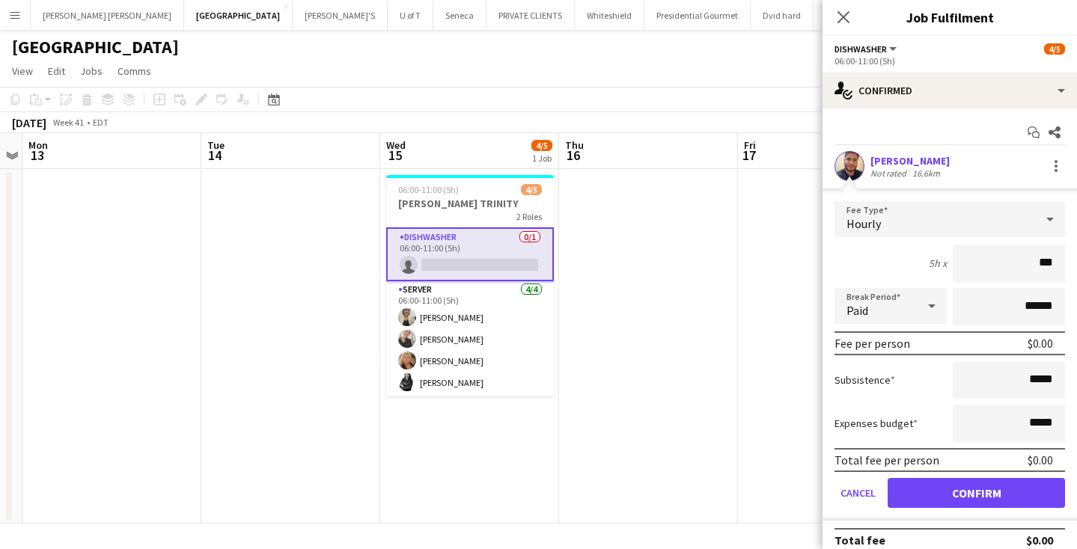
type input "**"
type input "***"
click at [926, 487] on button "Confirm" at bounding box center [975, 493] width 177 height 30
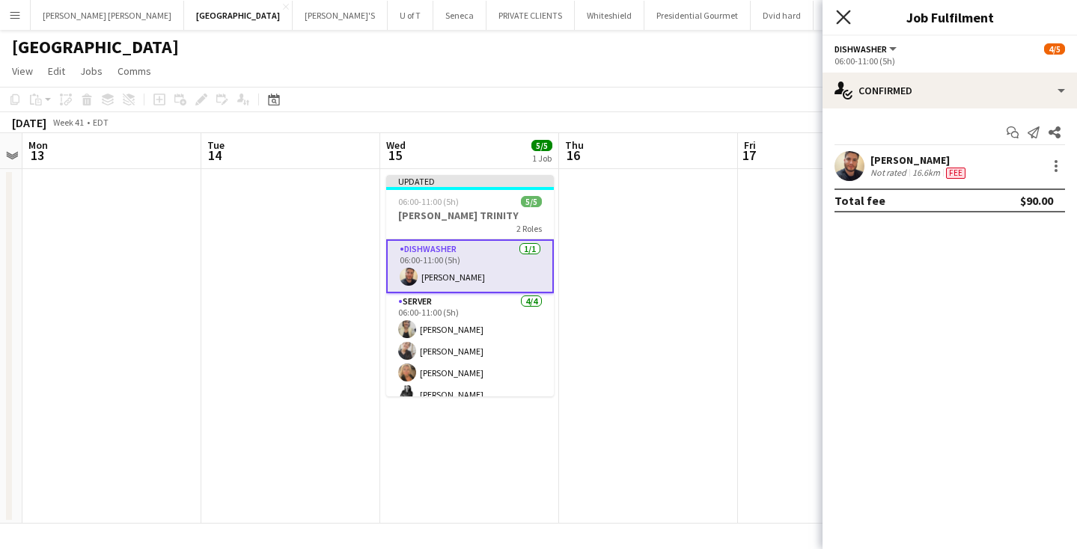
click at [841, 15] on icon at bounding box center [843, 17] width 14 height 14
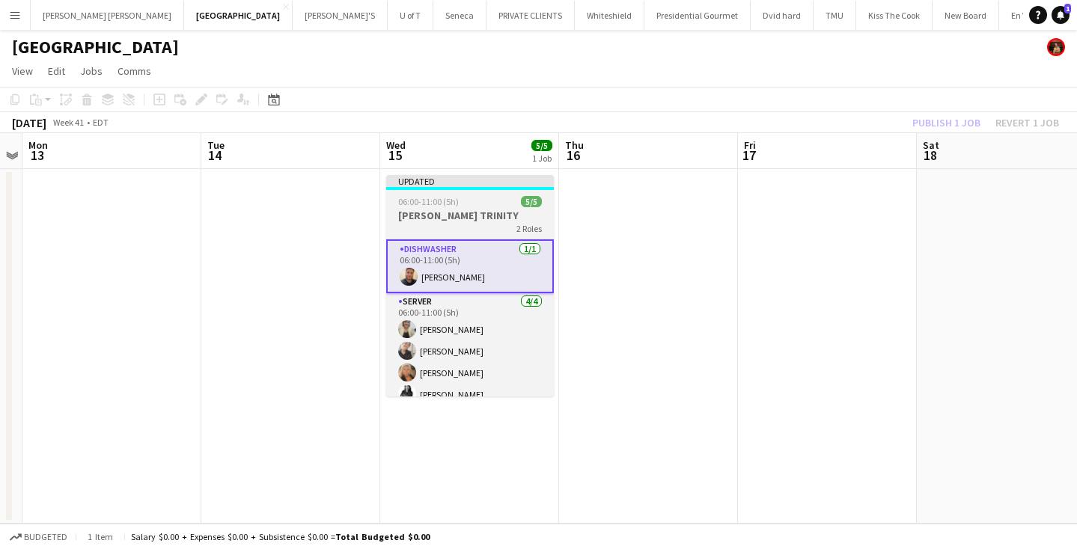
click at [490, 198] on div "06:00-11:00 (5h) 5/5" at bounding box center [470, 201] width 168 height 11
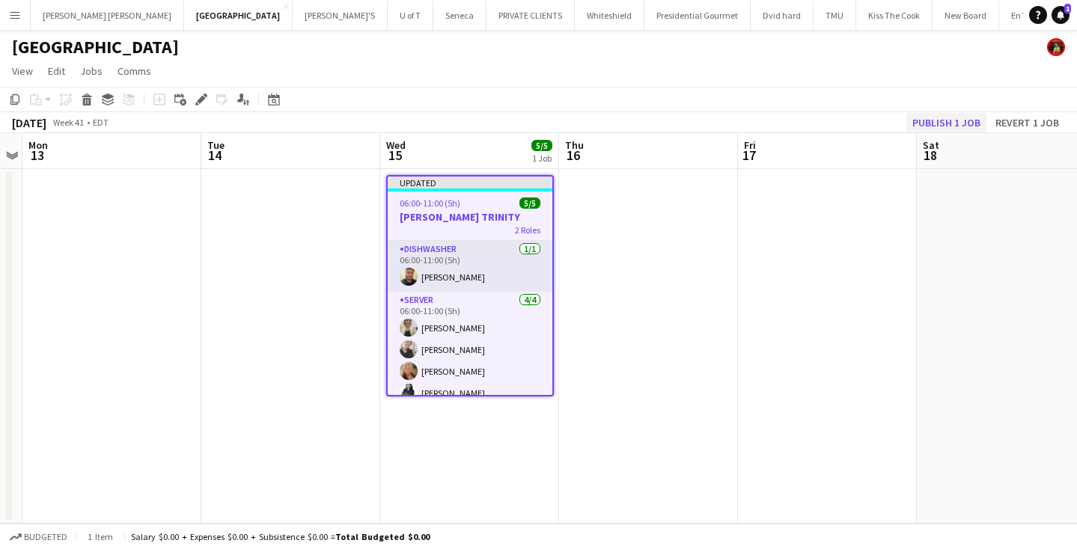
click at [935, 114] on button "Publish 1 job" at bounding box center [946, 122] width 80 height 19
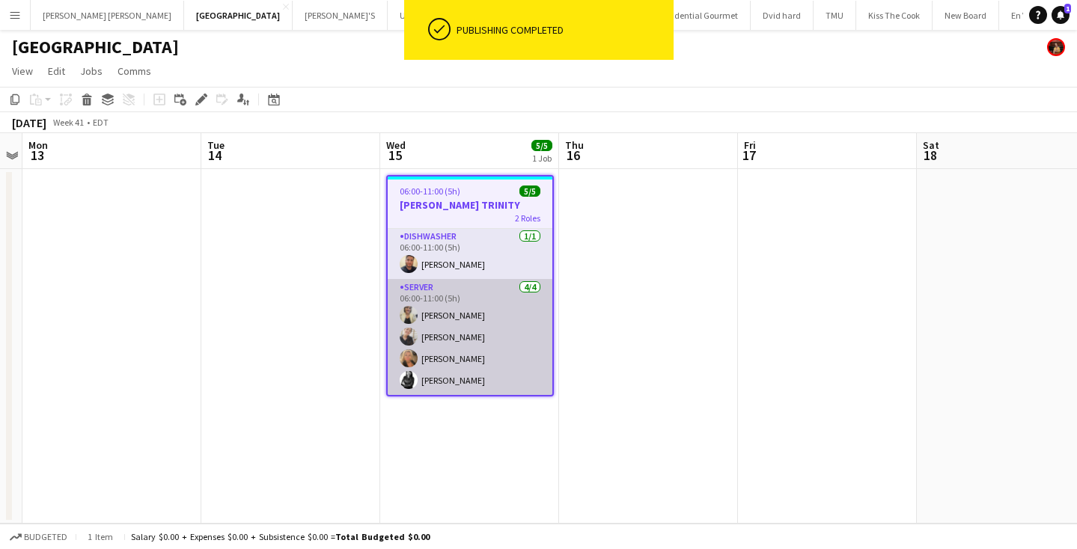
scroll to position [1, 0]
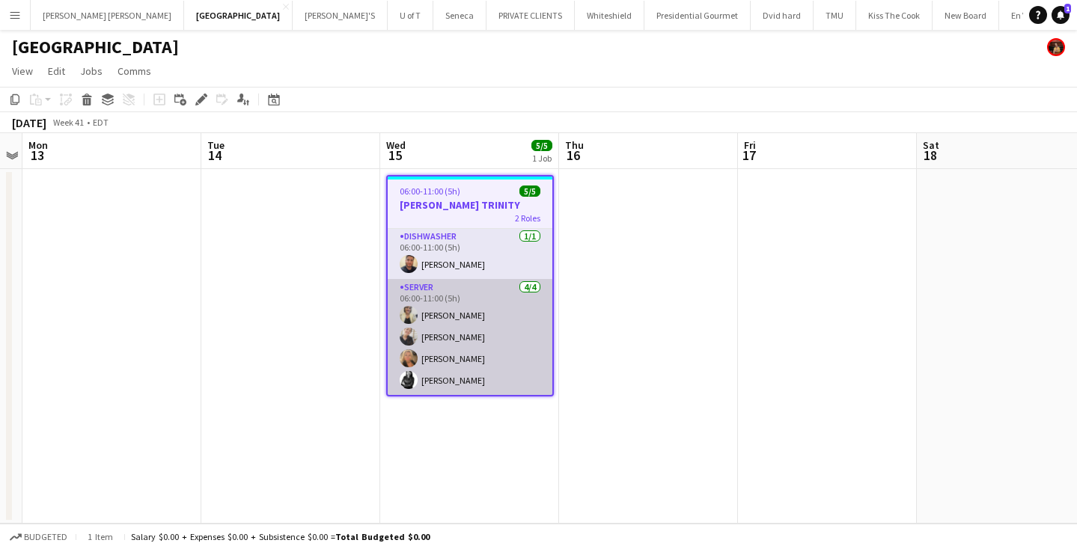
click at [411, 360] on app-user-avatar at bounding box center [409, 358] width 18 height 18
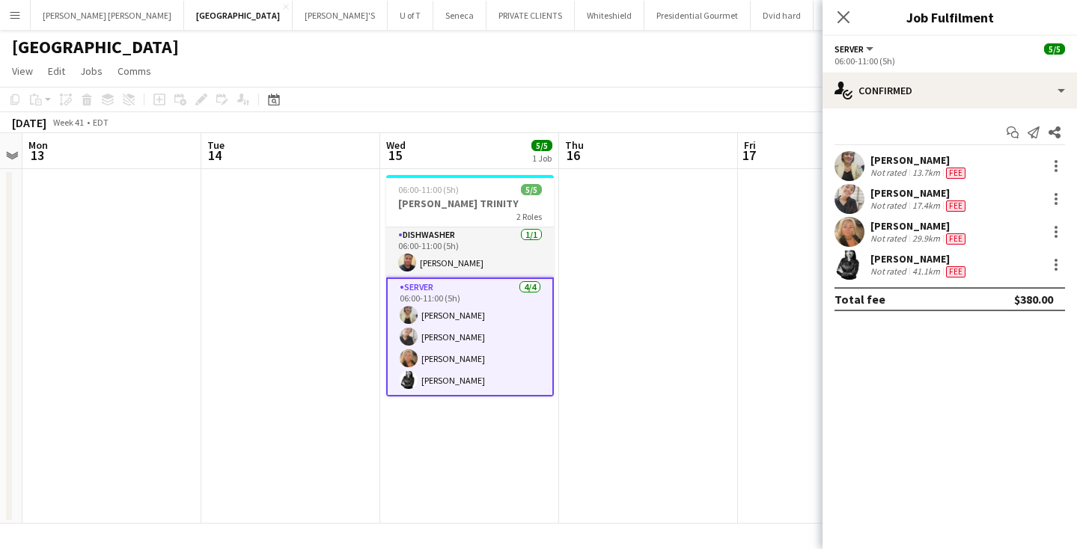
click at [844, 232] on app-user-avatar at bounding box center [849, 232] width 30 height 30
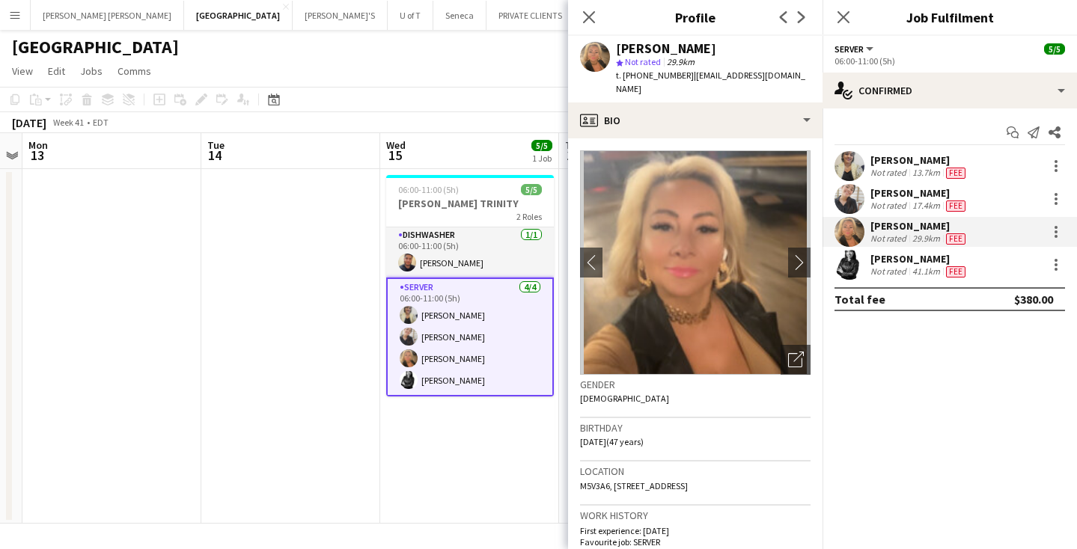
scroll to position [0, 0]
click at [843, 17] on icon at bounding box center [843, 17] width 14 height 14
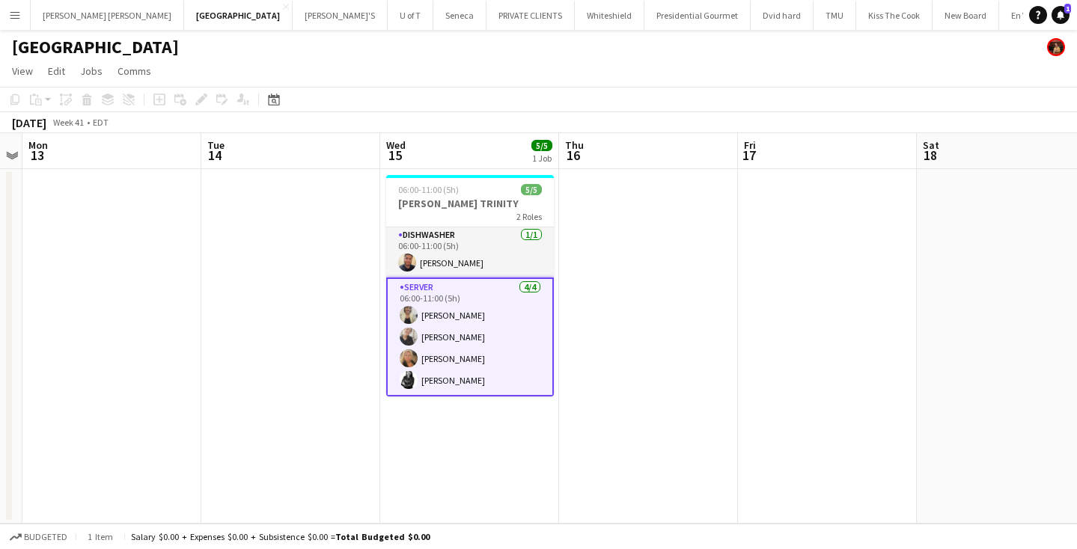
click at [17, 15] on app-icon "Menu" at bounding box center [15, 15] width 12 height 12
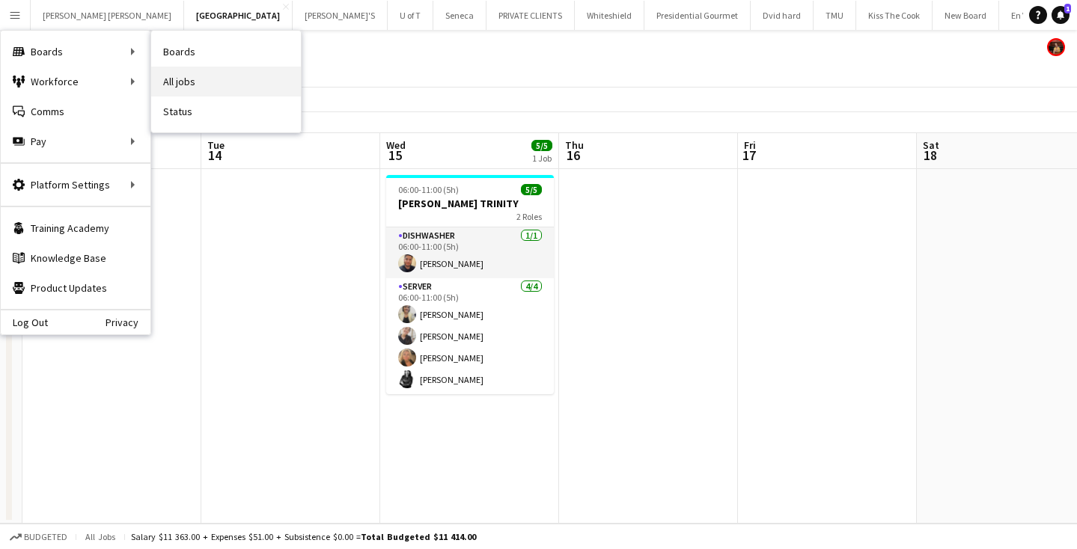
click at [202, 79] on link "All jobs" at bounding box center [226, 82] width 150 height 30
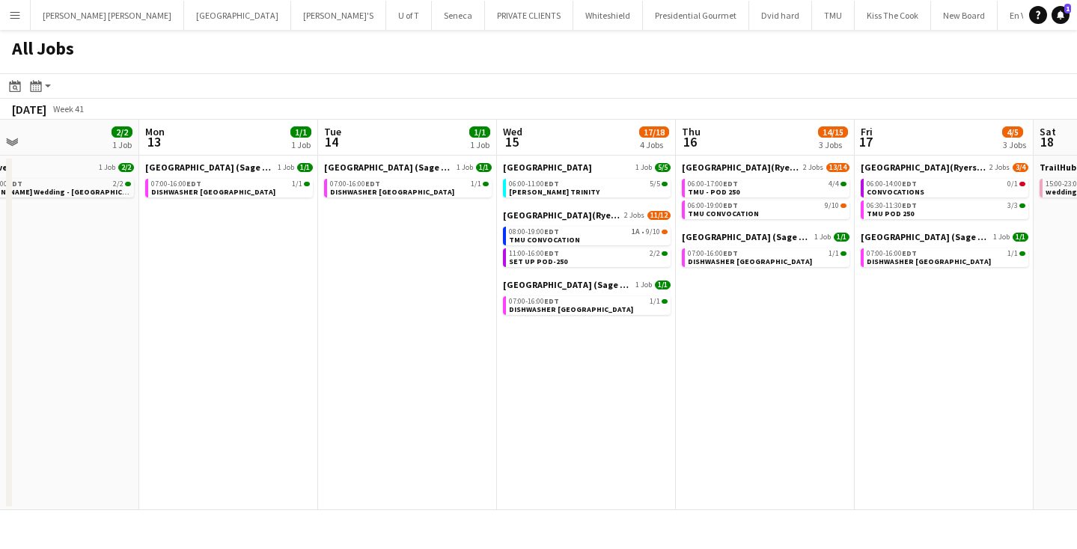
scroll to position [0, 757]
click at [595, 219] on span "[GEOGRAPHIC_DATA](Ryerson)" at bounding box center [560, 215] width 118 height 11
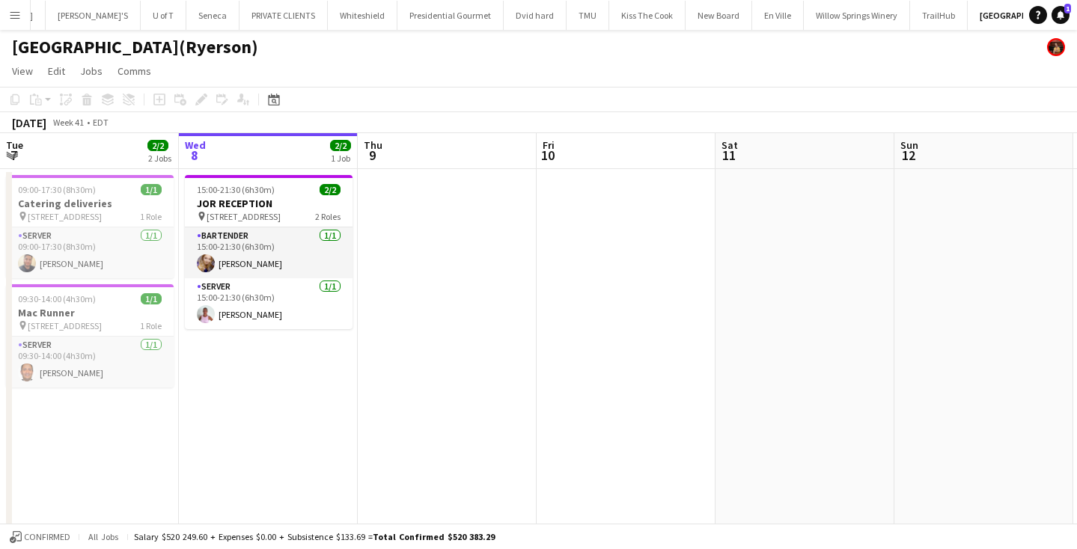
click at [12, 18] on app-icon "Menu" at bounding box center [15, 15] width 12 height 12
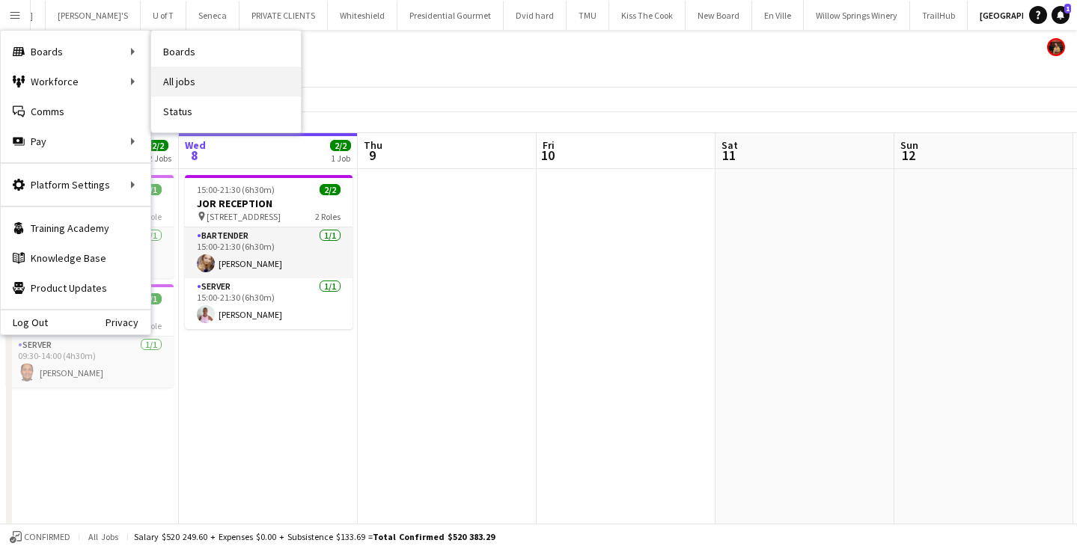
click at [199, 87] on link "All jobs" at bounding box center [226, 82] width 150 height 30
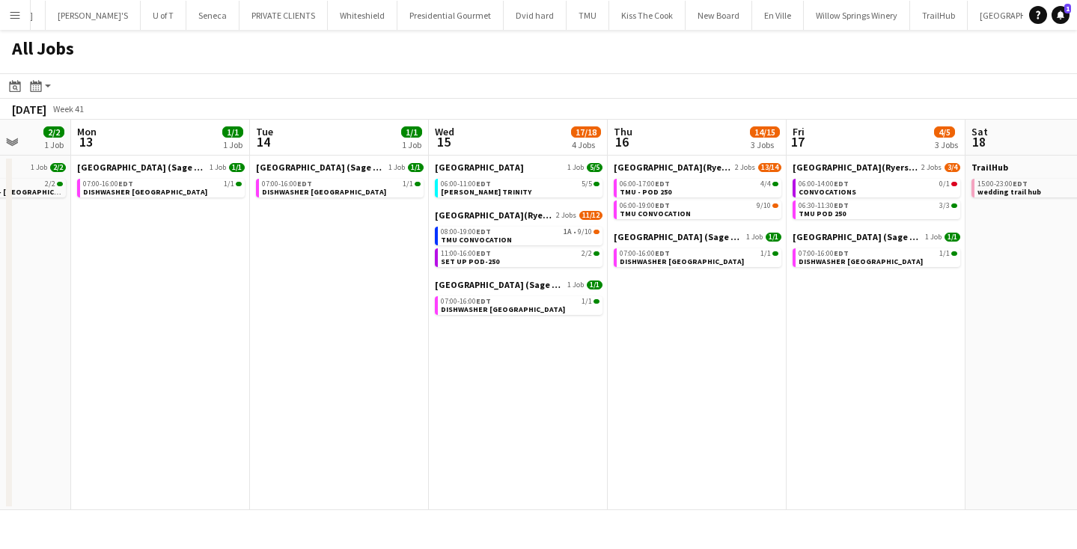
scroll to position [0, 647]
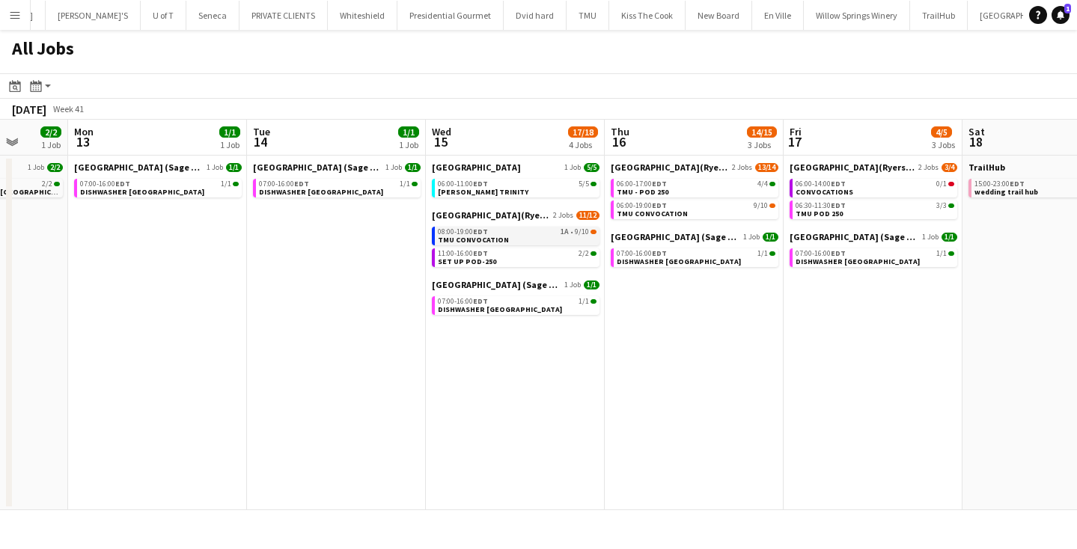
click at [512, 235] on div "08:00-19:00 EDT 1A • 9/10" at bounding box center [517, 231] width 159 height 7
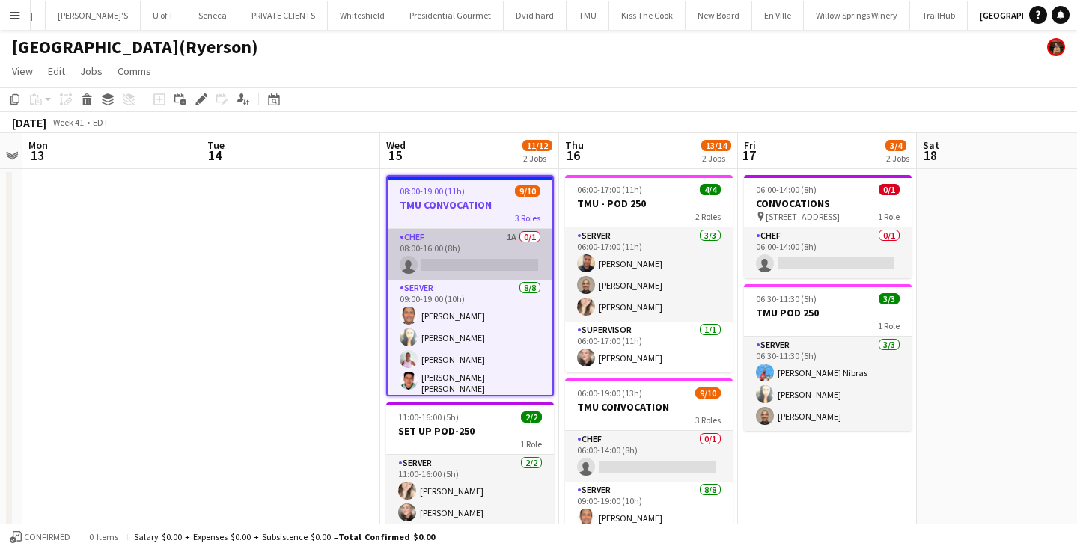
click at [422, 238] on app-card-role "CHEF 1A 0/1 08:00-16:00 (8h) single-neutral-actions" at bounding box center [470, 254] width 165 height 51
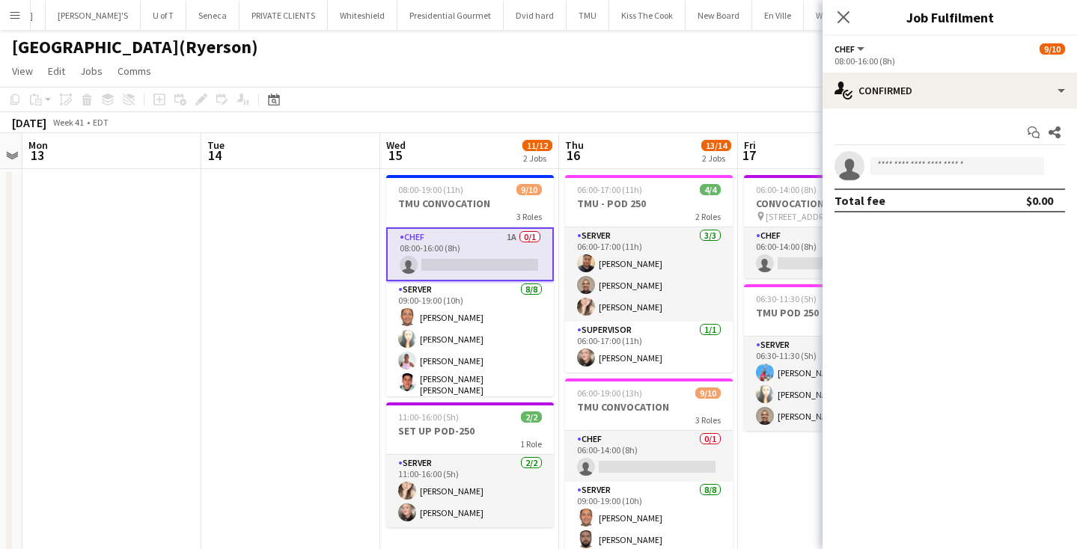
click at [398, 239] on app-card-role "CHEF 1A 0/1 08:00-16:00 (8h) single-neutral-actions" at bounding box center [470, 254] width 168 height 54
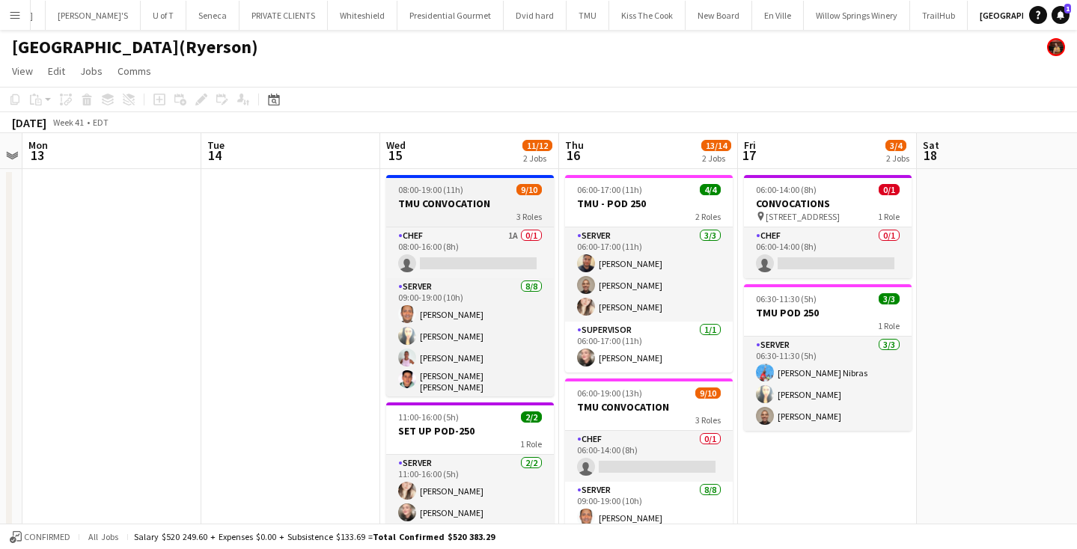
click at [451, 180] on app-job-card "08:00-19:00 (11h) 9/10 TMU CONVOCATION 3 Roles CHEF 1A 0/1 08:00-16:00 (8h) sin…" at bounding box center [470, 285] width 168 height 221
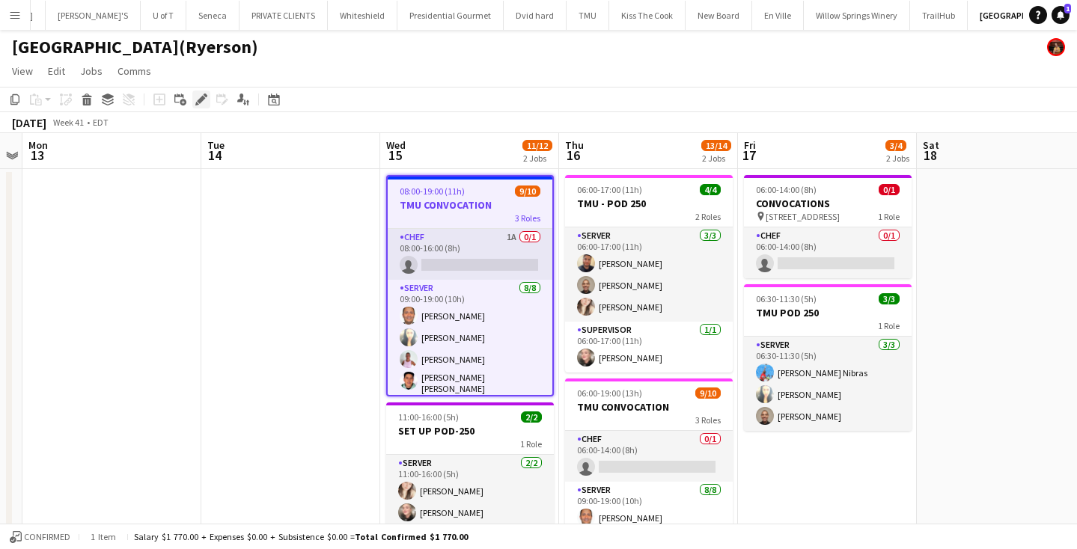
click at [196, 98] on icon "Edit" at bounding box center [201, 100] width 12 height 12
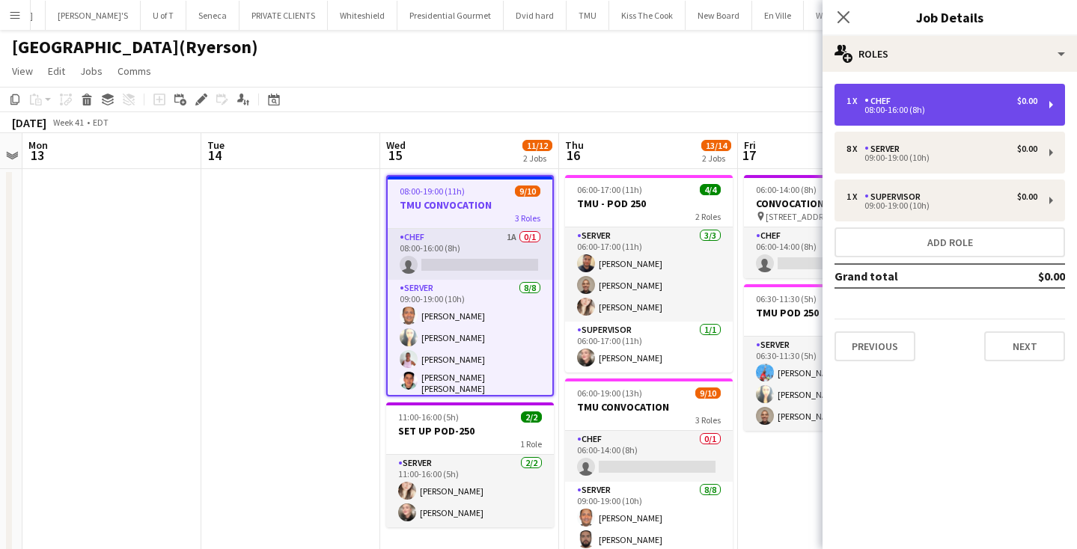
click at [853, 96] on div "1 x" at bounding box center [855, 101] width 18 height 10
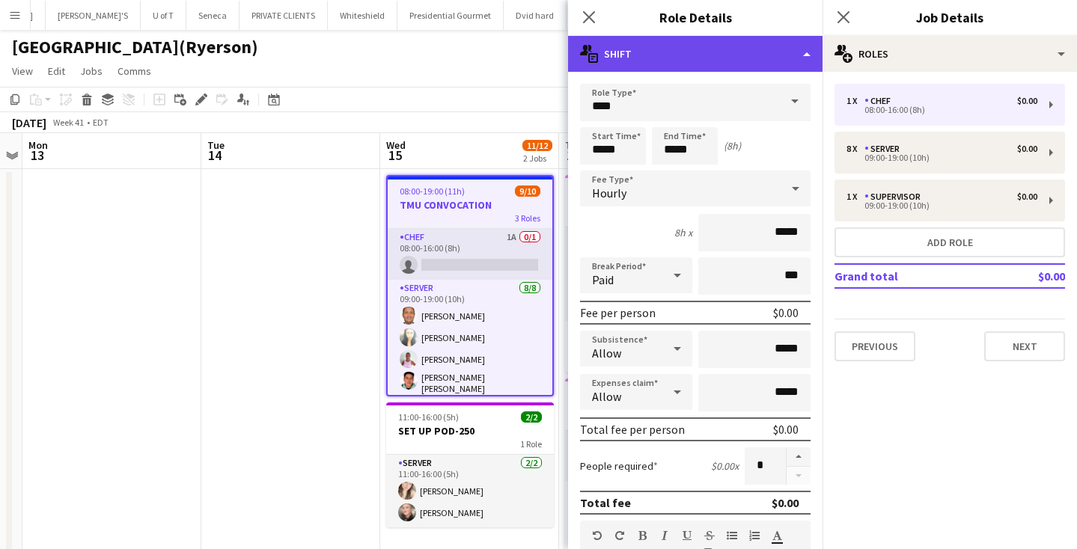
click at [584, 40] on div "multiple-actions-text Shift" at bounding box center [695, 54] width 254 height 36
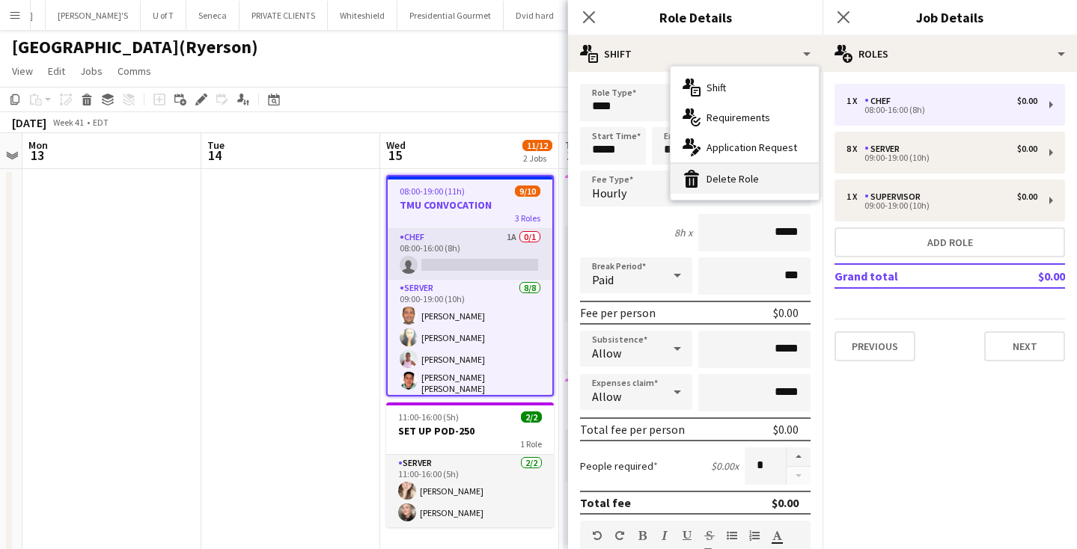
click at [706, 171] on div "bin-2 Delete Role" at bounding box center [744, 179] width 148 height 30
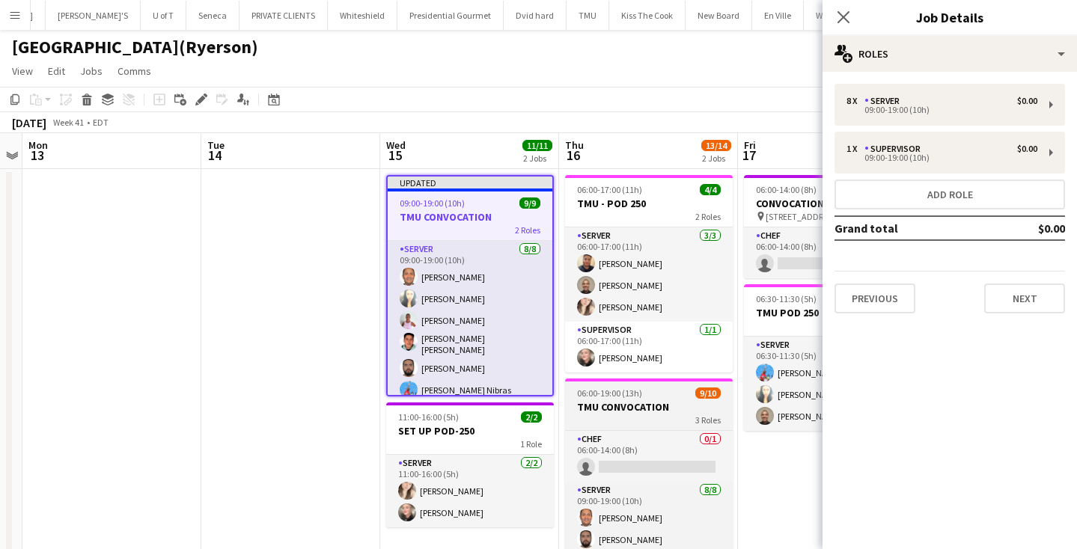
click at [599, 409] on h3 "TMU CONVOCATION" at bounding box center [649, 406] width 168 height 13
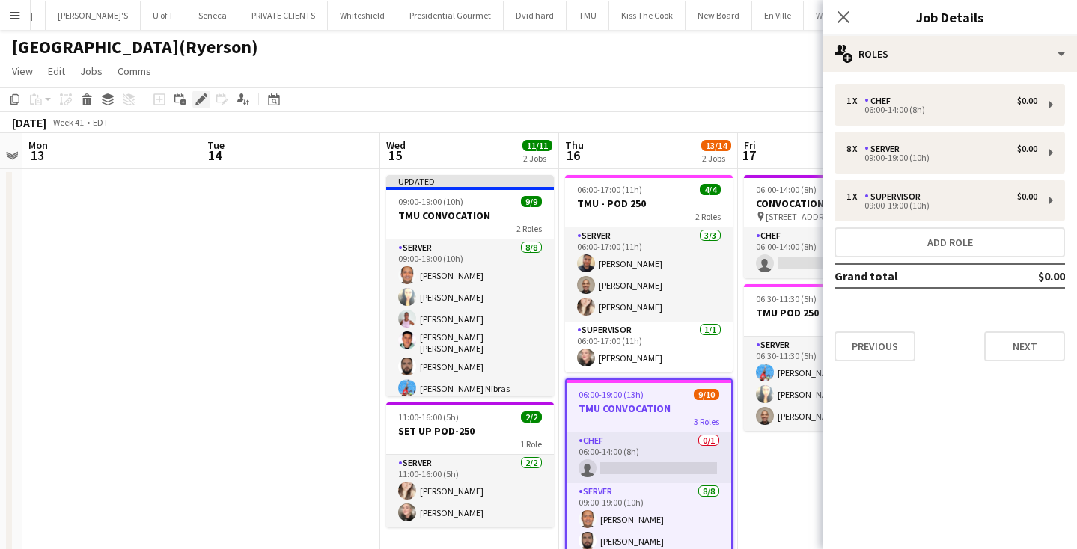
click at [198, 106] on div "Edit" at bounding box center [201, 100] width 18 height 18
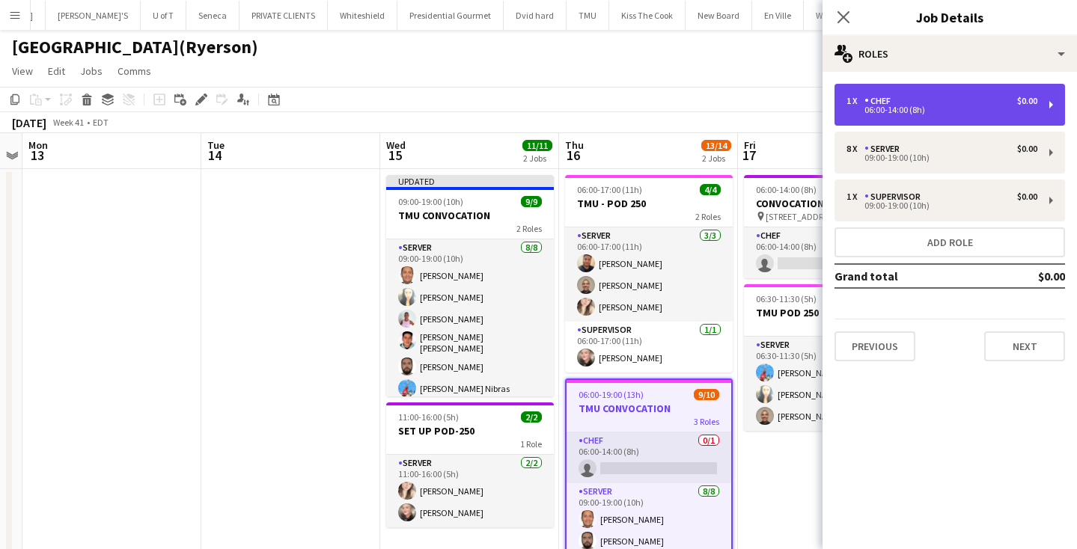
click at [852, 106] on div "1 x" at bounding box center [855, 101] width 18 height 10
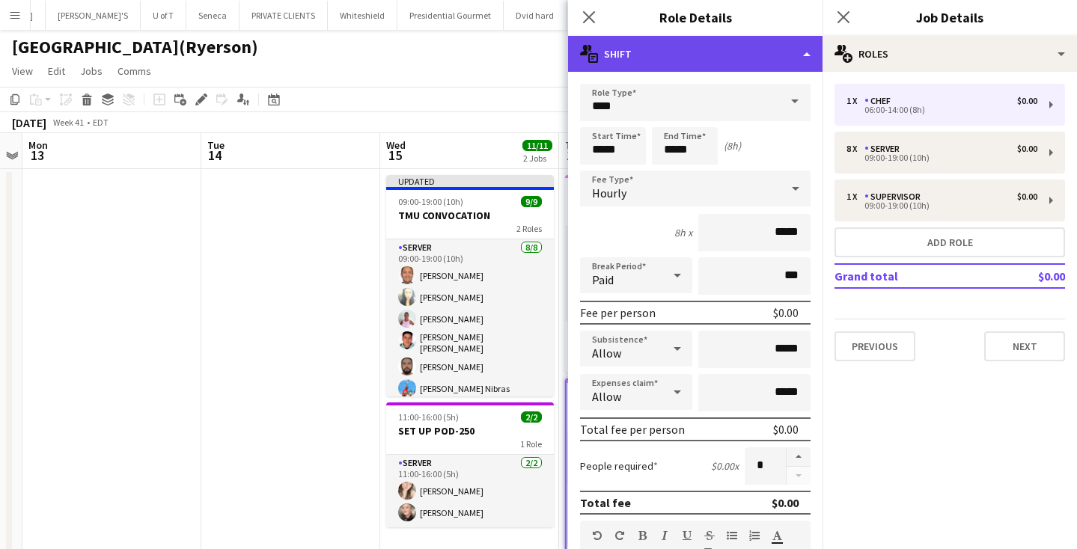
click at [587, 59] on icon "multiple-actions-text" at bounding box center [589, 54] width 18 height 18
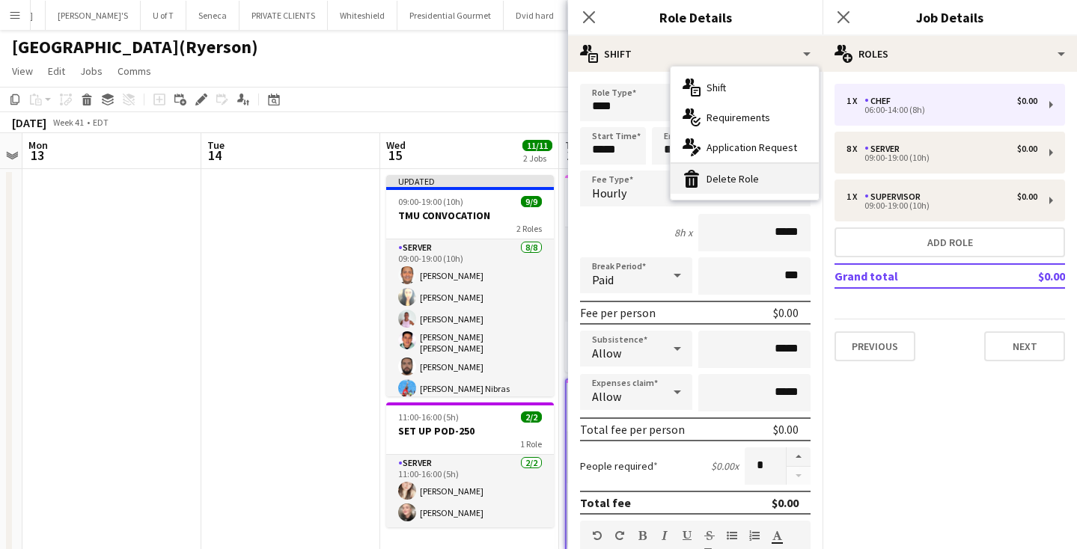
click at [724, 172] on div "bin-2 Delete Role" at bounding box center [744, 179] width 148 height 30
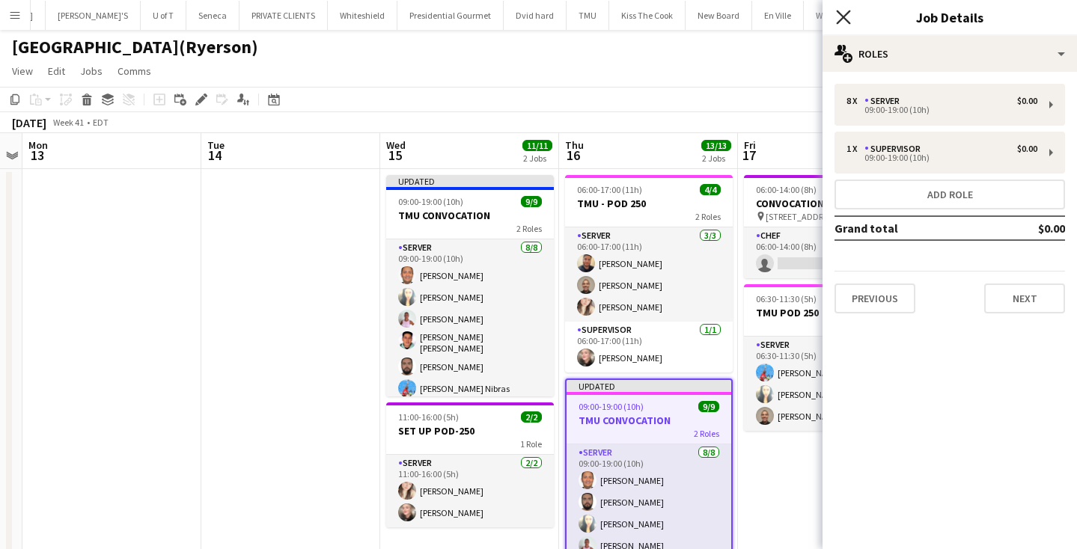
click at [840, 13] on icon "Close pop-in" at bounding box center [843, 17] width 14 height 14
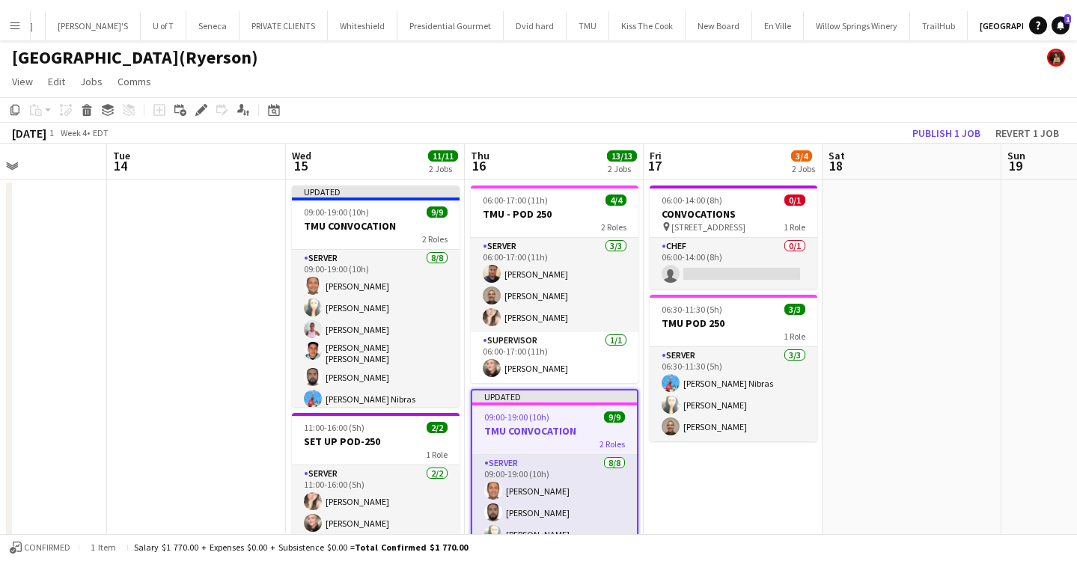
scroll to position [0, 619]
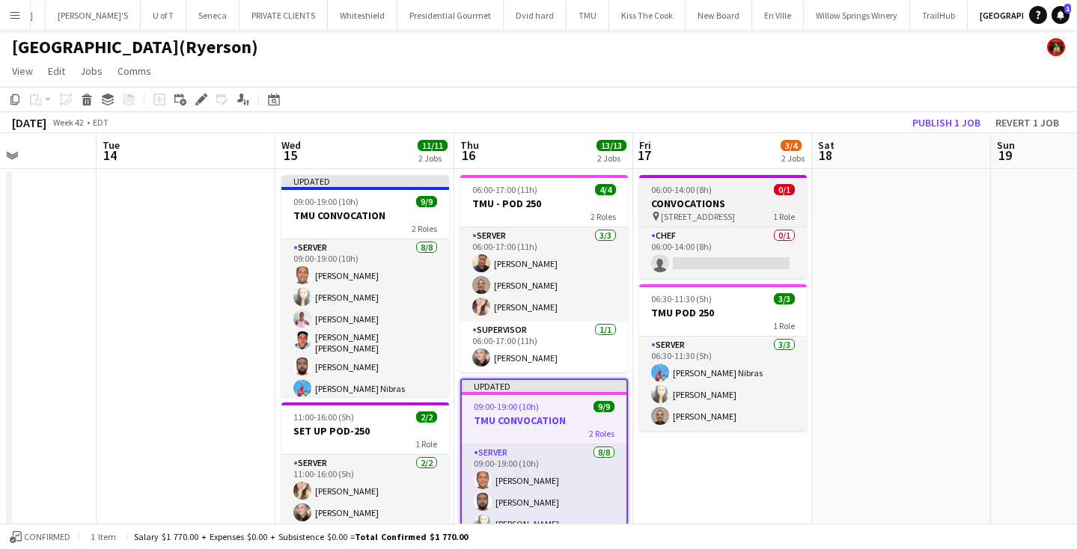
click at [682, 213] on span "50 CARLTON ST" at bounding box center [698, 216] width 74 height 11
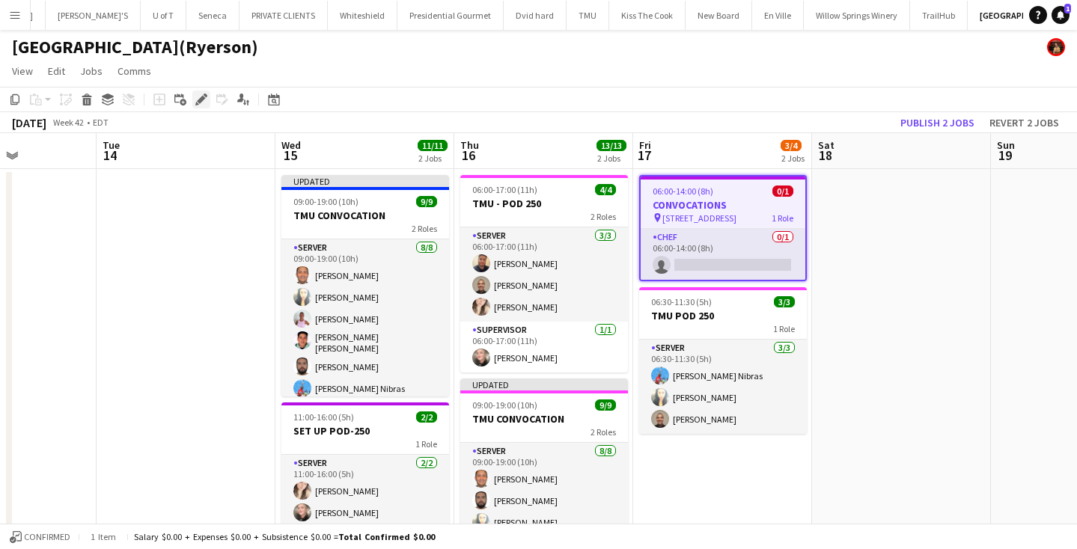
click at [194, 97] on div "Edit" at bounding box center [201, 100] width 18 height 18
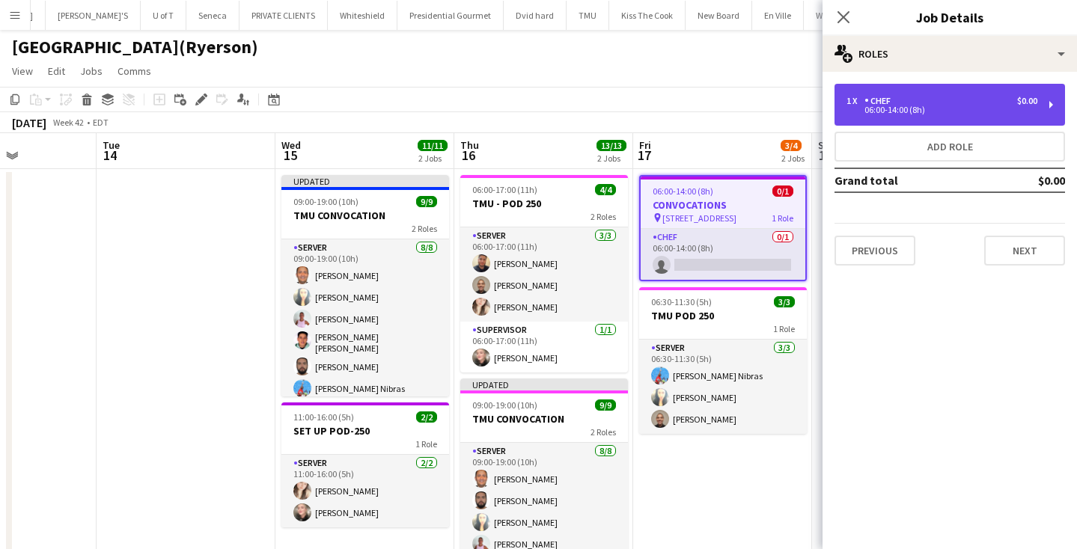
click at [884, 106] on div "CHEF" at bounding box center [880, 101] width 32 height 10
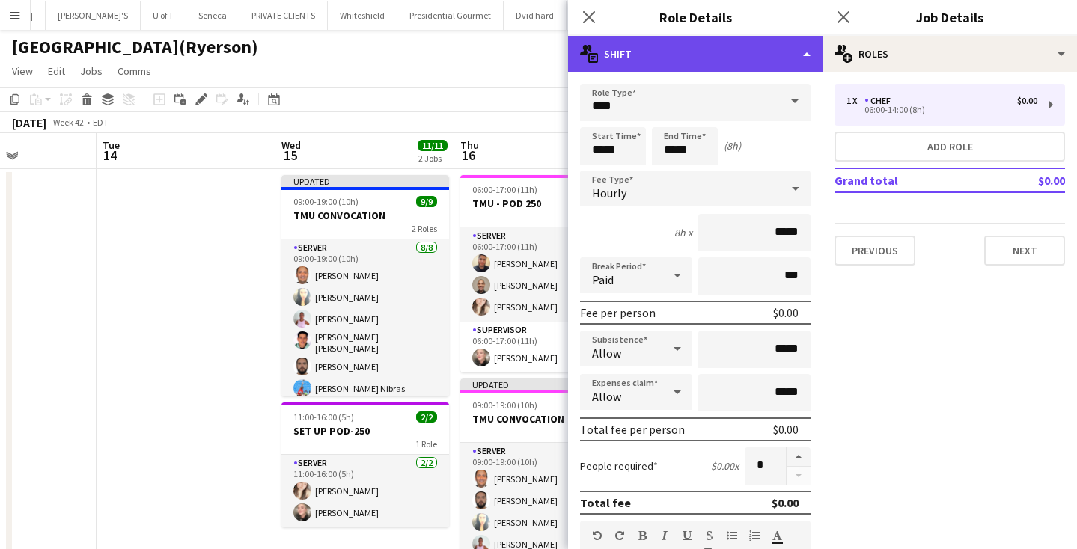
click at [592, 49] on icon "multiple-actions-text" at bounding box center [589, 54] width 18 height 18
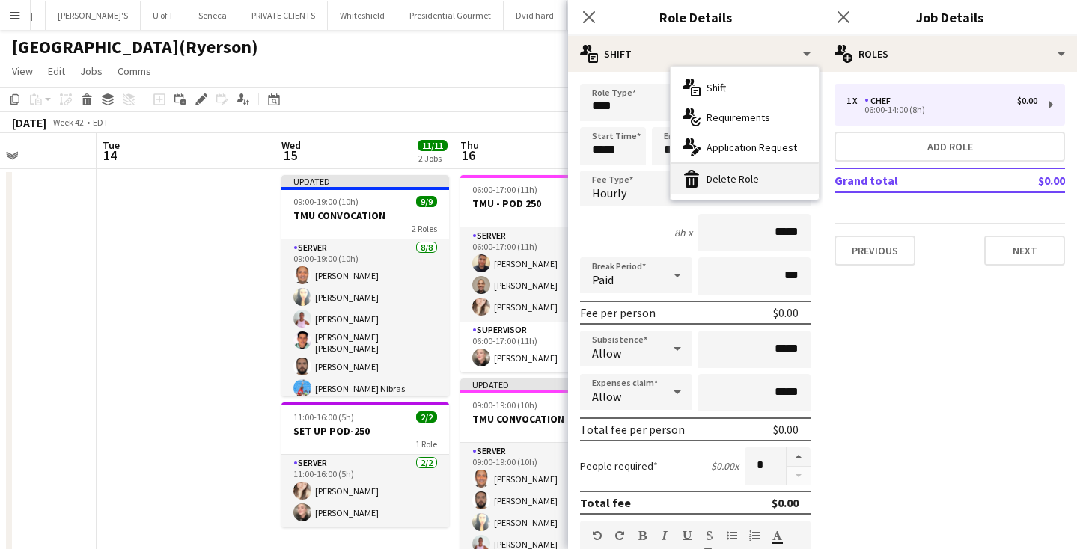
click at [725, 171] on div "bin-2 Delete Role" at bounding box center [744, 179] width 148 height 30
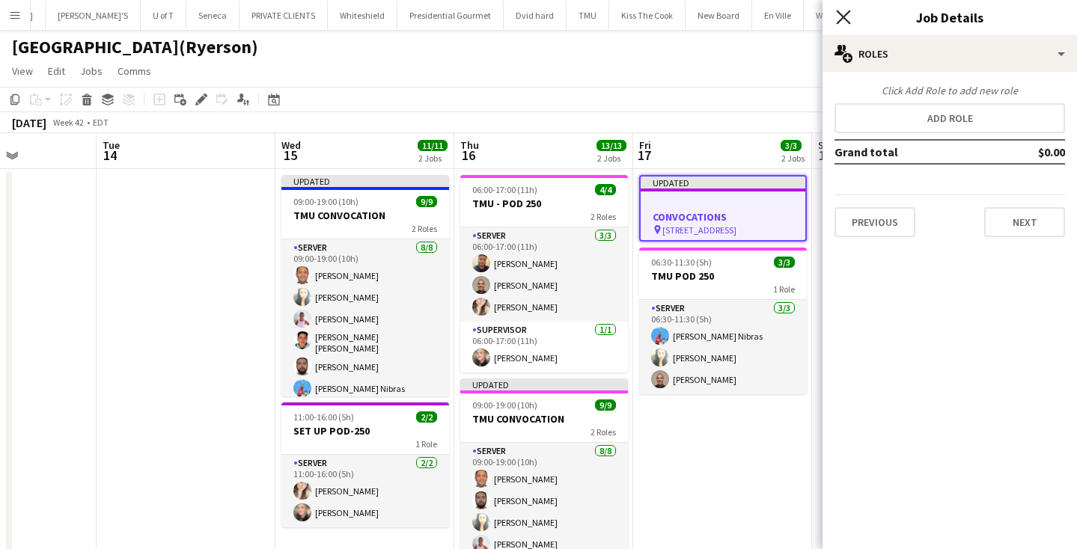
click at [846, 11] on icon "Close pop-in" at bounding box center [843, 17] width 14 height 14
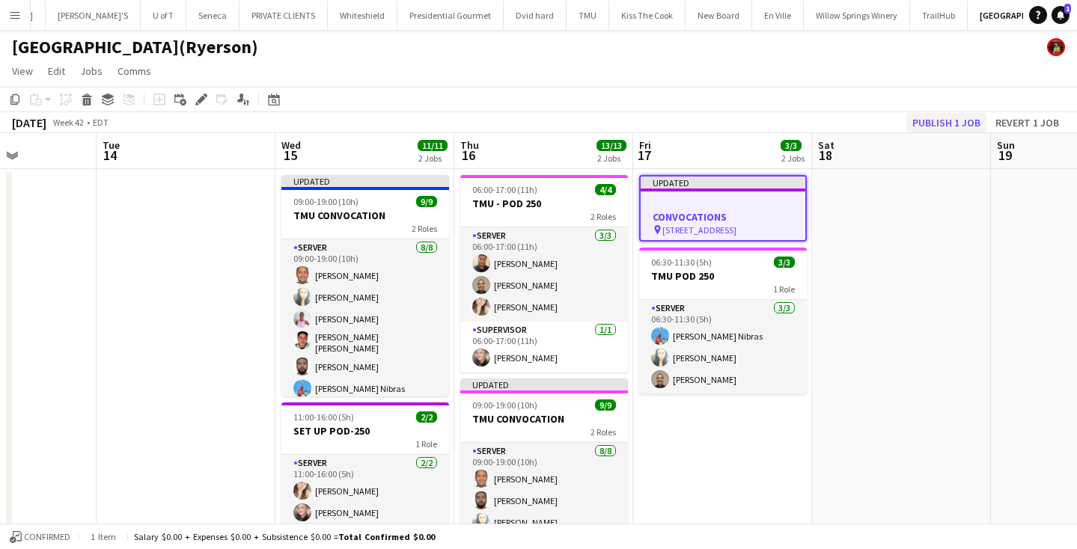
click at [942, 118] on button "Publish 1 job" at bounding box center [946, 122] width 80 height 19
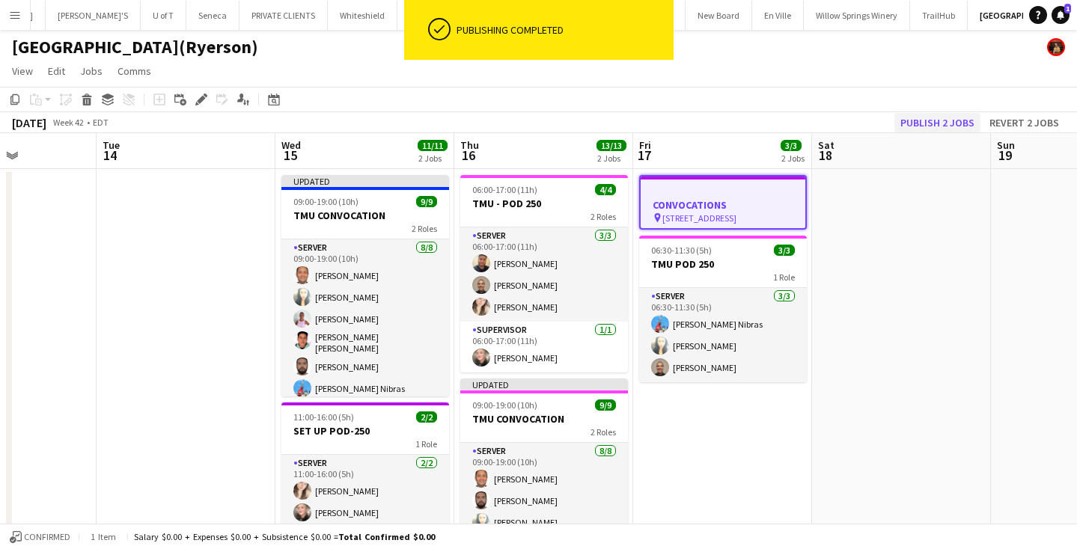
click at [942, 118] on button "Publish 2 jobs" at bounding box center [937, 122] width 86 height 19
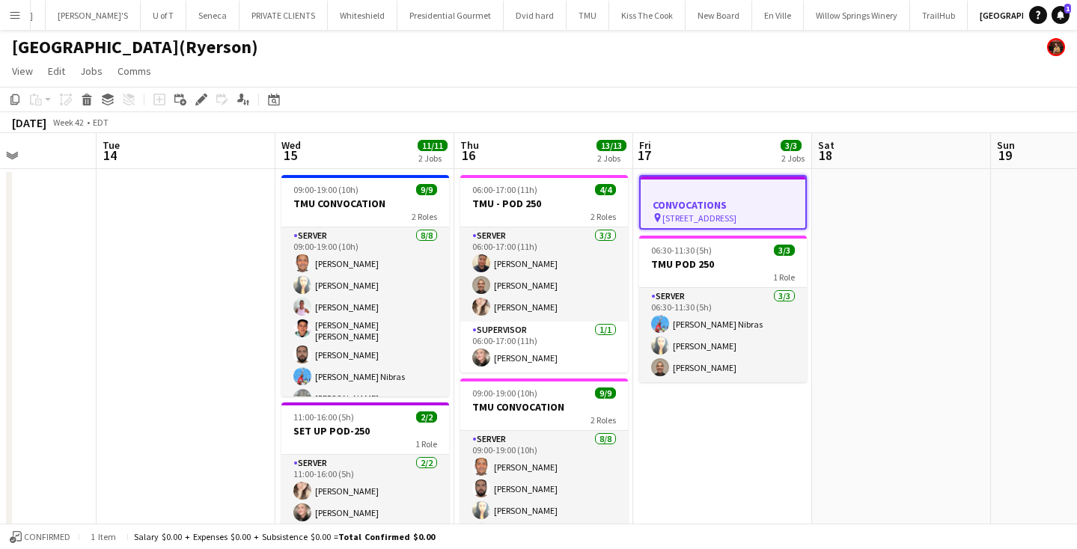
click at [5, 10] on button "Menu" at bounding box center [15, 15] width 30 height 30
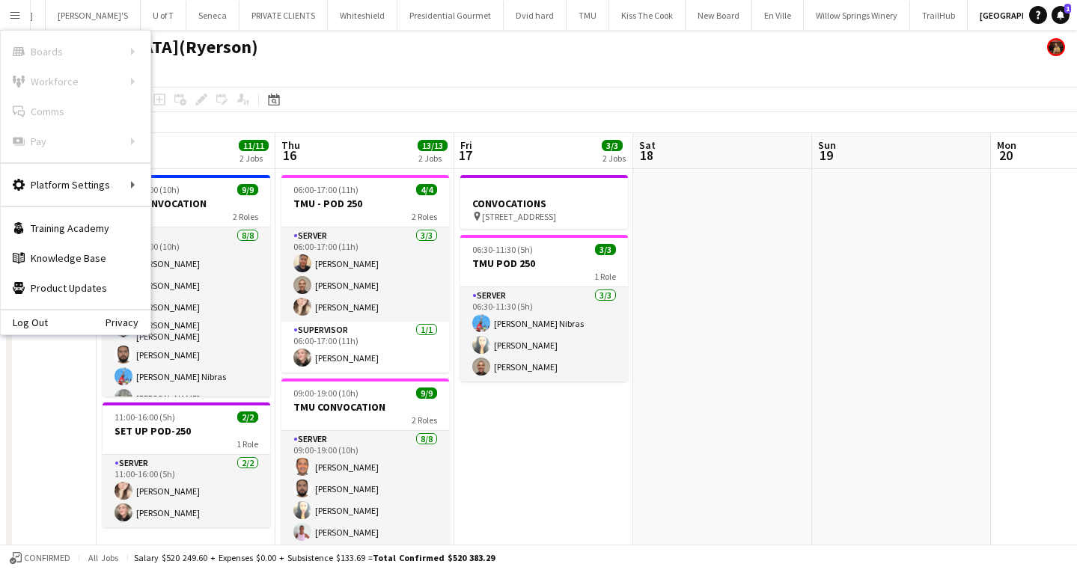
click at [15, 14] on app-icon "Menu" at bounding box center [15, 15] width 12 height 12
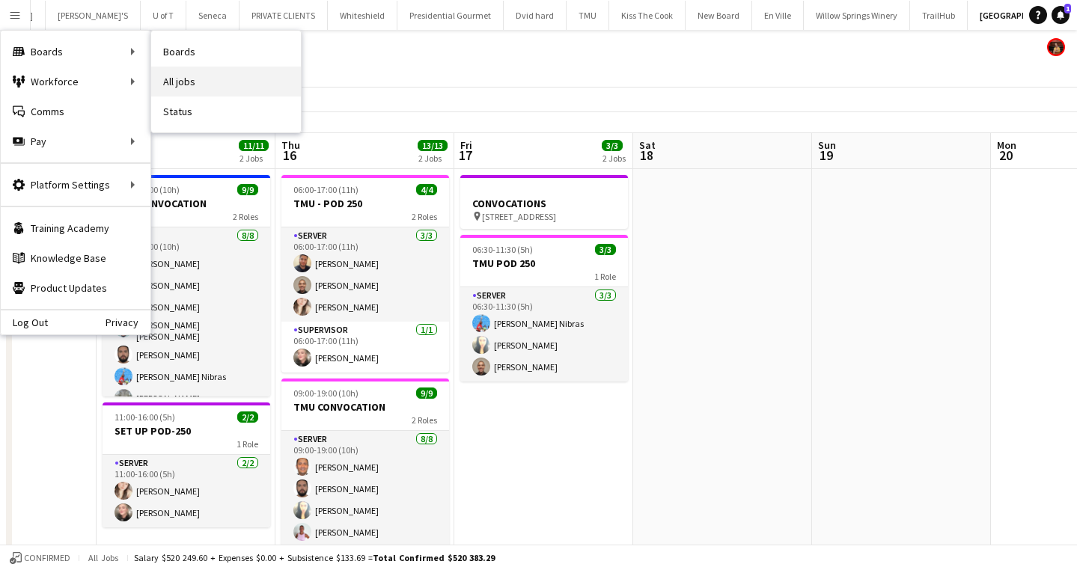
click at [186, 75] on link "All jobs" at bounding box center [226, 82] width 150 height 30
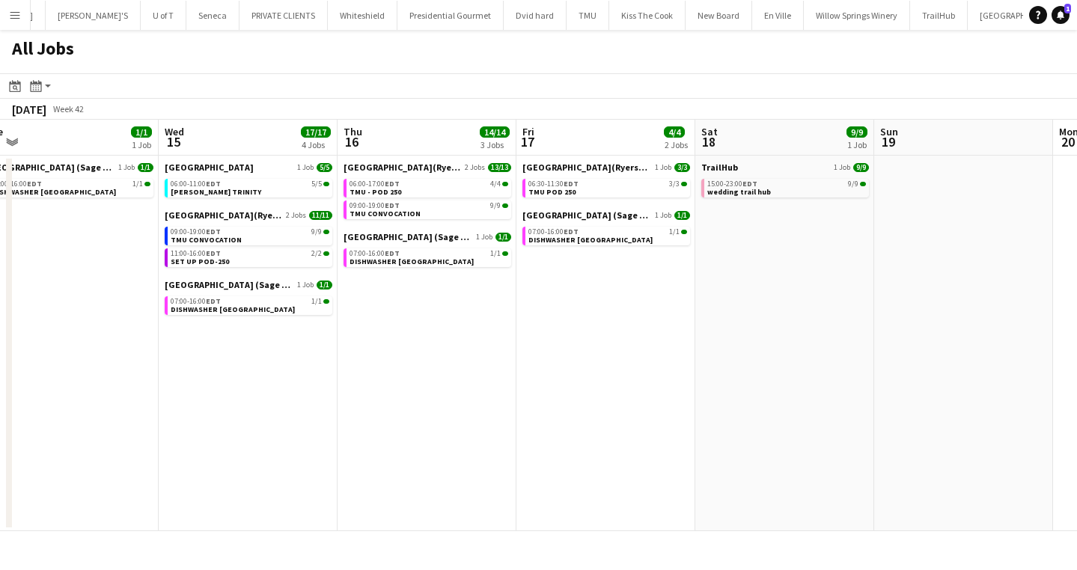
scroll to position [0, 558]
click at [765, 187] on div "15:00-23:00 EDT 9/9" at bounding box center [785, 183] width 159 height 7
